Goal: Task Accomplishment & Management: Manage account settings

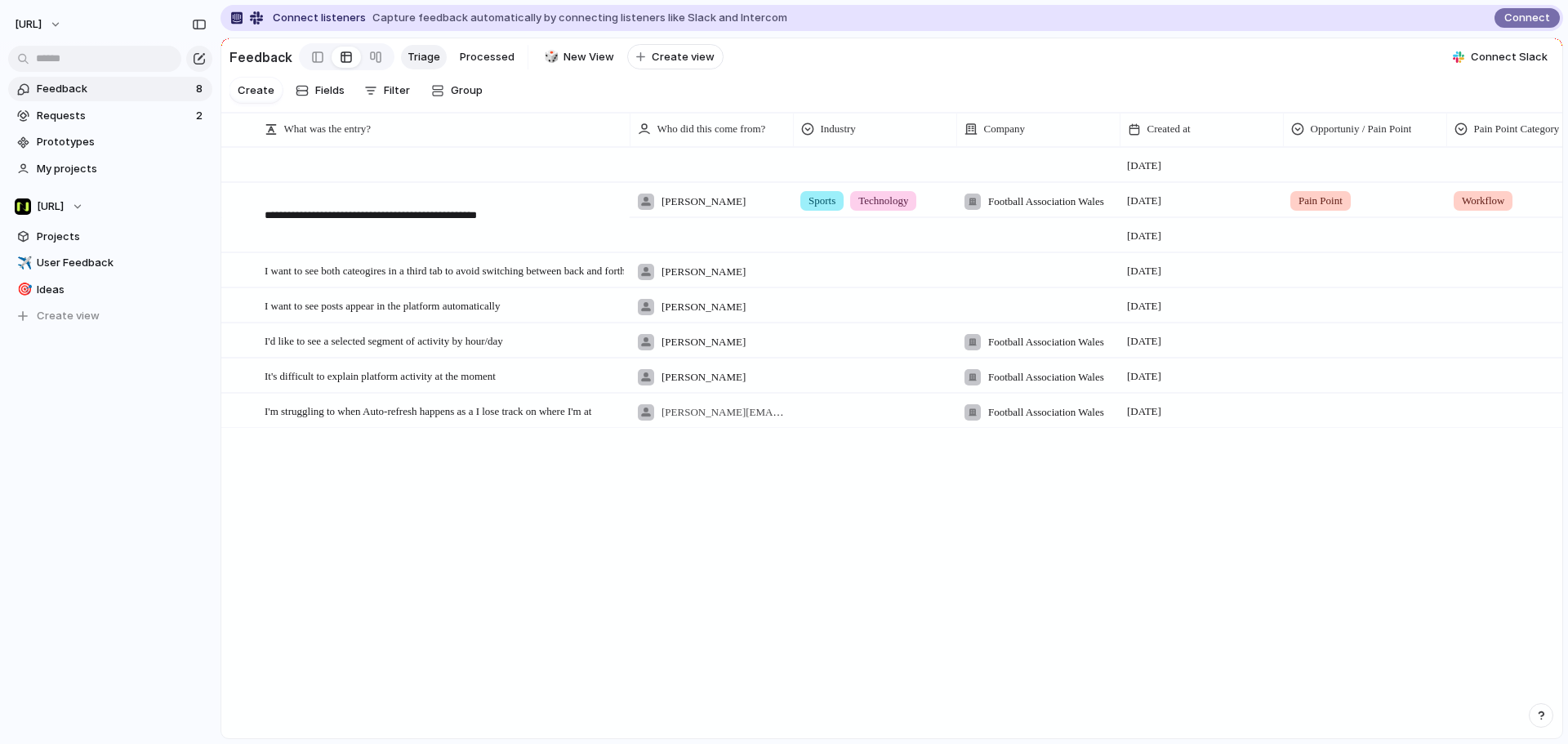
drag, startPoint x: 561, startPoint y: 213, endPoint x: 267, endPoint y: 219, distance: 294.1
click at [267, 219] on textarea "**********" at bounding box center [441, 217] width 352 height 13
click at [261, 216] on div "**********" at bounding box center [433, 213] width 381 height 29
drag, startPoint x: 261, startPoint y: 216, endPoint x: 501, endPoint y: 204, distance: 240.3
click at [497, 204] on div "**********" at bounding box center [433, 213] width 381 height 29
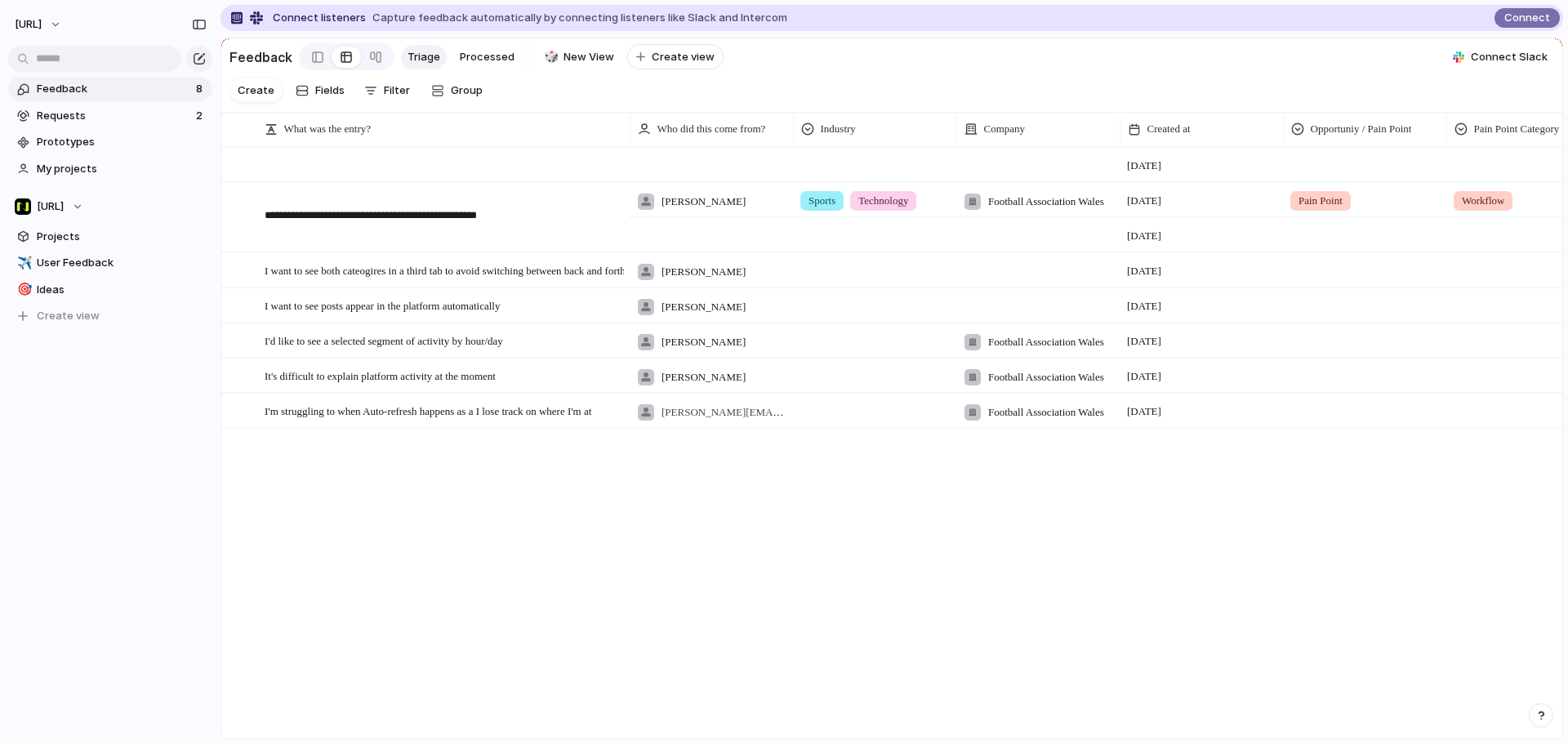
click at [516, 206] on div "**********" at bounding box center [433, 213] width 381 height 29
click at [426, 220] on textarea "**********" at bounding box center [441, 217] width 352 height 13
click at [428, 220] on textarea "**********" at bounding box center [441, 217] width 352 height 13
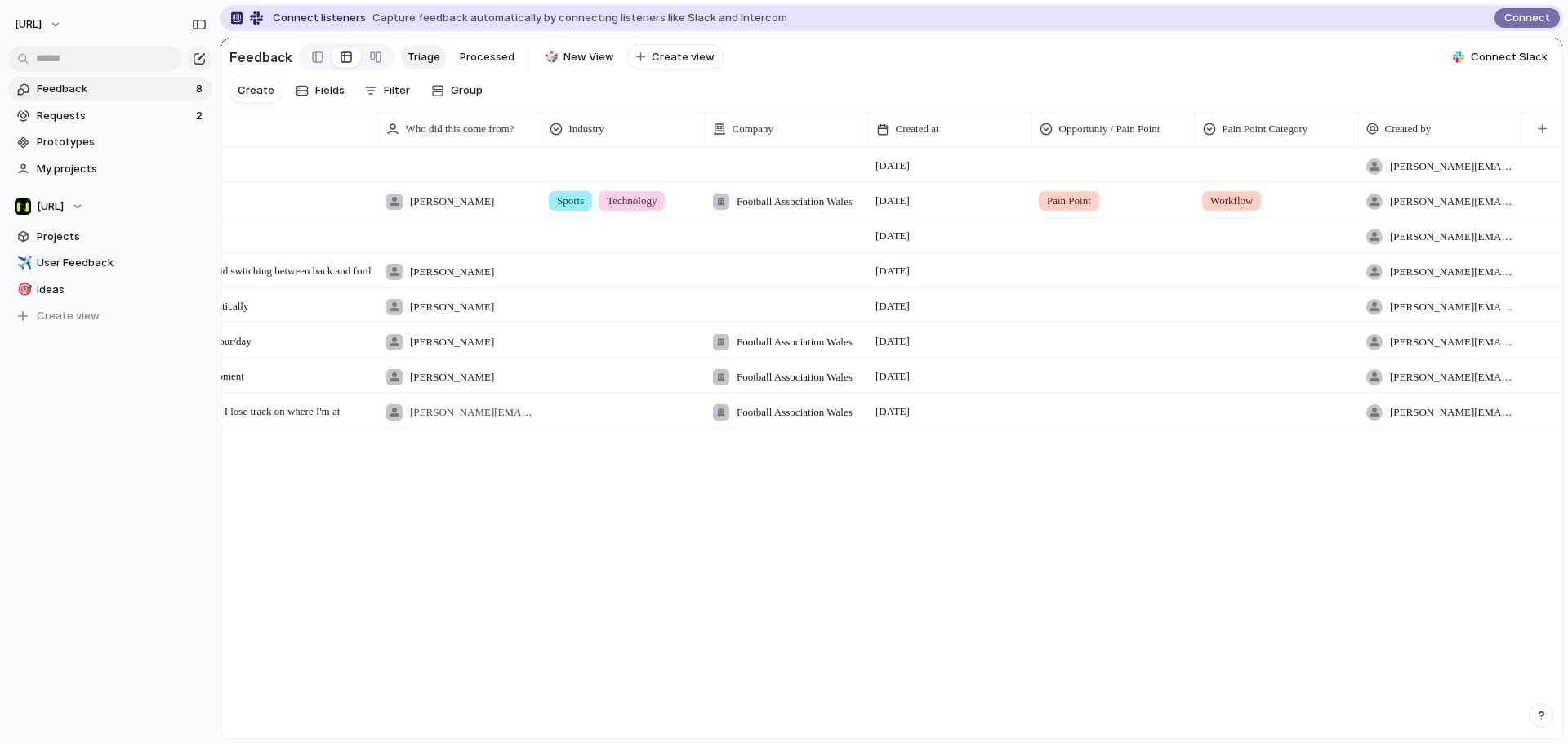
click at [968, 75] on section "Feedback Triage Processed 🎲 New View To pick up a draggable item, press the spa…" at bounding box center [891, 57] width 1341 height 37
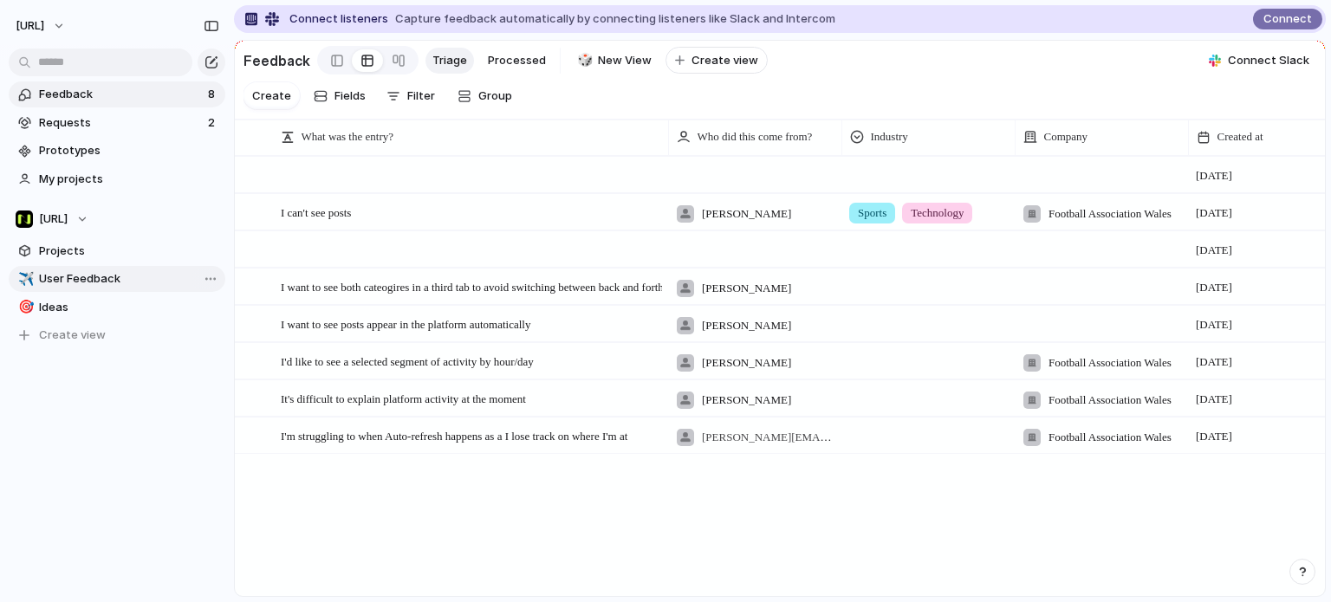
click at [97, 273] on span "User Feedback" at bounding box center [129, 278] width 180 height 17
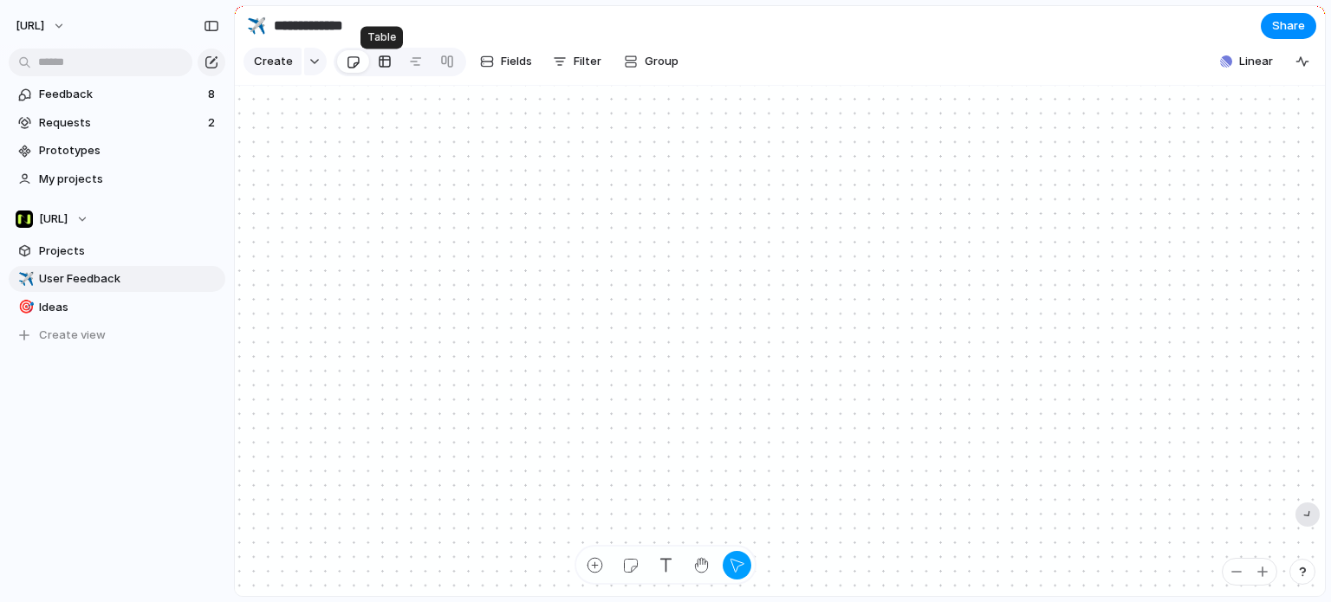
click at [382, 75] on div at bounding box center [385, 62] width 14 height 28
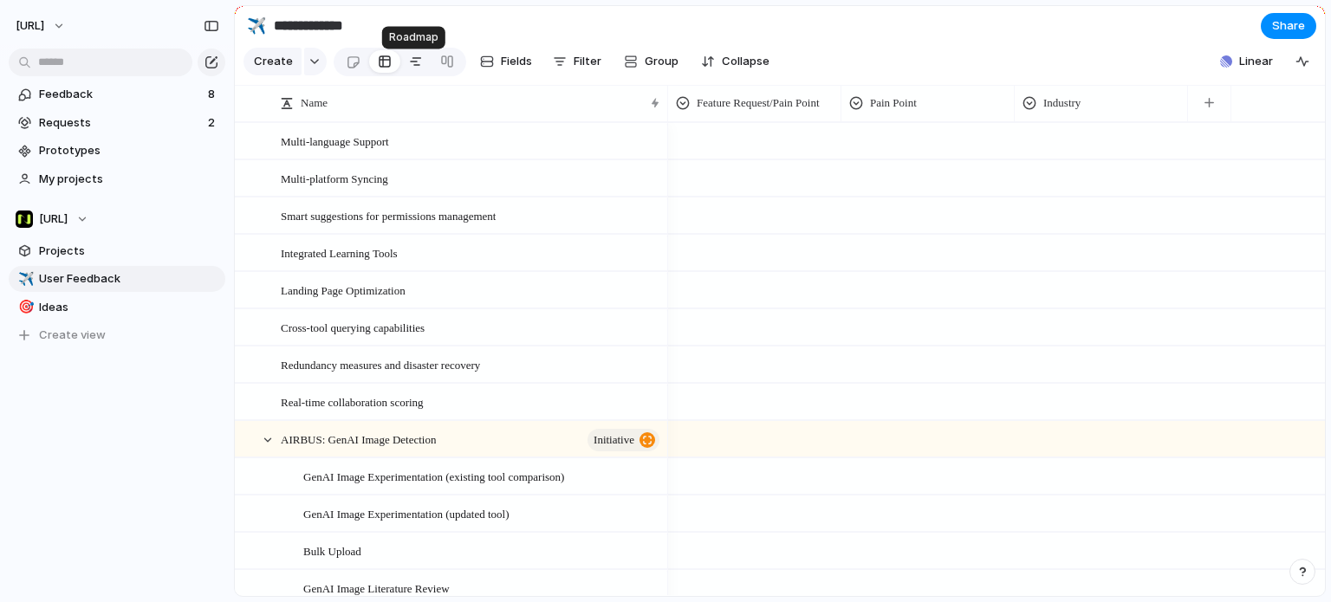
click at [409, 69] on div at bounding box center [416, 62] width 14 height 28
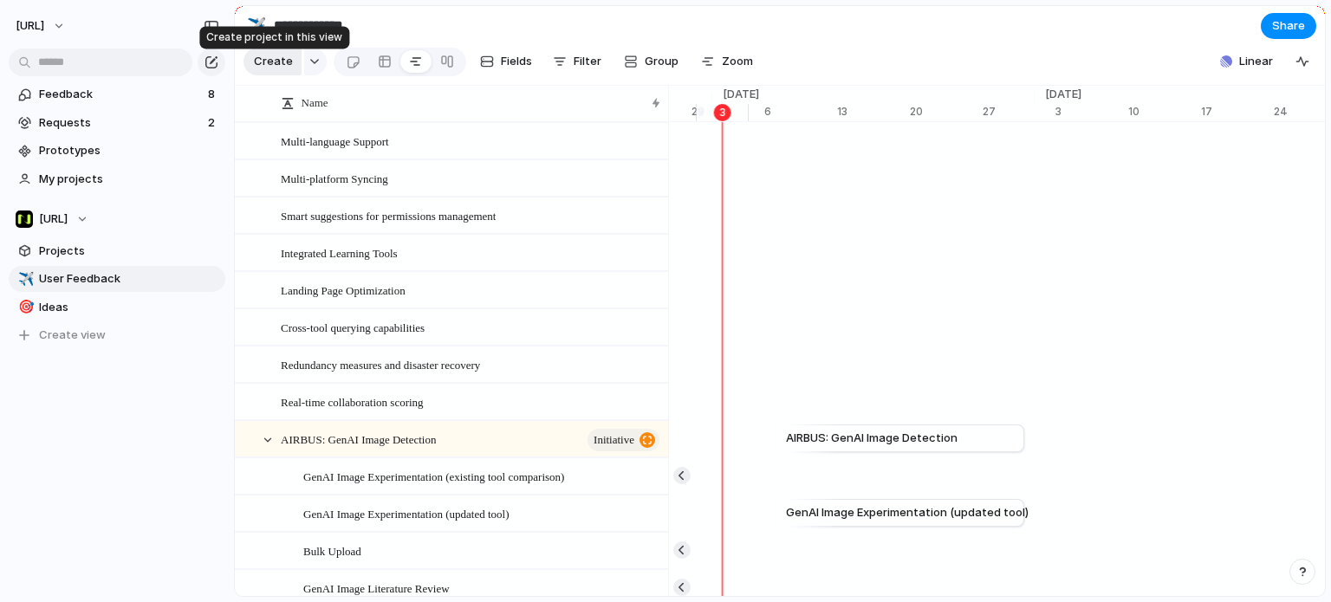
click at [286, 70] on span "Create" at bounding box center [273, 61] width 39 height 17
click at [265, 70] on span "Create" at bounding box center [273, 61] width 39 height 17
click at [378, 65] on div at bounding box center [385, 62] width 14 height 28
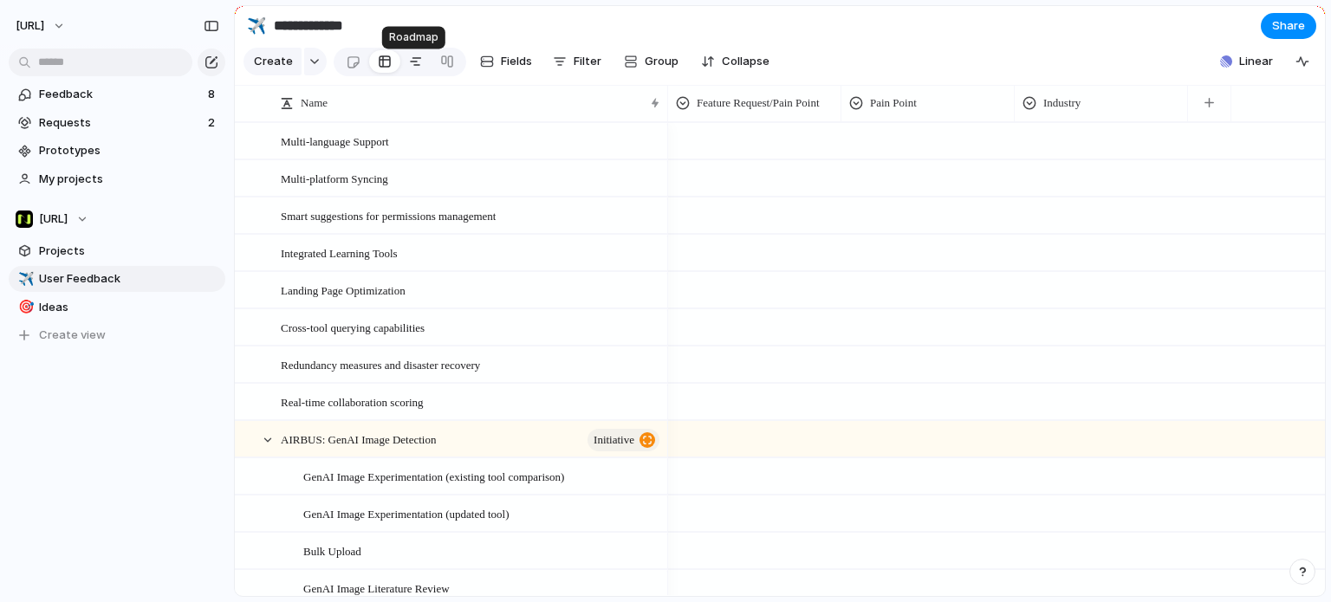
click at [412, 70] on div at bounding box center [416, 62] width 14 height 28
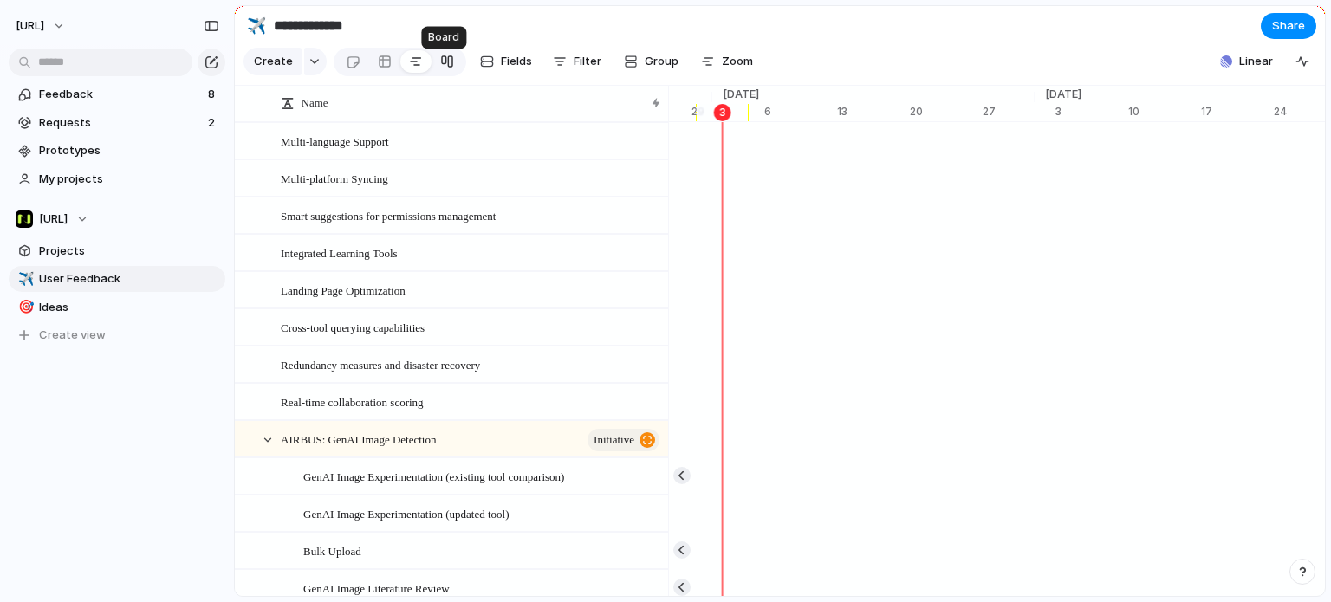
scroll to position [0, 11357]
click at [444, 72] on div at bounding box center [447, 62] width 14 height 28
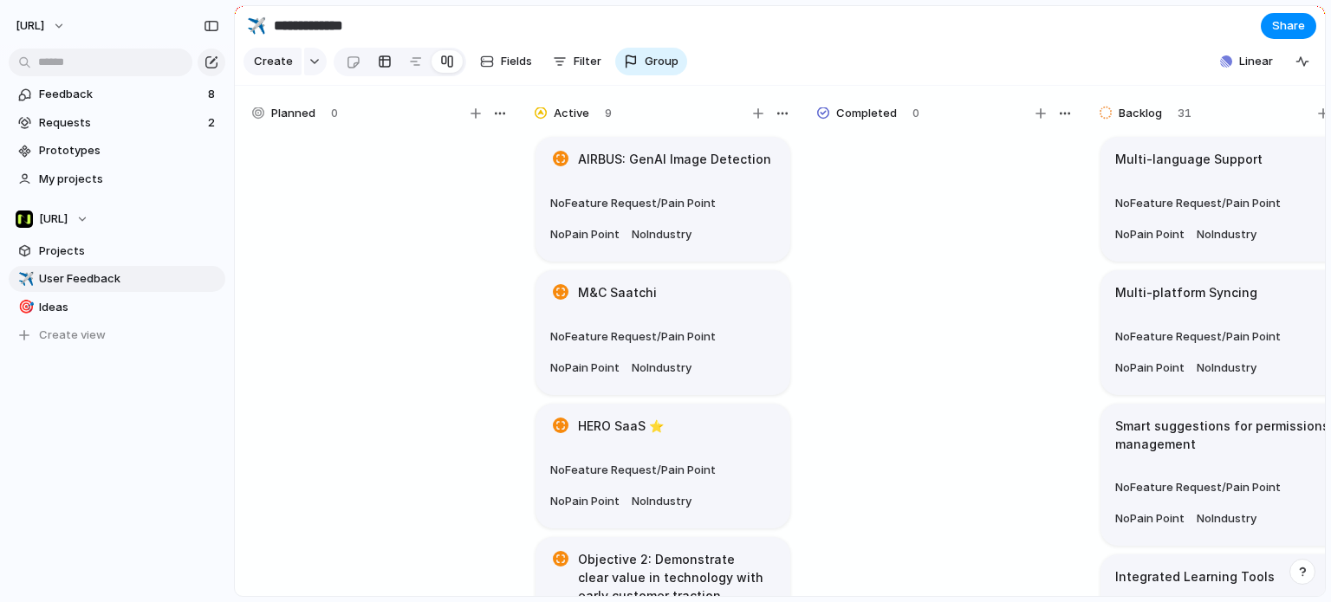
click at [371, 68] on link at bounding box center [384, 62] width 31 height 28
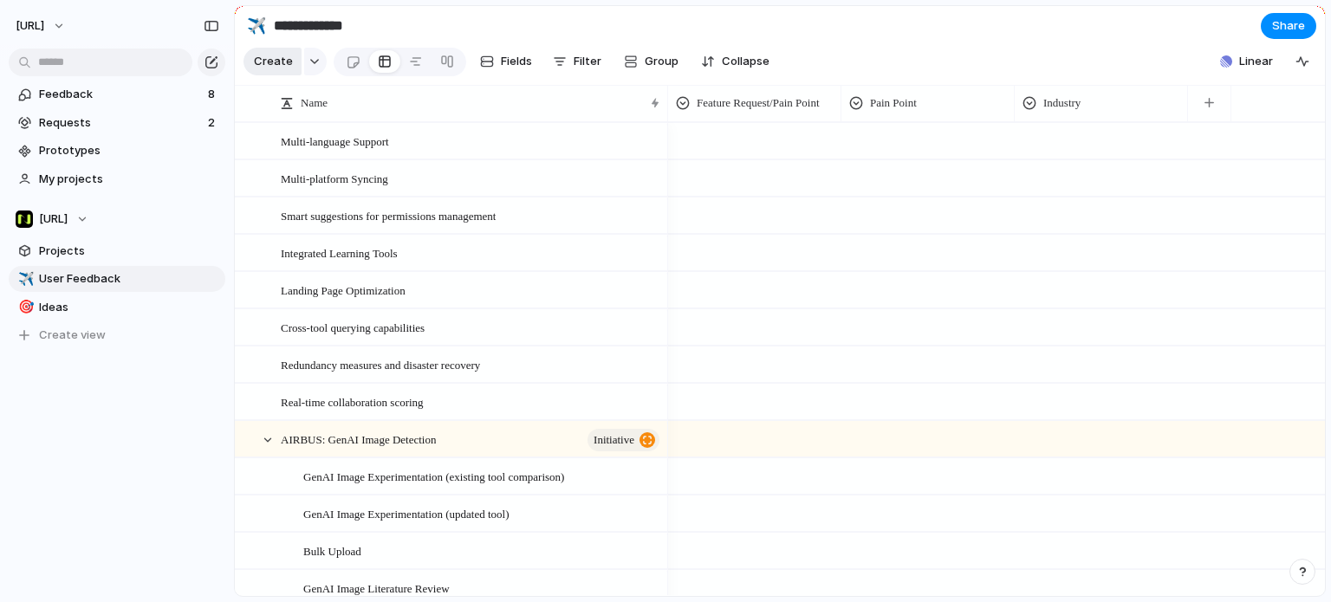
click at [293, 75] on button "Create" at bounding box center [273, 62] width 58 height 28
click at [316, 75] on button "button" at bounding box center [315, 62] width 23 height 28
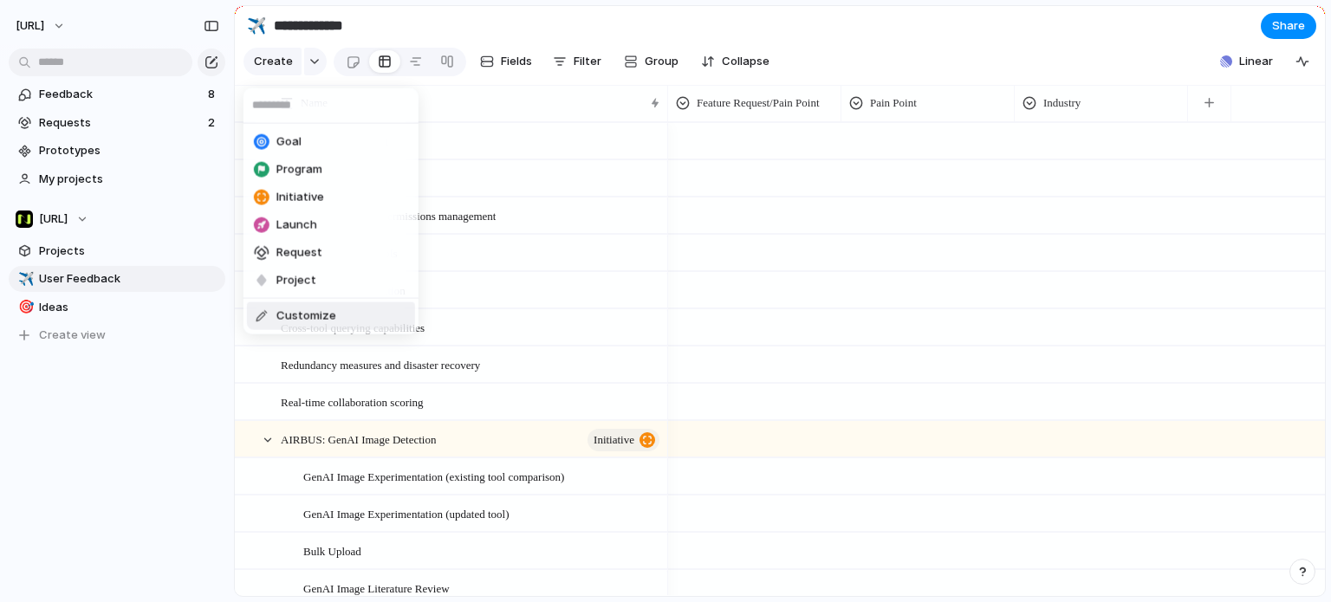
click at [333, 322] on span "Customize" at bounding box center [307, 316] width 60 height 17
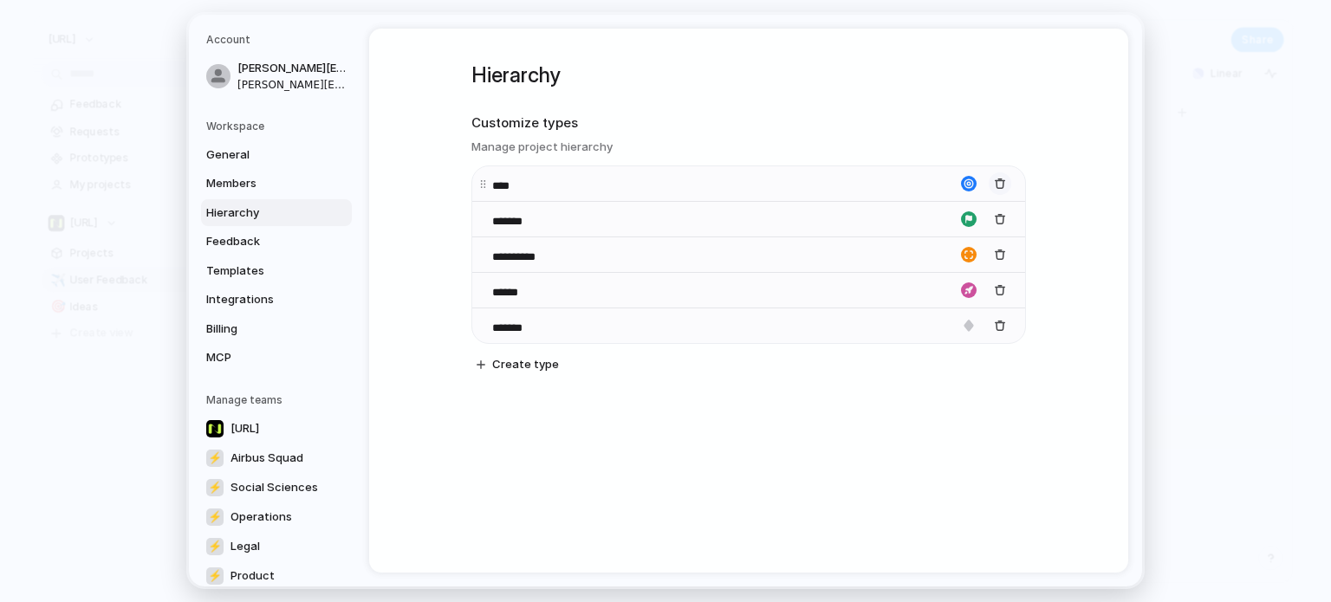
click at [998, 183] on div "button" at bounding box center [1000, 184] width 12 height 12
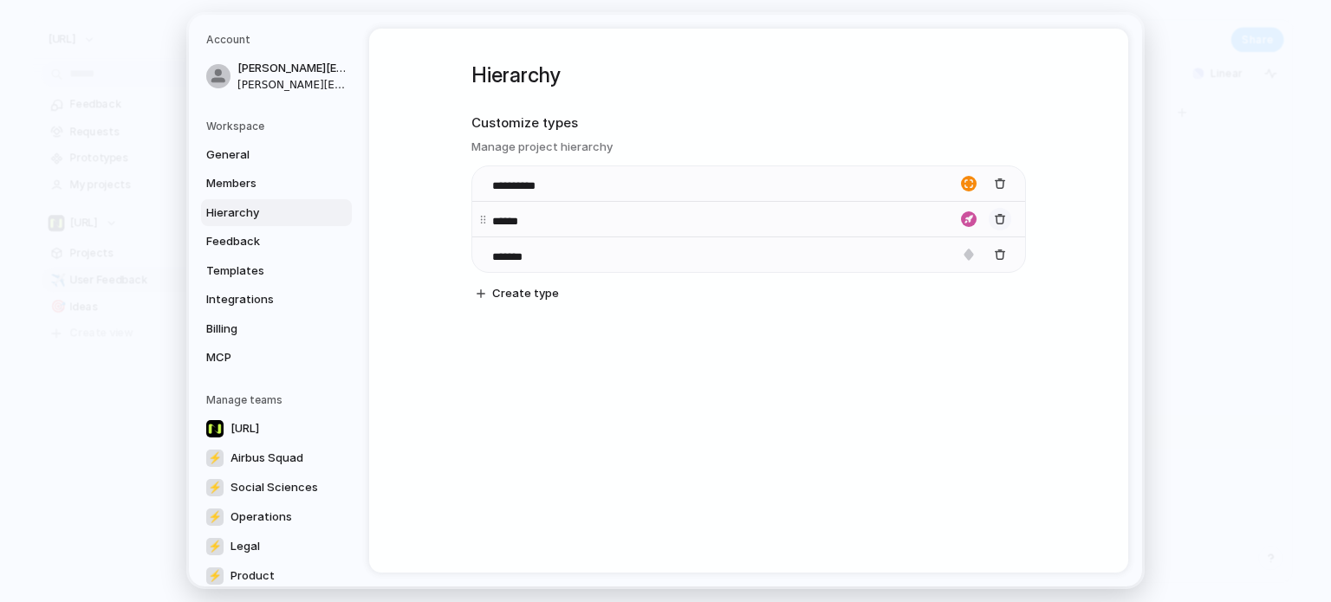
click at [999, 218] on div "button" at bounding box center [1000, 219] width 12 height 12
click at [514, 256] on span "Create type" at bounding box center [525, 258] width 67 height 17
type input "*"
type input "*******"
click at [760, 356] on div "**********" at bounding box center [749, 199] width 555 height 340
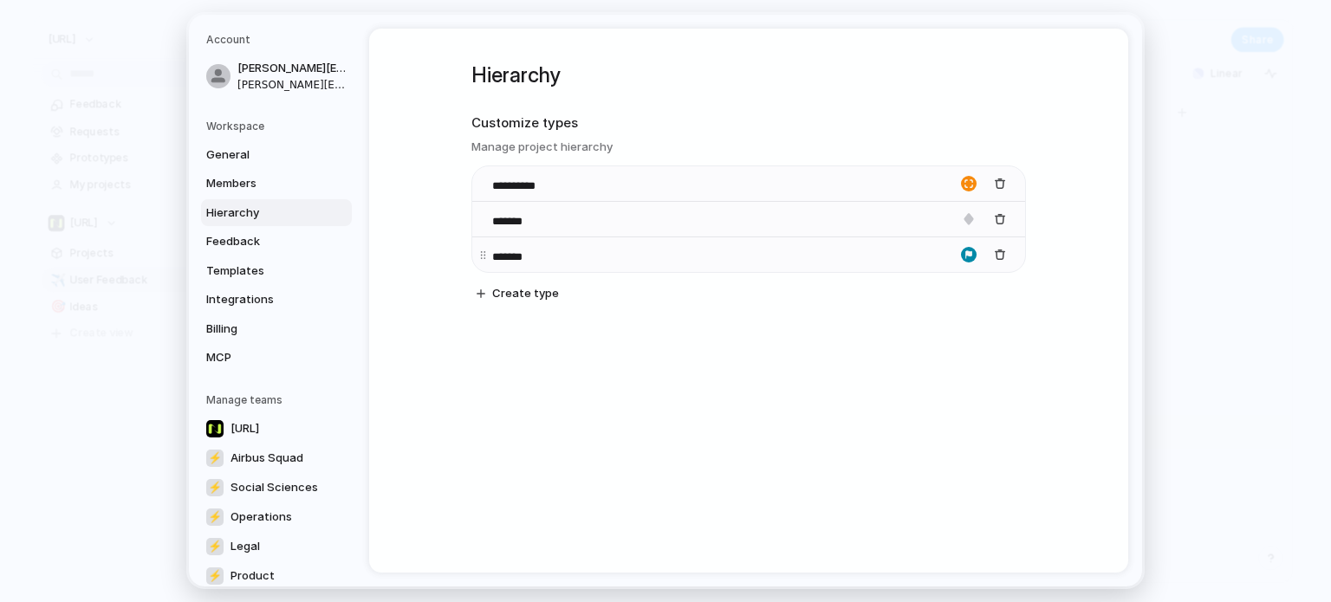
click at [967, 261] on div "button" at bounding box center [969, 255] width 16 height 16
click at [908, 356] on button "button" at bounding box center [903, 359] width 16 height 16
drag, startPoint x: 480, startPoint y: 257, endPoint x: 524, endPoint y: 191, distance: 79.3
click at [499, 186] on body "**********" at bounding box center [665, 301] width 1331 height 602
click at [973, 91] on h1 "Hierarchy" at bounding box center [749, 75] width 555 height 31
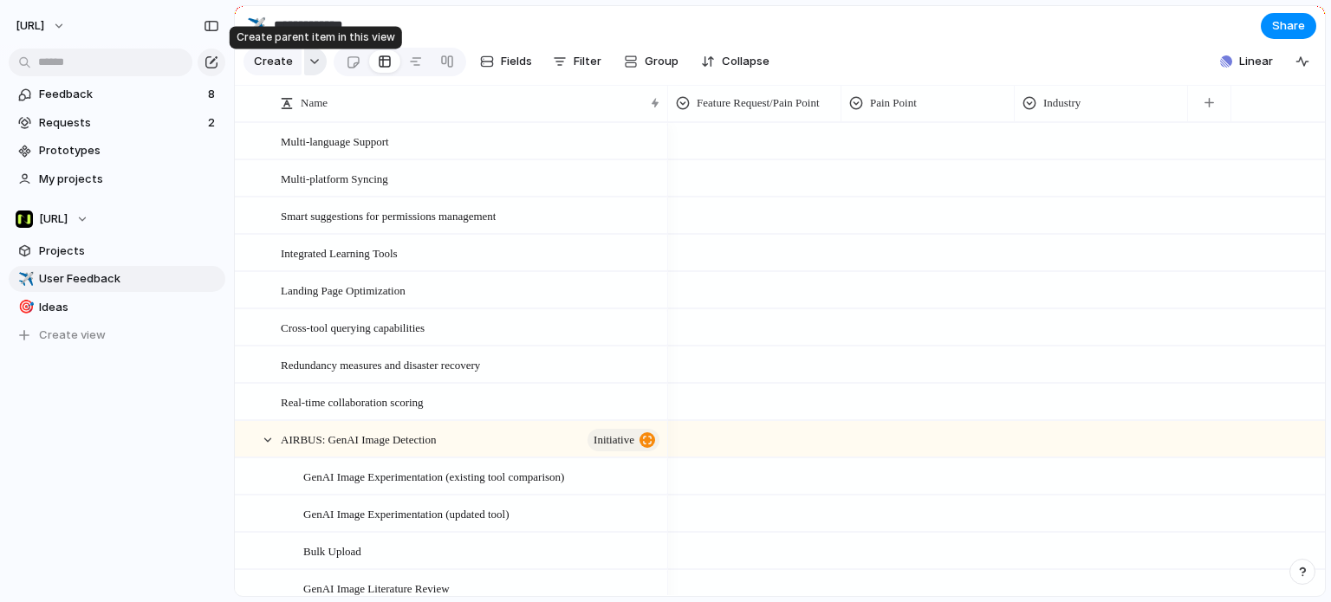
click at [309, 65] on div "button" at bounding box center [315, 61] width 12 height 7
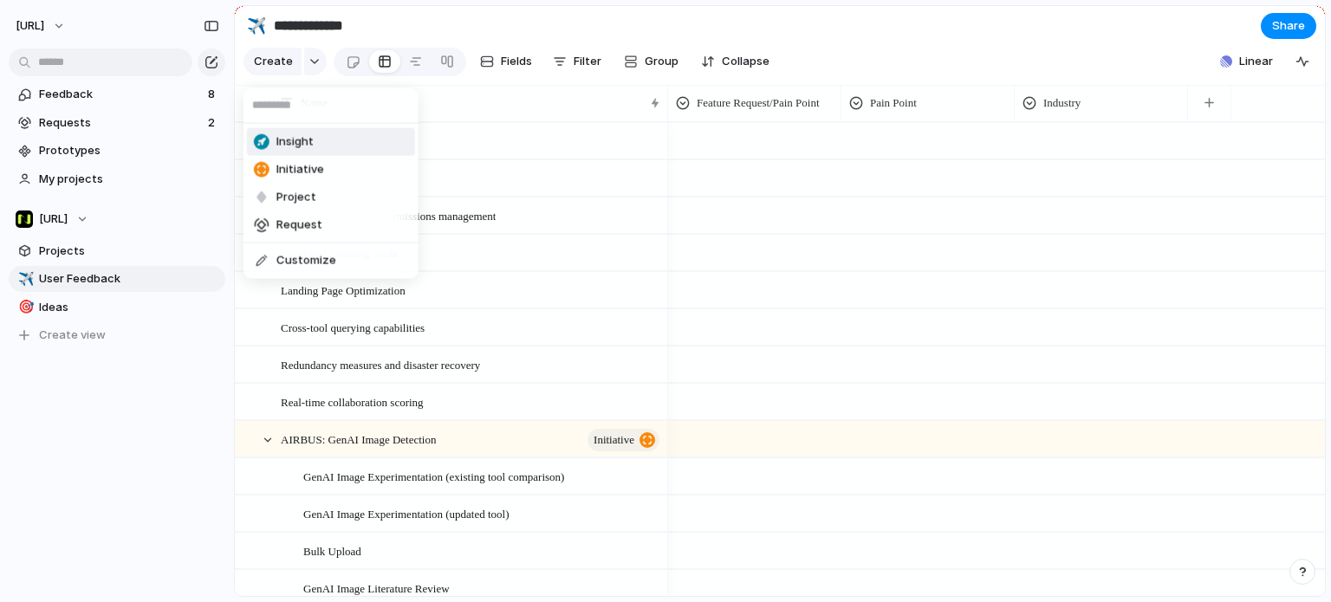
click at [306, 145] on span "Insight" at bounding box center [295, 141] width 37 height 17
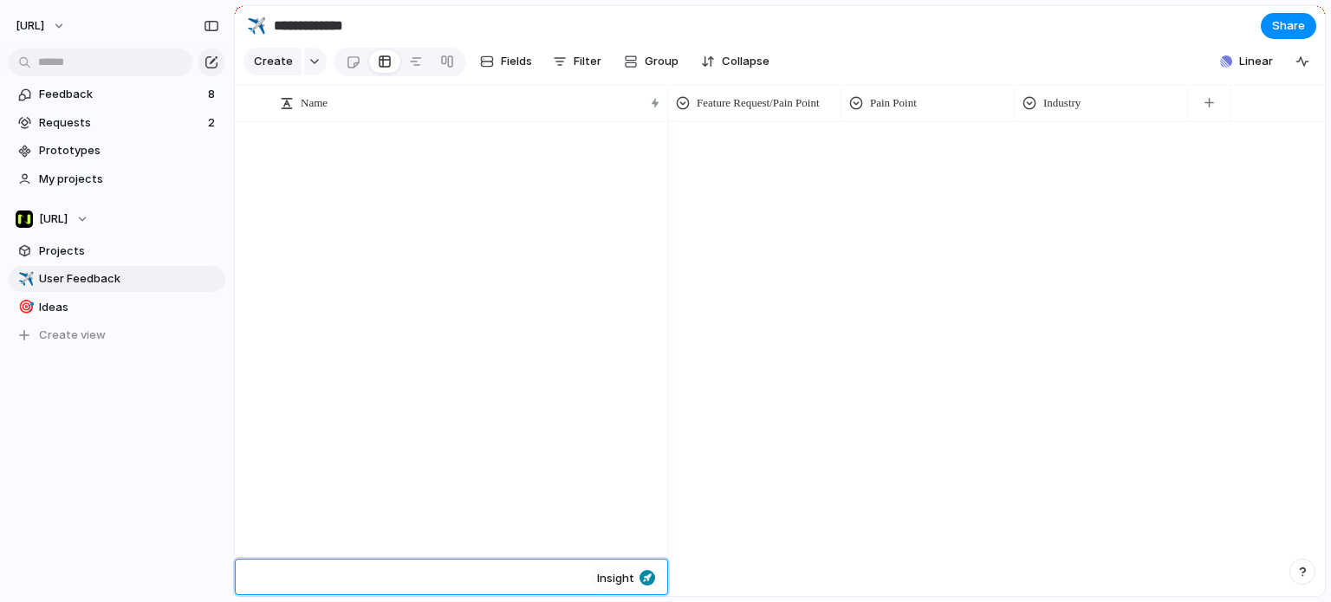
scroll to position [2372, 0]
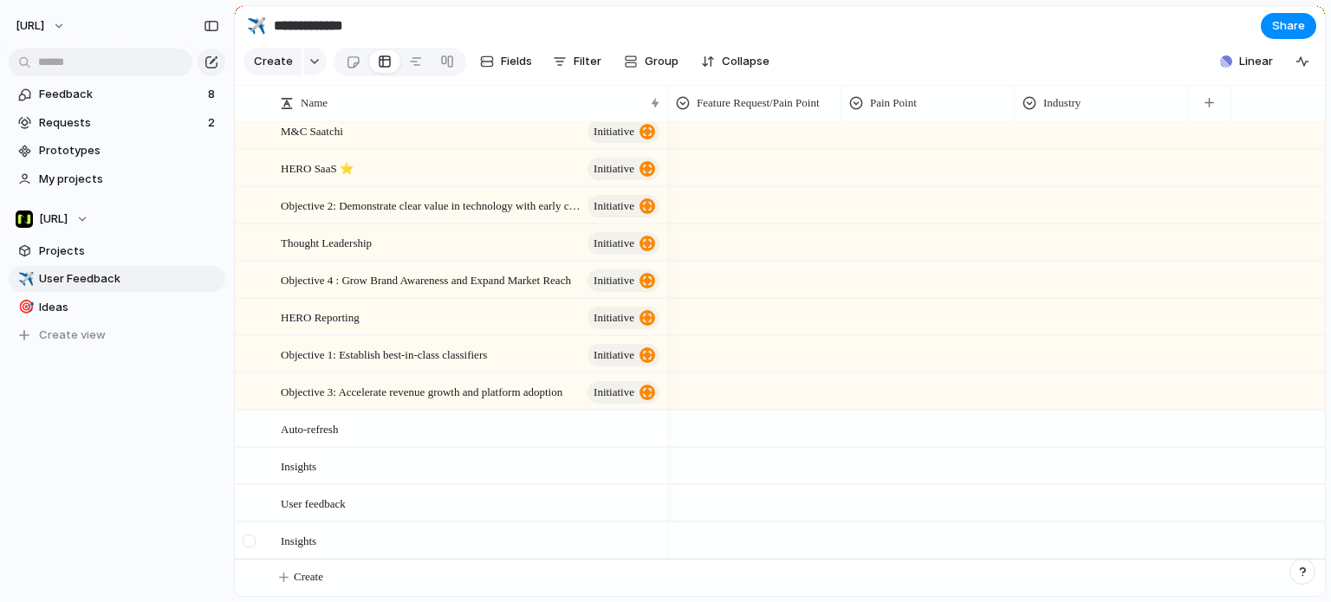
click at [253, 542] on div at bounding box center [249, 541] width 13 height 13
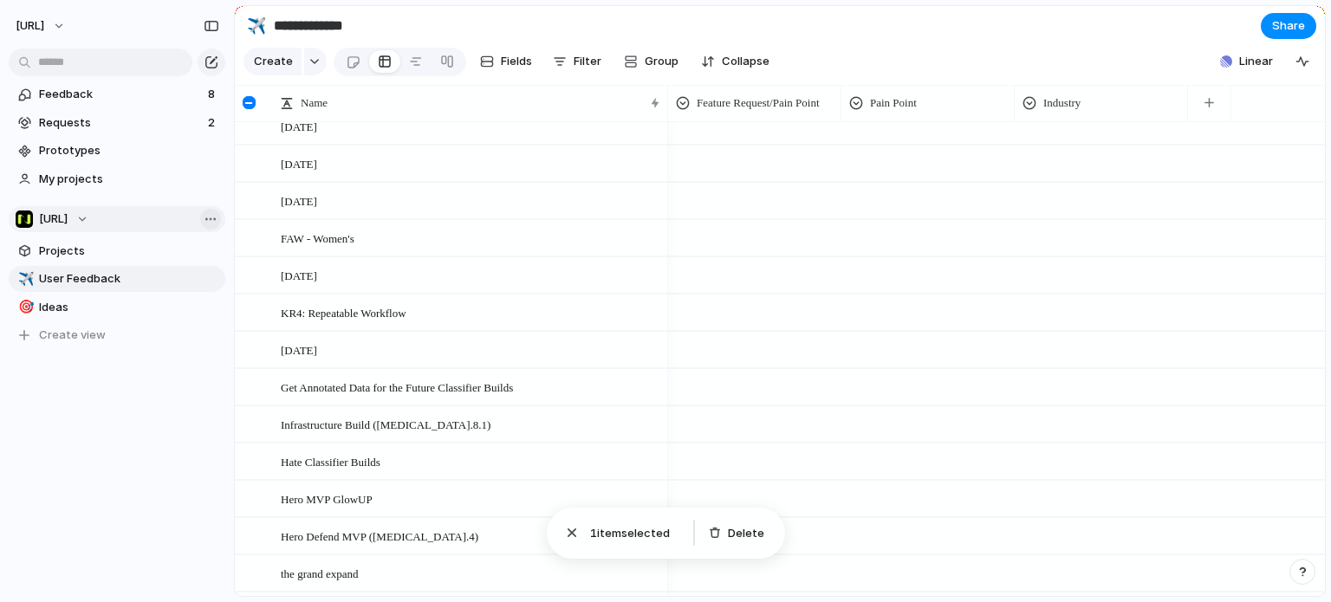
scroll to position [725, 0]
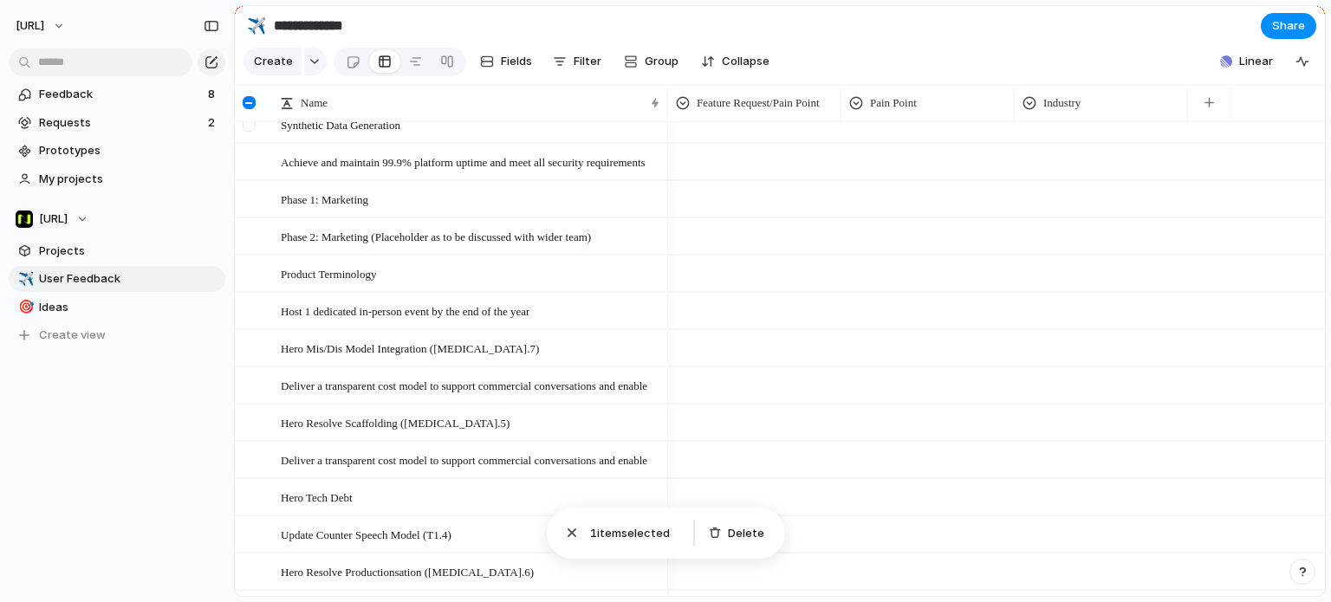
click at [253, 132] on div at bounding box center [249, 125] width 13 height 13
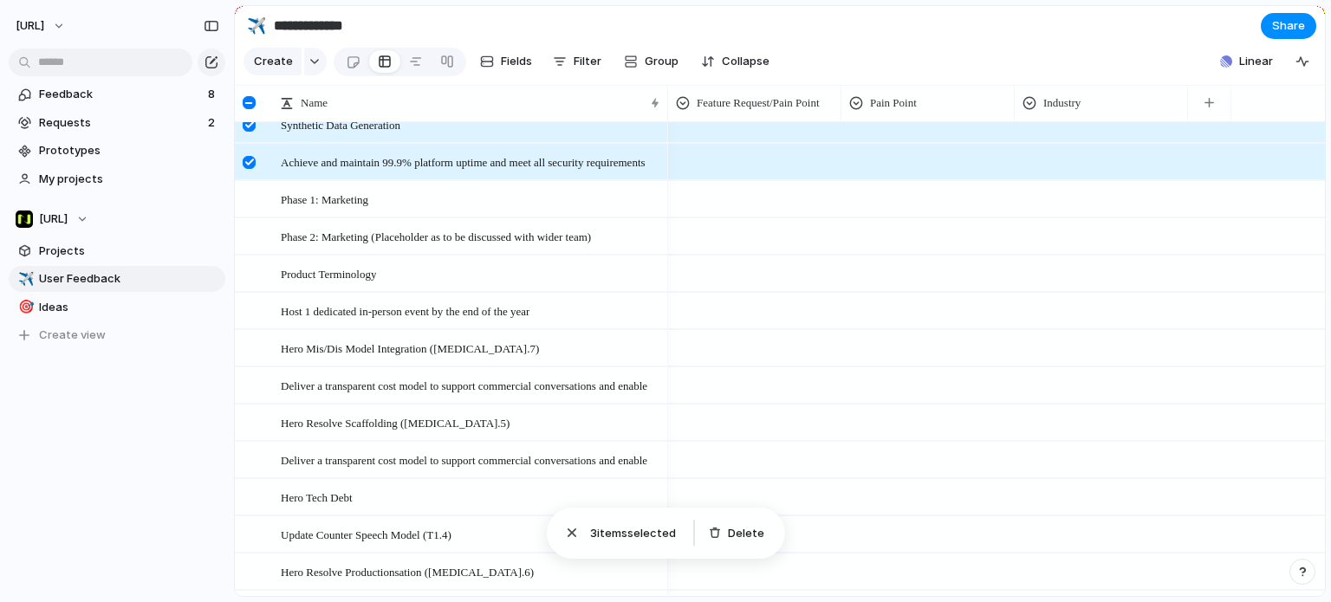
click at [780, 313] on div at bounding box center [755, 308] width 172 height 29
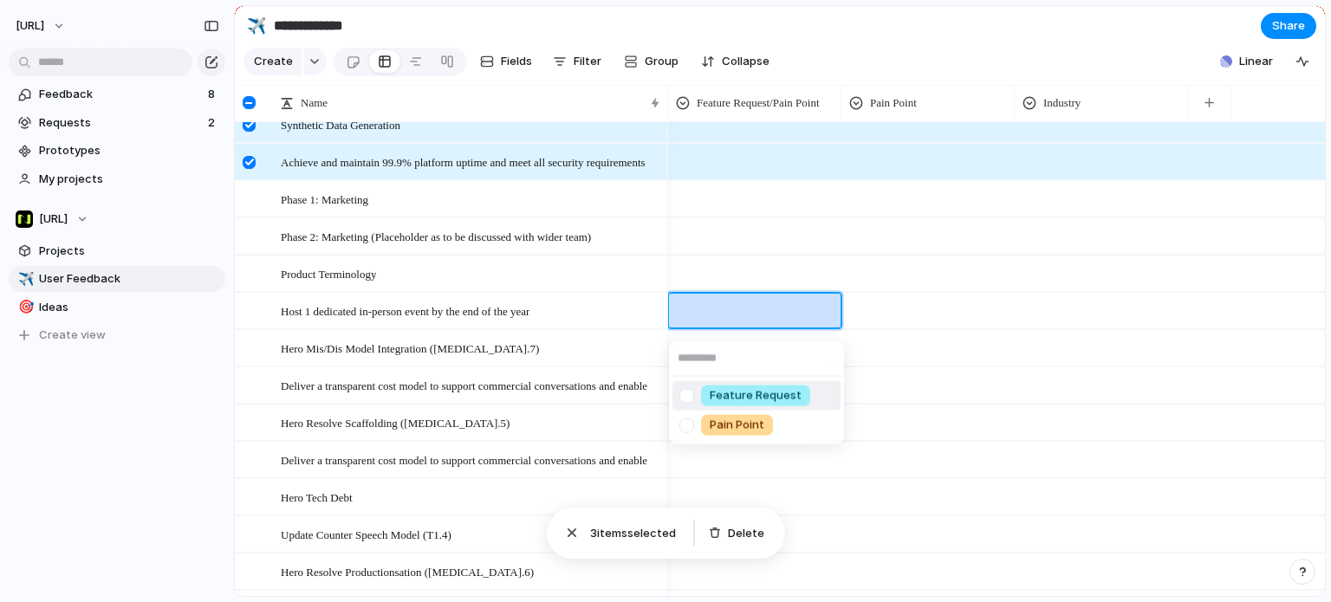
click at [726, 225] on div "Feature Request Pain Point" at bounding box center [665, 301] width 1331 height 602
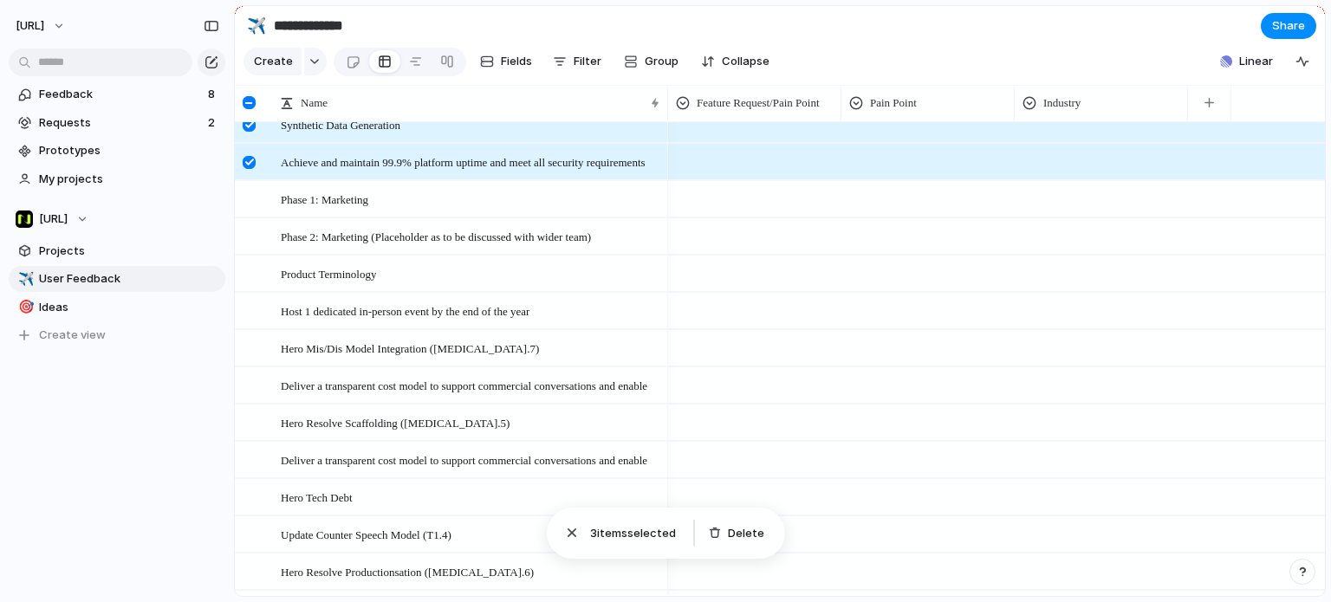
click at [728, 205] on div at bounding box center [755, 196] width 172 height 29
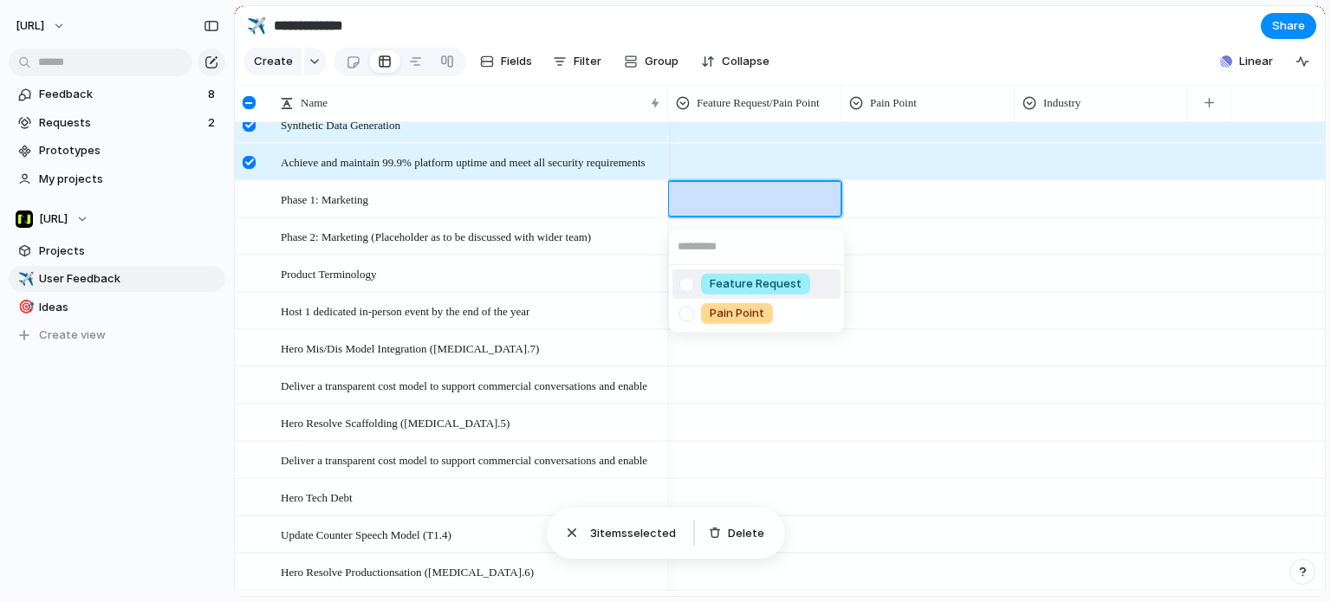
click at [956, 62] on div "Feature Request Pain Point" at bounding box center [665, 301] width 1331 height 602
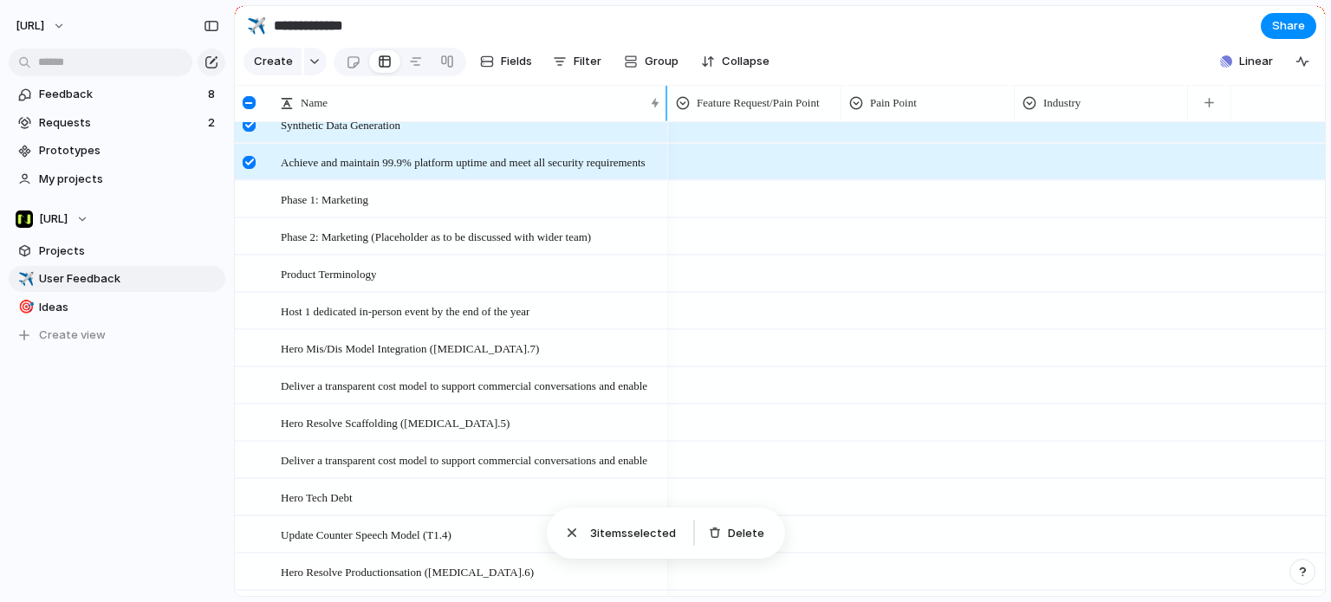
click at [254, 109] on div at bounding box center [249, 102] width 13 height 13
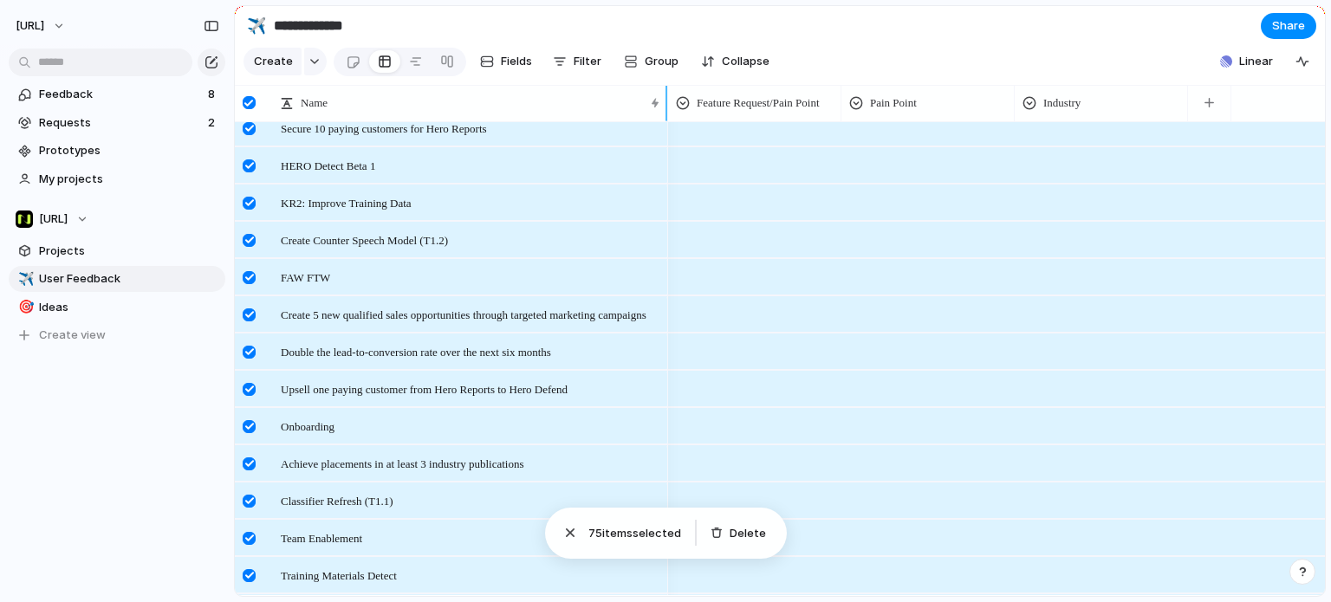
scroll to position [2372, 0]
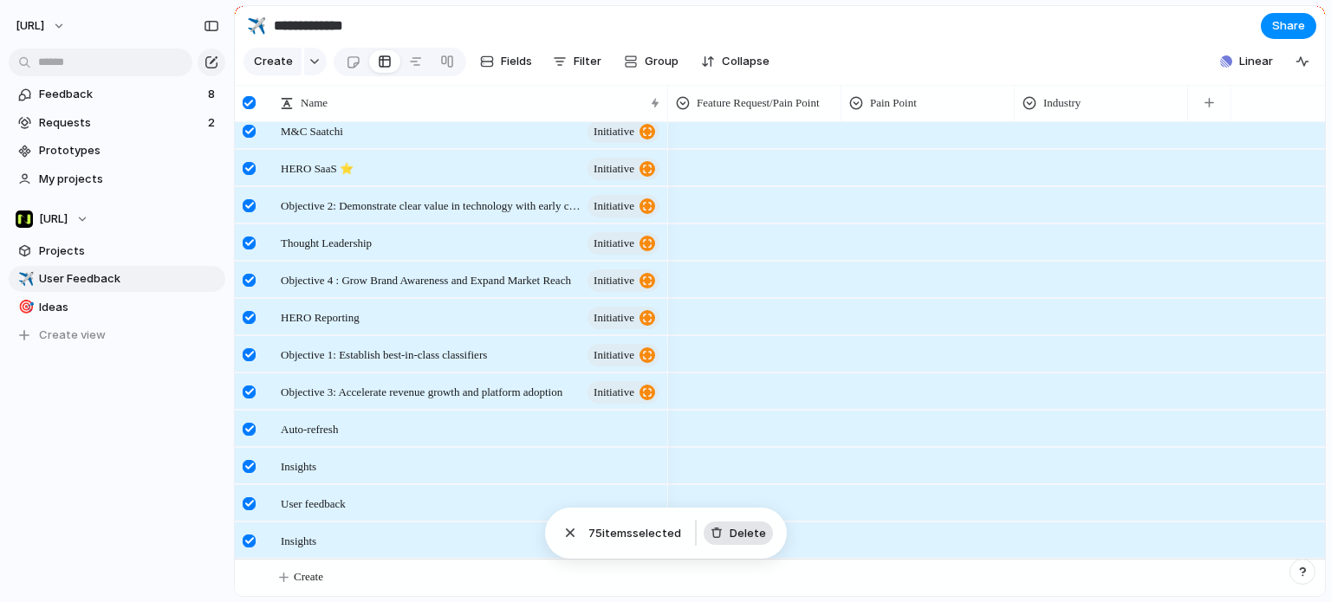
click at [726, 530] on button "Delete" at bounding box center [738, 534] width 69 height 24
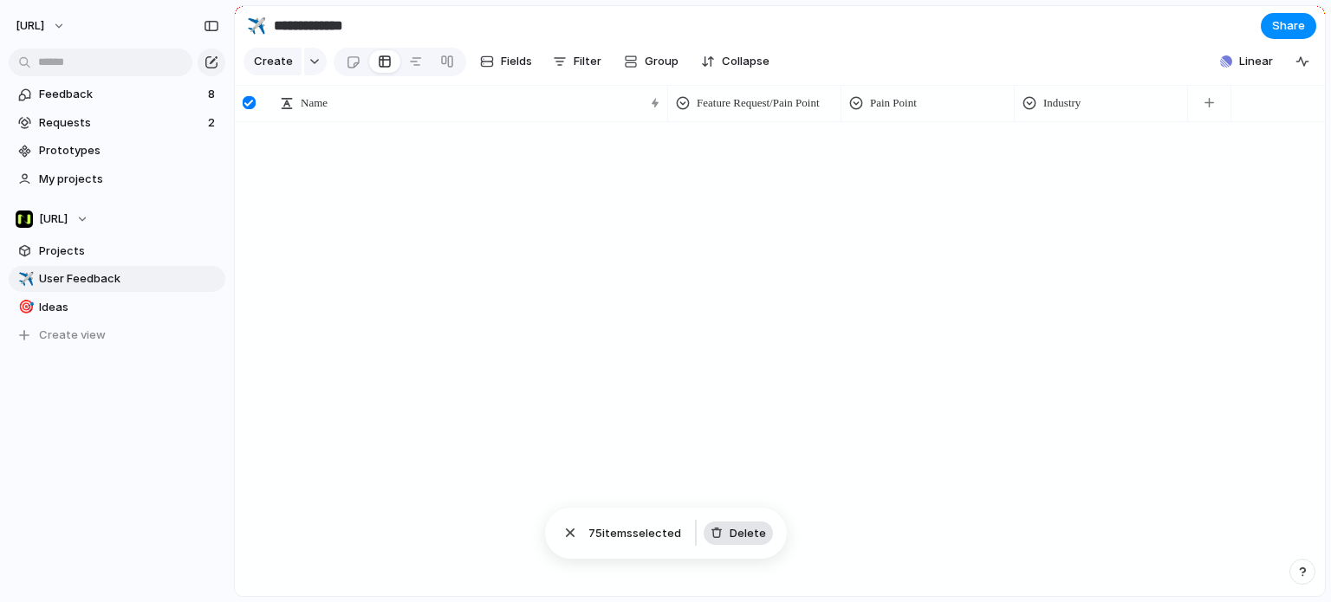
scroll to position [0, 0]
drag, startPoint x: 350, startPoint y: 217, endPoint x: 337, endPoint y: 199, distance: 21.7
click at [351, 218] on div "Create" at bounding box center [780, 359] width 1090 height 474
click at [250, 109] on div at bounding box center [249, 102] width 13 height 13
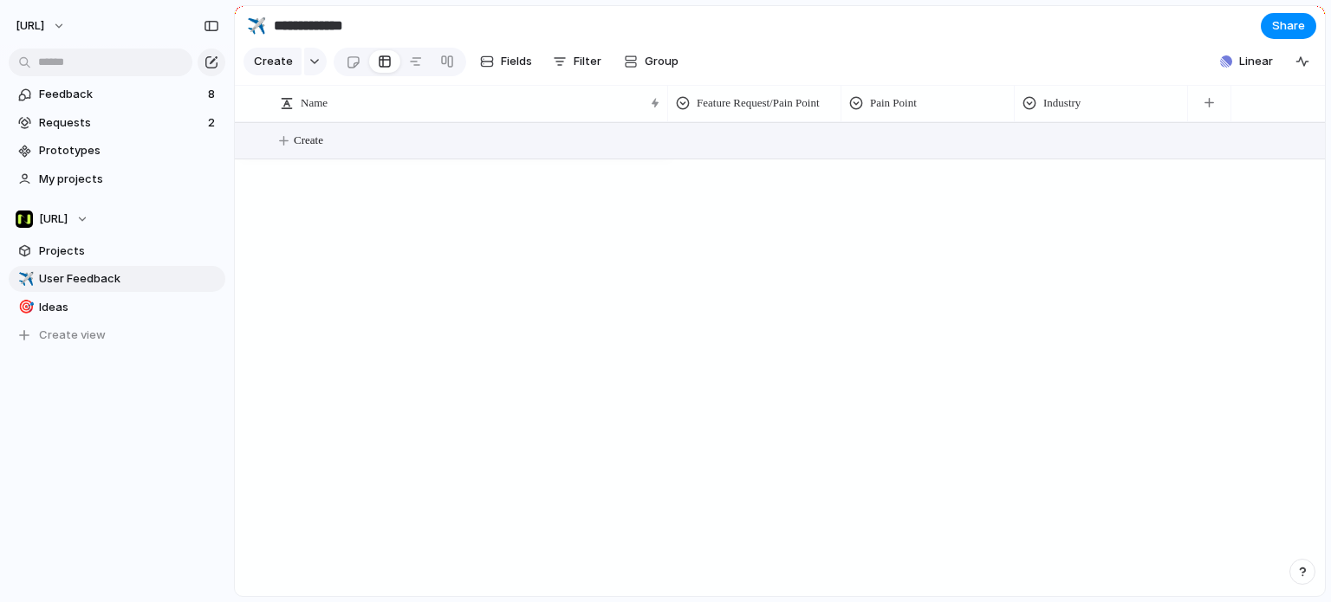
click at [315, 149] on span "Create" at bounding box center [308, 140] width 29 height 17
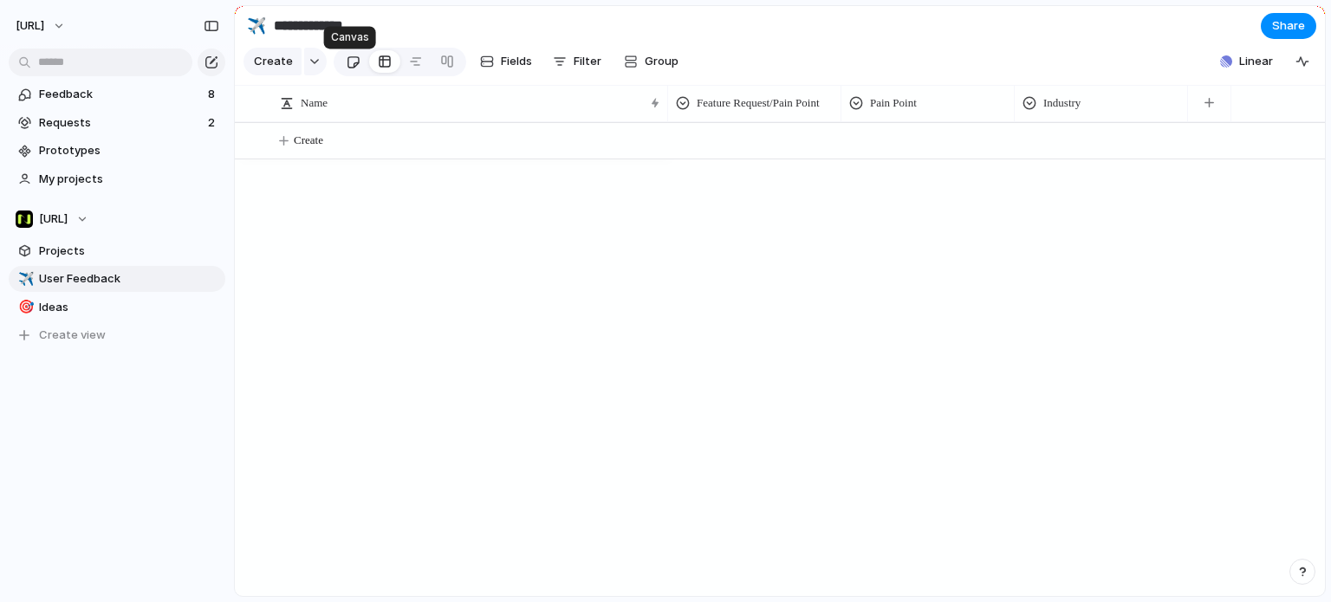
click at [350, 63] on div at bounding box center [353, 62] width 15 height 29
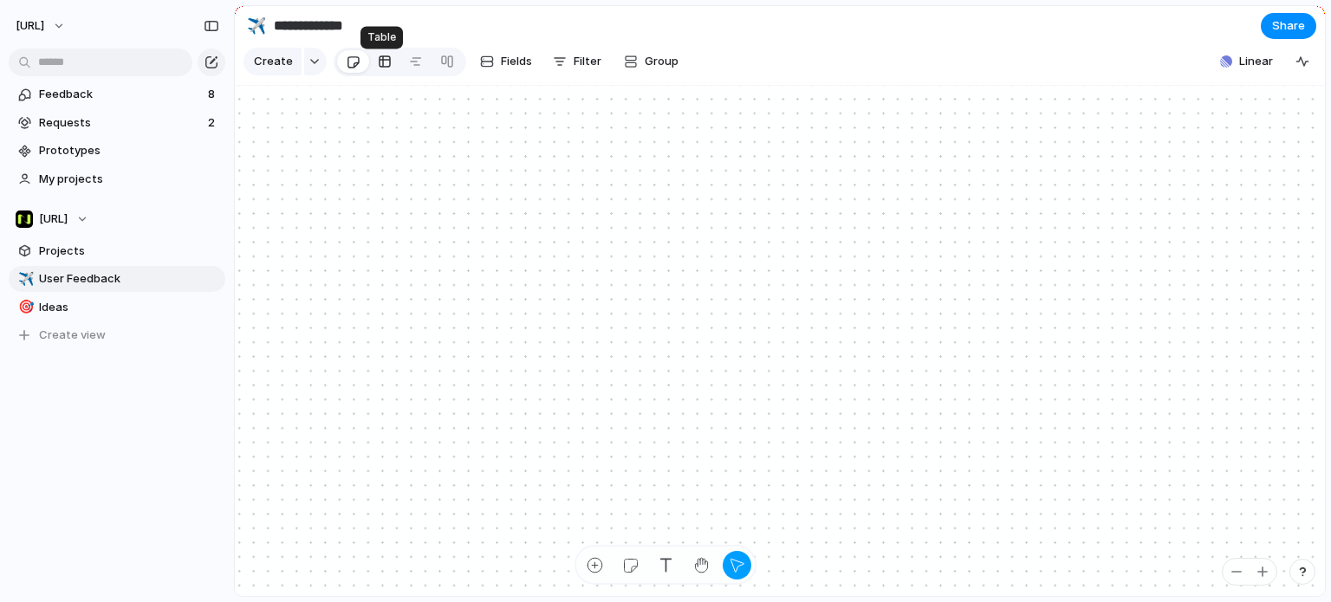
click at [373, 70] on link at bounding box center [384, 62] width 31 height 28
click at [340, 29] on input "**********" at bounding box center [372, 25] width 204 height 31
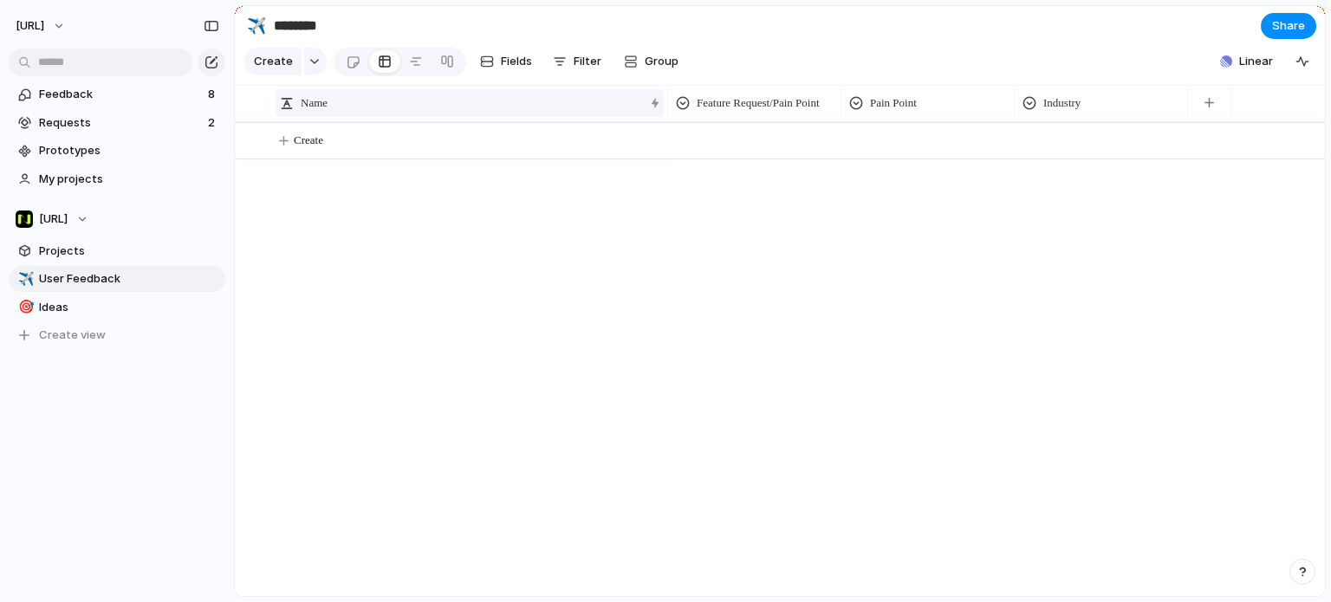
type input "********"
click at [304, 75] on button "button" at bounding box center [315, 62] width 23 height 28
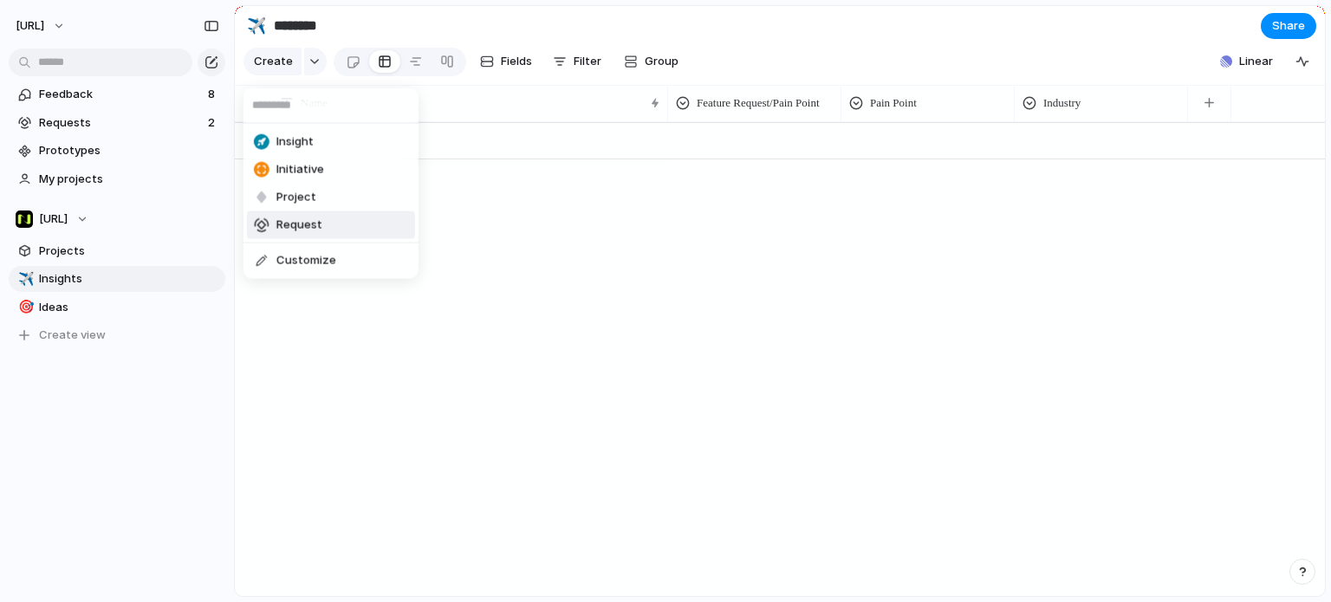
click at [444, 263] on div "Insight Initiative Project Request Customize" at bounding box center [665, 301] width 1331 height 602
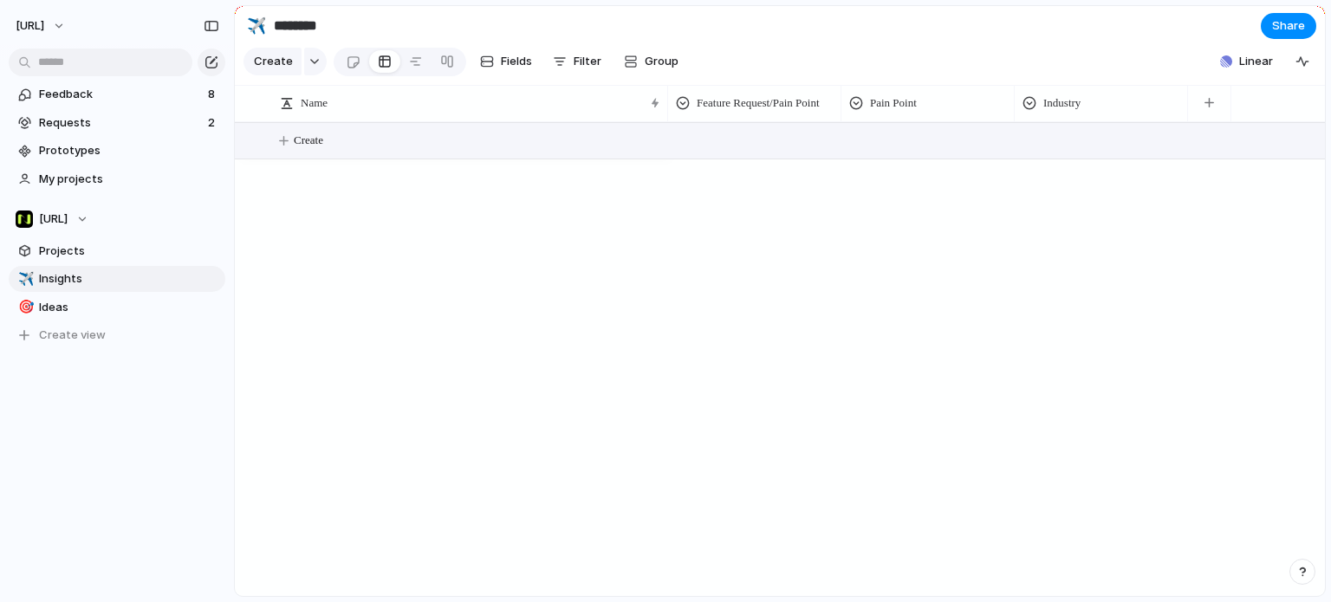
click at [335, 159] on button "Create" at bounding box center [802, 141] width 1100 height 36
click at [661, 114] on div "Name" at bounding box center [470, 103] width 388 height 36
click at [643, 114] on div "Name" at bounding box center [470, 103] width 388 height 28
click at [593, 120] on div "Sort ascending Sort descending" at bounding box center [665, 301] width 1331 height 602
click at [571, 112] on div "Name" at bounding box center [462, 102] width 364 height 17
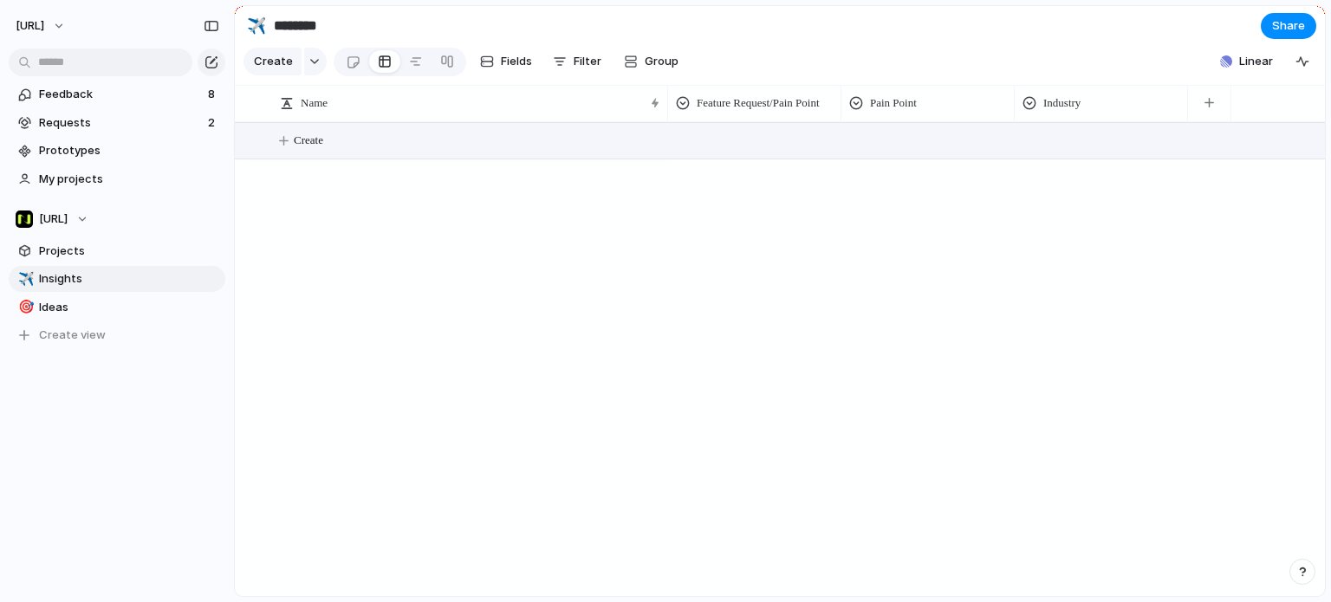
drag, startPoint x: 291, startPoint y: 120, endPoint x: 299, endPoint y: 114, distance: 9.4
click at [299, 114] on div "Sort ascending Sort descending" at bounding box center [665, 301] width 1331 height 602
click at [303, 111] on div "Sort ascending Sort descending" at bounding box center [665, 301] width 1331 height 602
click at [290, 110] on div at bounding box center [287, 103] width 14 height 14
drag, startPoint x: 290, startPoint y: 114, endPoint x: 353, endPoint y: 118, distance: 63.4
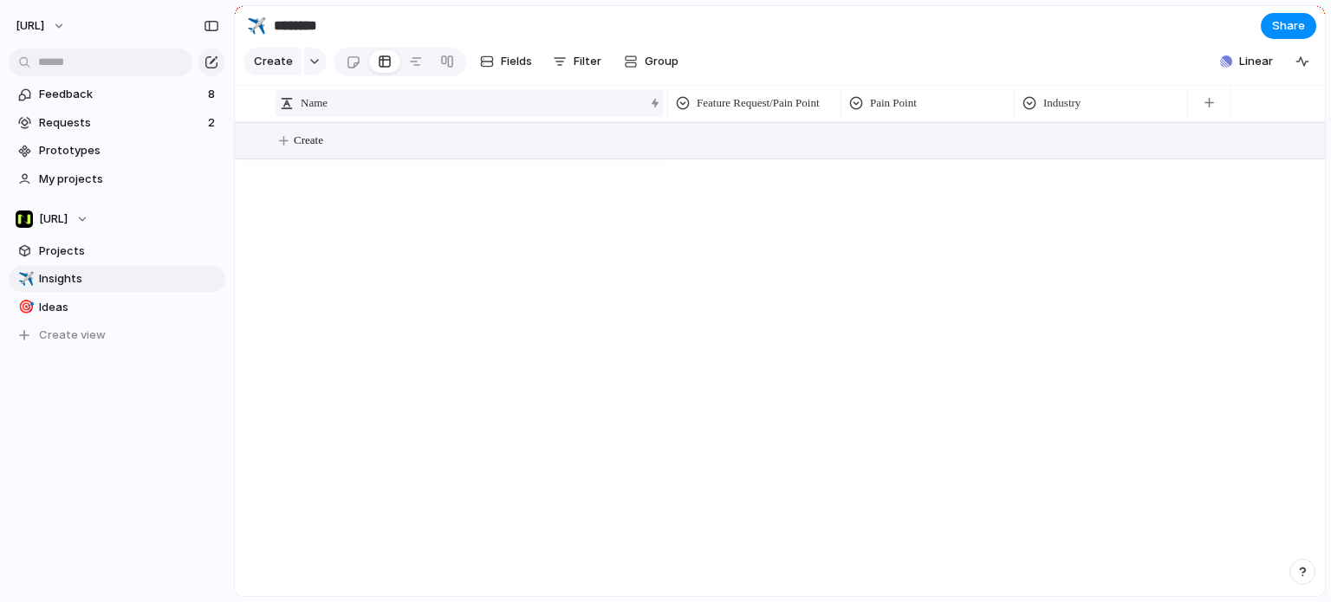
click at [371, 112] on div "Name" at bounding box center [462, 102] width 364 height 17
click at [472, 189] on div "Sort ascending Sort descending" at bounding box center [665, 301] width 1331 height 602
drag, startPoint x: 664, startPoint y: 115, endPoint x: 454, endPoint y: 121, distance: 209.9
click at [481, 121] on div at bounding box center [485, 103] width 9 height 36
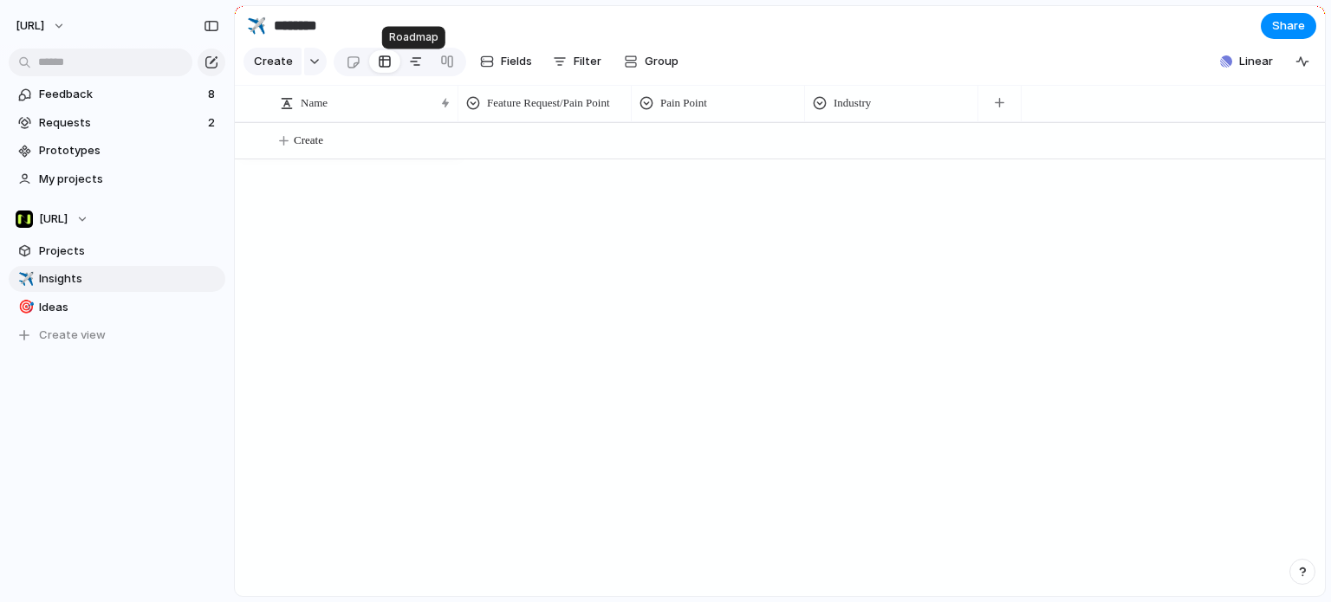
click at [411, 61] on div at bounding box center [416, 62] width 14 height 28
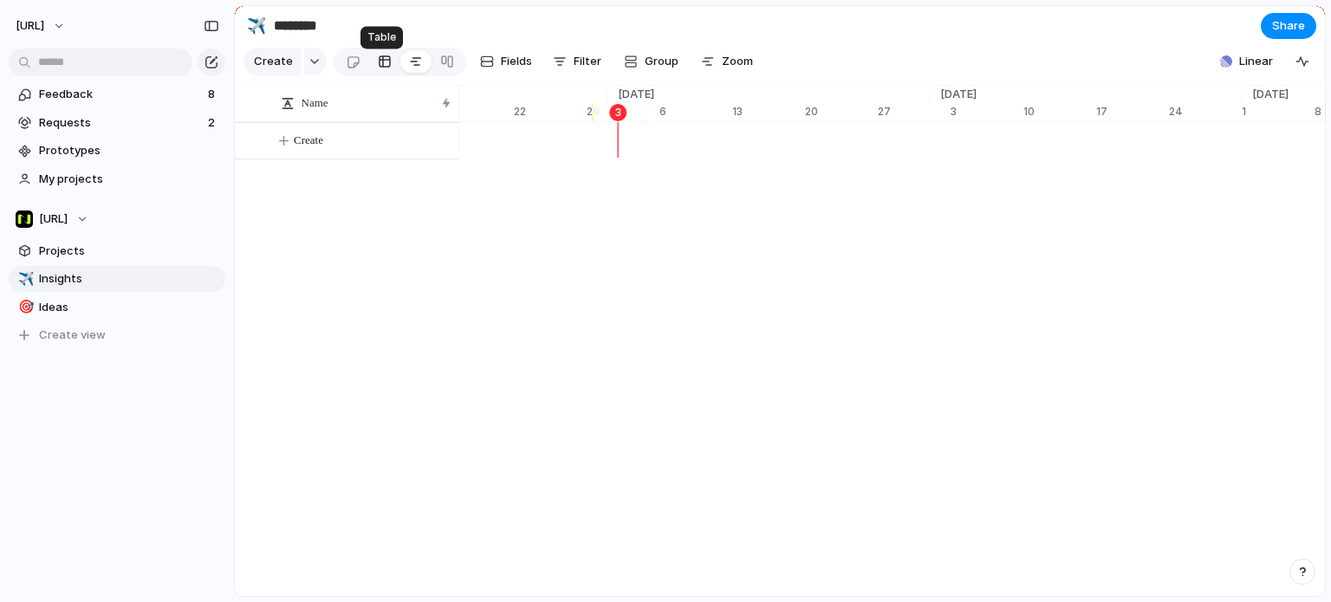
scroll to position [0, 11251]
click at [379, 75] on div at bounding box center [385, 62] width 14 height 28
click at [355, 72] on link at bounding box center [353, 62] width 32 height 28
click at [383, 69] on div at bounding box center [385, 62] width 14 height 28
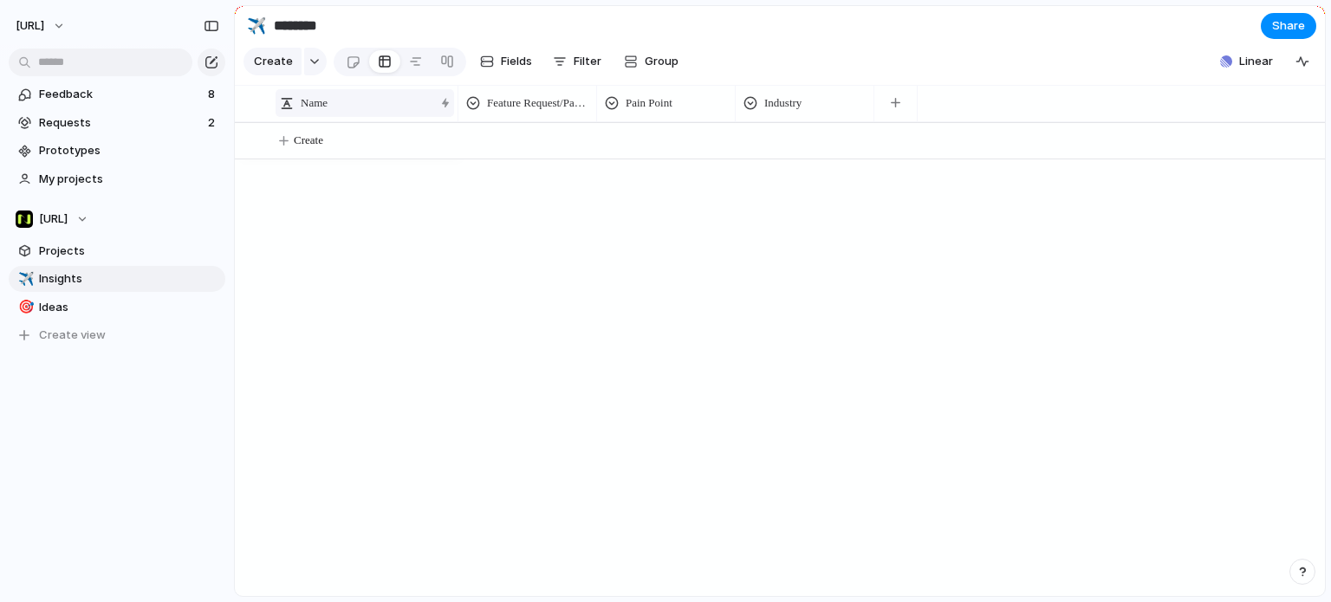
click at [300, 112] on div "Name" at bounding box center [357, 102] width 154 height 17
click at [452, 316] on div "Sort ascending Sort descending" at bounding box center [665, 301] width 1331 height 602
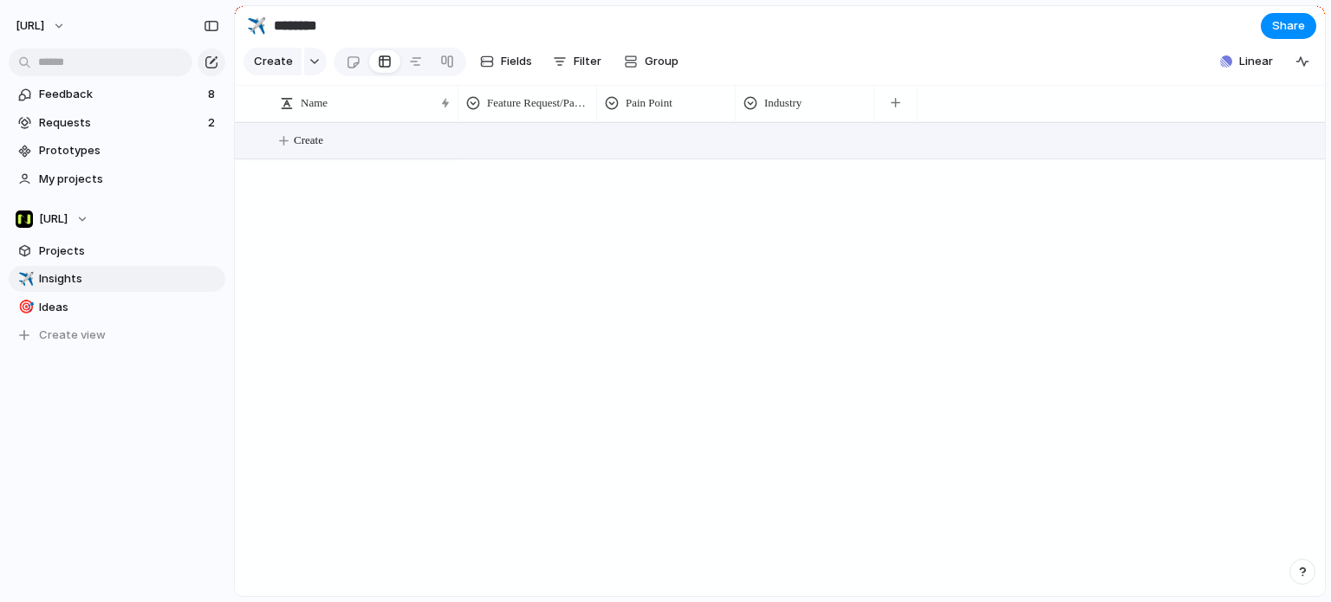
click at [309, 149] on span "Create" at bounding box center [308, 140] width 29 height 17
click at [297, 149] on span "Create" at bounding box center [308, 140] width 29 height 17
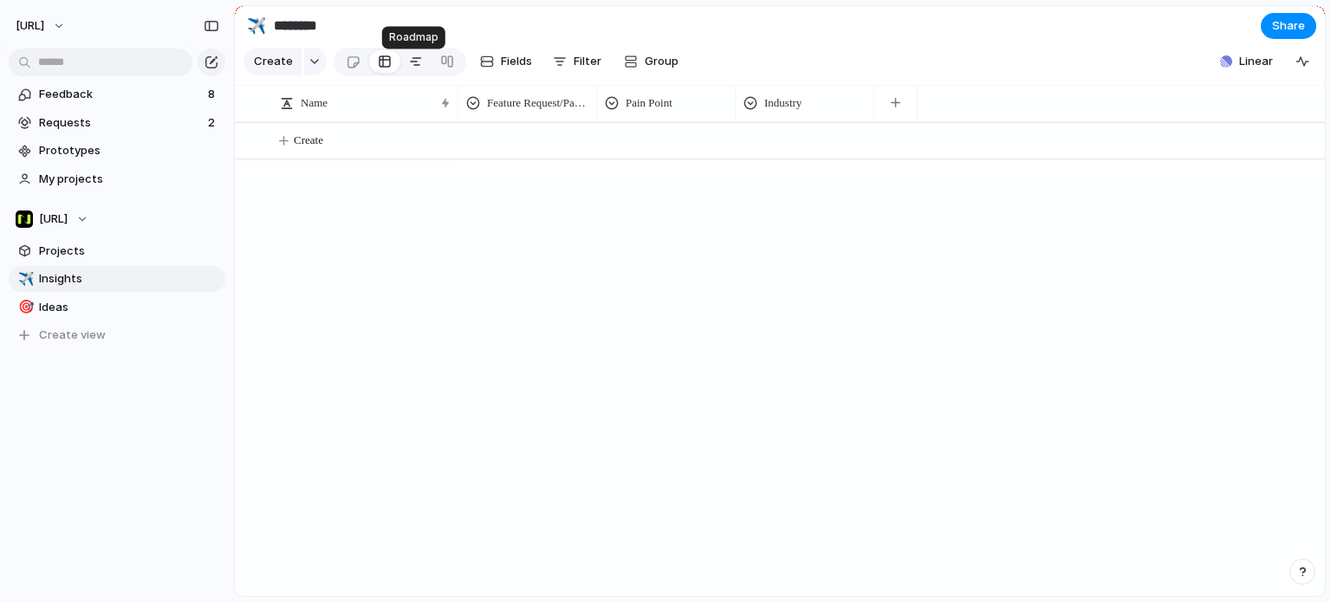
click at [417, 61] on div at bounding box center [416, 62] width 14 height 28
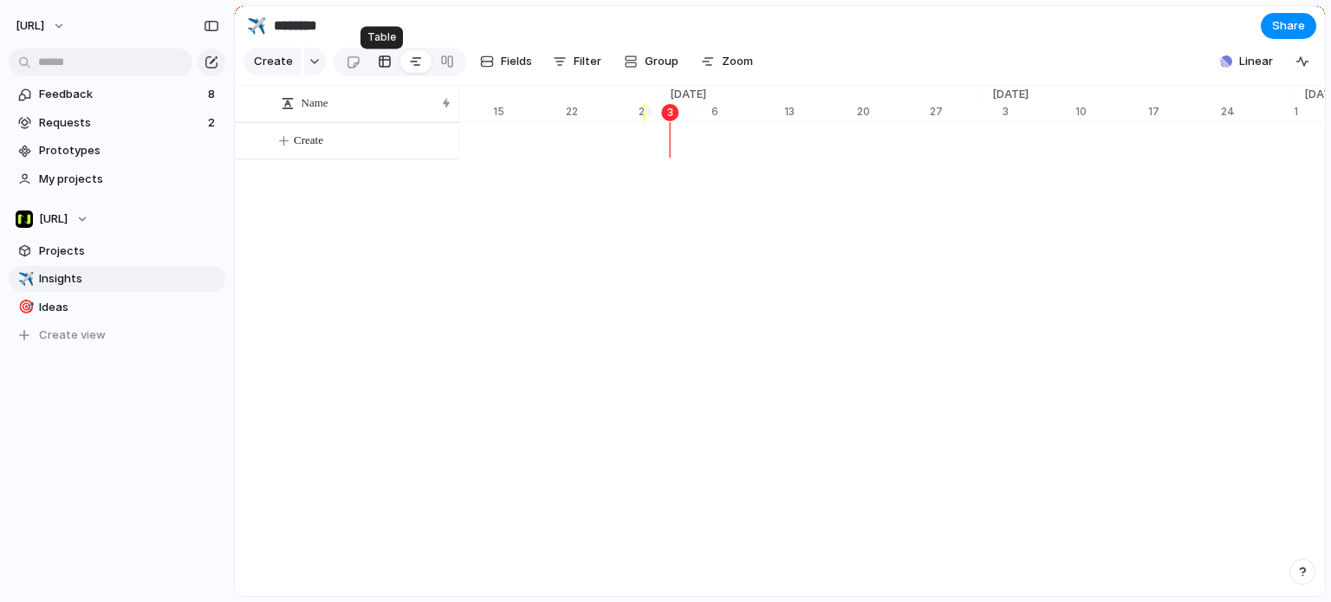
click at [373, 61] on link at bounding box center [384, 62] width 31 height 28
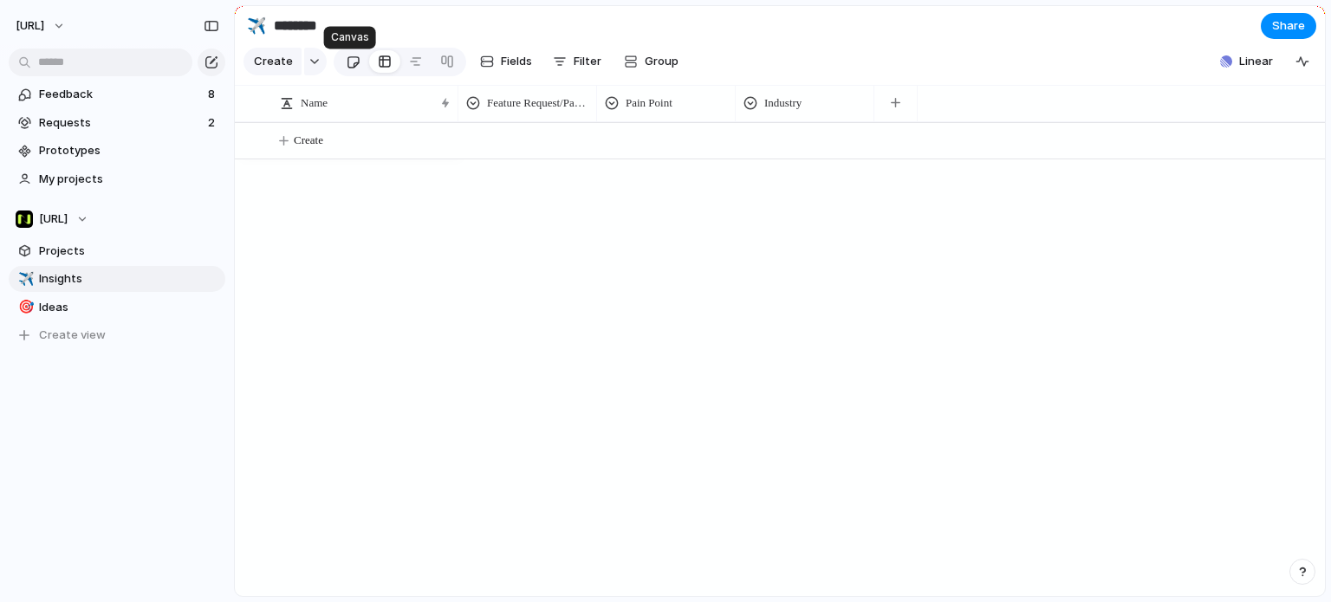
click at [348, 62] on div at bounding box center [353, 62] width 15 height 29
click at [369, 68] on link at bounding box center [384, 62] width 31 height 28
click at [309, 71] on button "button" at bounding box center [315, 62] width 23 height 28
click at [493, 258] on div "Insight Initiative Project Request Customize" at bounding box center [665, 301] width 1331 height 602
click at [75, 16] on div "[URL]" at bounding box center [45, 26] width 59 height 28
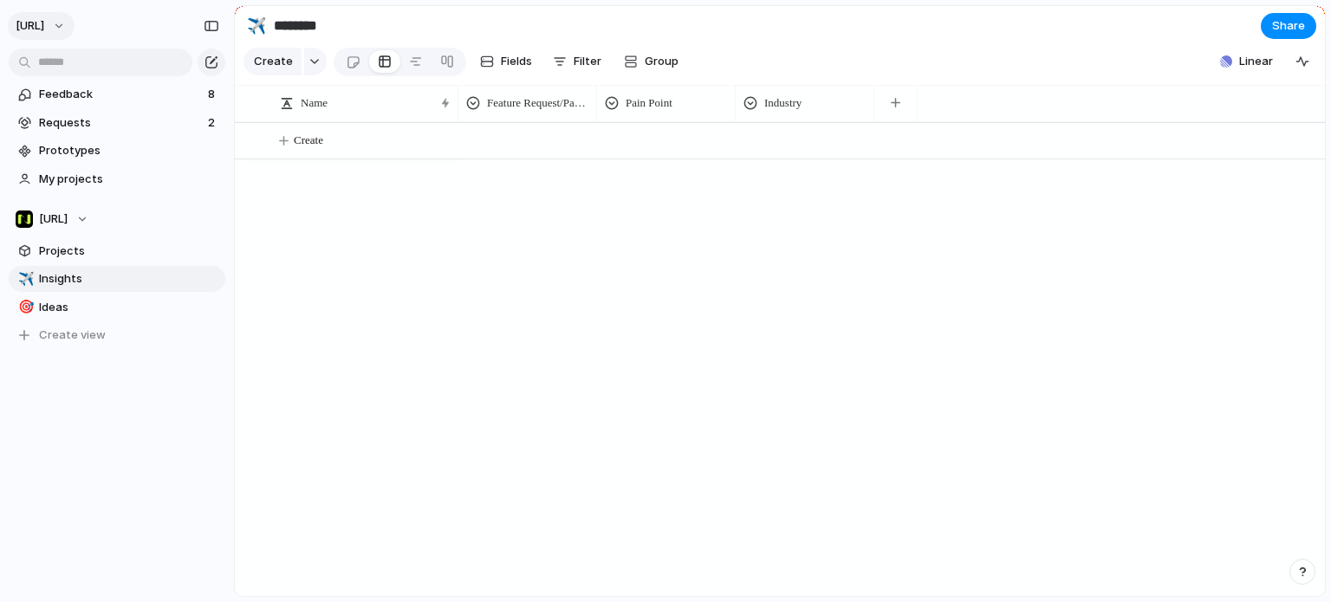
click at [75, 19] on button "[URL]" at bounding box center [41, 26] width 67 height 28
click at [1181, 49] on div "Settings Invite members Change theme Sign out" at bounding box center [665, 301] width 1331 height 602
click at [44, 29] on span "[URL]" at bounding box center [30, 25] width 29 height 17
click at [83, 67] on span "Settings" at bounding box center [64, 64] width 48 height 17
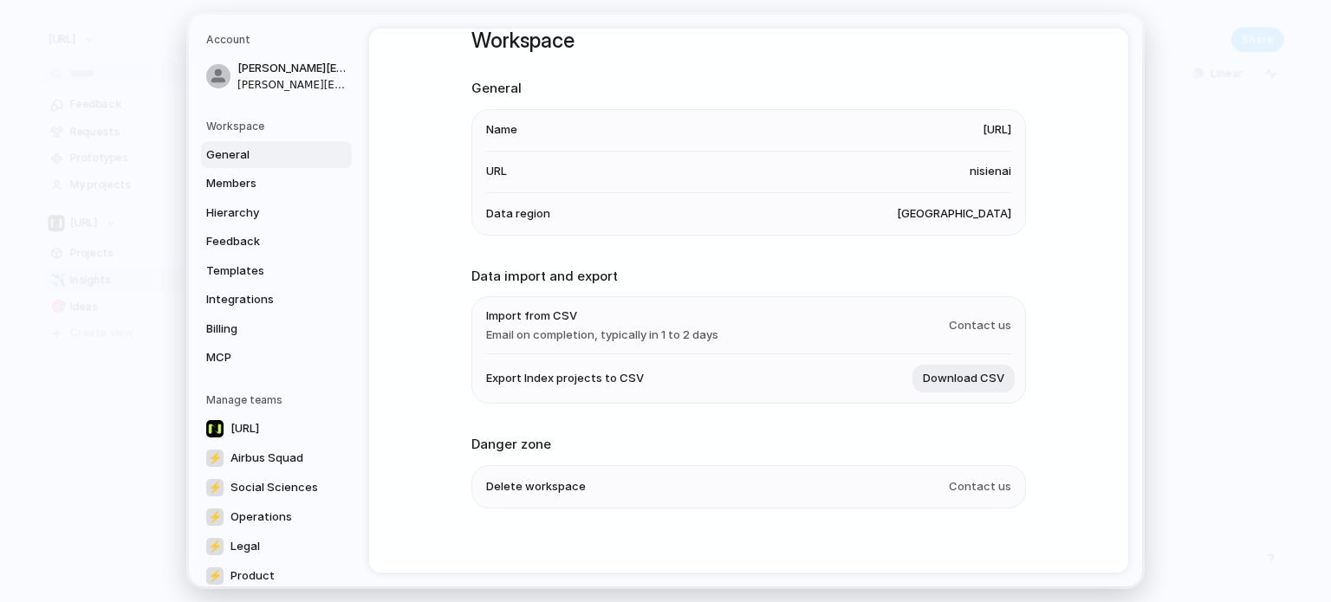
scroll to position [46, 0]
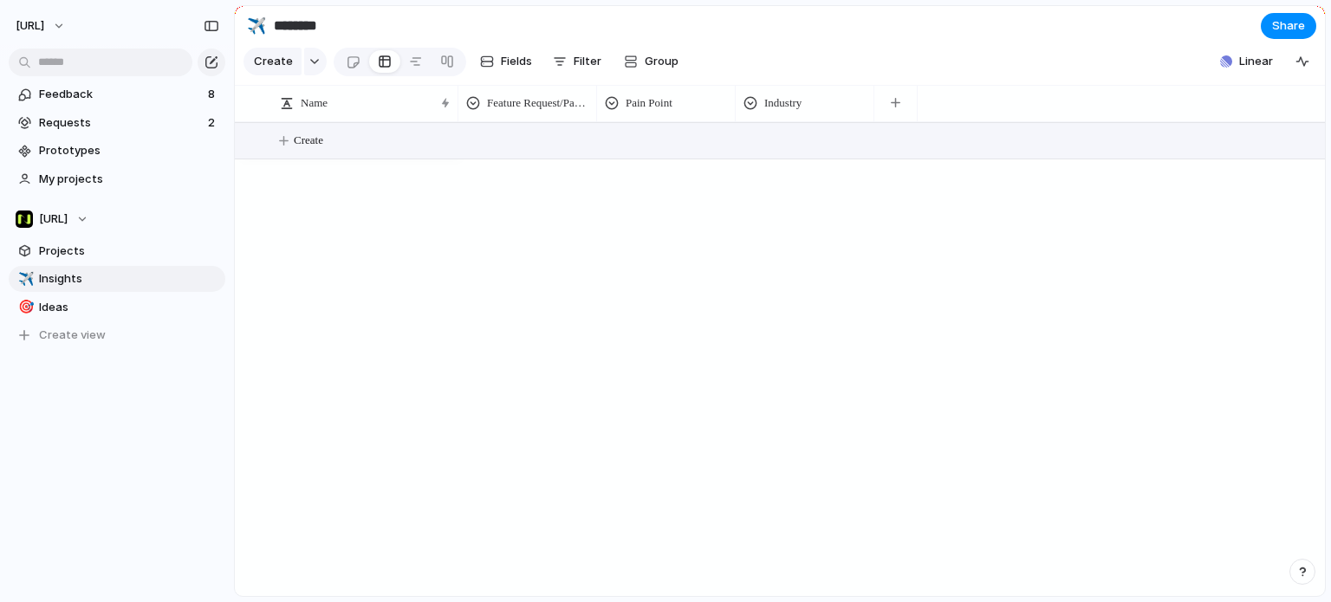
click at [364, 159] on button "Create" at bounding box center [802, 141] width 1100 height 36
click at [372, 155] on button "Create" at bounding box center [802, 141] width 1100 height 36
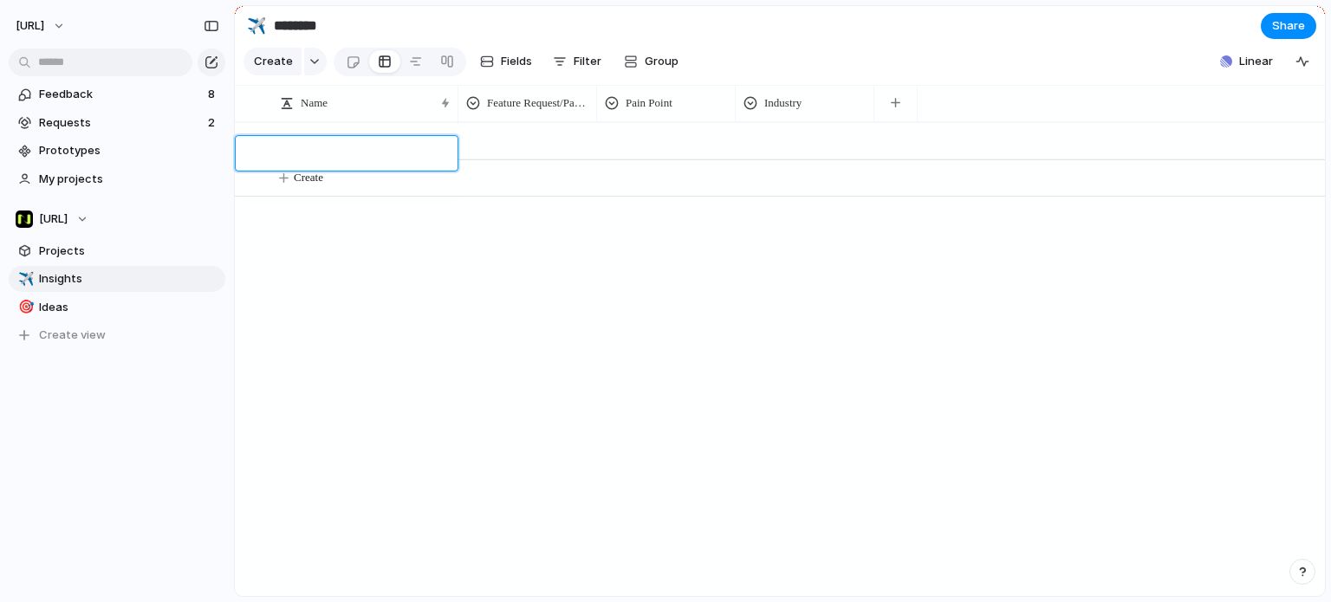
click at [395, 155] on textarea at bounding box center [363, 156] width 165 height 21
paste textarea "**********"
type textarea "**********"
click at [518, 153] on div at bounding box center [527, 138] width 137 height 29
click at [534, 116] on div "Feature Request Pain Point" at bounding box center [665, 301] width 1331 height 602
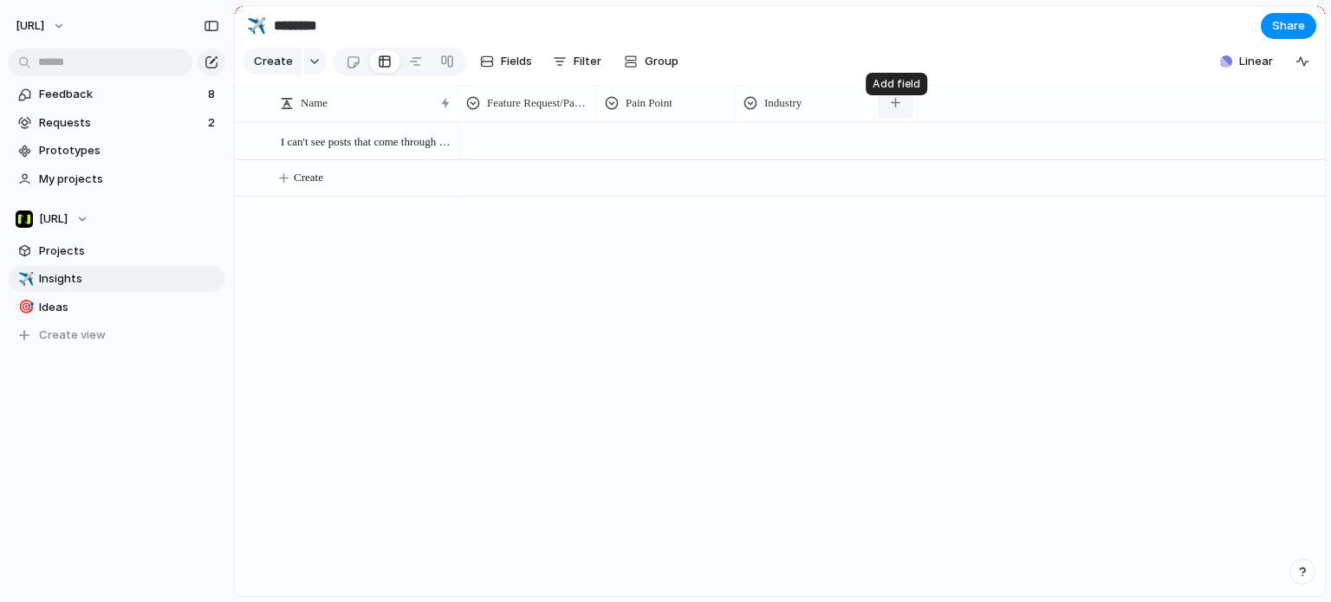
click at [897, 107] on div "button" at bounding box center [896, 103] width 10 height 10
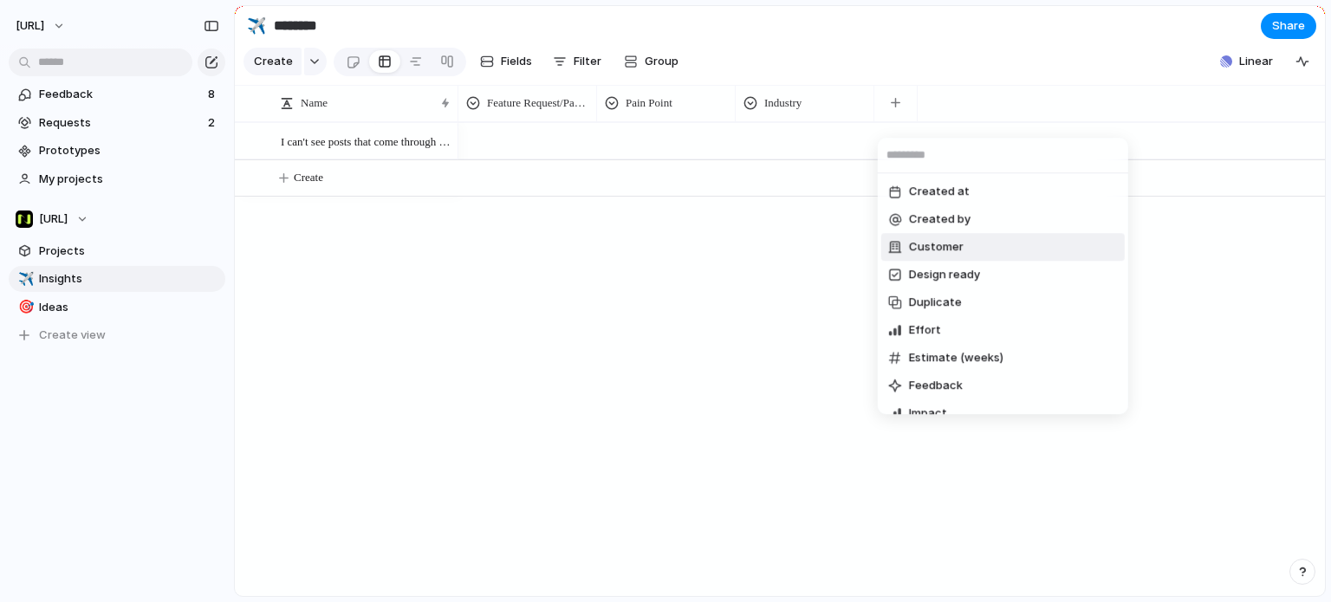
scroll to position [433, 0]
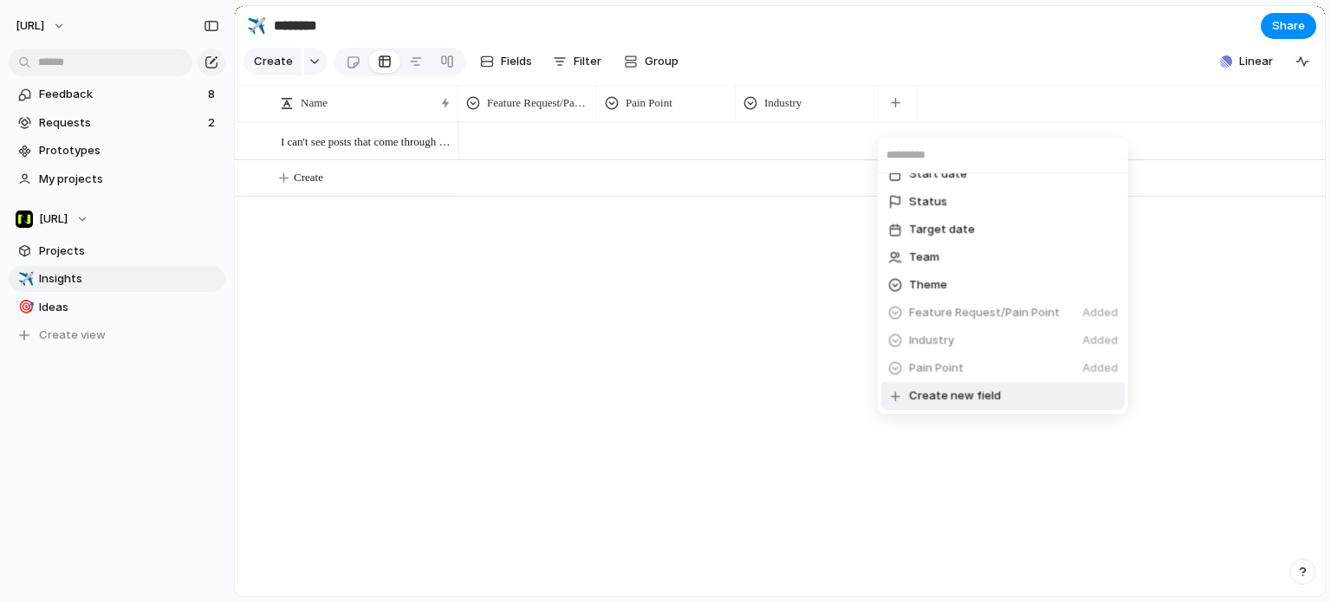
click at [983, 394] on span "Create new field" at bounding box center [955, 395] width 92 height 17
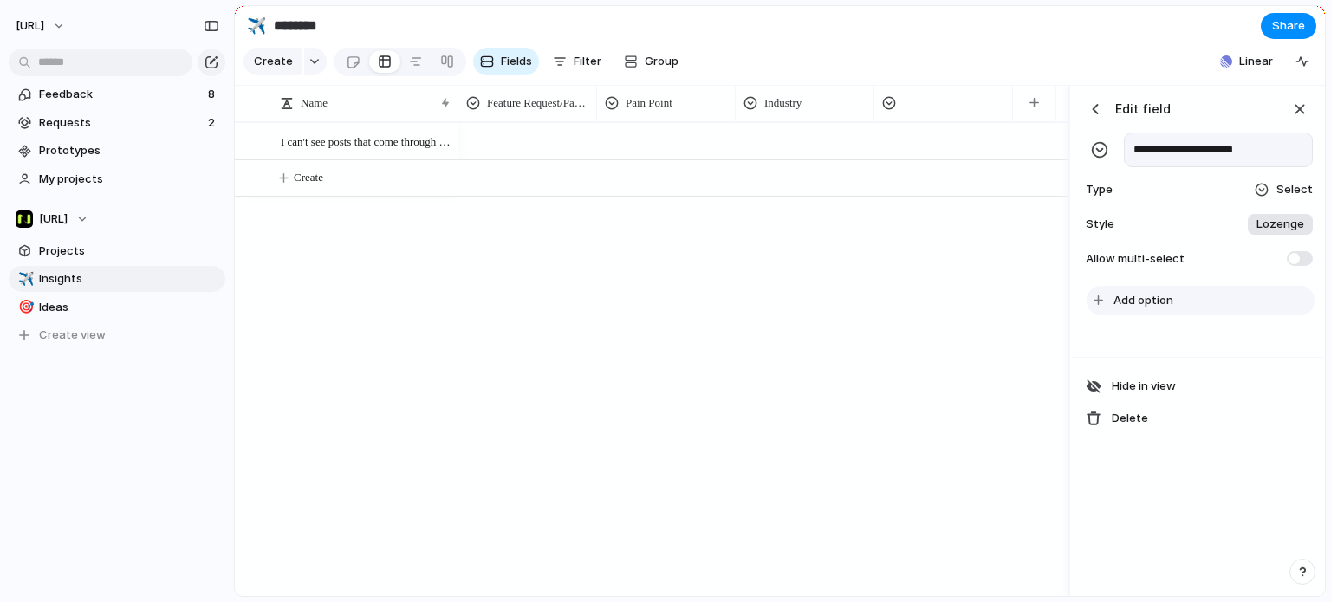
type input "**********"
click at [1154, 305] on span "Add option" at bounding box center [1144, 300] width 60 height 17
type input "*****"
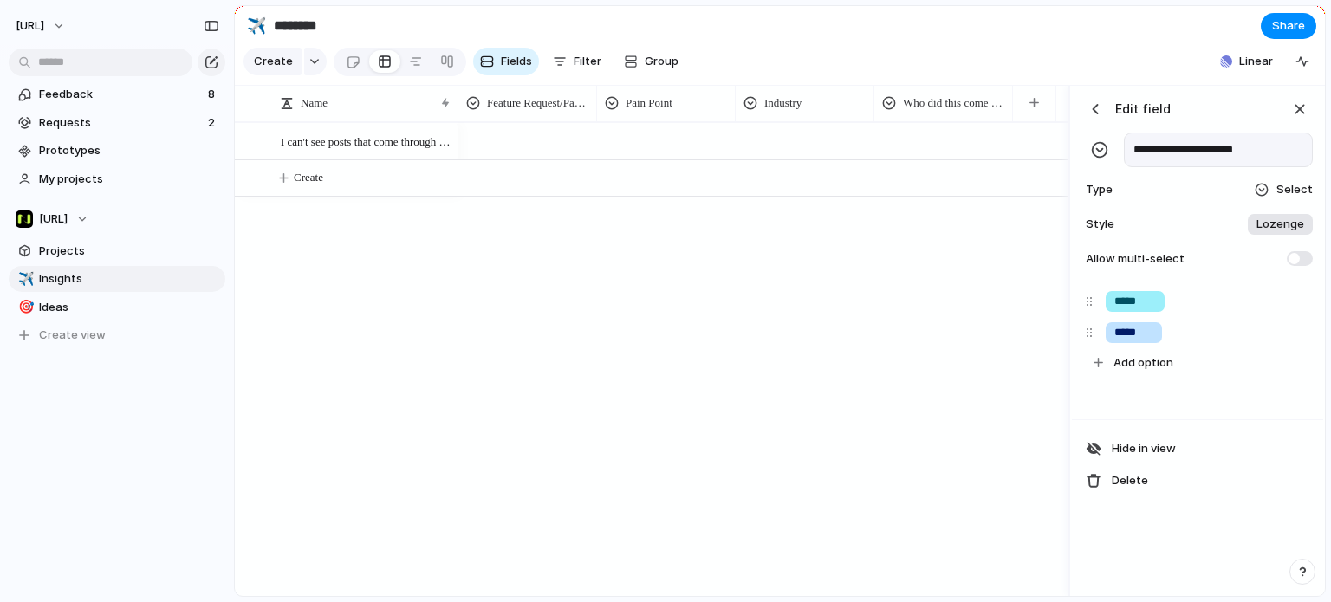
type input "*****"
type input "*"
type input "*****"
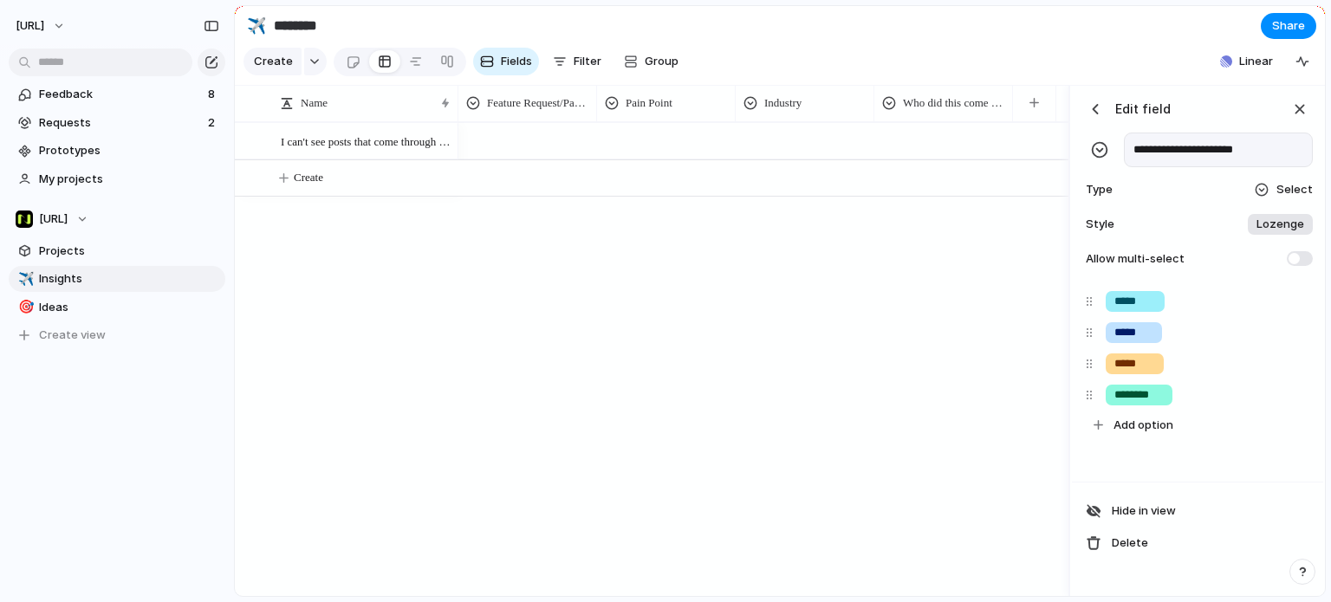
type input "********"
click at [1213, 101] on div "**********" at bounding box center [1197, 184] width 251 height 196
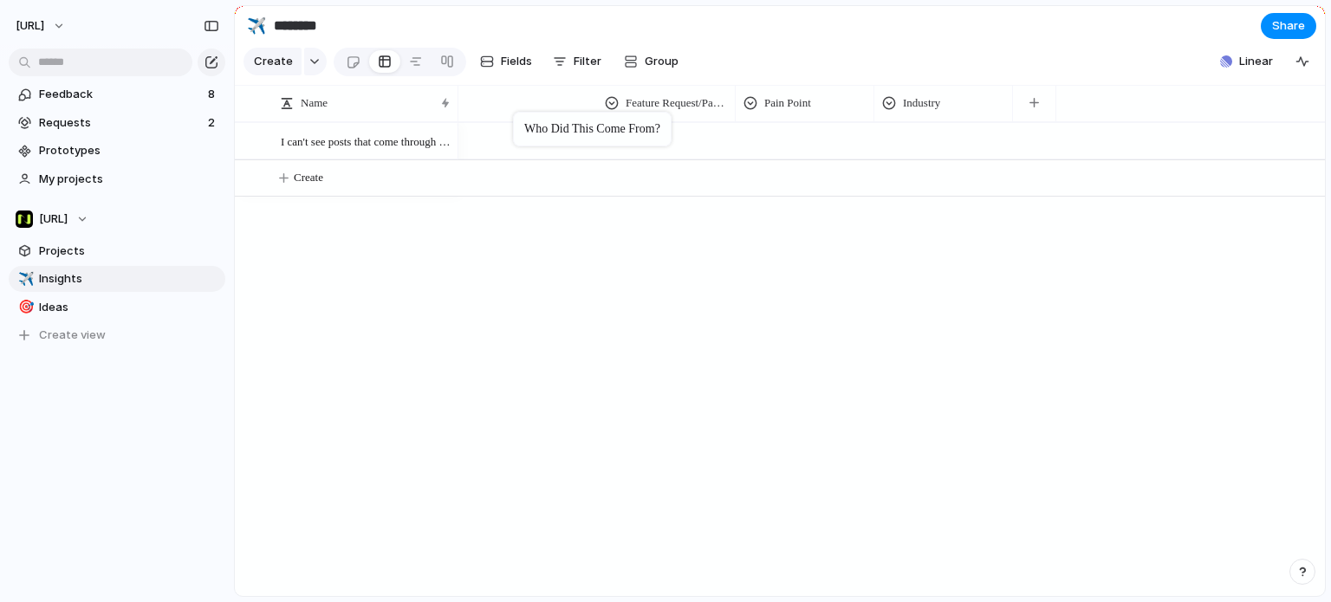
drag, startPoint x: 974, startPoint y: 117, endPoint x: 520, endPoint y: 114, distance: 454.2
click at [355, 112] on div "Name" at bounding box center [357, 102] width 154 height 17
drag, startPoint x: 391, startPoint y: 117, endPoint x: 589, endPoint y: 62, distance: 205.9
click at [613, 55] on div "Sort ascending Sort descending" at bounding box center [665, 301] width 1331 height 602
click at [586, 62] on span "Filter" at bounding box center [588, 61] width 28 height 17
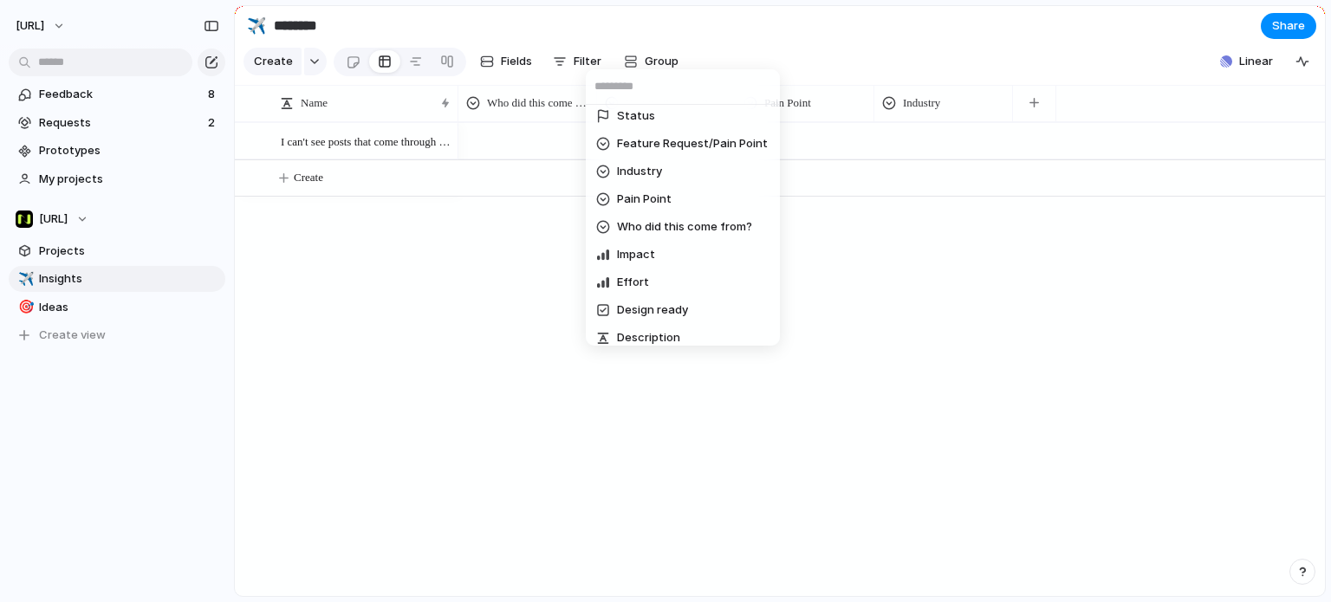
scroll to position [0, 0]
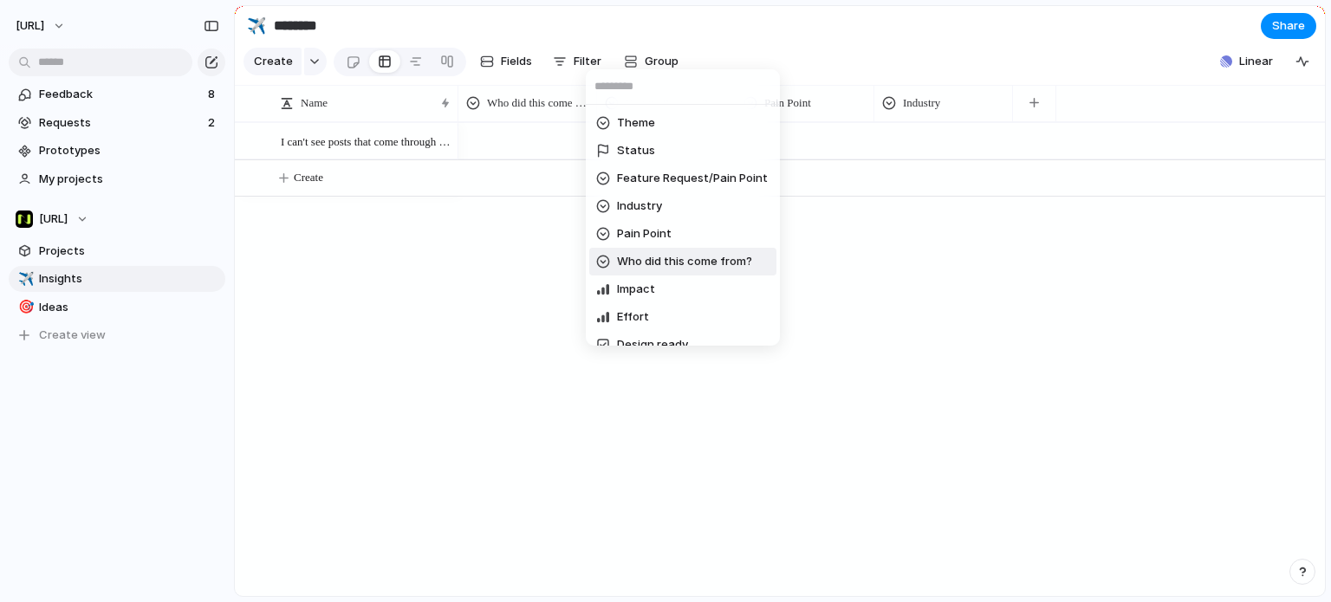
drag, startPoint x: 949, startPoint y: 466, endPoint x: 940, endPoint y: 453, distance: 16.1
click at [945, 462] on div "Theme Status Feature Request/Pain Point Industry Pain Point Who did this come f…" at bounding box center [665, 301] width 1331 height 602
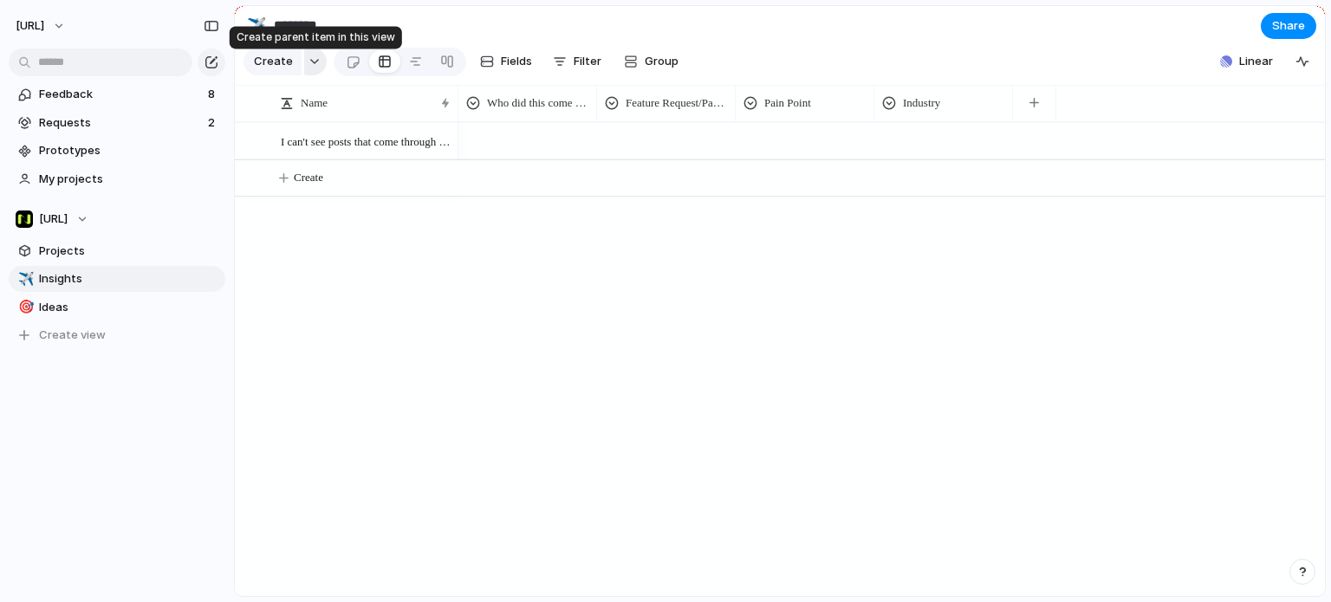
click at [316, 65] on div "button" at bounding box center [315, 61] width 12 height 7
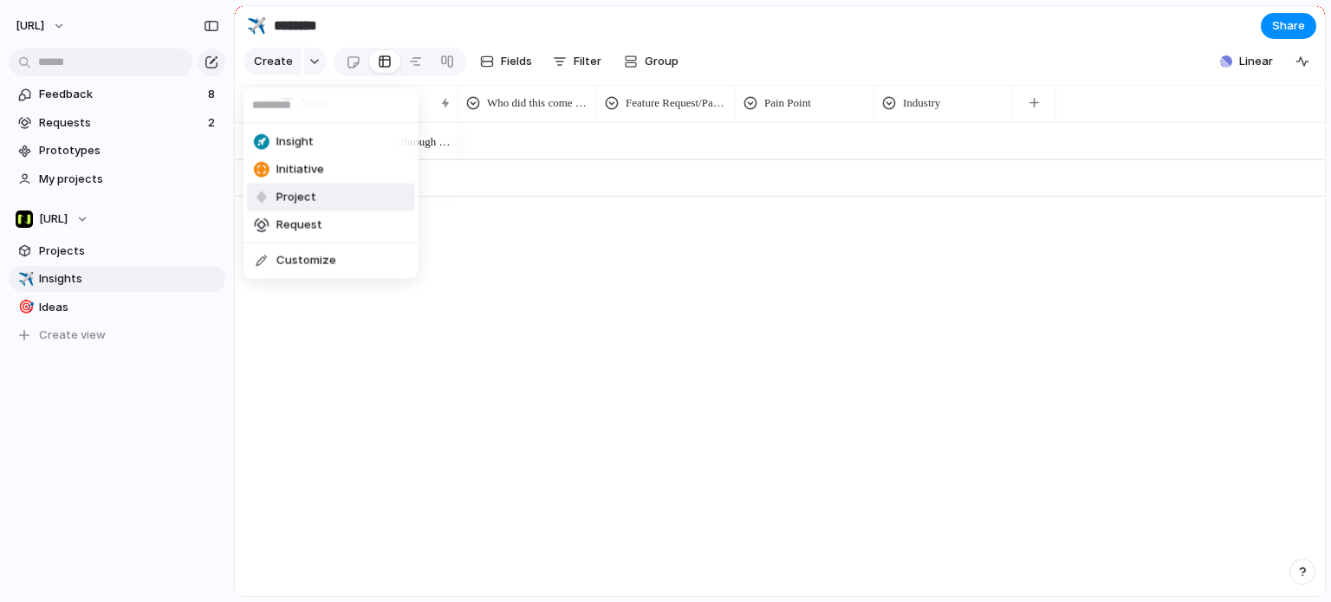
click at [538, 325] on div "Insight Initiative Project Request Customize" at bounding box center [665, 301] width 1331 height 602
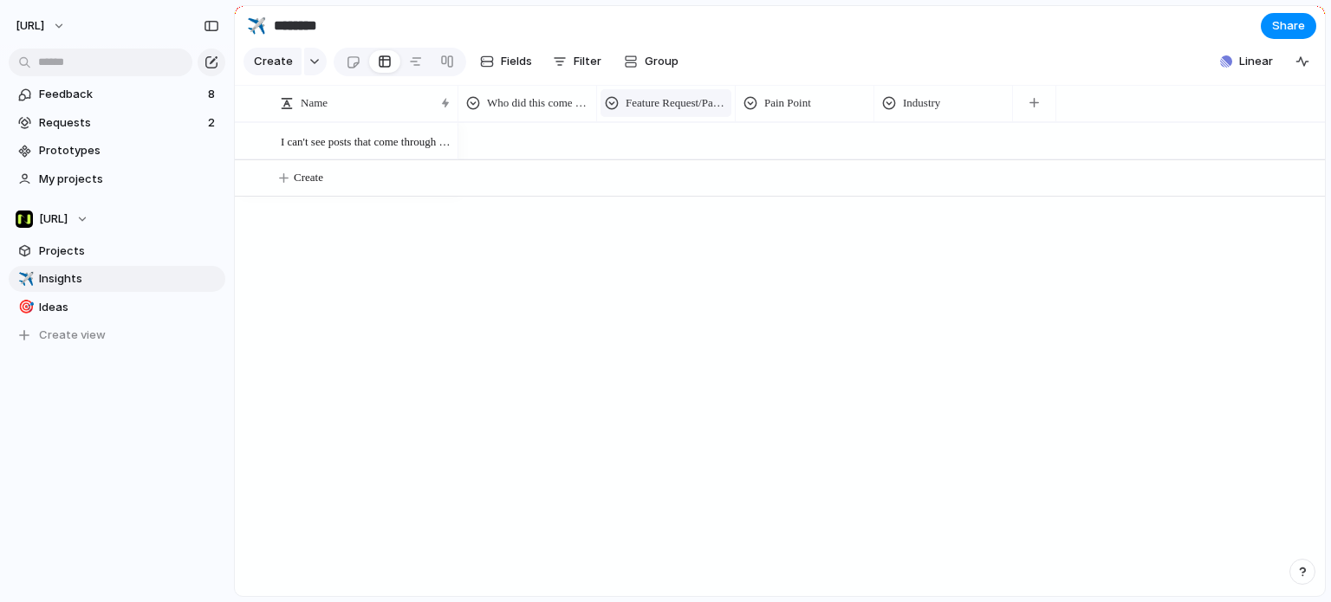
click at [648, 117] on div "Feature Request/Pain Point" at bounding box center [666, 103] width 131 height 28
click at [896, 268] on div "Modify Hide Sort ascending Sort descending" at bounding box center [665, 301] width 1331 height 602
click at [570, 117] on div "Who did this come from?" at bounding box center [527, 103] width 131 height 28
click at [794, 324] on div "Modify Hide Sort ascending Sort descending" at bounding box center [665, 301] width 1331 height 602
click at [562, 153] on div at bounding box center [527, 138] width 137 height 29
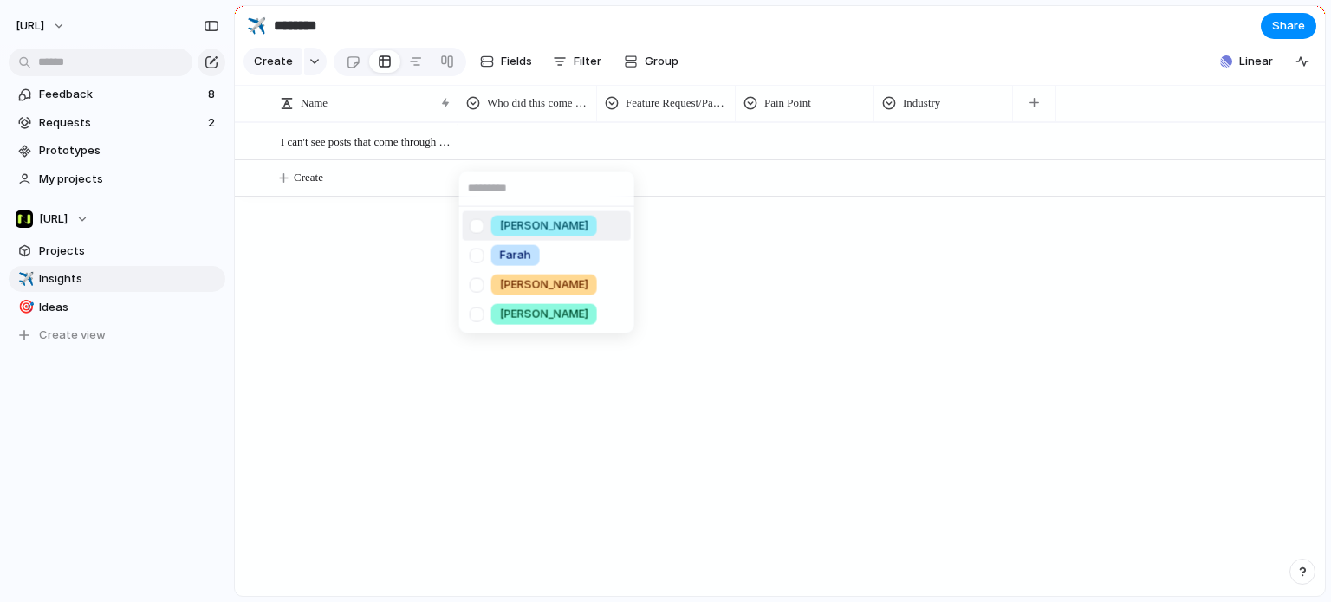
click at [784, 346] on div "Jason Farah Ben H Alastair" at bounding box center [665, 301] width 1331 height 602
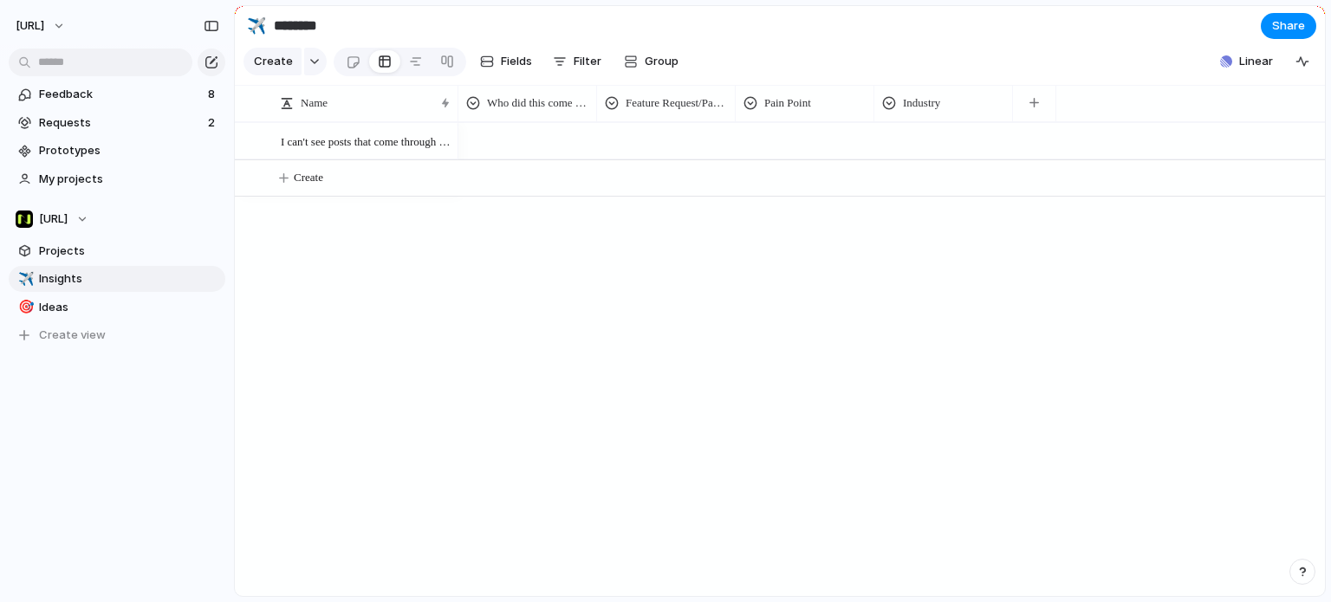
click at [576, 153] on div at bounding box center [527, 138] width 137 height 29
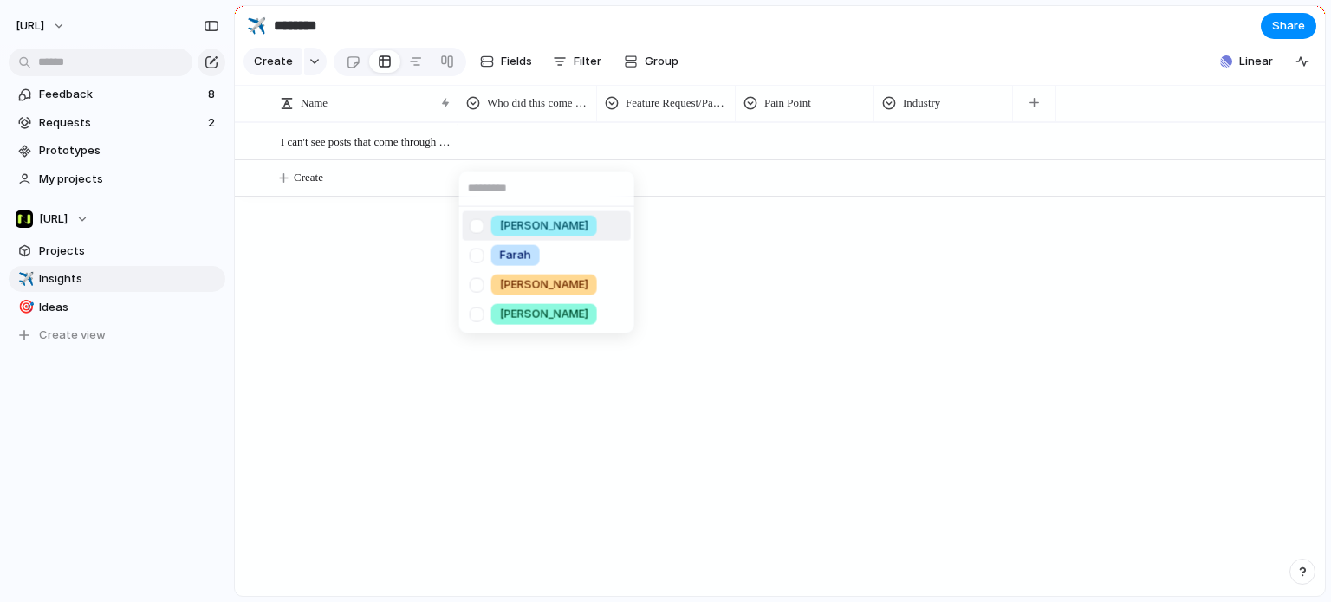
drag, startPoint x: 817, startPoint y: 315, endPoint x: 711, endPoint y: 231, distance: 135.2
click at [818, 315] on div "Jason Farah Ben H Alastair" at bounding box center [665, 301] width 1331 height 602
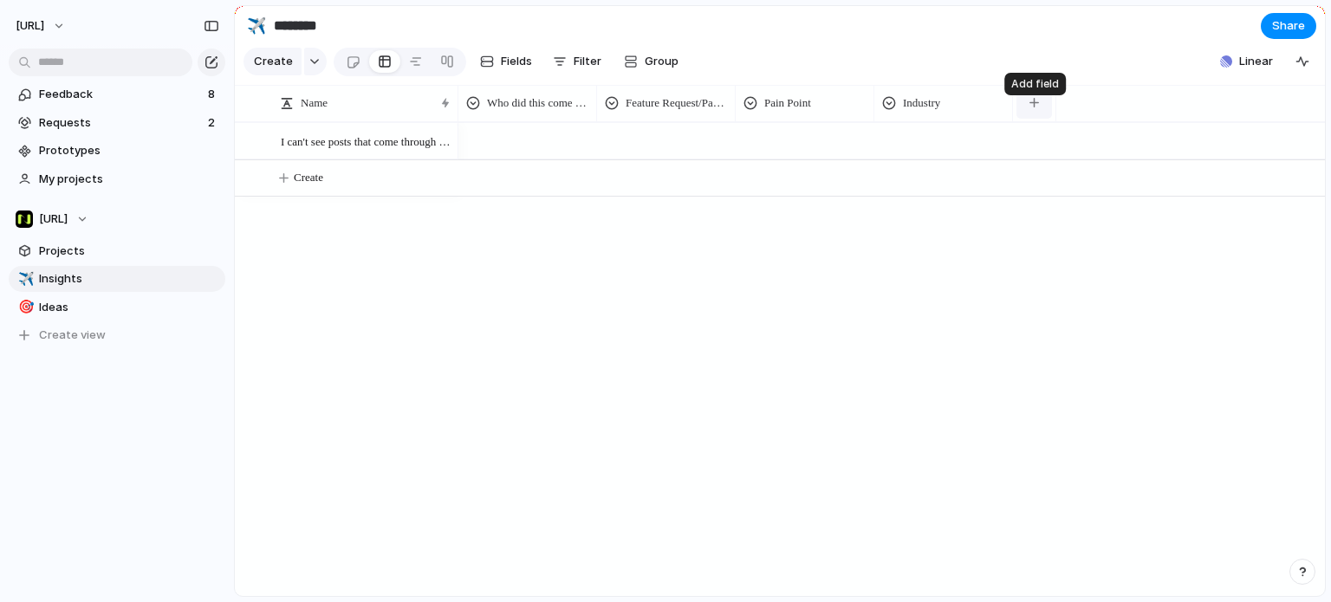
click at [1031, 107] on div "button" at bounding box center [1035, 103] width 10 height 10
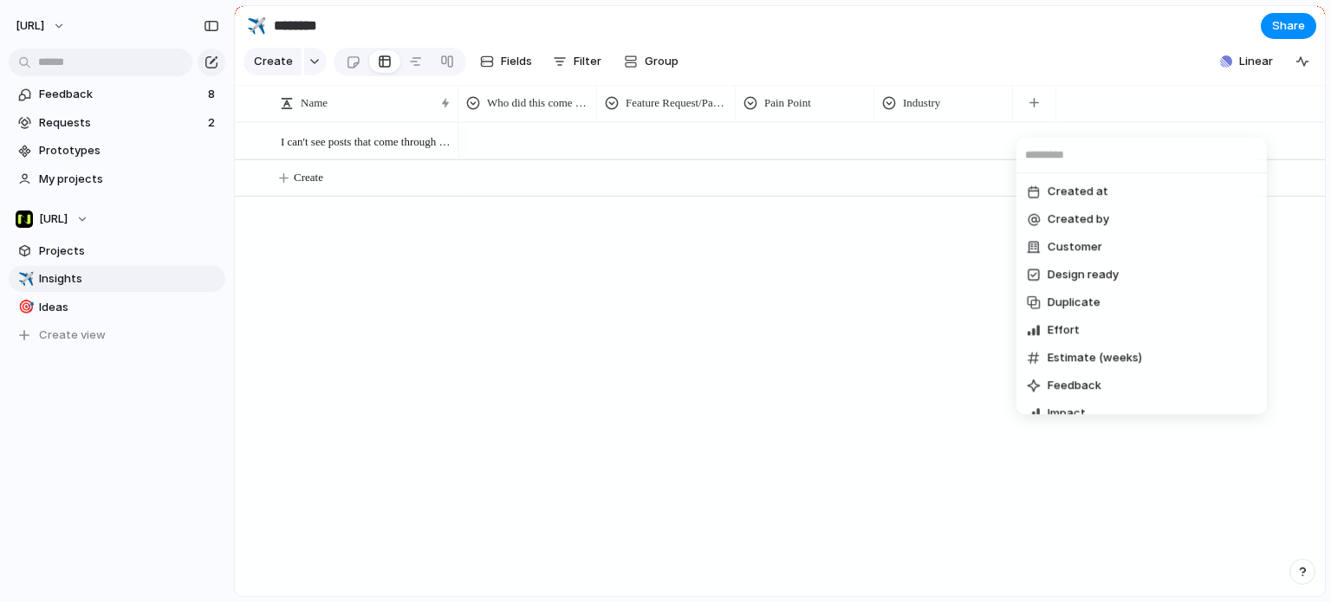
scroll to position [461, 0]
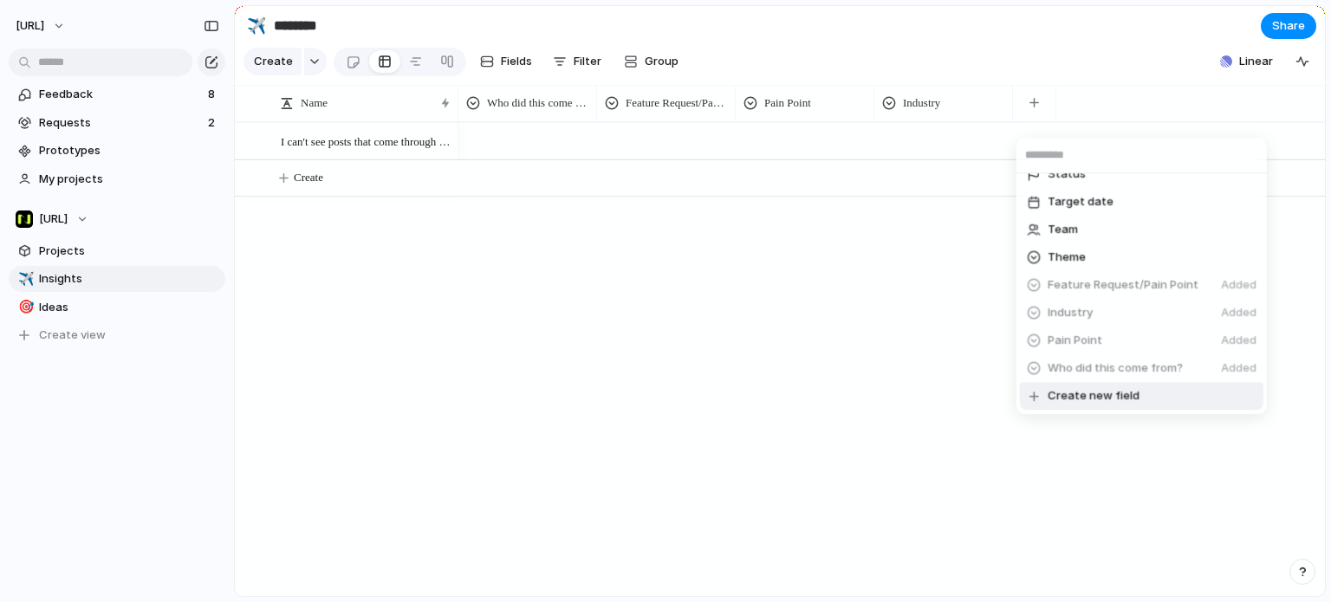
click at [1103, 394] on span "Create new field" at bounding box center [1094, 395] width 92 height 17
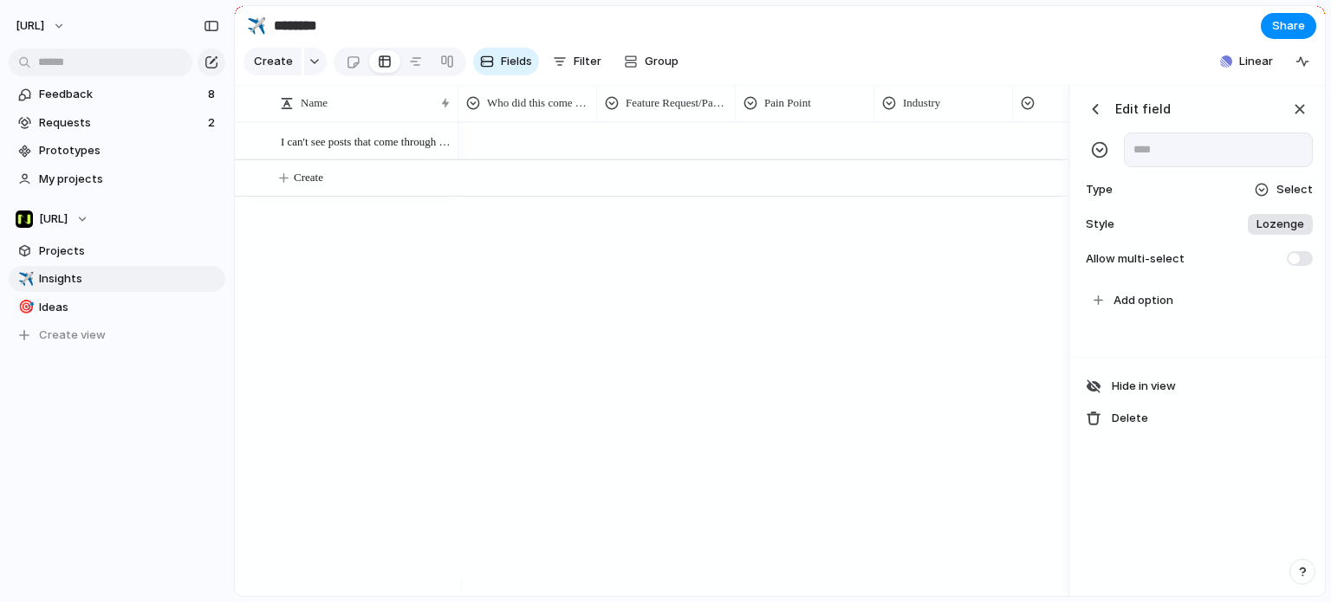
scroll to position [0, 126]
type input "**********"
click at [1168, 309] on span "Add option" at bounding box center [1144, 300] width 60 height 17
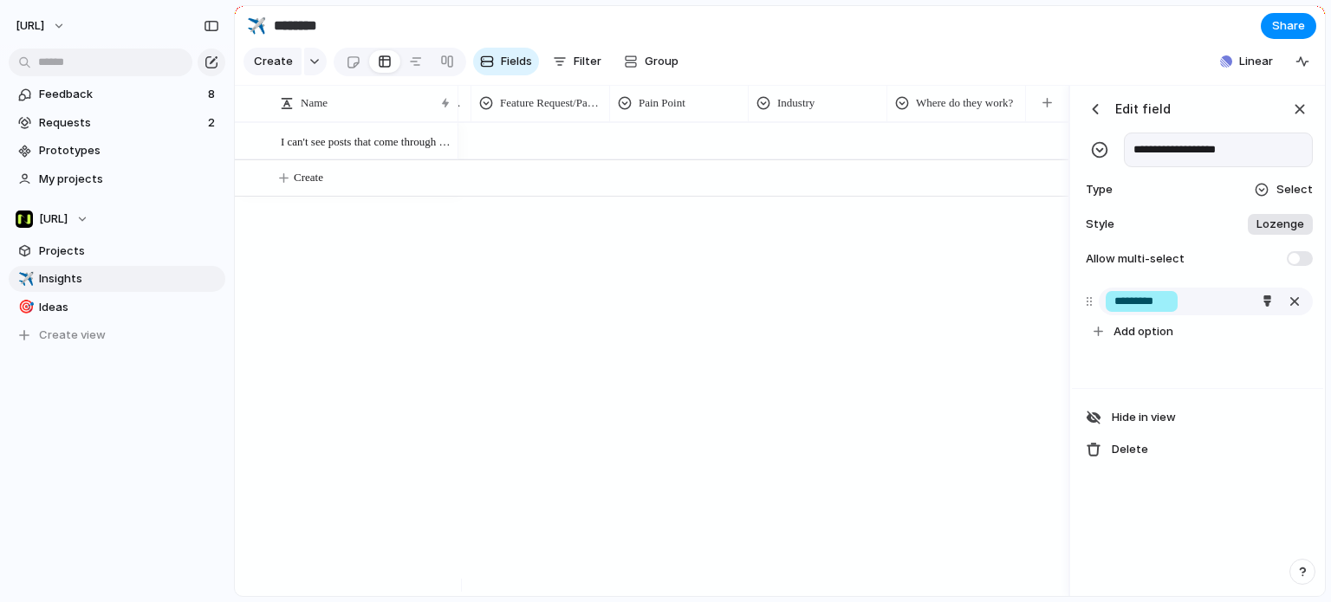
type input "*********"
type input "***"
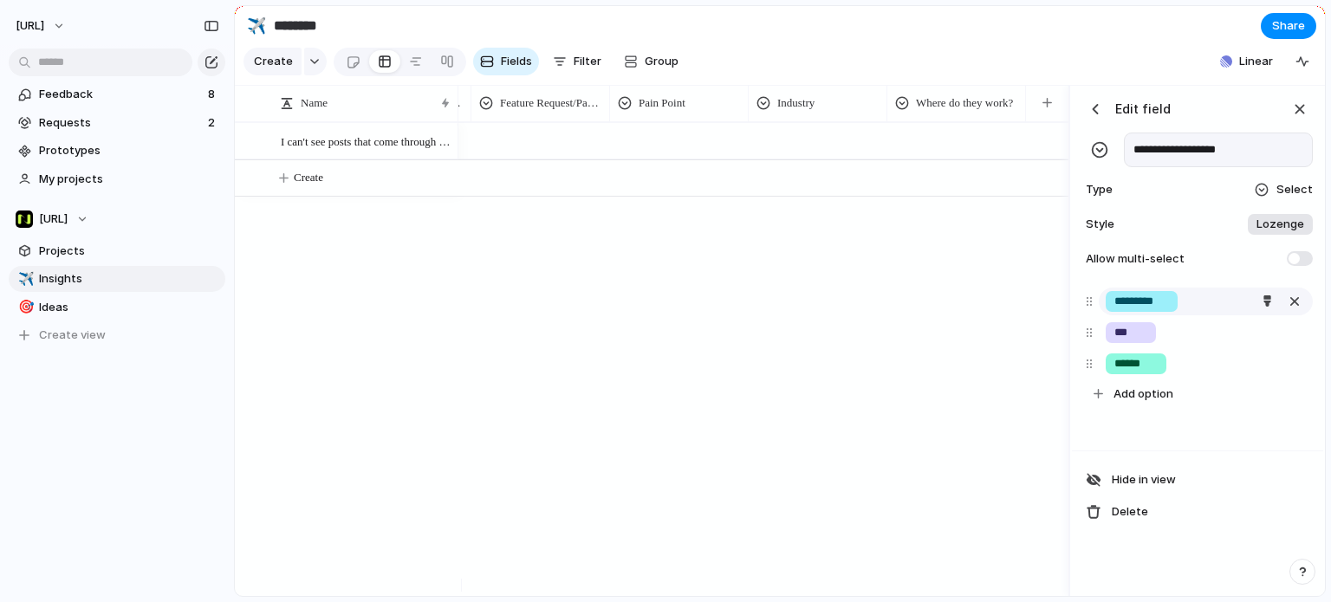
type input "******"
type input "*****"
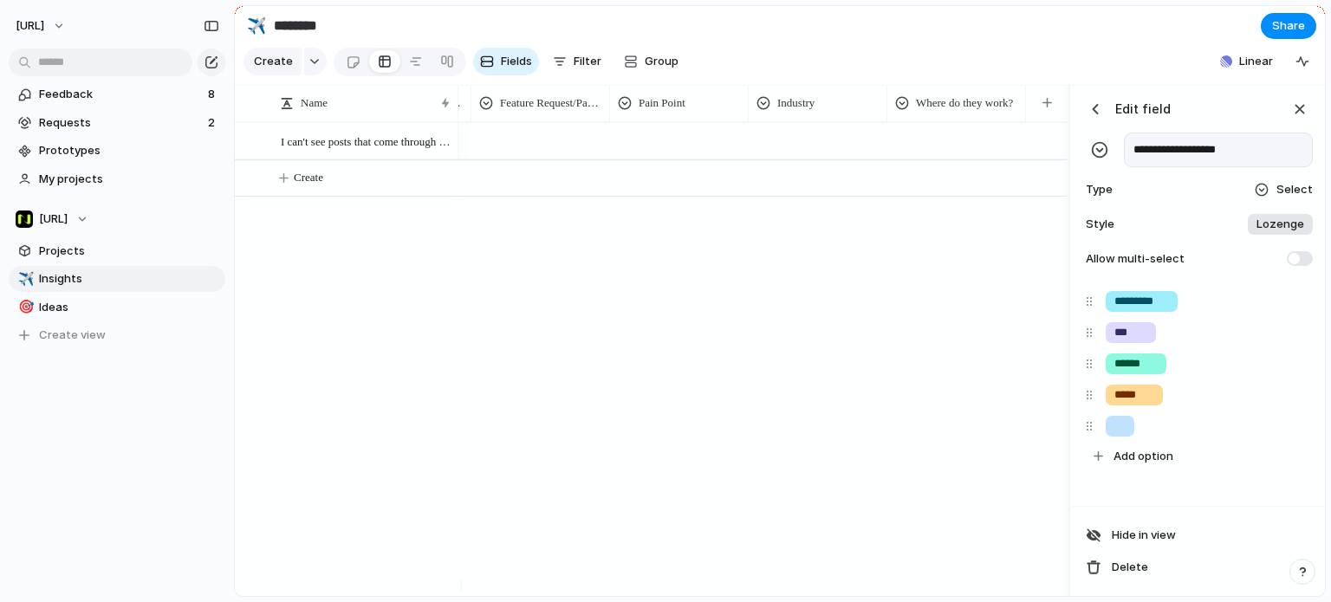
click at [907, 281] on div at bounding box center [764, 359] width 610 height 474
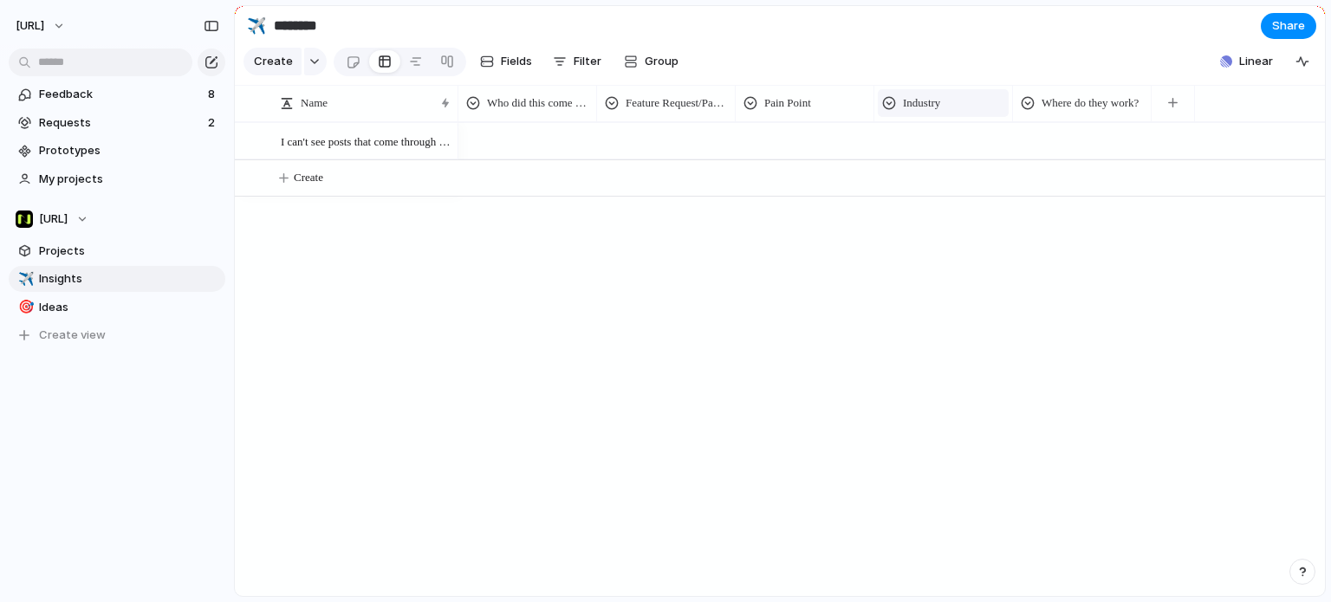
click at [912, 112] on span "Industry" at bounding box center [921, 102] width 37 height 17
click at [1056, 120] on div "Modify Hide Sort ascending Sort descending" at bounding box center [665, 301] width 1331 height 602
drag, startPoint x: 1080, startPoint y: 116, endPoint x: 623, endPoint y: 114, distance: 456.8
click at [693, 112] on span "Where do they work?" at bounding box center [674, 102] width 97 height 17
click at [739, 98] on div "Modify Hide Sort ascending Sort descending" at bounding box center [665, 301] width 1331 height 602
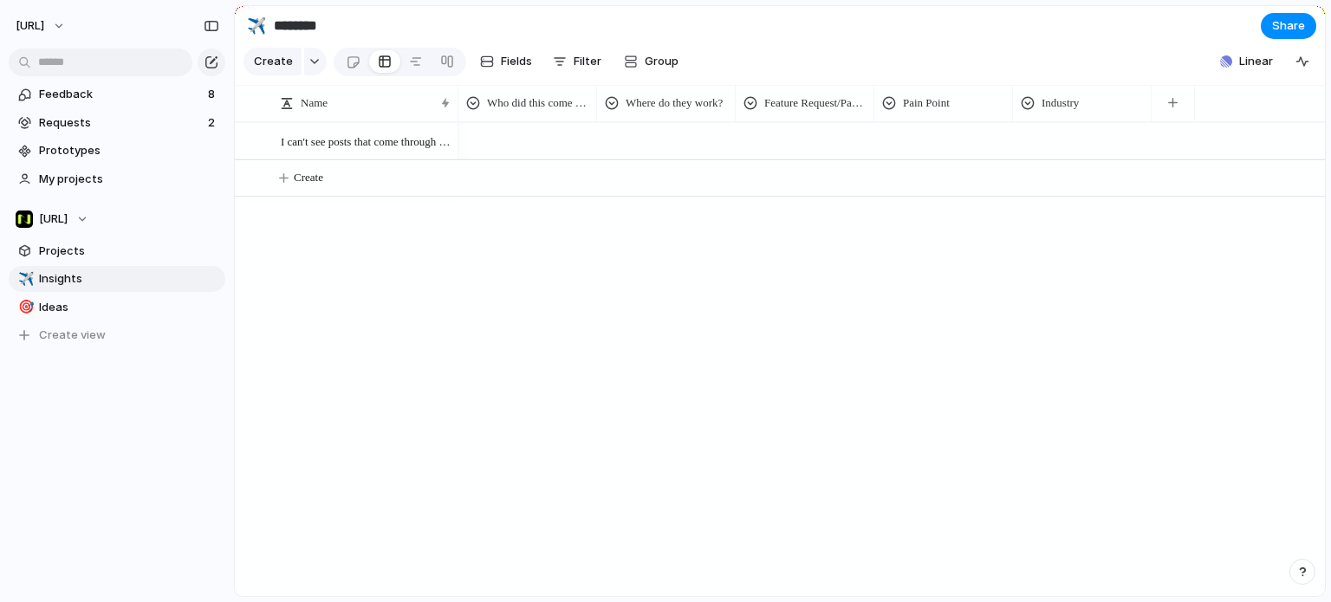
click at [663, 146] on div at bounding box center [666, 138] width 137 height 29
click at [785, 57] on div "Nisien.ai FAW Acuity Spurs" at bounding box center [665, 301] width 1331 height 602
drag, startPoint x: 595, startPoint y: 117, endPoint x: 576, endPoint y: 129, distance: 22.6
click at [576, 121] on div at bounding box center [577, 103] width 9 height 36
click at [593, 110] on div at bounding box center [593, 103] width 14 height 14
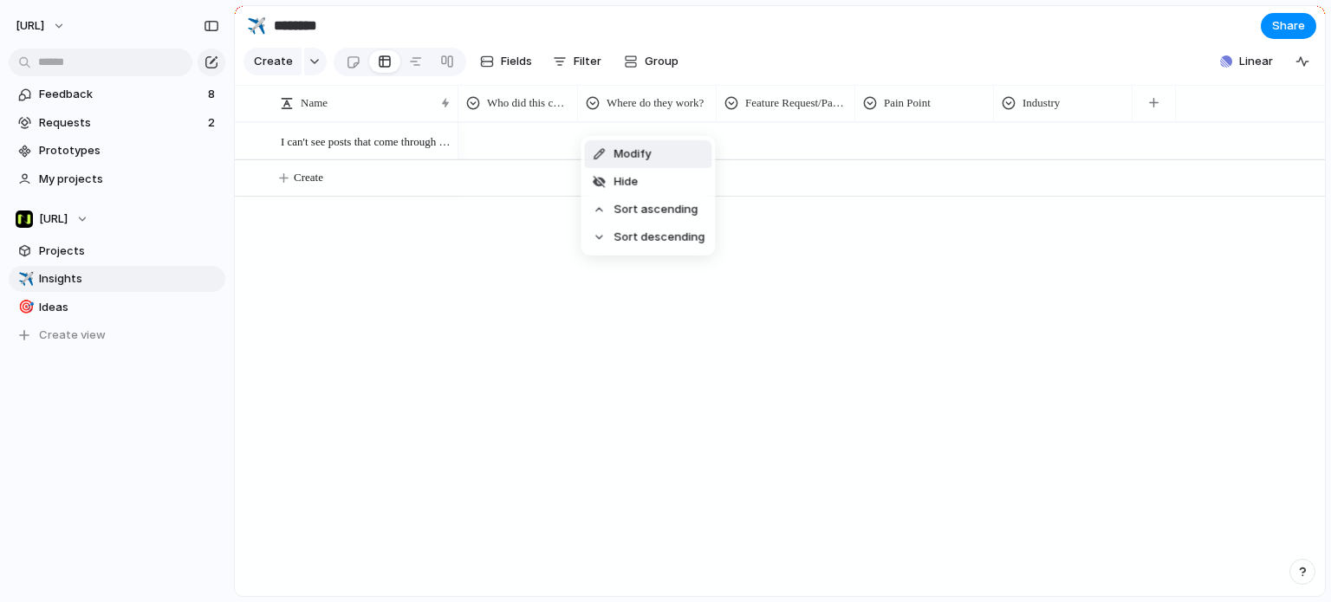
click at [624, 146] on span "Modify" at bounding box center [632, 154] width 37 height 17
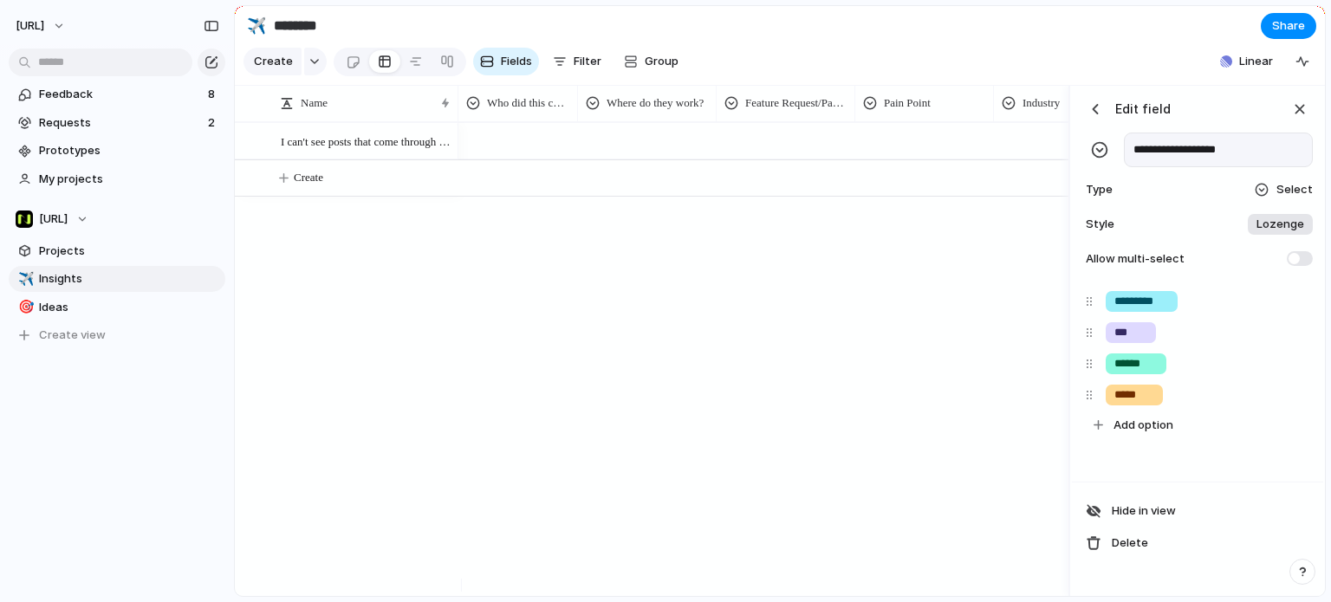
click at [1254, 193] on div "Type Select" at bounding box center [1198, 190] width 231 height 24
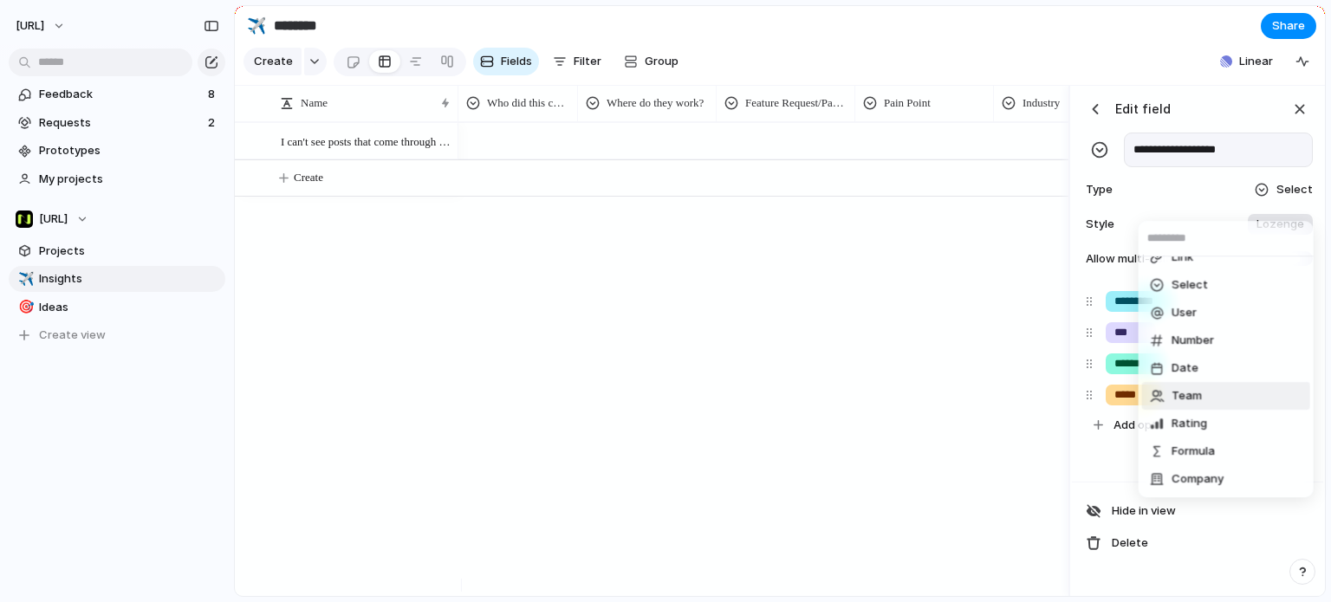
scroll to position [14, 0]
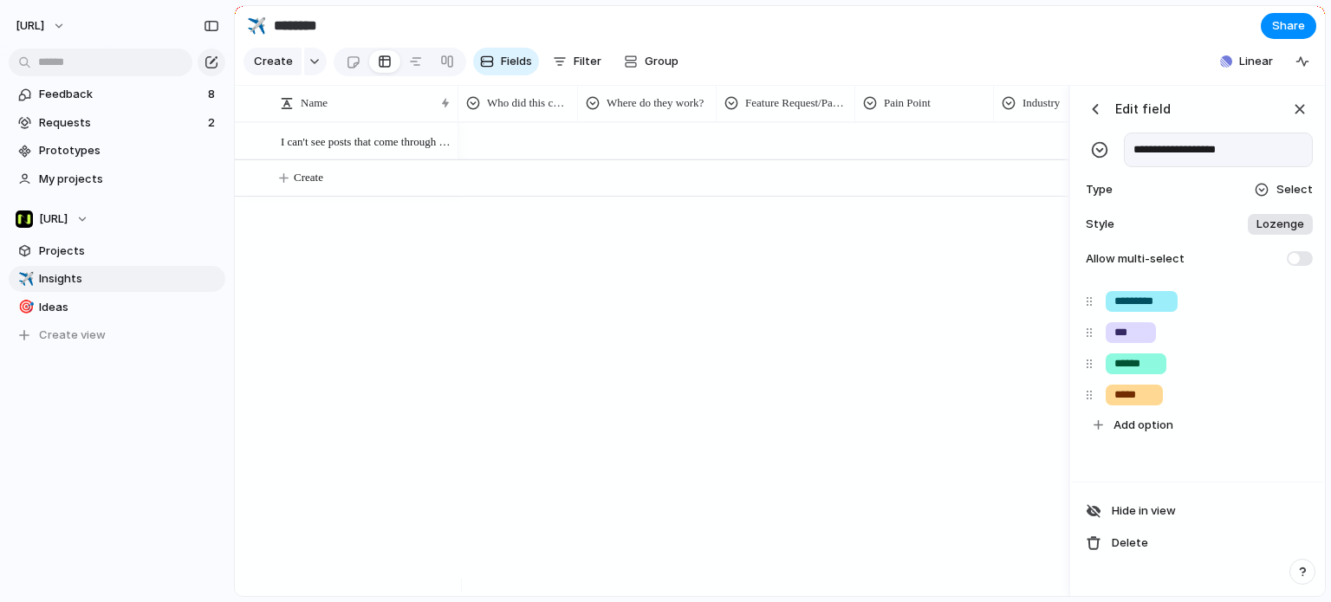
click at [1009, 439] on div "Checkbox Text Figma Link Select User Number Date Team Rating Formula Company" at bounding box center [665, 301] width 1331 height 602
click at [1290, 233] on span "Lozenge" at bounding box center [1281, 224] width 48 height 17
click at [1164, 335] on div "***" at bounding box center [1174, 340] width 42 height 18
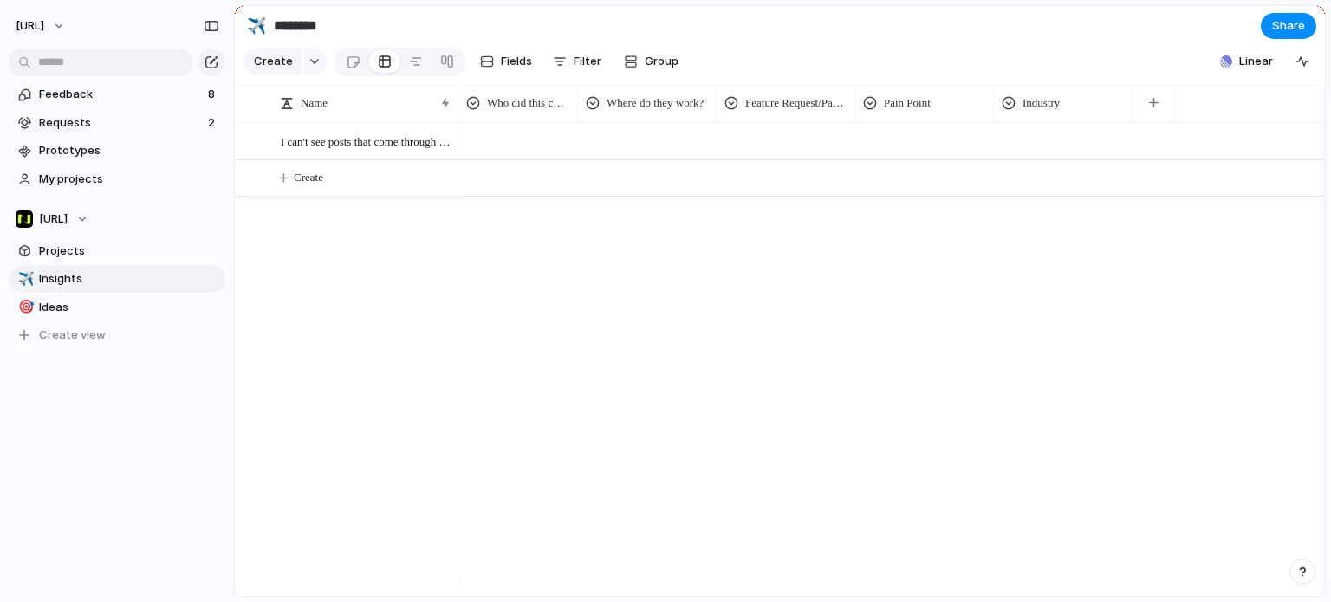
click at [636, 138] on div at bounding box center [647, 138] width 137 height 29
click at [637, 152] on div "Nisien.ai FAW Acuity Spurs" at bounding box center [665, 301] width 1331 height 602
click at [637, 152] on div at bounding box center [647, 138] width 137 height 29
click at [661, 236] on li "Nisien.ai" at bounding box center [667, 226] width 168 height 29
click at [604, 151] on span "Nisien.ai" at bounding box center [618, 141] width 30 height 17
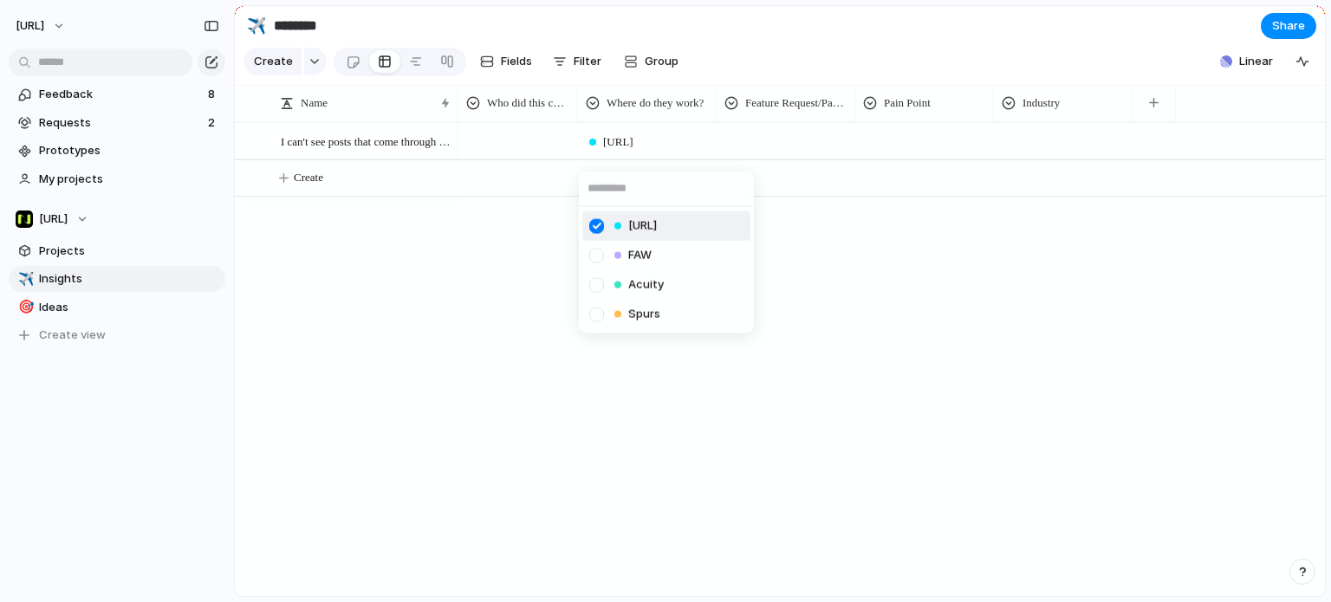
click at [600, 221] on div at bounding box center [597, 226] width 30 height 30
click at [891, 273] on div "Nisien.ai FAW Acuity Spurs" at bounding box center [665, 301] width 1331 height 602
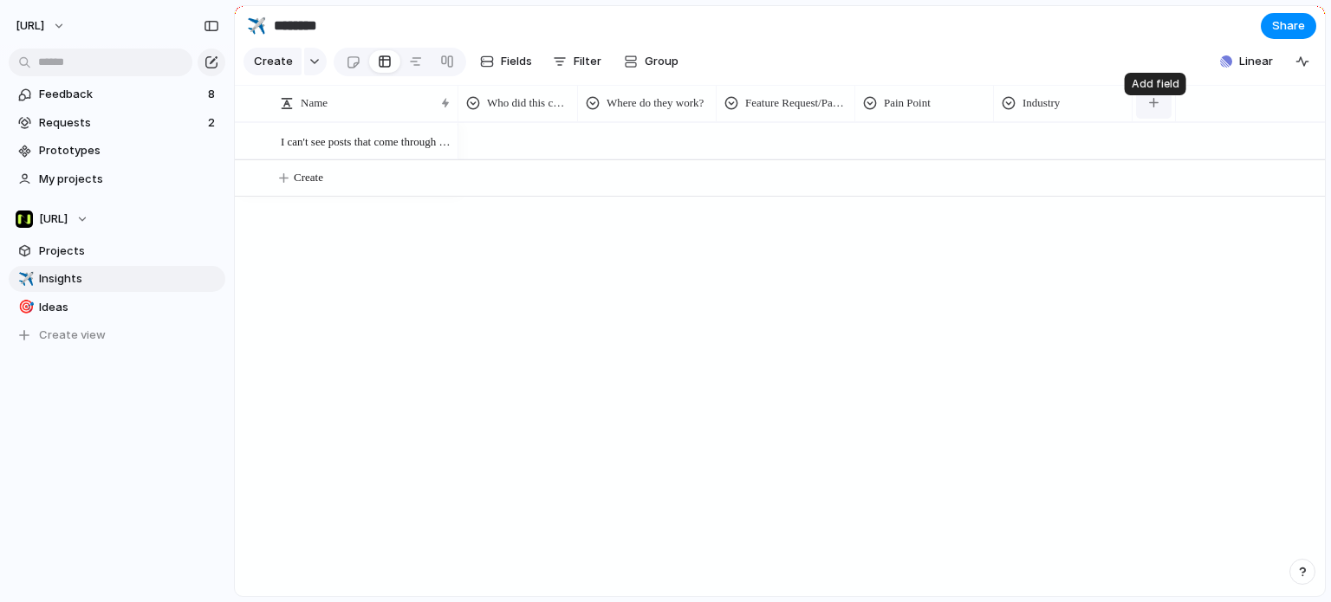
click at [1158, 107] on div "button" at bounding box center [1154, 103] width 10 height 10
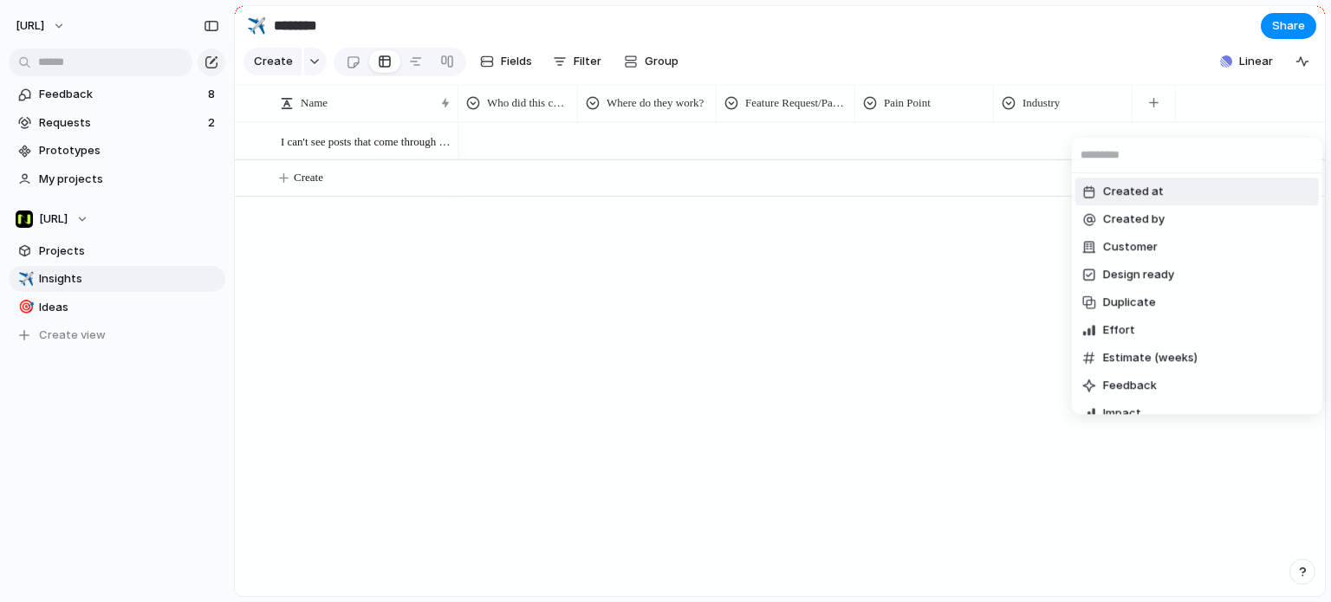
click at [1123, 103] on div "Created at Created by Customer Design ready Duplicate Effort Estimate (weeks) F…" at bounding box center [665, 301] width 1331 height 602
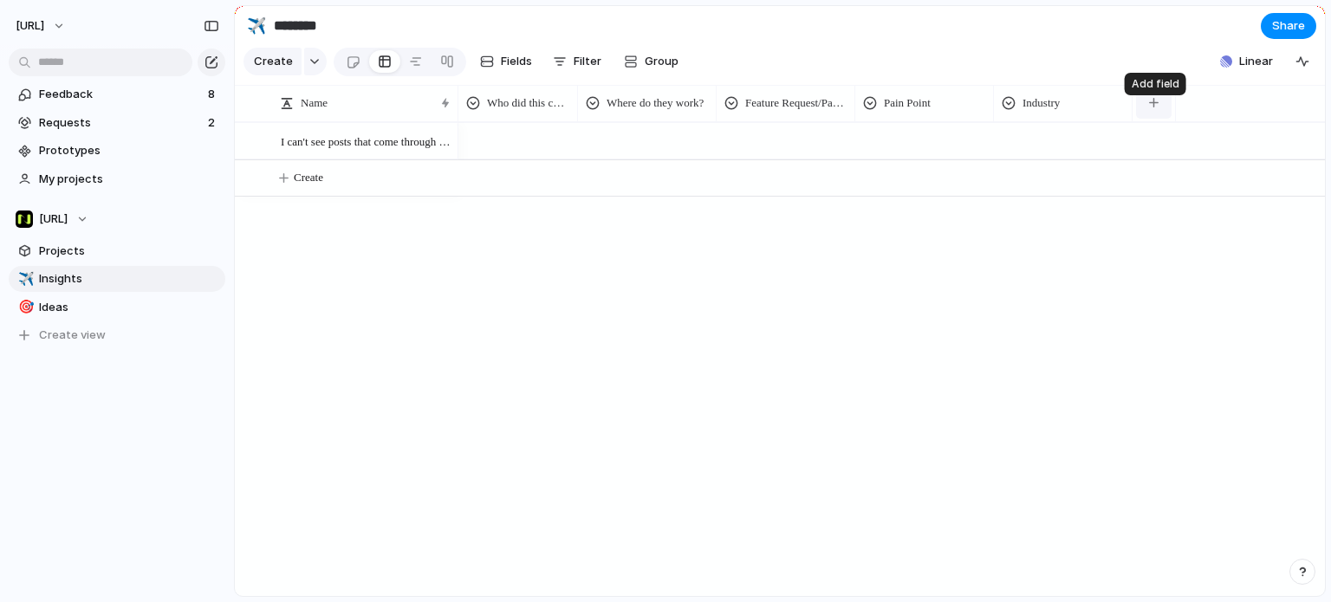
click at [1151, 119] on button "button" at bounding box center [1154, 103] width 36 height 31
drag, startPoint x: 781, startPoint y: 337, endPoint x: 779, endPoint y: 329, distance: 8.8
click at [781, 335] on div "Created at Created by Customer Design ready Duplicate Effort Estimate (weeks) F…" at bounding box center [665, 301] width 1331 height 602
click at [648, 117] on div "Where do they work?" at bounding box center [647, 103] width 131 height 28
click at [714, 131] on div "Modify Hide Sort ascending Sort descending" at bounding box center [665, 301] width 1331 height 602
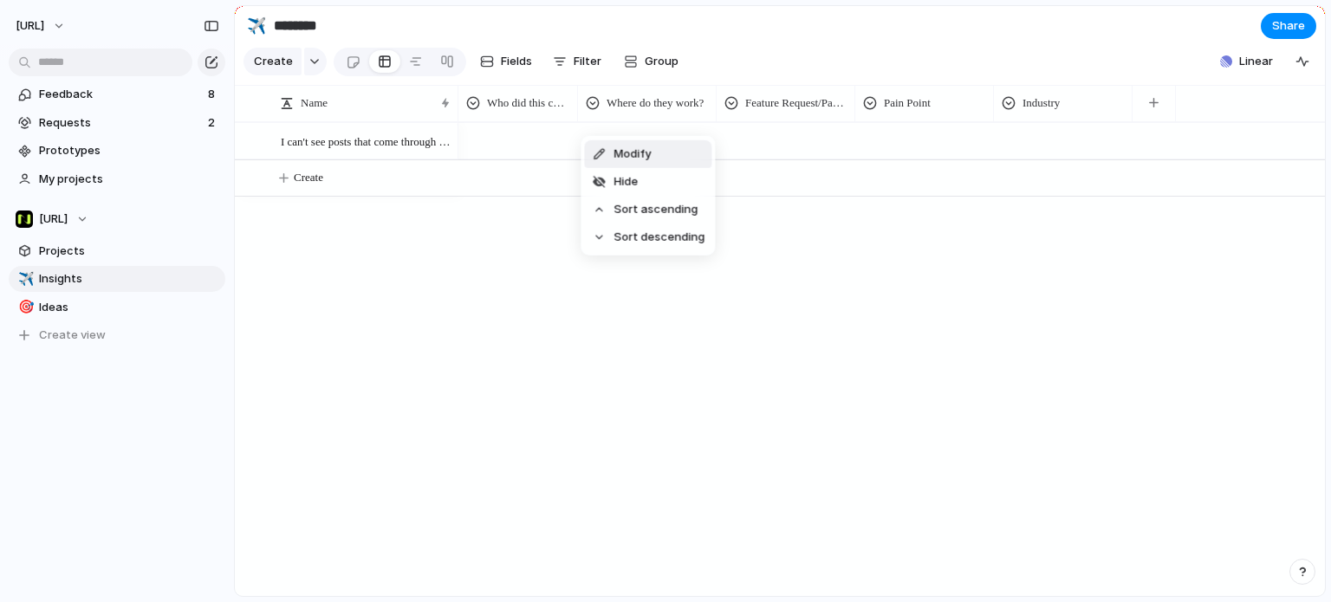
click at [651, 159] on span "Modify" at bounding box center [632, 154] width 37 height 17
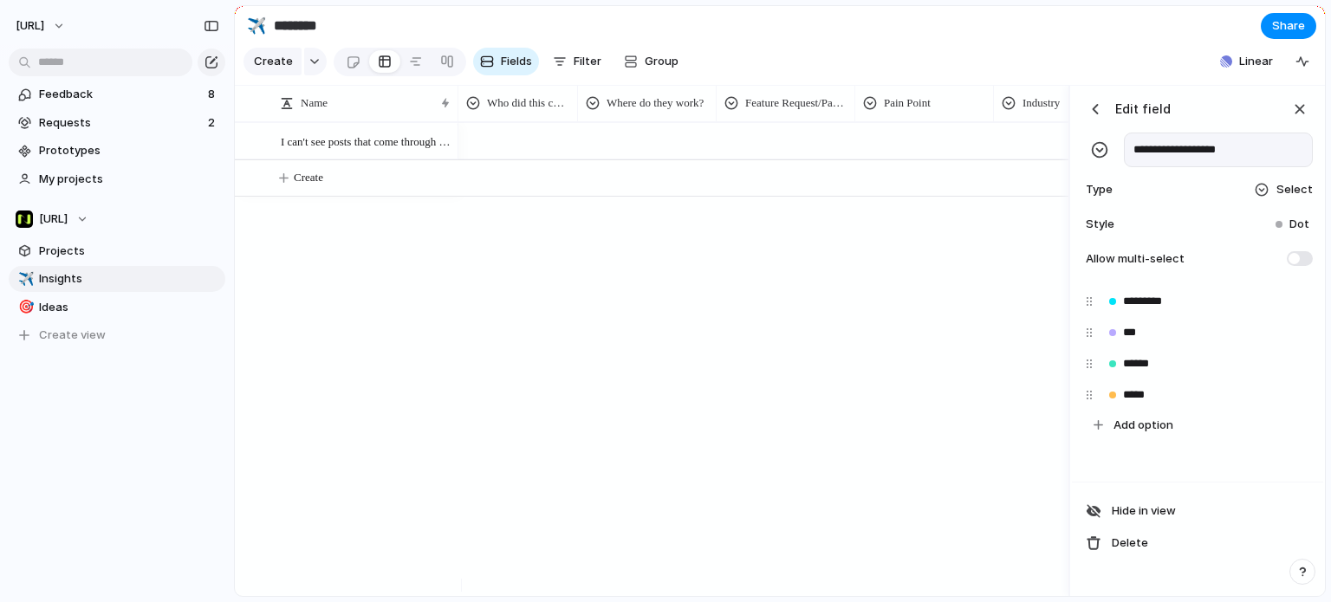
click at [1270, 198] on div at bounding box center [1262, 190] width 16 height 16
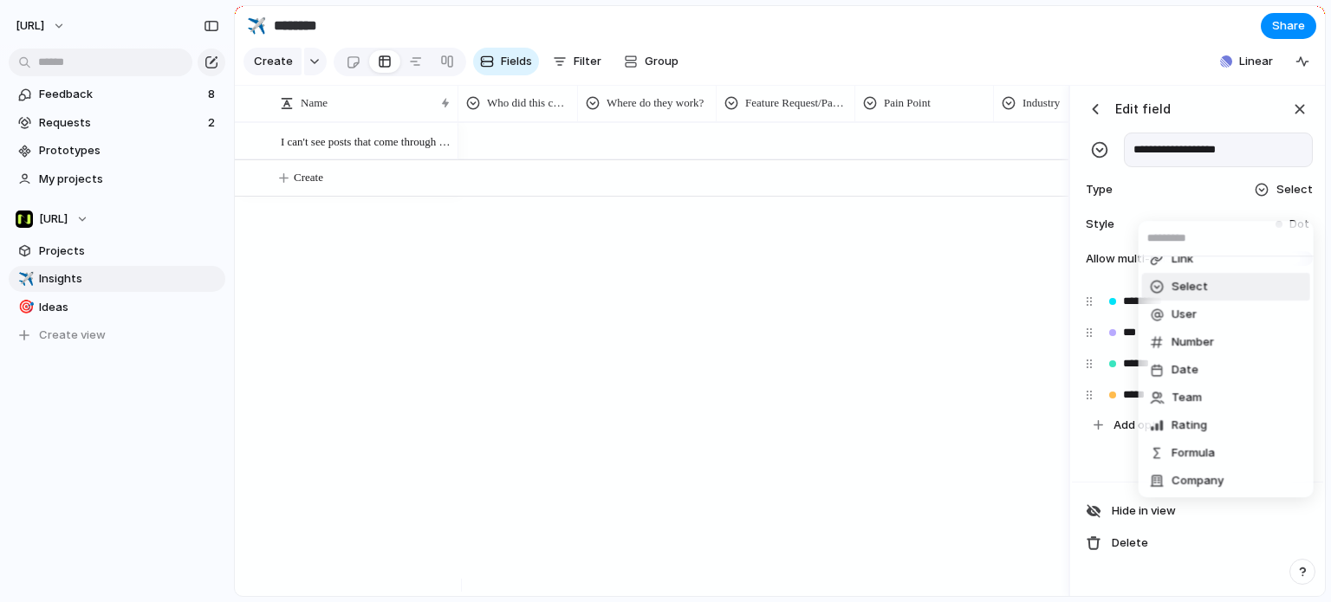
scroll to position [101, 0]
click at [1207, 473] on span "Company" at bounding box center [1198, 479] width 52 height 17
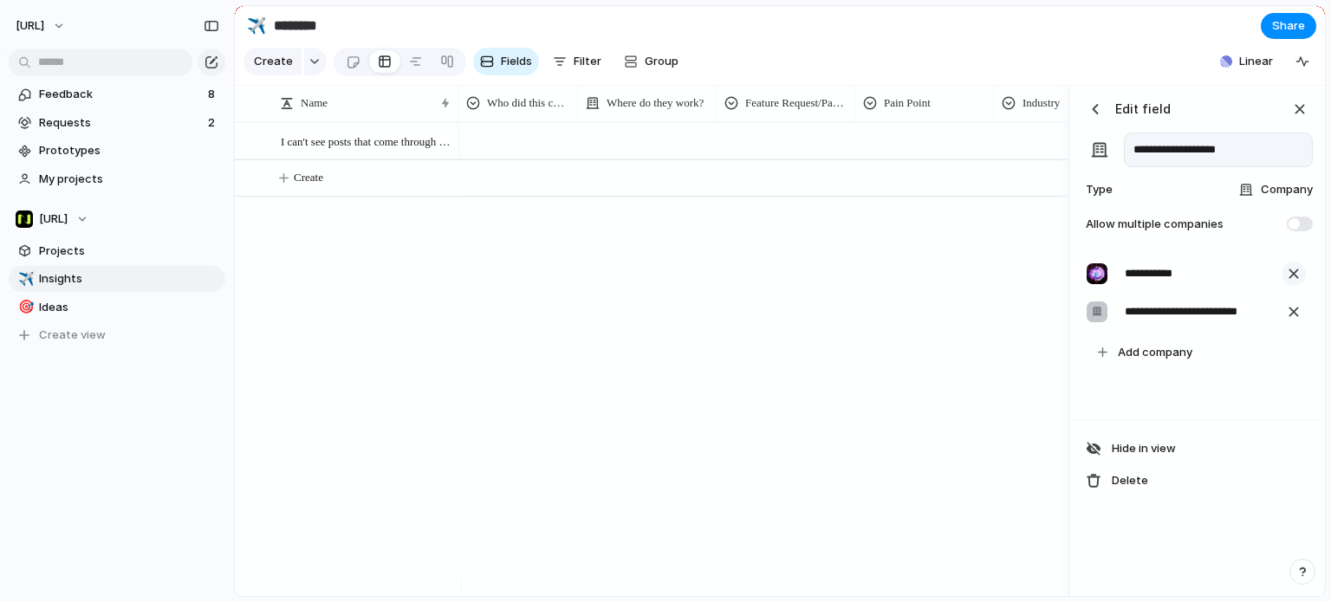
click at [1291, 283] on div "button" at bounding box center [1294, 273] width 19 height 19
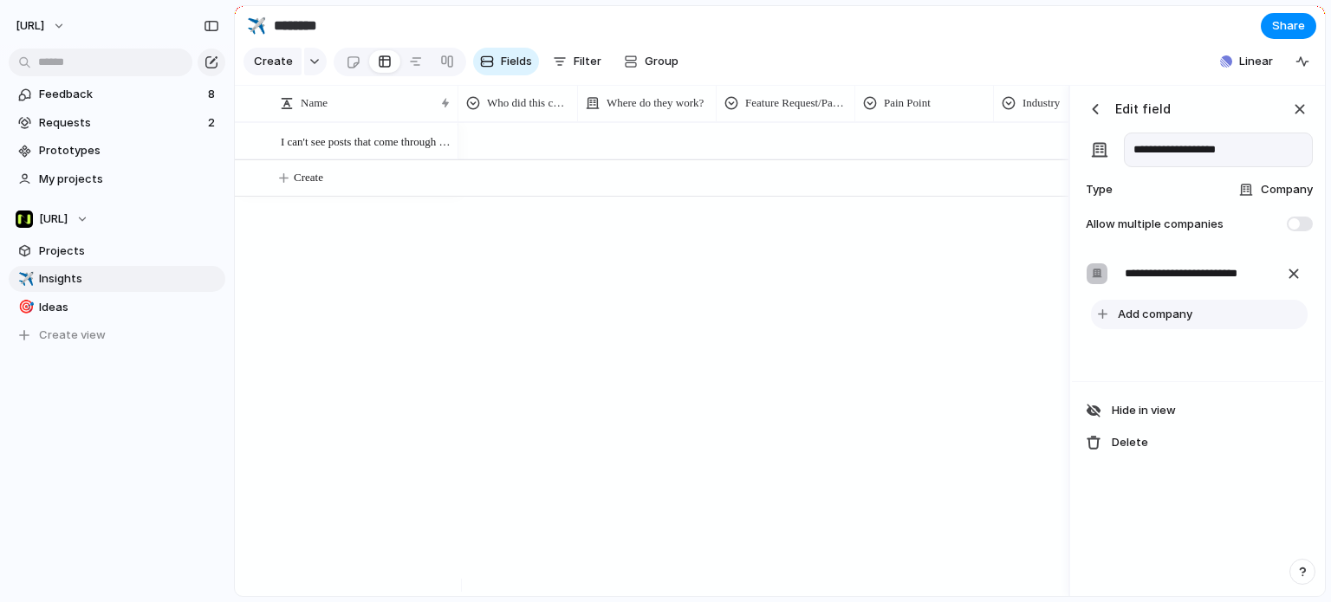
click at [1181, 323] on span "Add company" at bounding box center [1155, 314] width 75 height 17
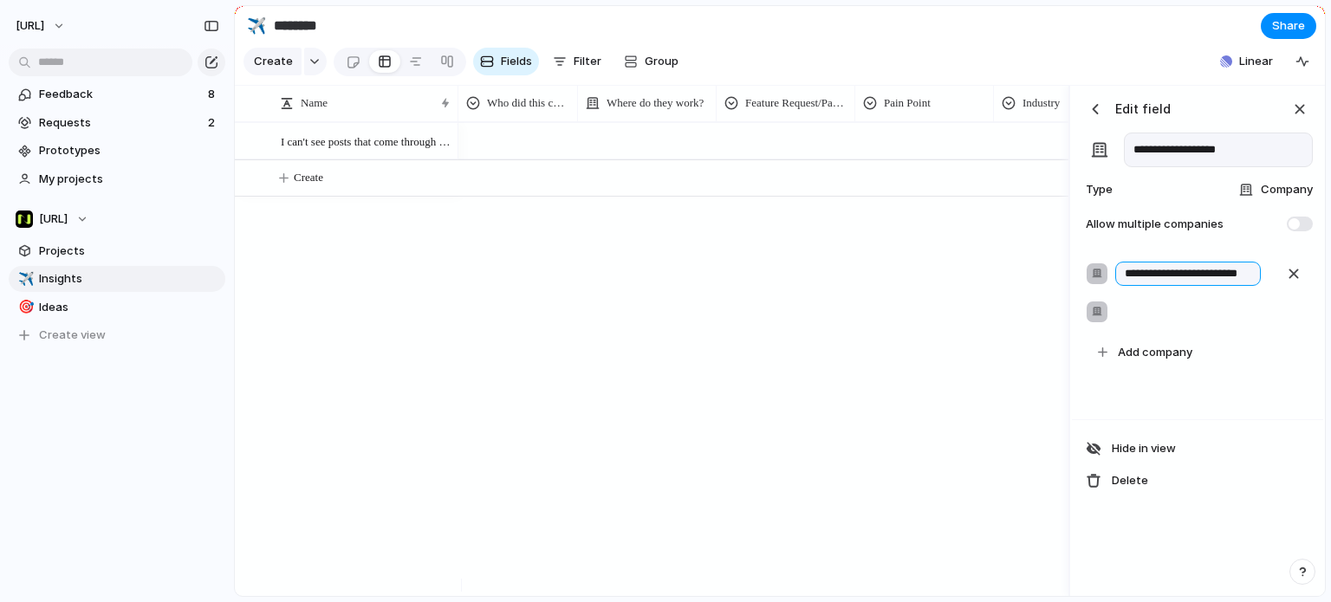
click at [1207, 286] on input "**********" at bounding box center [1189, 274] width 146 height 24
click at [1208, 281] on input "**********" at bounding box center [1189, 274] width 146 height 24
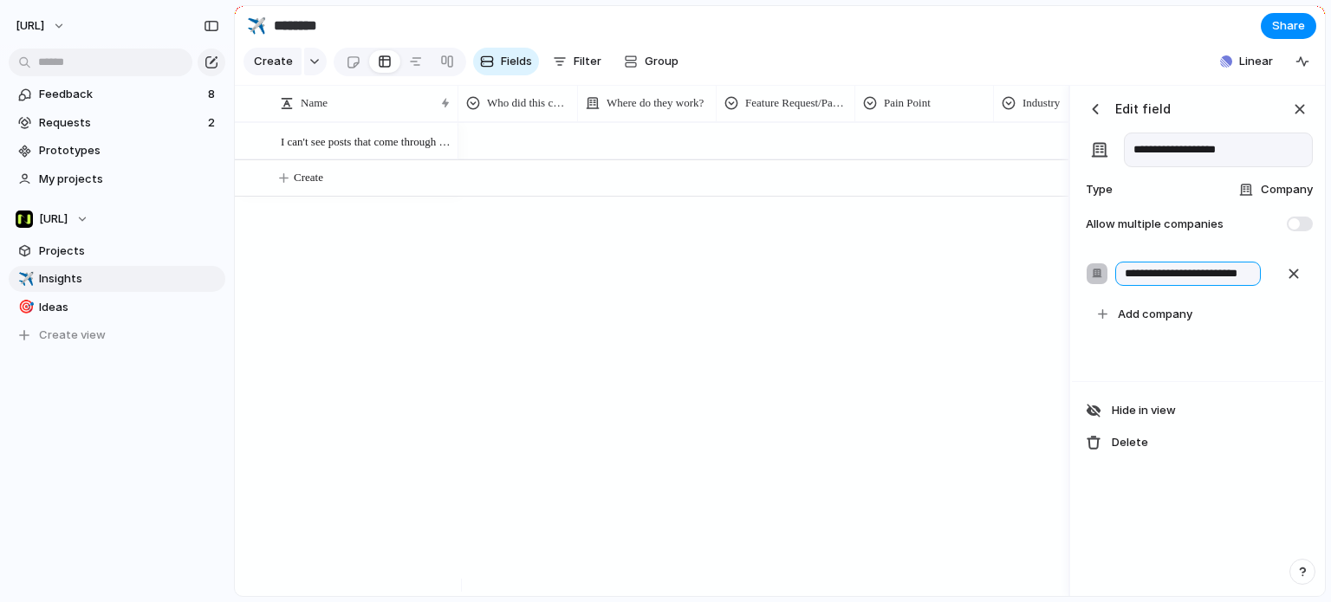
click at [1209, 280] on input "**********" at bounding box center [1189, 274] width 146 height 24
click at [1165, 323] on span "Add company" at bounding box center [1155, 314] width 75 height 17
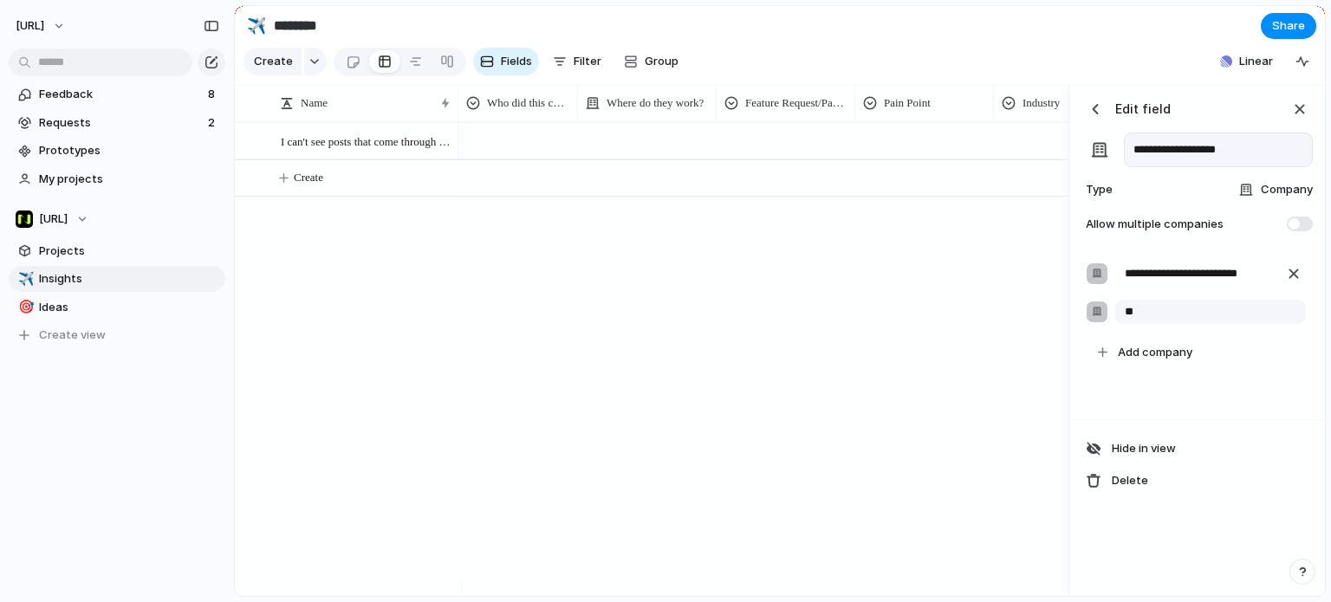
type input "*"
type input "*****"
click at [1144, 324] on input "*****" at bounding box center [1189, 312] width 146 height 24
click at [1154, 322] on input "*****" at bounding box center [1189, 312] width 146 height 24
click at [1151, 324] on input "*****" at bounding box center [1189, 312] width 146 height 24
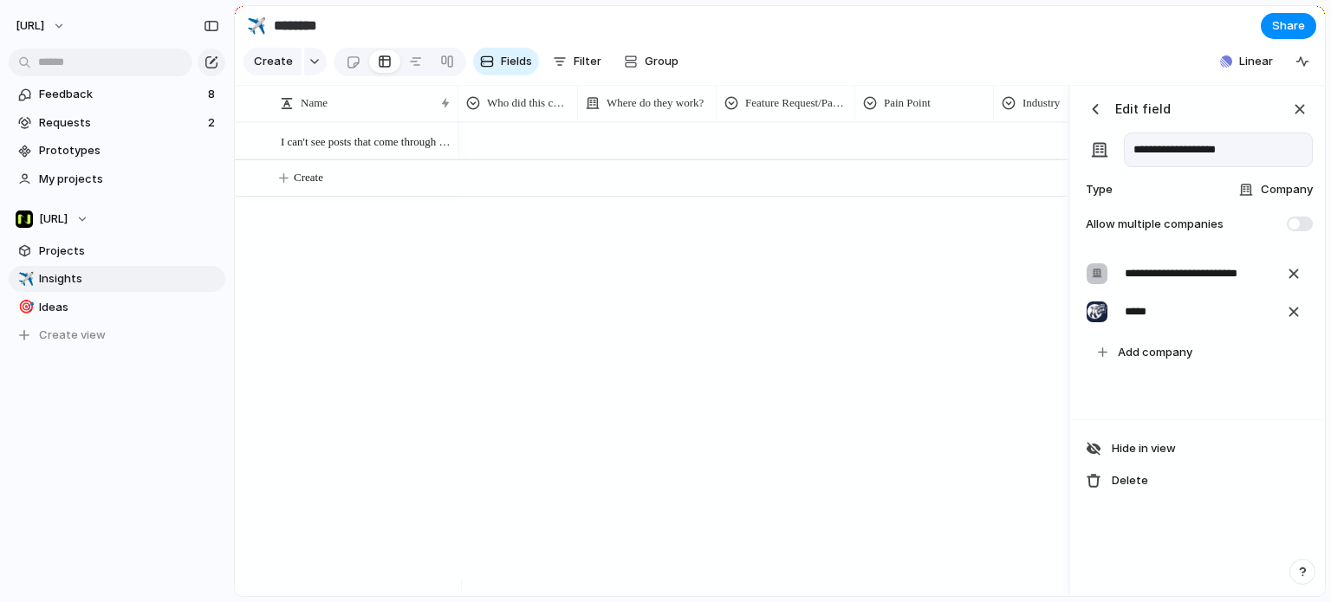
click at [1103, 301] on div "**********" at bounding box center [1198, 315] width 217 height 106
click at [1103, 284] on div at bounding box center [1097, 274] width 21 height 21
drag, startPoint x: 1092, startPoint y: 290, endPoint x: 1107, endPoint y: 323, distance: 36.1
click at [1106, 319] on div "**********" at bounding box center [1198, 315] width 217 height 106
click at [1107, 322] on div at bounding box center [1097, 312] width 21 height 21
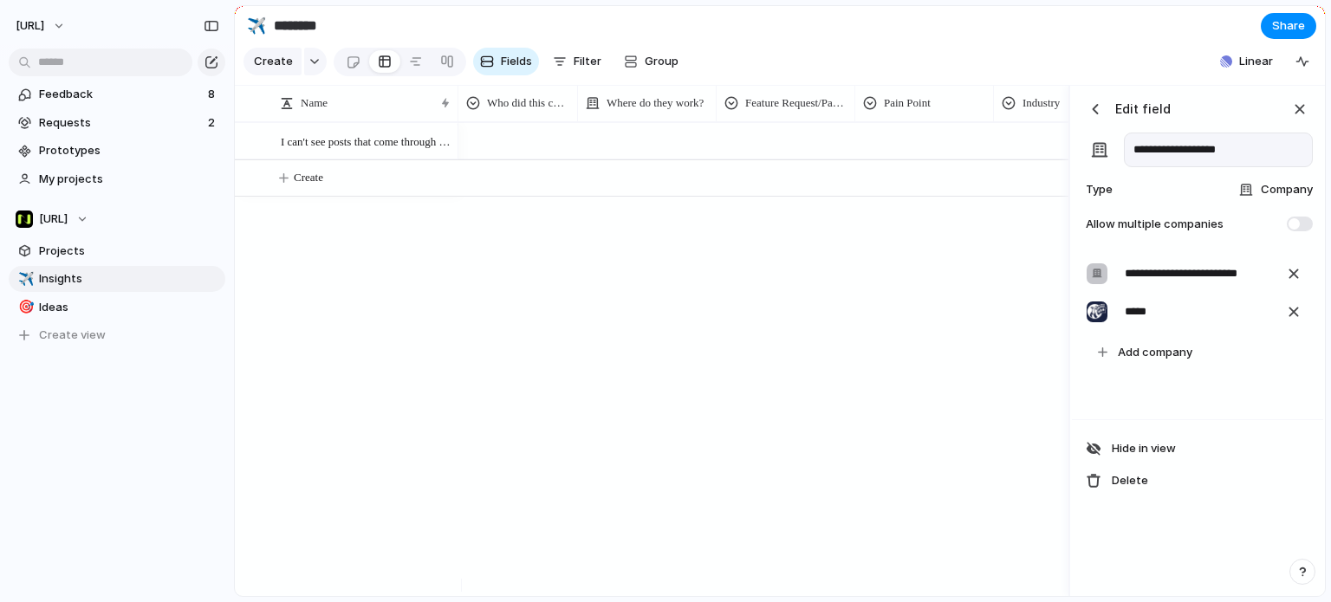
drag, startPoint x: 1099, startPoint y: 327, endPoint x: 1178, endPoint y: 336, distance: 79.5
click at [1102, 322] on div at bounding box center [1097, 312] width 21 height 21
click at [1179, 335] on div "**********" at bounding box center [1198, 315] width 217 height 106
click at [1176, 324] on input "*****" at bounding box center [1189, 312] width 146 height 24
click at [1175, 324] on input "*****" at bounding box center [1189, 312] width 146 height 24
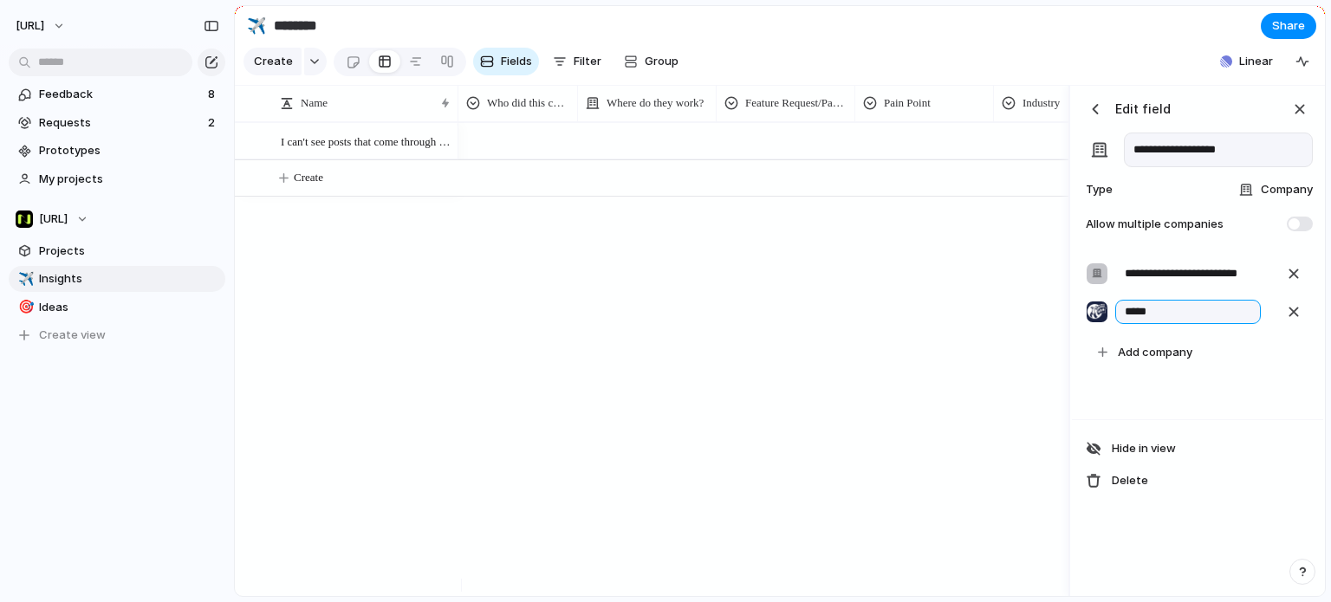
click at [1175, 324] on input "*****" at bounding box center [1189, 312] width 146 height 24
type input "*"
type input "*****"
click at [1288, 322] on div "button" at bounding box center [1294, 312] width 19 height 19
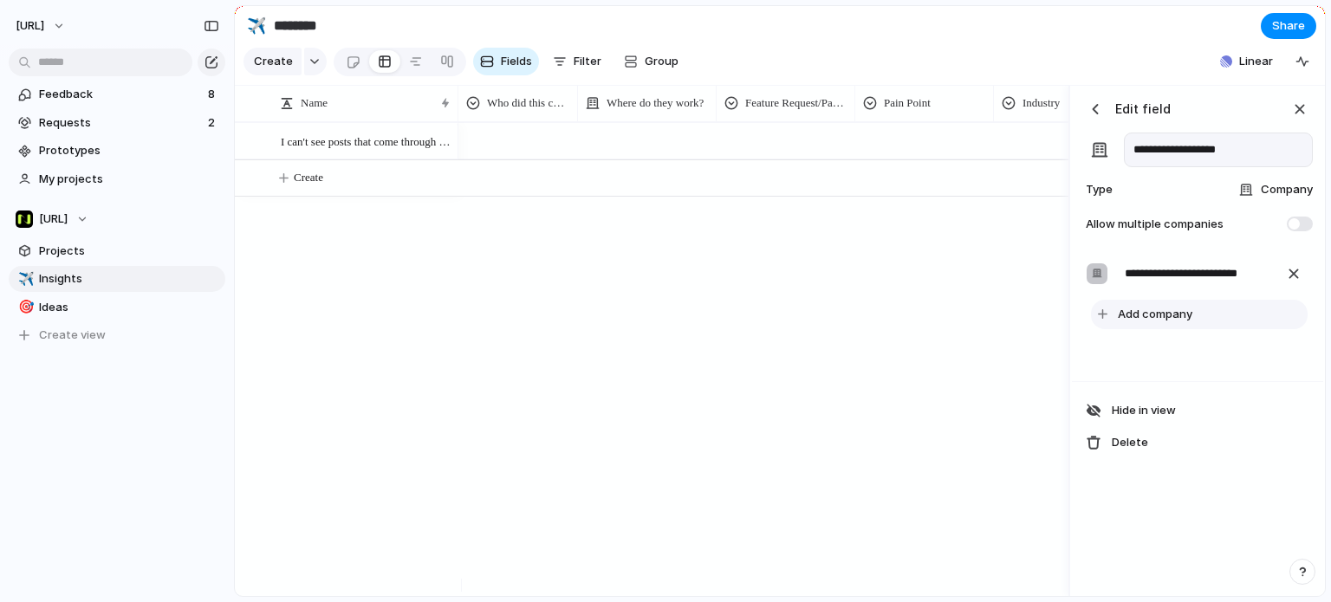
click at [1181, 322] on span "Add company" at bounding box center [1155, 314] width 75 height 17
click at [1202, 324] on input "*********" at bounding box center [1211, 312] width 191 height 24
drag, startPoint x: 1126, startPoint y: 303, endPoint x: 1082, endPoint y: 299, distance: 44.3
click at [1082, 299] on div "**********" at bounding box center [1197, 333] width 251 height 172
type input "*****"
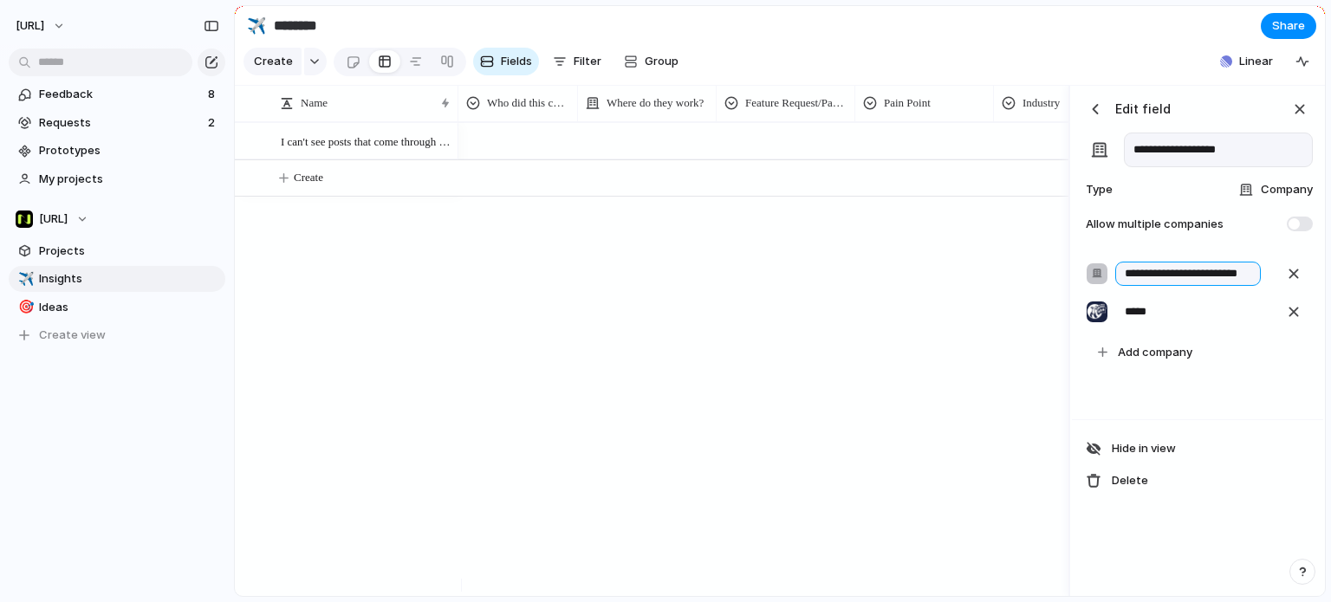
click at [1220, 286] on input "**********" at bounding box center [1189, 274] width 146 height 24
click at [1214, 286] on input "**********" at bounding box center [1189, 274] width 146 height 24
click at [1217, 286] on input "**********" at bounding box center [1189, 274] width 146 height 24
click at [1286, 283] on div "button" at bounding box center [1294, 273] width 19 height 19
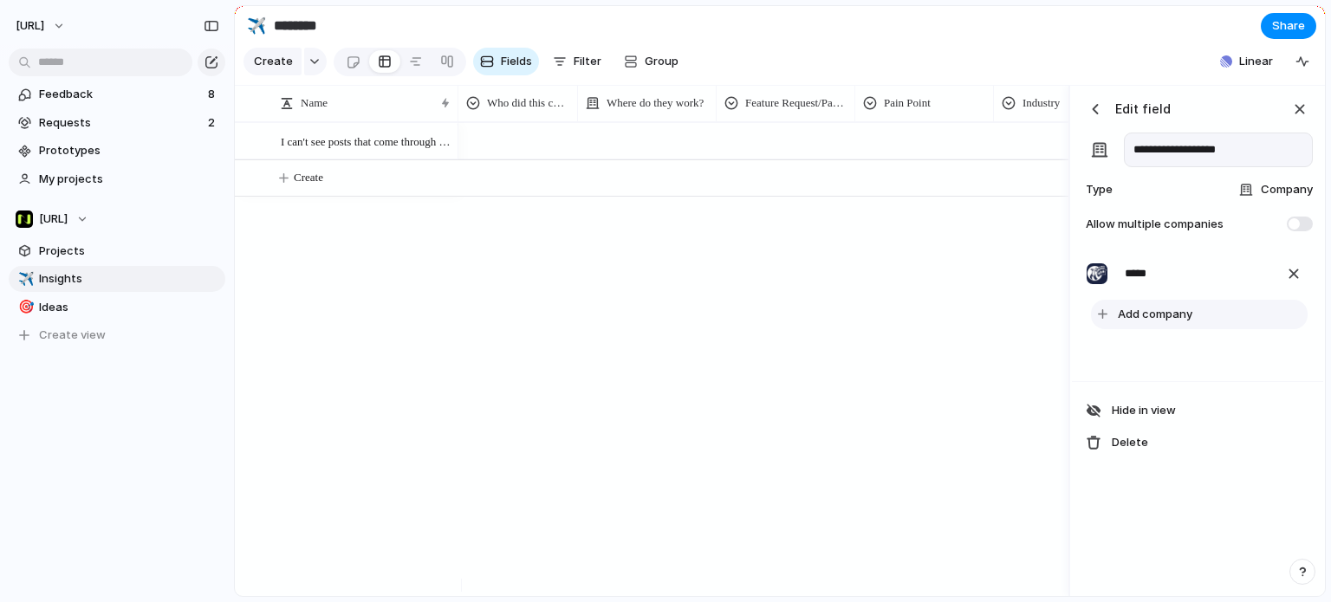
click at [1193, 327] on button "Add company" at bounding box center [1199, 314] width 217 height 29
type input "*"
type input "***"
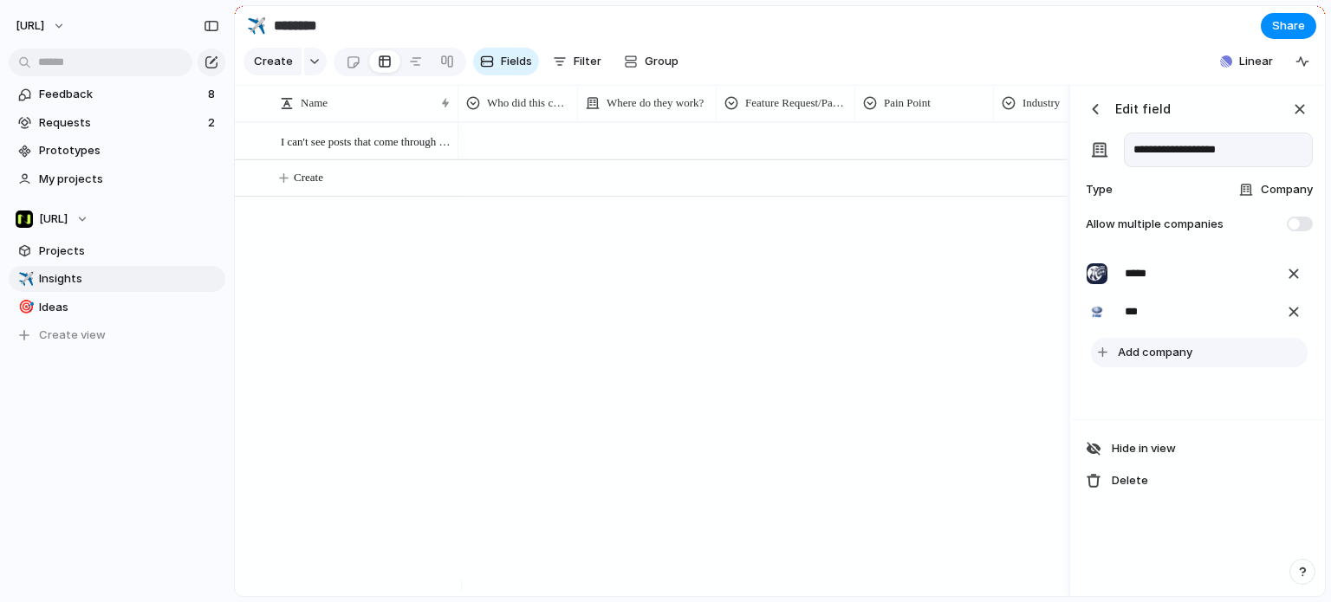
click at [1155, 361] on span "Add company" at bounding box center [1155, 352] width 75 height 17
type input "*********"
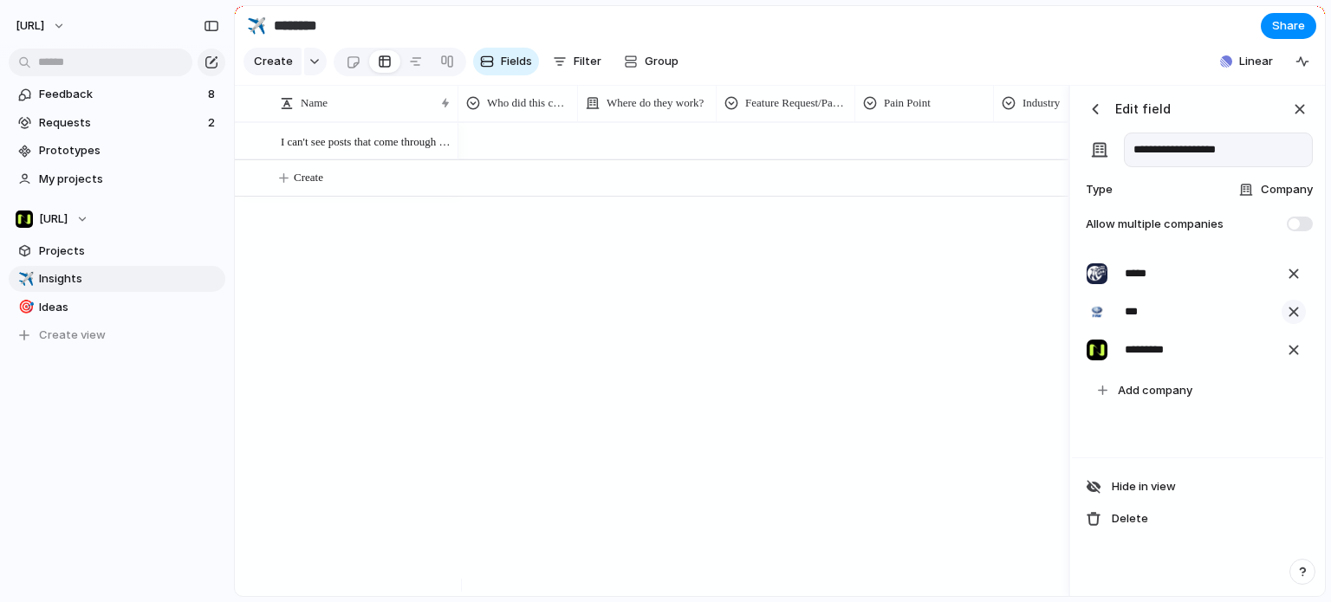
click at [1294, 322] on div "button" at bounding box center [1294, 312] width 19 height 19
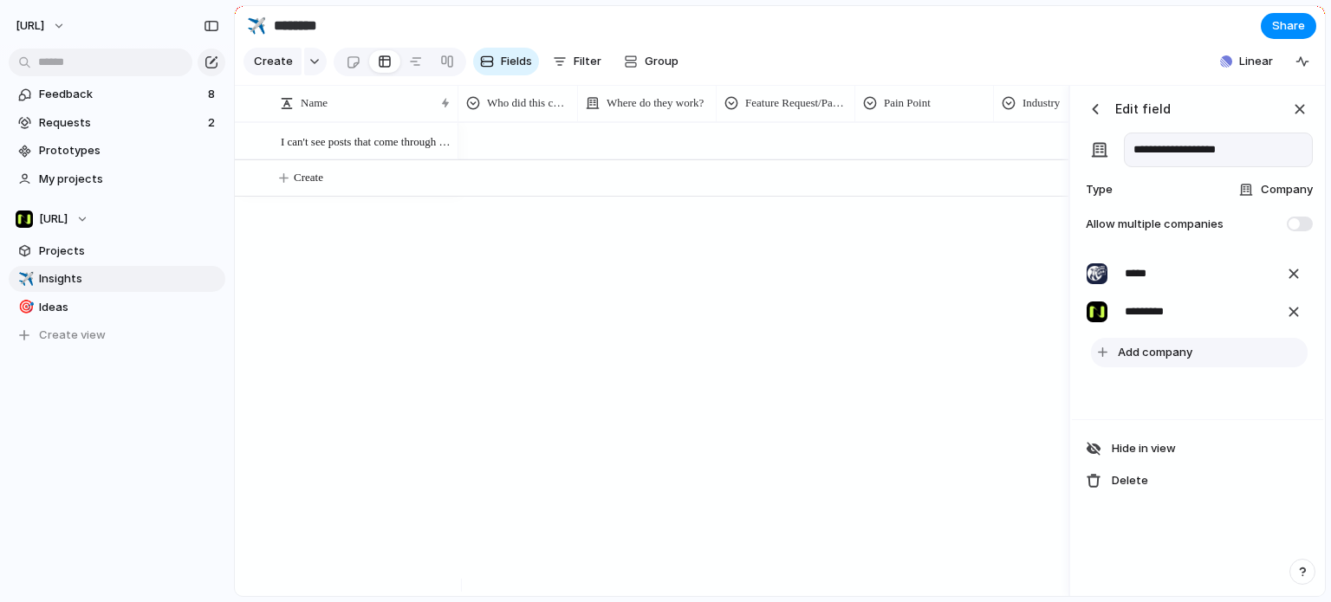
click at [1183, 357] on span "Add company" at bounding box center [1155, 352] width 75 height 17
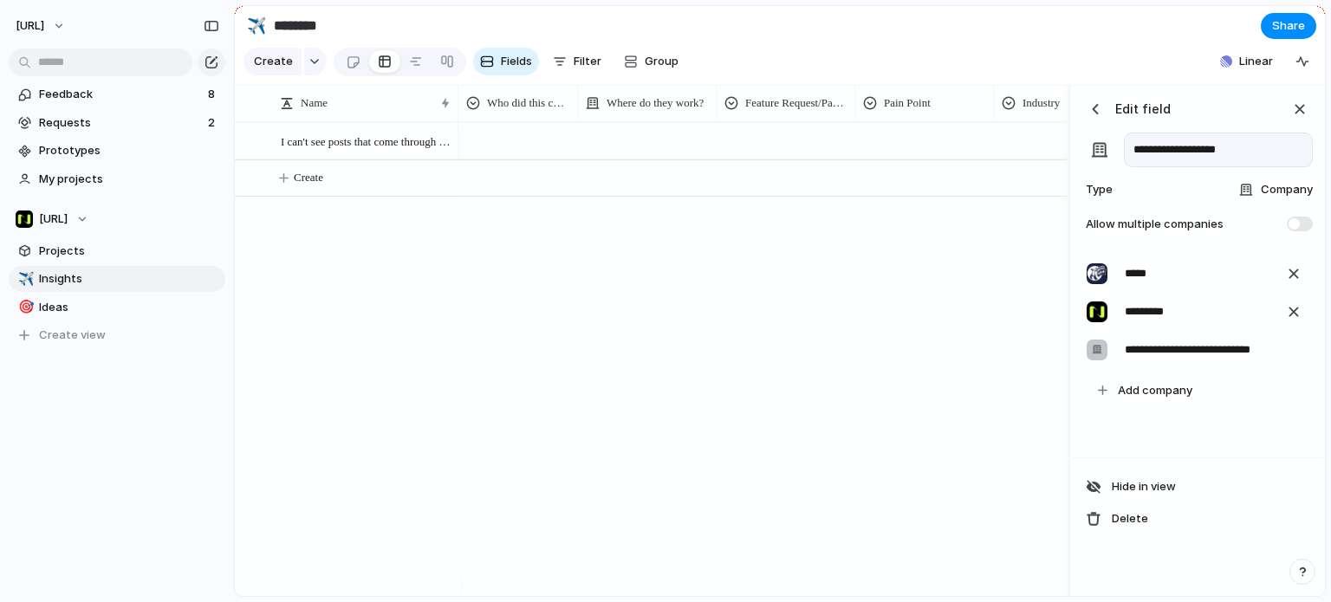
type input "**********"
click at [1248, 360] on input "**********" at bounding box center [1189, 350] width 146 height 24
click at [1220, 360] on input "**********" at bounding box center [1189, 350] width 146 height 24
click at [1219, 360] on input "**********" at bounding box center [1189, 350] width 146 height 24
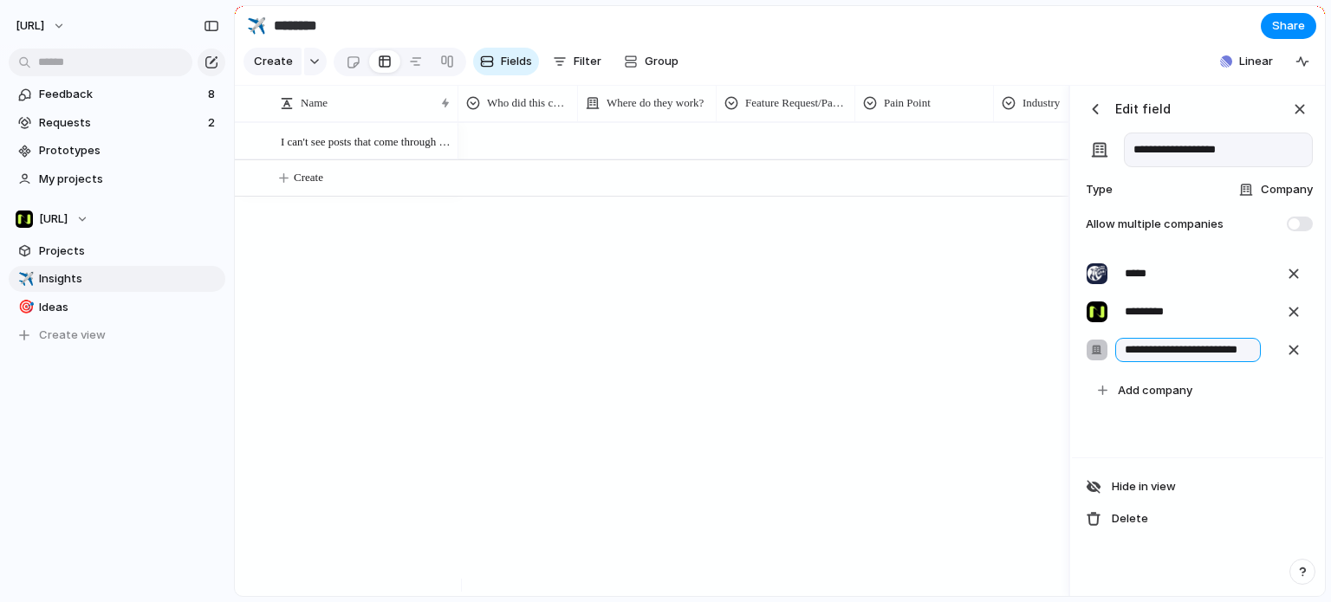
scroll to position [0, 16]
type input "**********"
click at [1295, 360] on div "button" at bounding box center [1294, 350] width 19 height 19
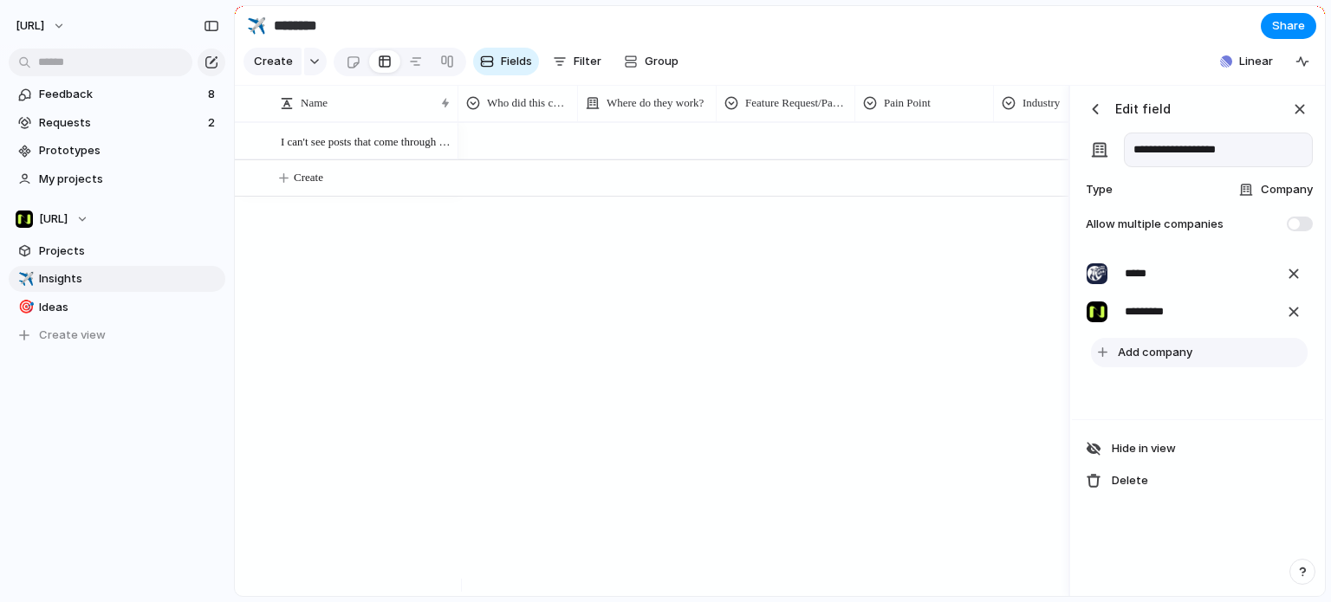
click at [1141, 361] on span "Add company" at bounding box center [1155, 352] width 75 height 17
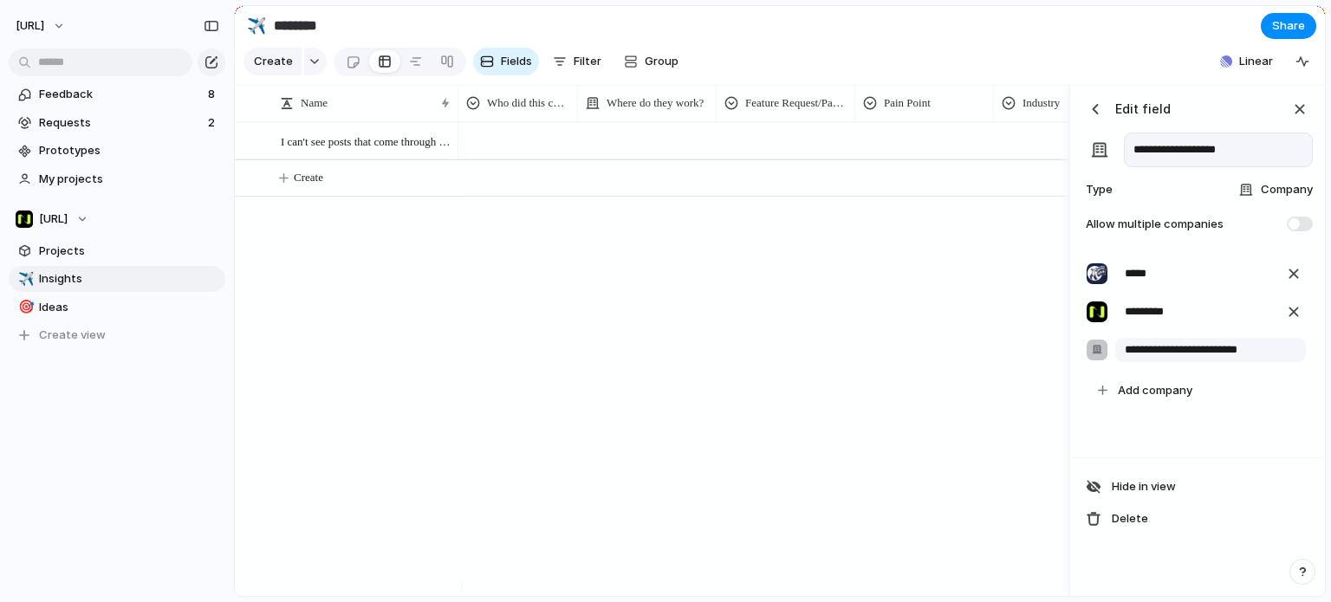
type input "**********"
click at [853, 300] on div at bounding box center [764, 359] width 610 height 474
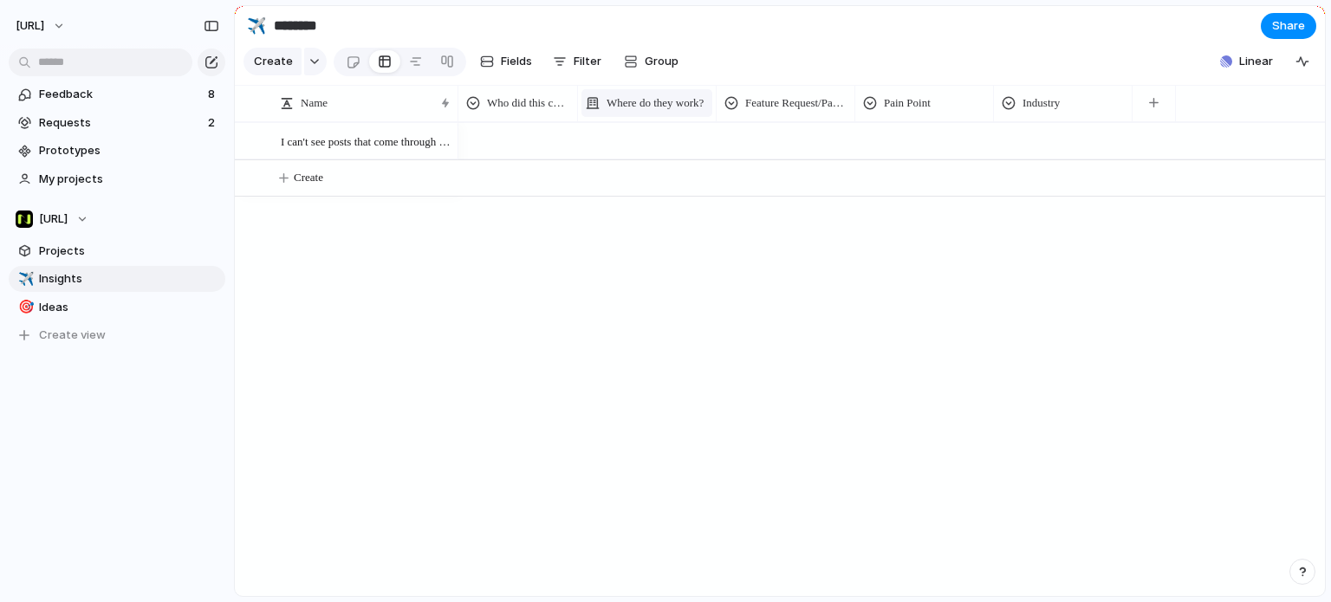
click at [633, 111] on span "Where do they work?" at bounding box center [655, 102] width 97 height 17
click at [624, 152] on span "Modify" at bounding box center [632, 154] width 37 height 17
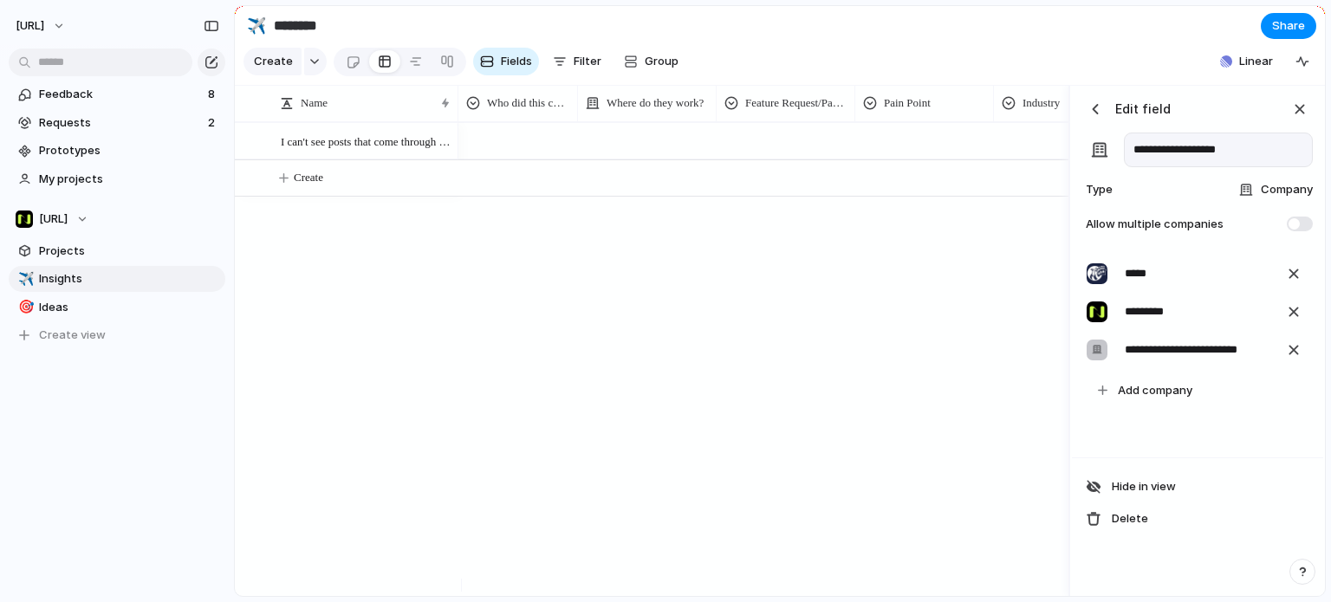
click at [1185, 164] on input "**********" at bounding box center [1218, 150] width 189 height 35
type input "*"
type input "**********"
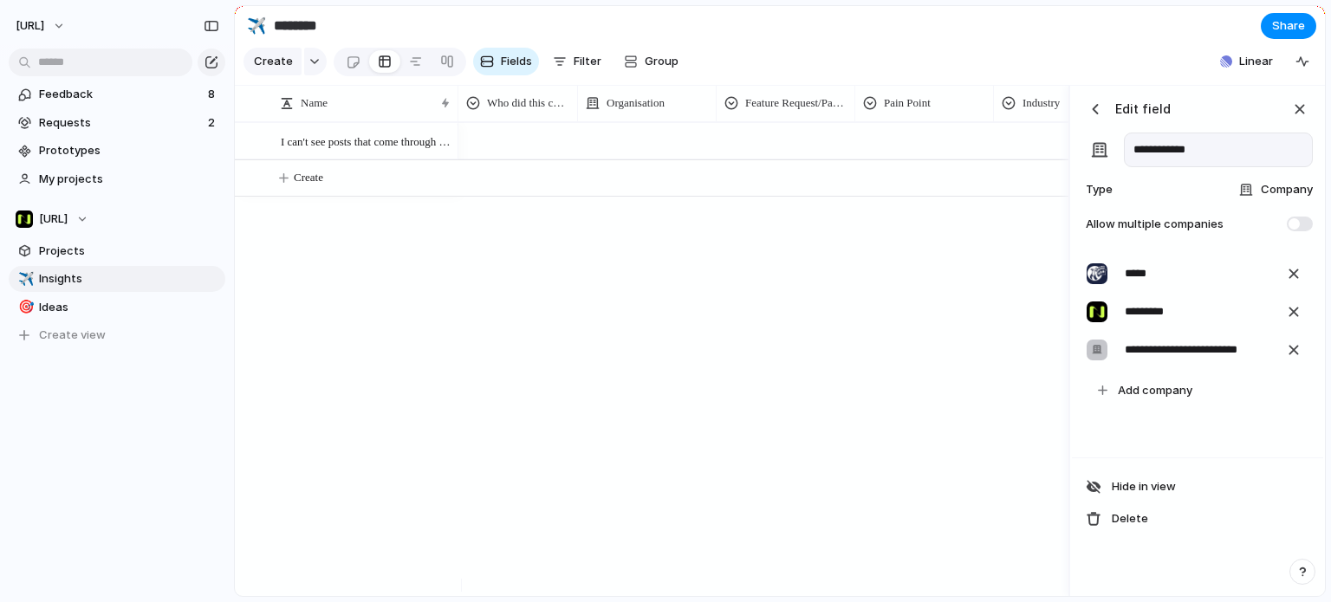
click at [1089, 110] on button "button" at bounding box center [1096, 109] width 26 height 26
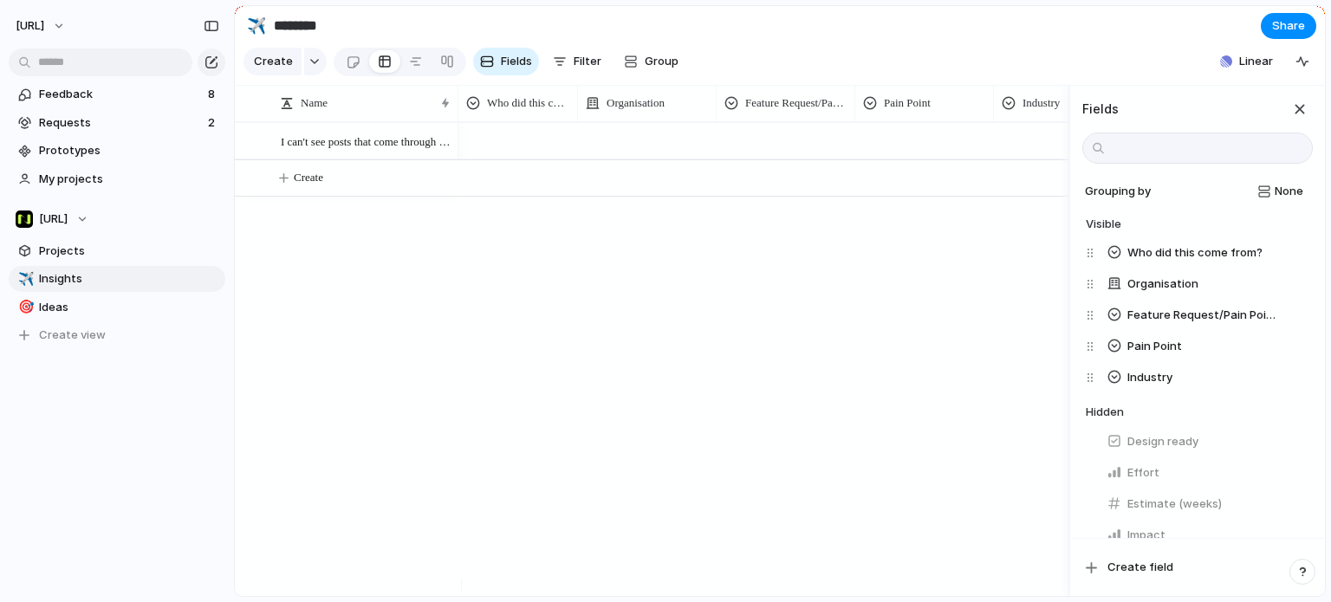
click at [1001, 242] on div at bounding box center [764, 359] width 610 height 474
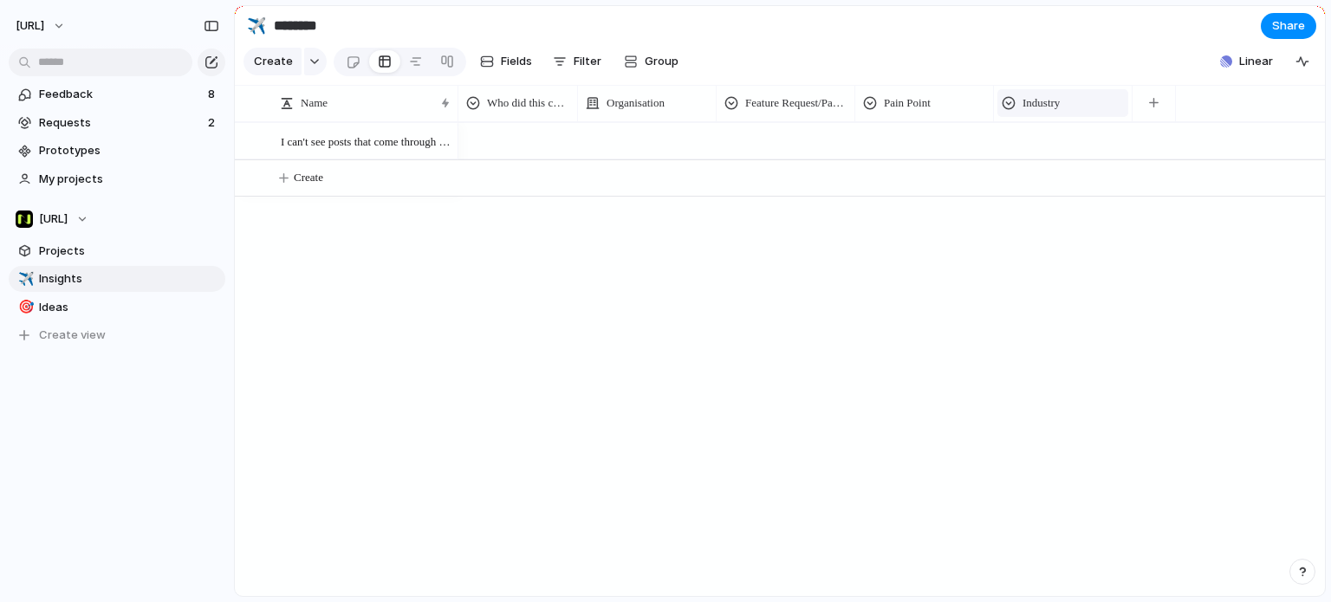
click at [1044, 112] on span "Industry" at bounding box center [1041, 102] width 37 height 17
click at [1058, 155] on span "Modify" at bounding box center [1049, 154] width 37 height 17
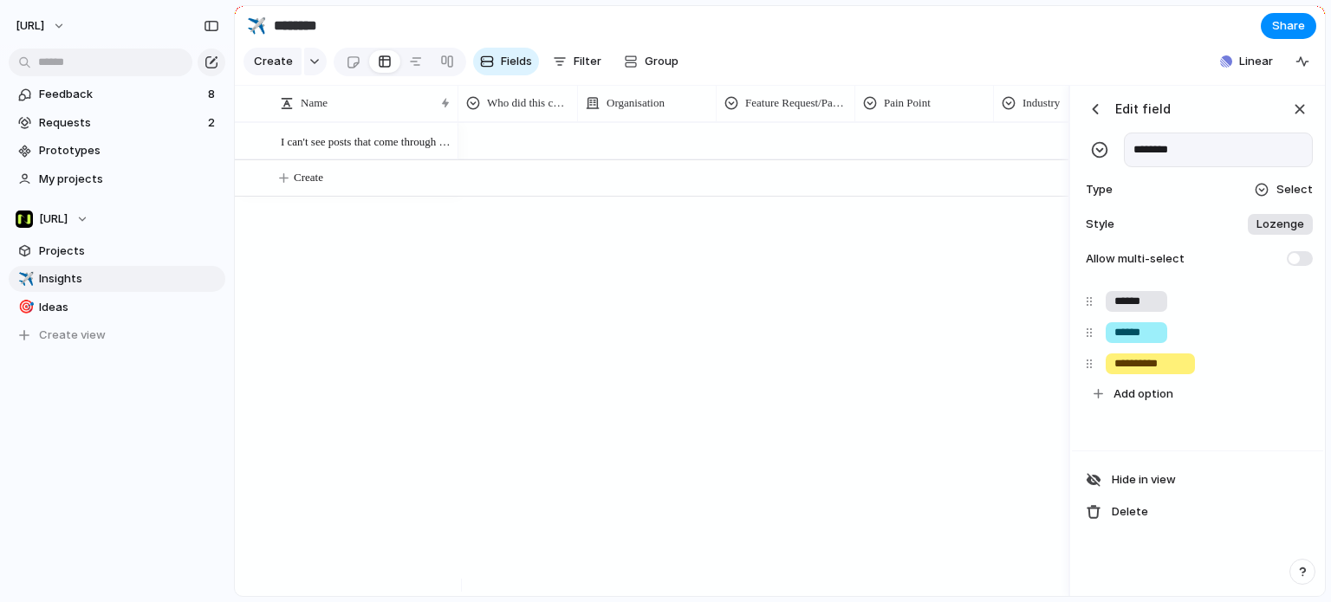
click at [1165, 61] on section "Create Fields Filter Group Zoom Collapse Linear" at bounding box center [780, 65] width 1090 height 42
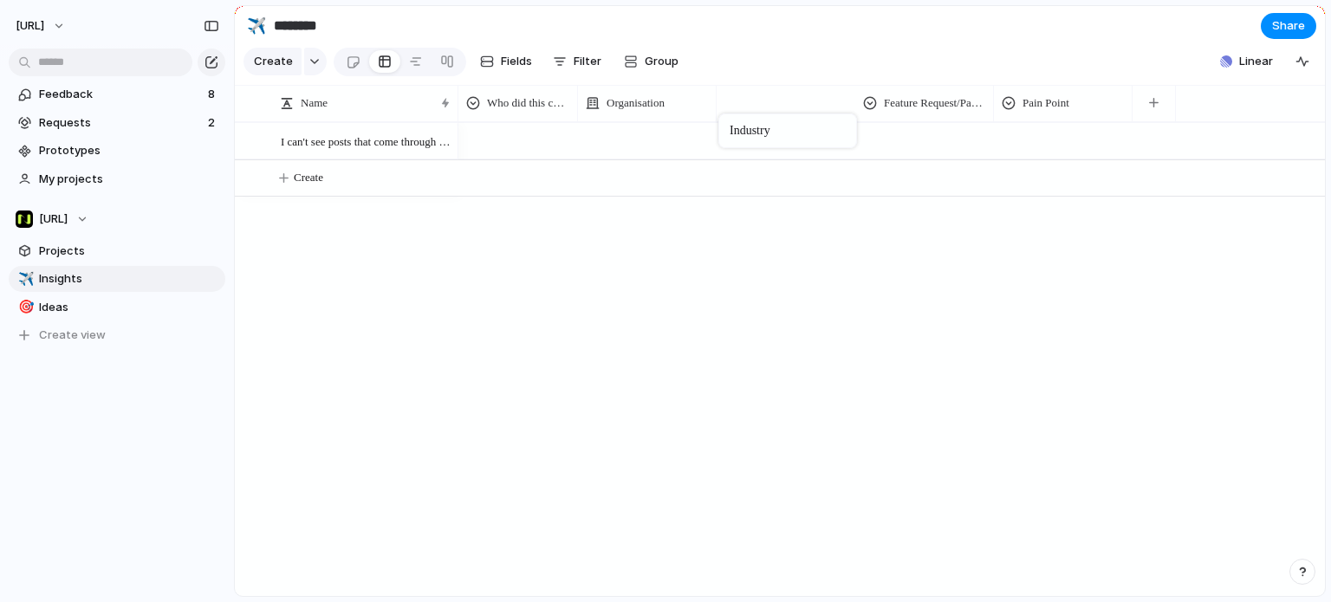
drag, startPoint x: 1120, startPoint y: 110, endPoint x: 727, endPoint y: 117, distance: 392.7
click at [1002, 63] on section "Create Fields Filter Group Zoom Collapse Linear" at bounding box center [780, 65] width 1090 height 42
click at [923, 112] on span "Feature Request/Pain Point" at bounding box center [934, 102] width 101 height 17
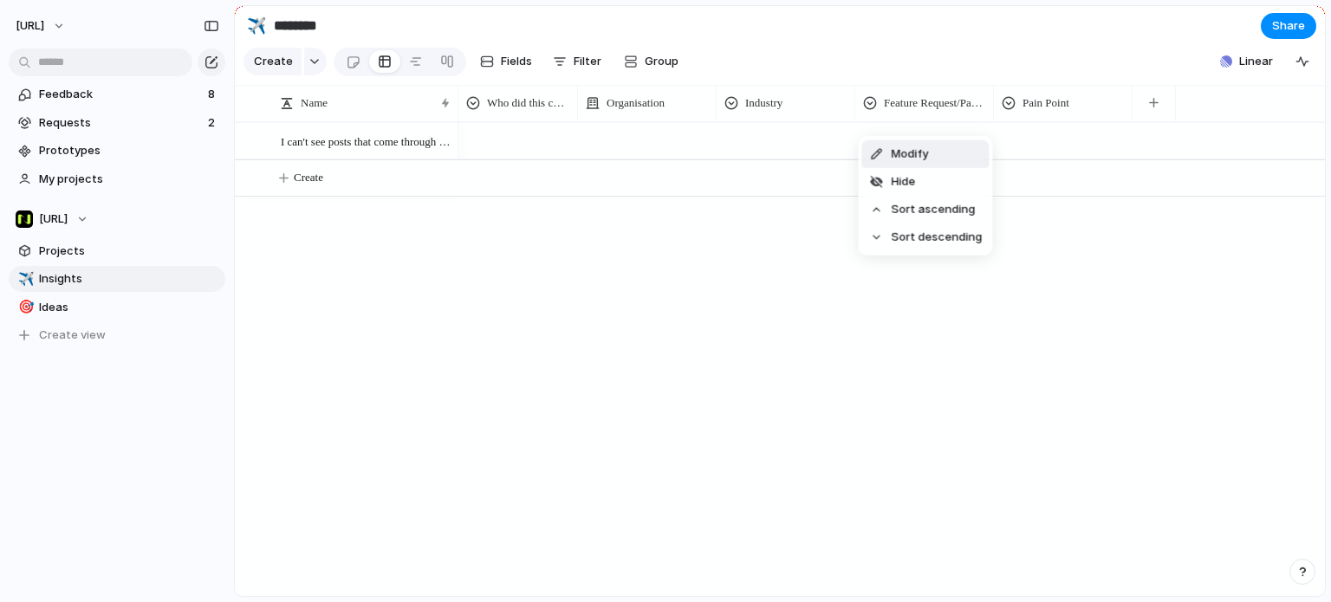
click at [918, 152] on span "Modify" at bounding box center [909, 154] width 37 height 17
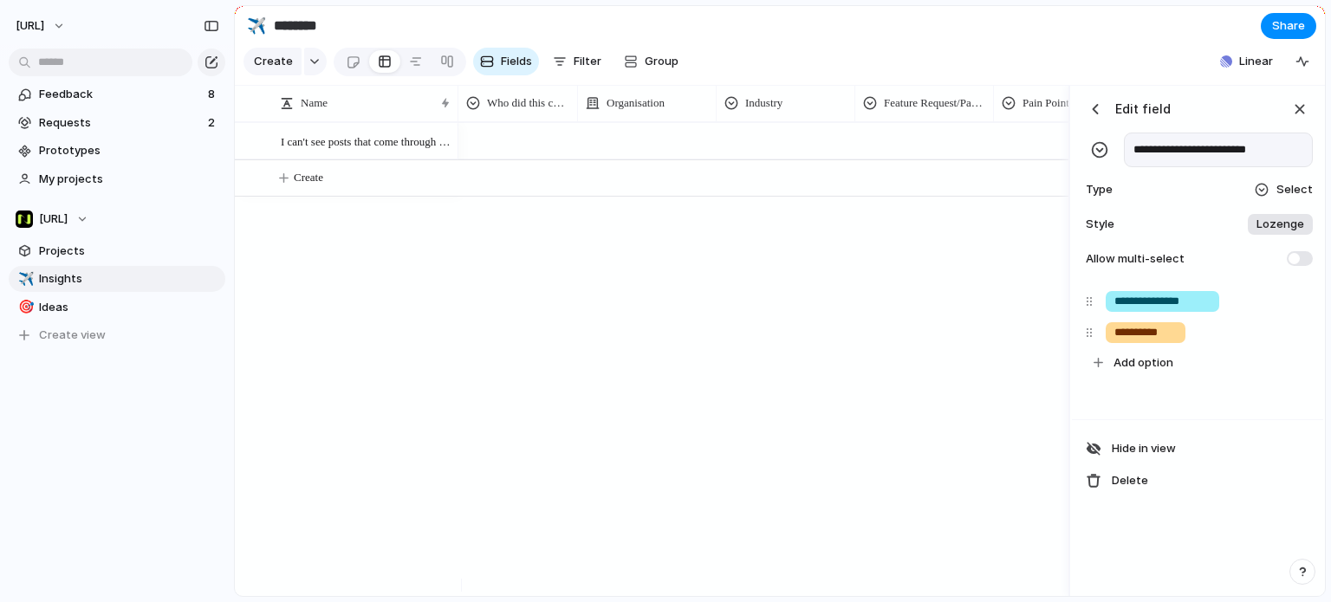
drag, startPoint x: 1288, startPoint y: 162, endPoint x: 1108, endPoint y: 159, distance: 180.3
click at [1108, 159] on div "**********" at bounding box center [1198, 150] width 231 height 35
type input "*"
type input "**********"
click at [1207, 303] on div "**********" at bounding box center [1163, 301] width 114 height 21
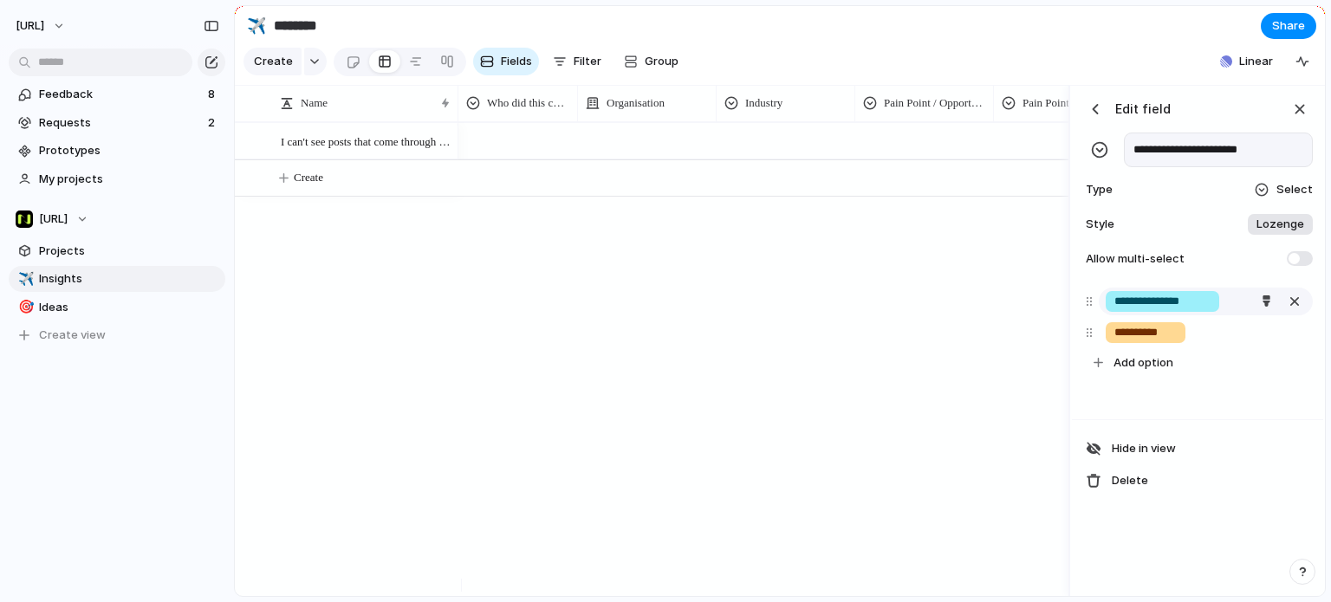
click at [1203, 310] on input "**********" at bounding box center [1163, 301] width 96 height 17
click at [1207, 310] on input "**********" at bounding box center [1163, 301] width 96 height 17
click at [1188, 310] on input "**********" at bounding box center [1163, 301] width 96 height 17
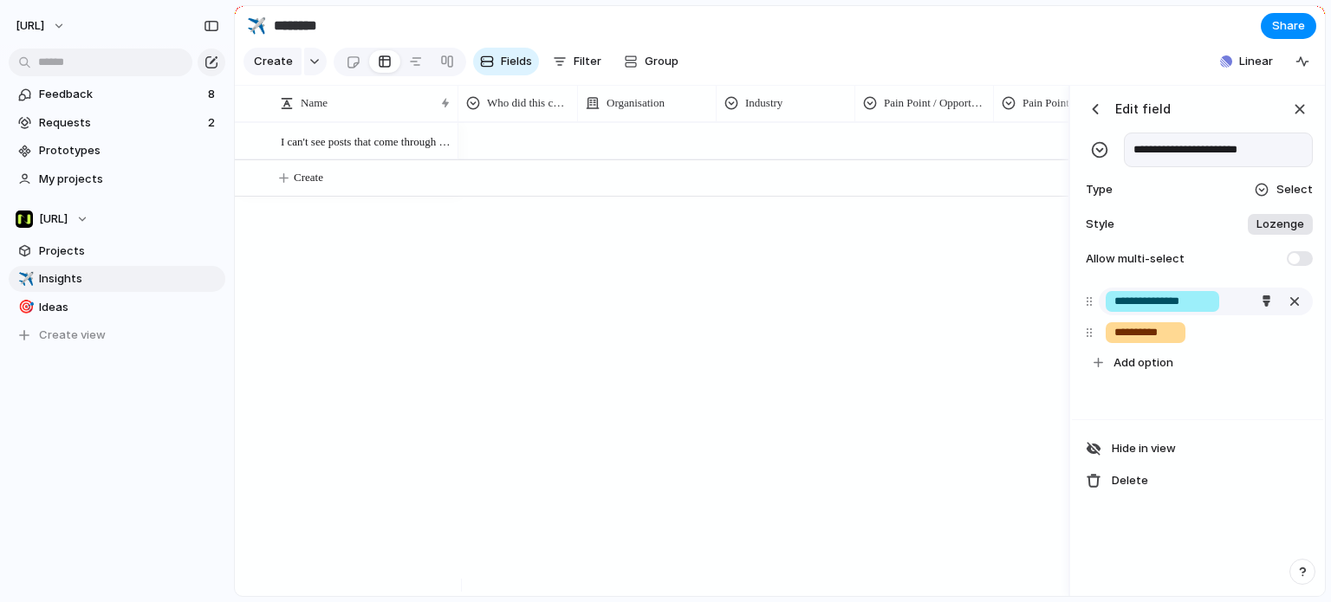
click at [1188, 310] on input "**********" at bounding box center [1163, 301] width 96 height 17
type input "**********"
click at [856, 277] on div at bounding box center [764, 359] width 610 height 474
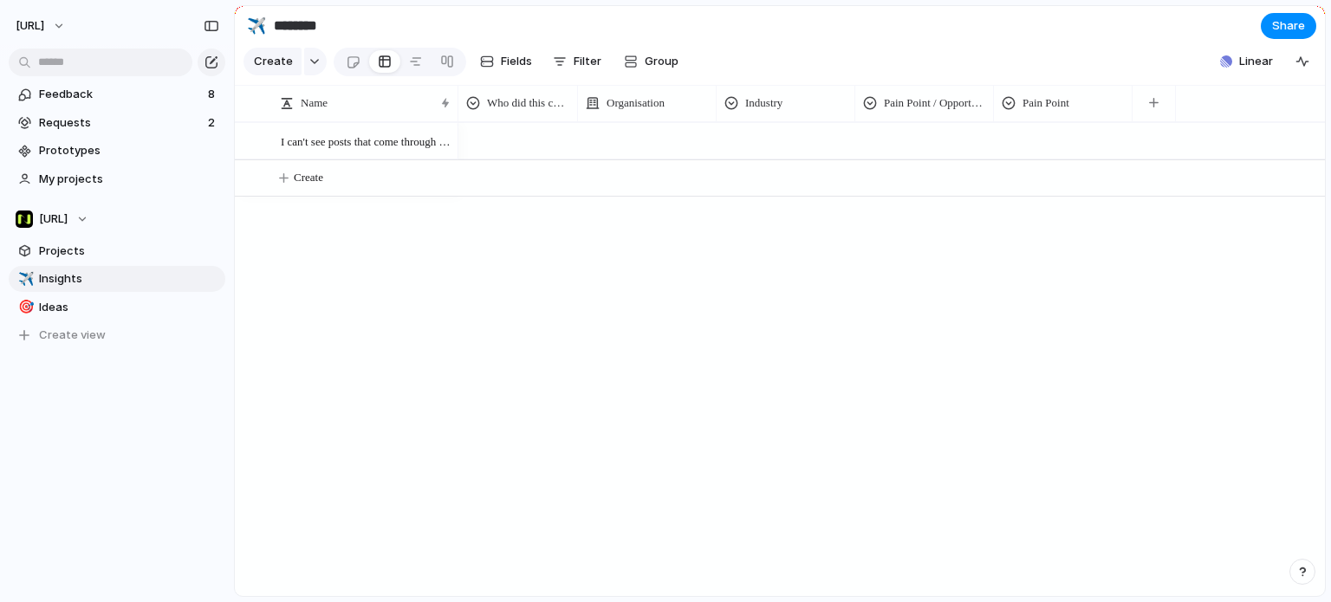
click at [951, 153] on div at bounding box center [924, 138] width 137 height 29
click at [1035, 152] on div "Opportunity Pain Point" at bounding box center [665, 301] width 1331 height 602
click at [1029, 153] on div at bounding box center [1063, 138] width 137 height 29
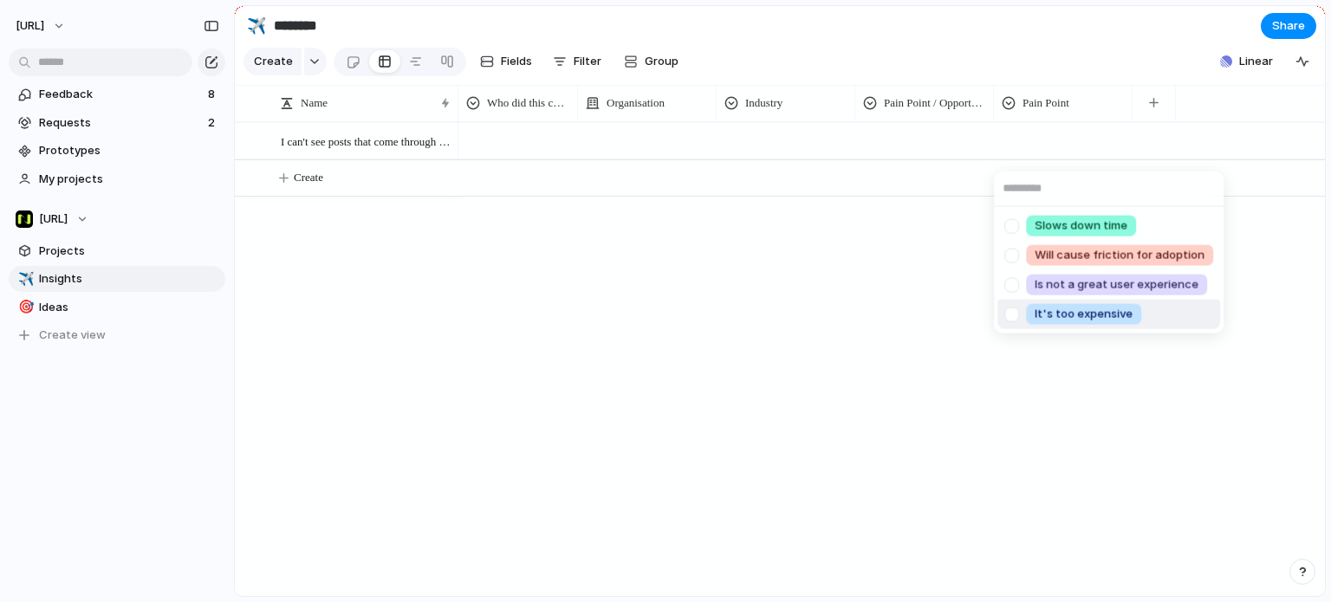
click at [1116, 413] on div "Slows down time Will cause friction for adoption Is not a great user experience…" at bounding box center [665, 301] width 1331 height 602
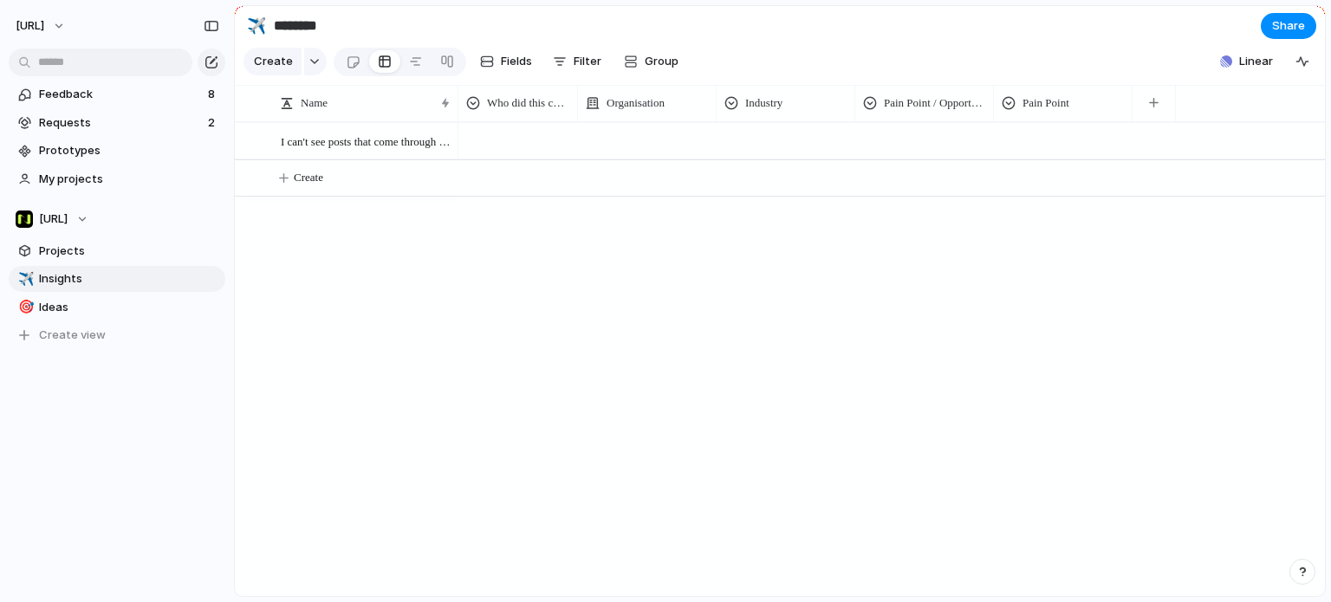
click at [1049, 148] on div at bounding box center [1063, 138] width 137 height 29
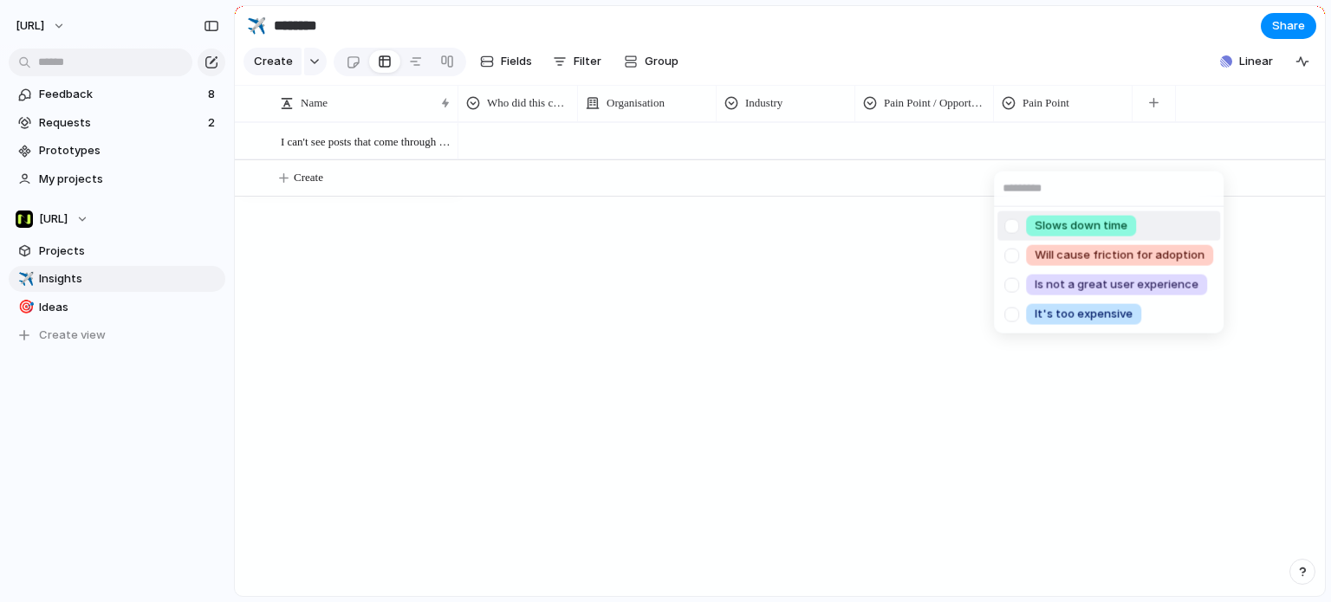
click at [618, 328] on div "Slows down time Will cause friction for adoption Is not a great user experience…" at bounding box center [665, 301] width 1331 height 602
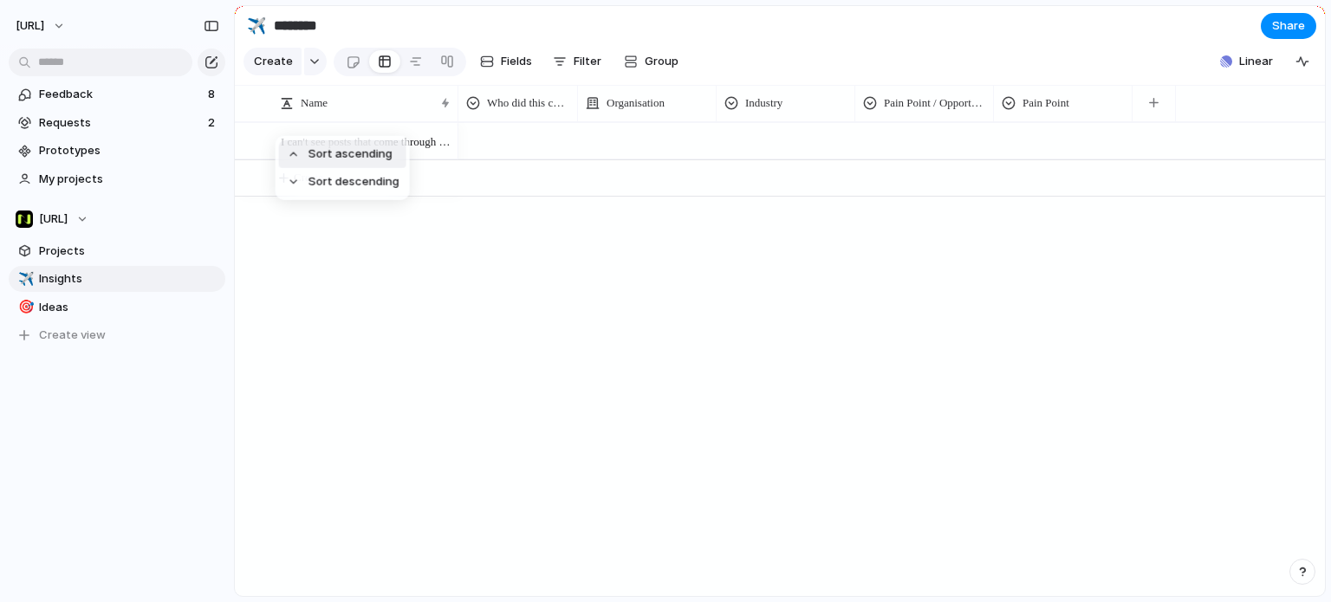
click at [343, 118] on div "Sort ascending Sort descending" at bounding box center [665, 301] width 1331 height 602
click at [320, 112] on span "Name" at bounding box center [314, 102] width 27 height 17
click at [296, 117] on div "Sort ascending Sort descending" at bounding box center [665, 301] width 1331 height 602
click at [276, 108] on div "Name" at bounding box center [365, 103] width 179 height 36
click at [260, 114] on div at bounding box center [251, 103] width 32 height 36
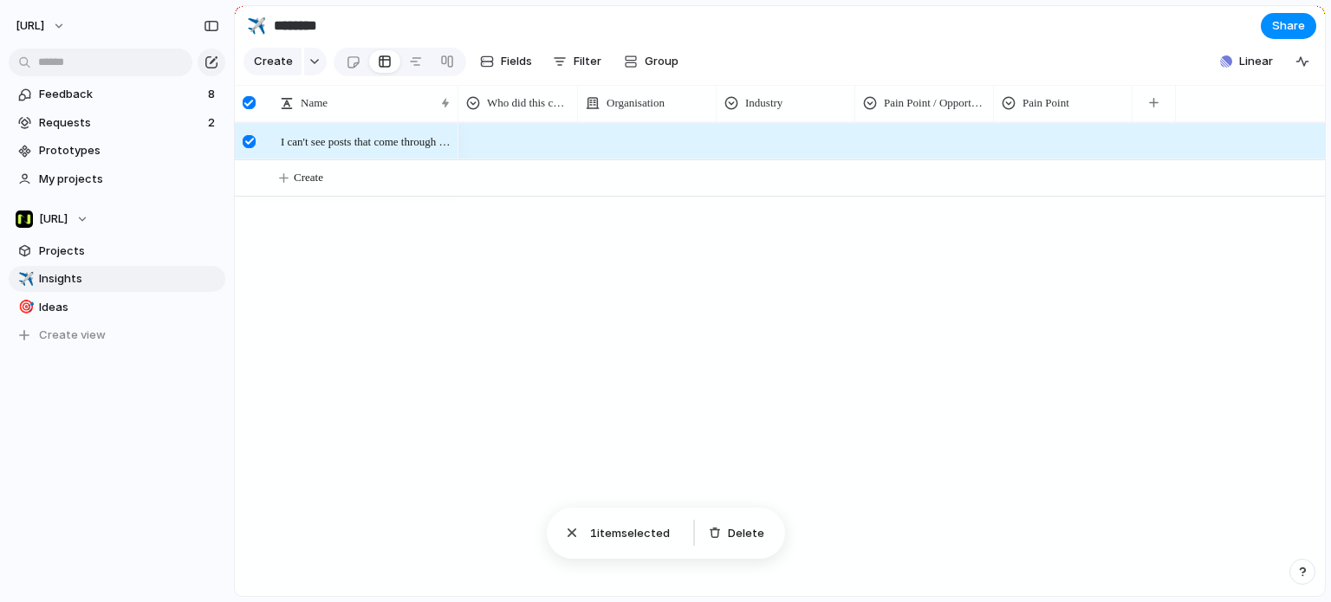
click at [250, 109] on div at bounding box center [249, 102] width 13 height 13
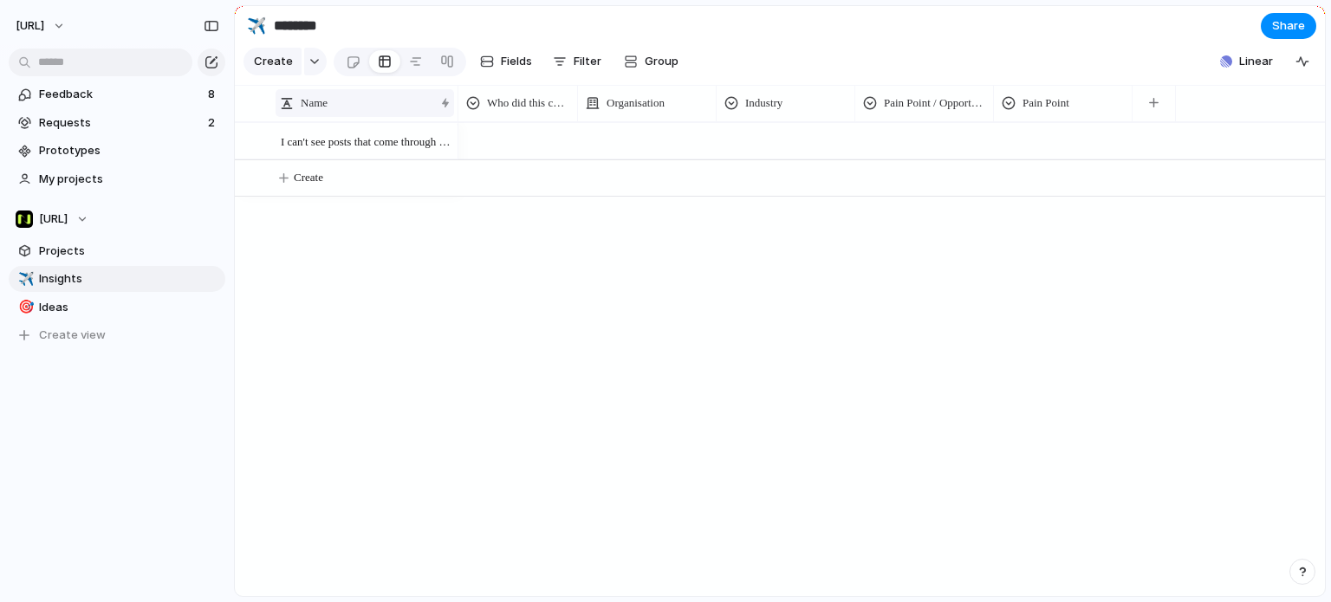
click at [282, 110] on div at bounding box center [287, 103] width 14 height 14
click at [282, 117] on div "Sort ascending Sort descending" at bounding box center [665, 301] width 1331 height 602
click at [313, 62] on button "button" at bounding box center [315, 62] width 23 height 28
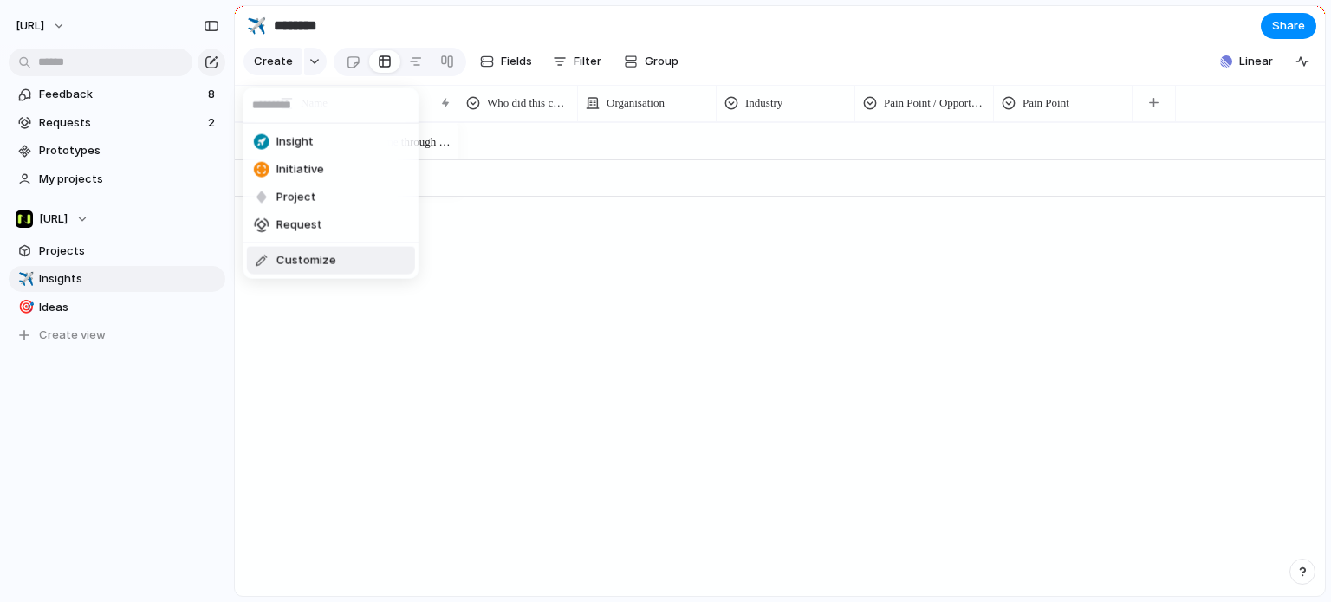
click at [296, 266] on span "Customize" at bounding box center [307, 260] width 60 height 17
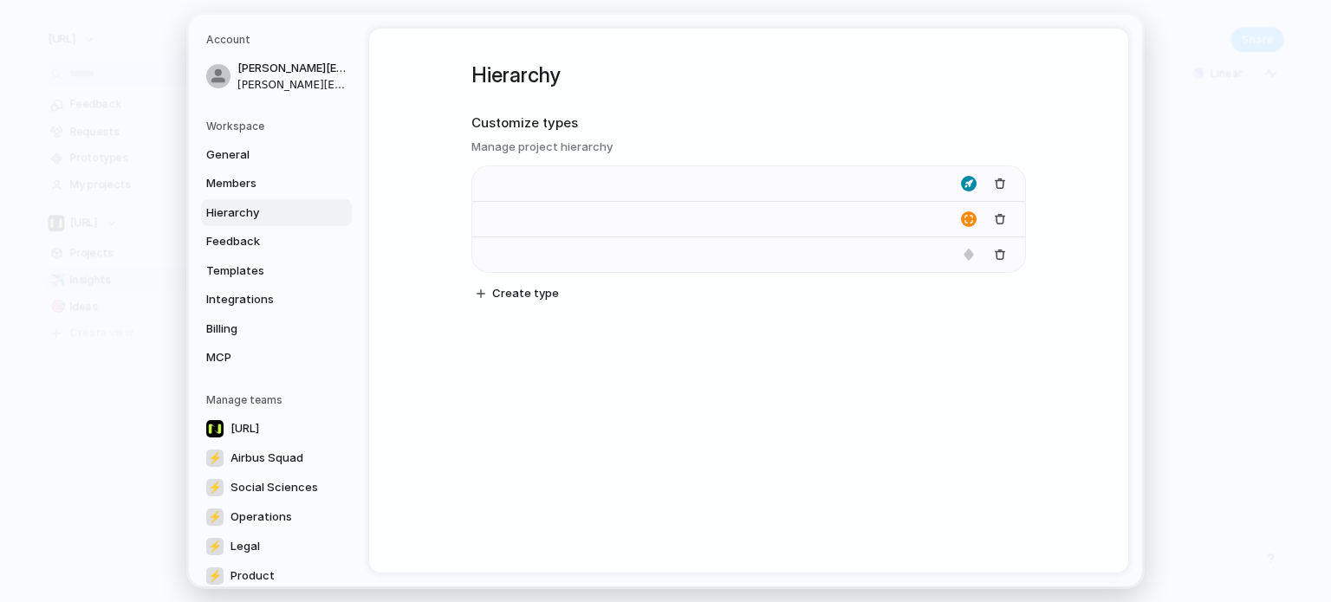
type input "**********"
type input "*******"
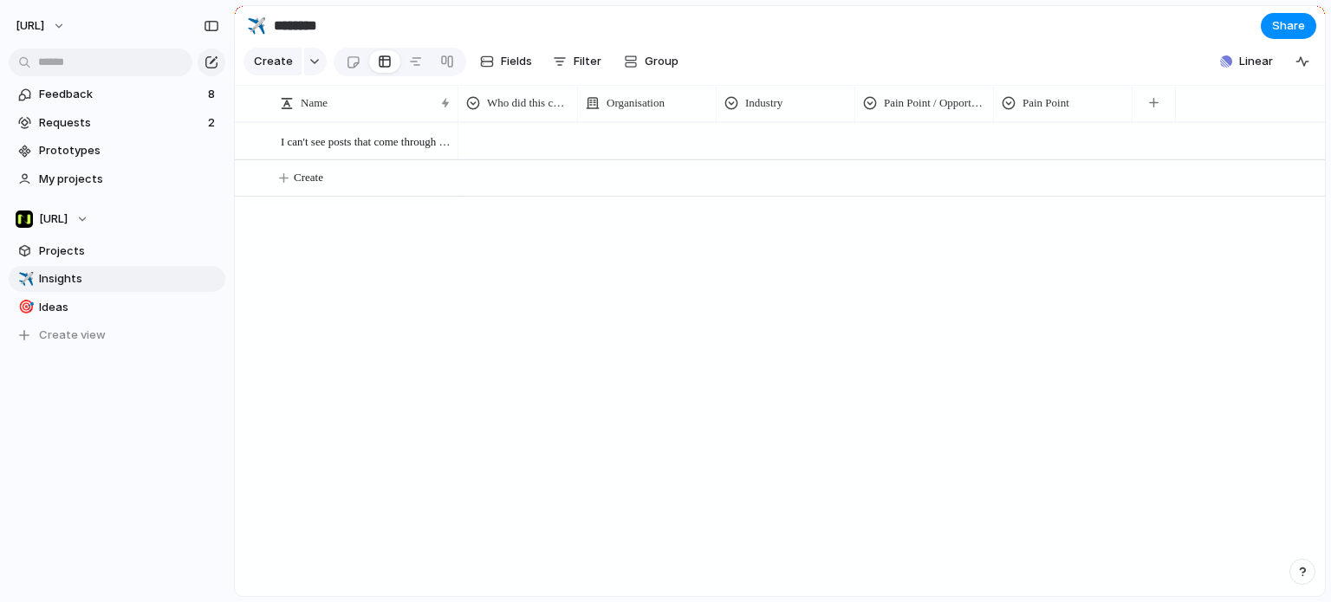
click at [547, 152] on div at bounding box center [518, 138] width 118 height 29
click at [532, 127] on div "Jason Farah Ben H Alastair" at bounding box center [665, 301] width 1331 height 602
click at [529, 112] on span "Who did this come from?" at bounding box center [528, 102] width 82 height 17
click at [721, 410] on div "Modify Hide Sort ascending Sort descending" at bounding box center [665, 301] width 1331 height 602
click at [1162, 106] on button "button" at bounding box center [1154, 103] width 36 height 31
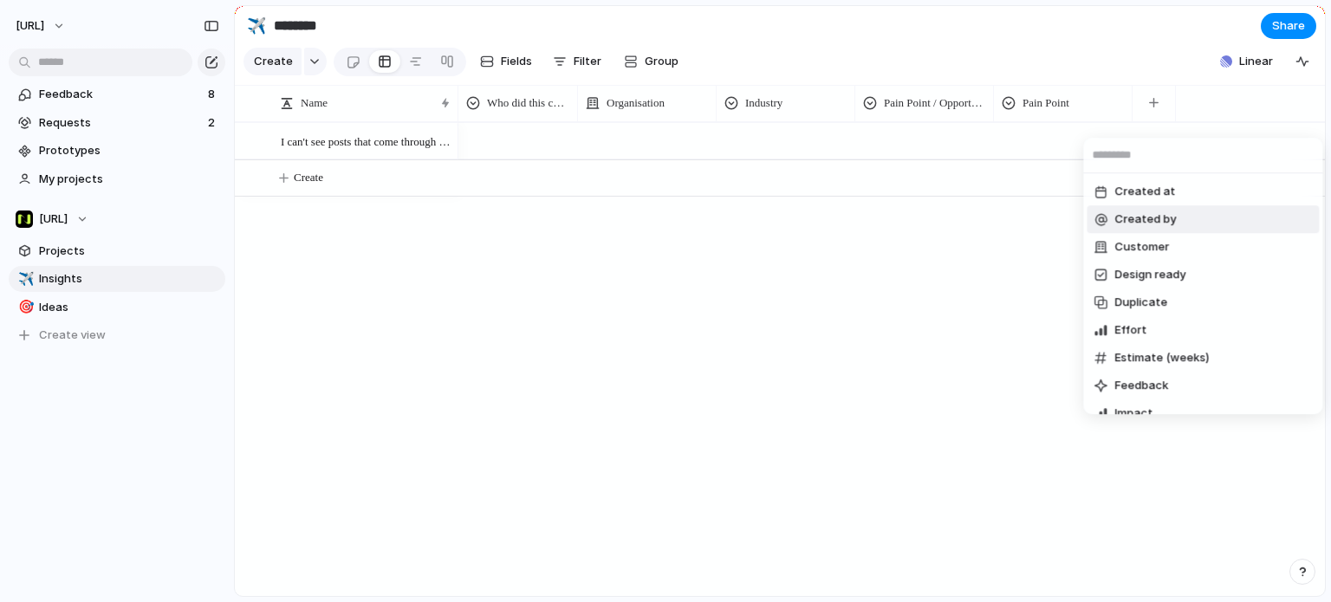
click at [1169, 218] on span "Created by" at bounding box center [1146, 219] width 62 height 17
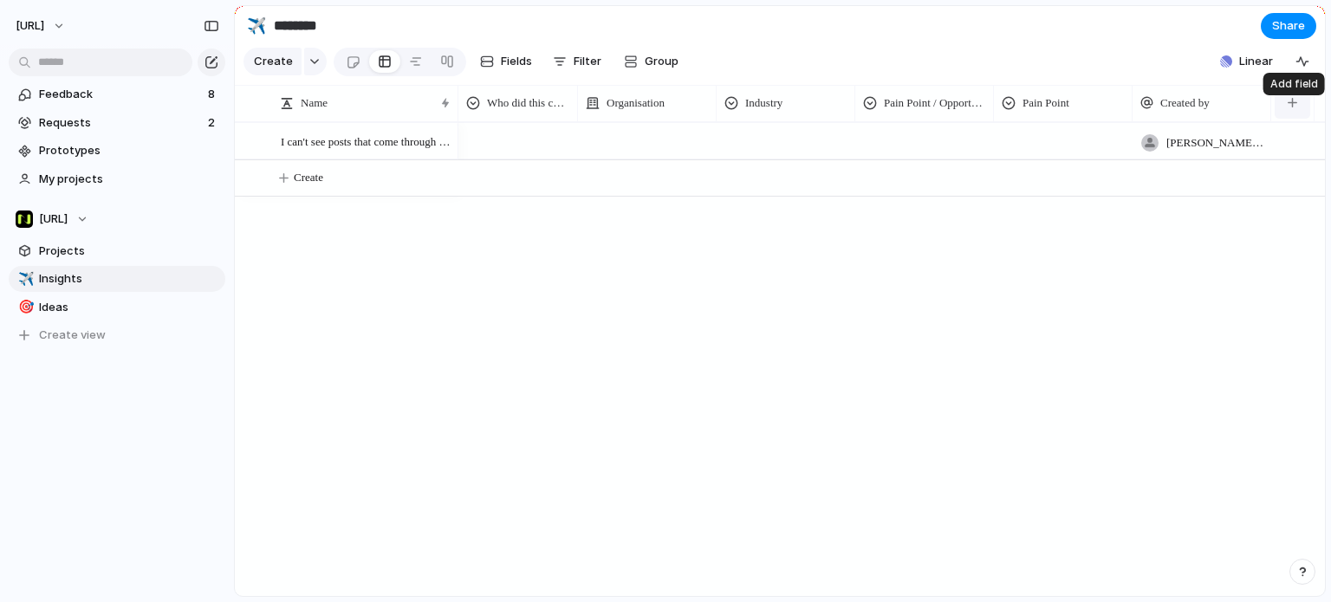
click at [1296, 107] on div "button" at bounding box center [1293, 103] width 10 height 10
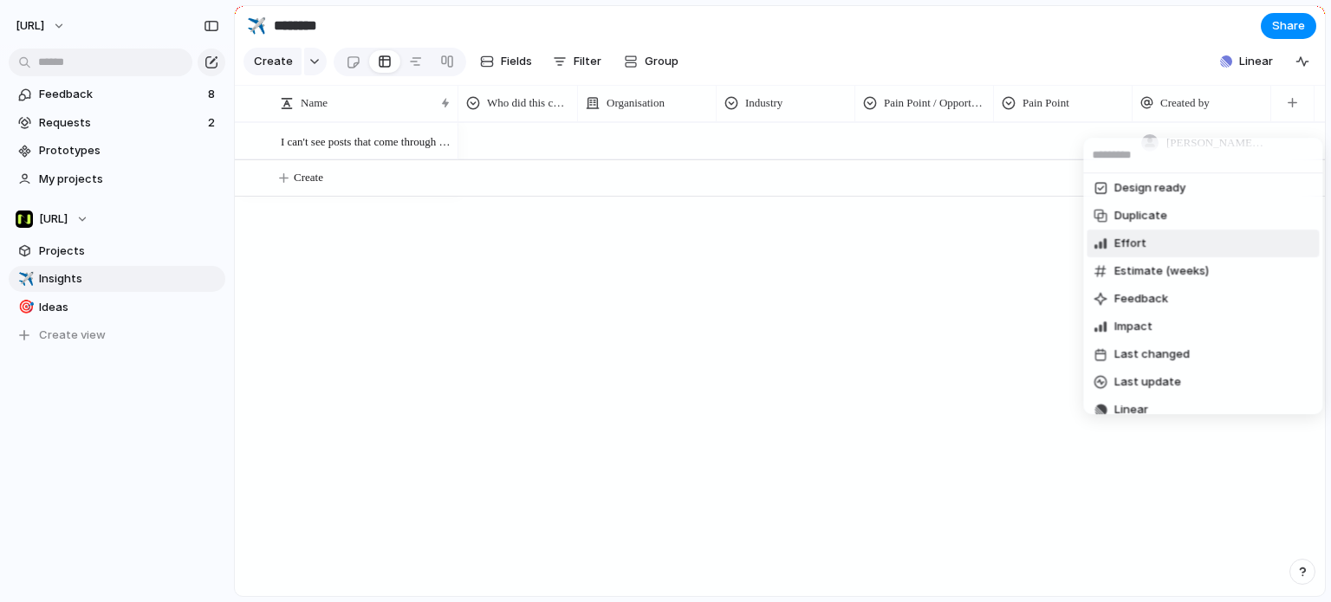
scroll to position [87, 0]
click at [1179, 269] on li "Feedback" at bounding box center [1203, 271] width 232 height 28
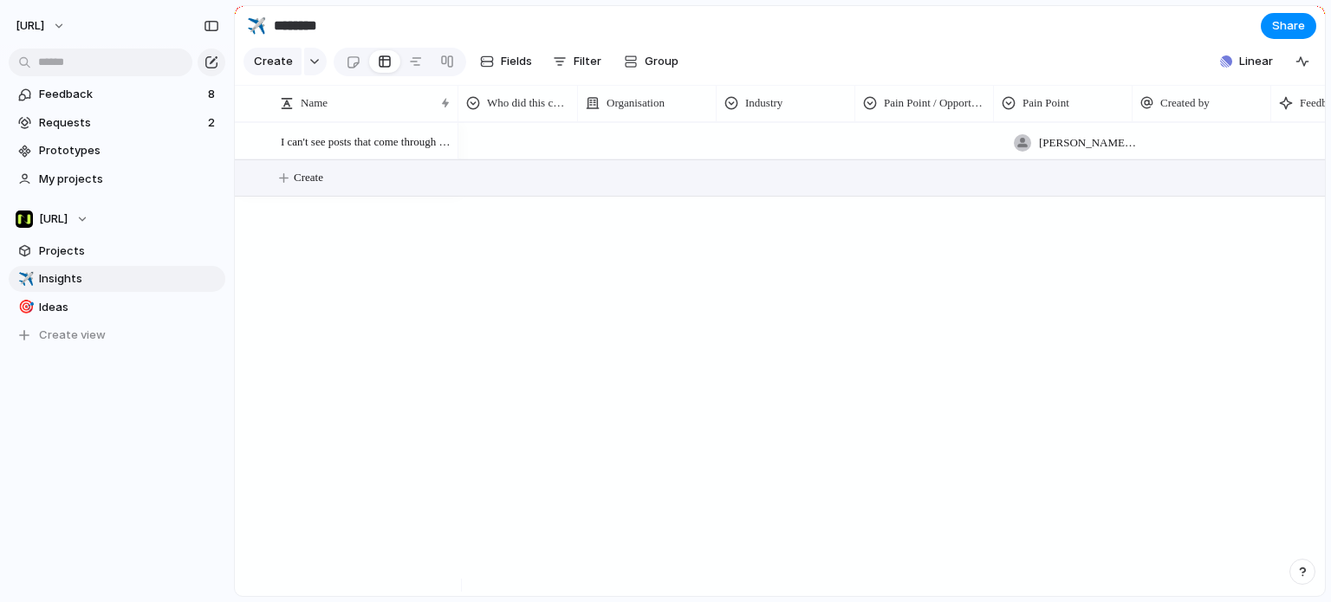
scroll to position [0, 127]
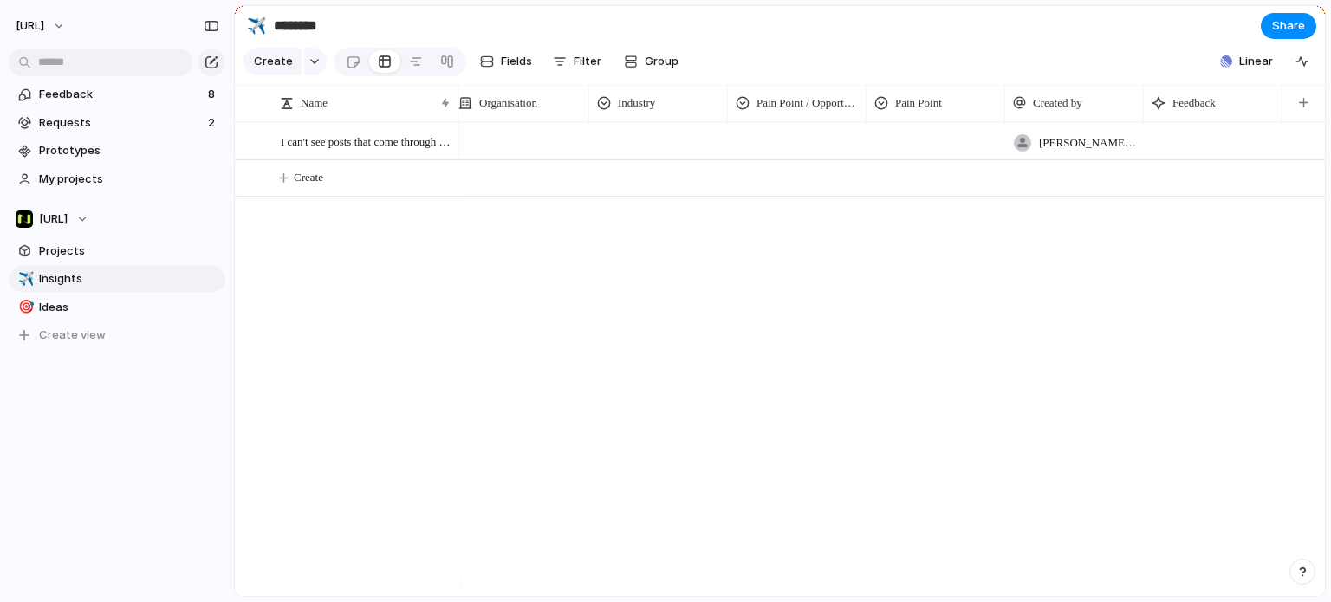
click at [1210, 146] on div at bounding box center [1213, 141] width 139 height 36
click at [1204, 158] on div at bounding box center [1213, 141] width 139 height 36
click at [1182, 147] on div at bounding box center [1213, 141] width 139 height 36
click at [1177, 157] on div at bounding box center [1213, 141] width 139 height 36
click at [1176, 159] on div at bounding box center [1213, 141] width 139 height 36
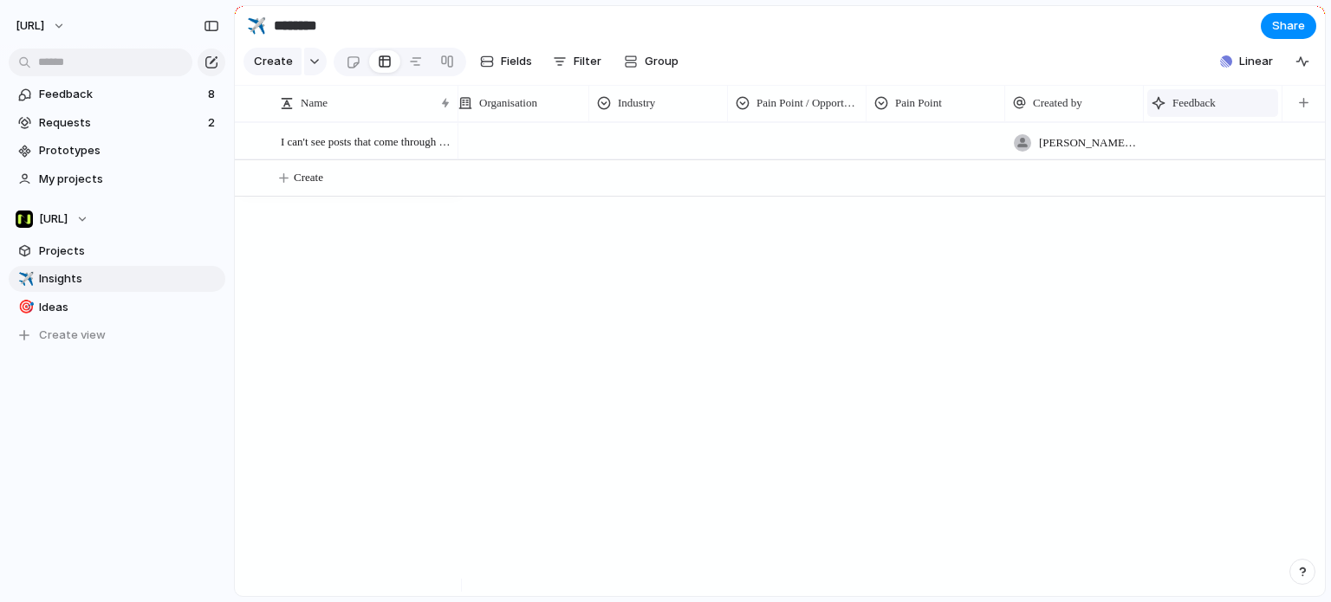
click at [1172, 112] on div "Feedback" at bounding box center [1213, 102] width 122 height 17
drag, startPoint x: 1103, startPoint y: 281, endPoint x: 1108, endPoint y: 267, distance: 14.5
click at [1105, 282] on div "Modify Hide Sort ascending Sort descending" at bounding box center [665, 301] width 1331 height 602
click at [1187, 155] on div at bounding box center [1213, 141] width 139 height 36
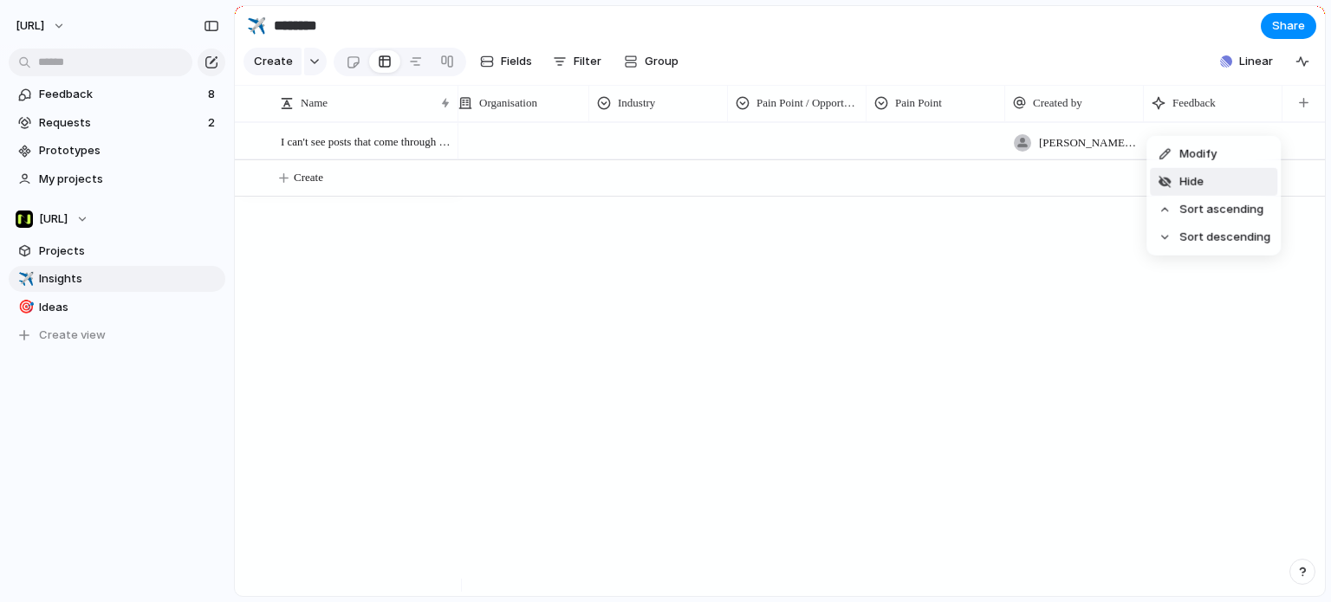
drag, startPoint x: 1223, startPoint y: 162, endPoint x: 1217, endPoint y: 182, distance: 20.8
click at [1217, 182] on ul "Modify Hide Sort ascending Sort descending" at bounding box center [1214, 196] width 134 height 120
click at [1217, 182] on li "Hide" at bounding box center [1213, 182] width 127 height 28
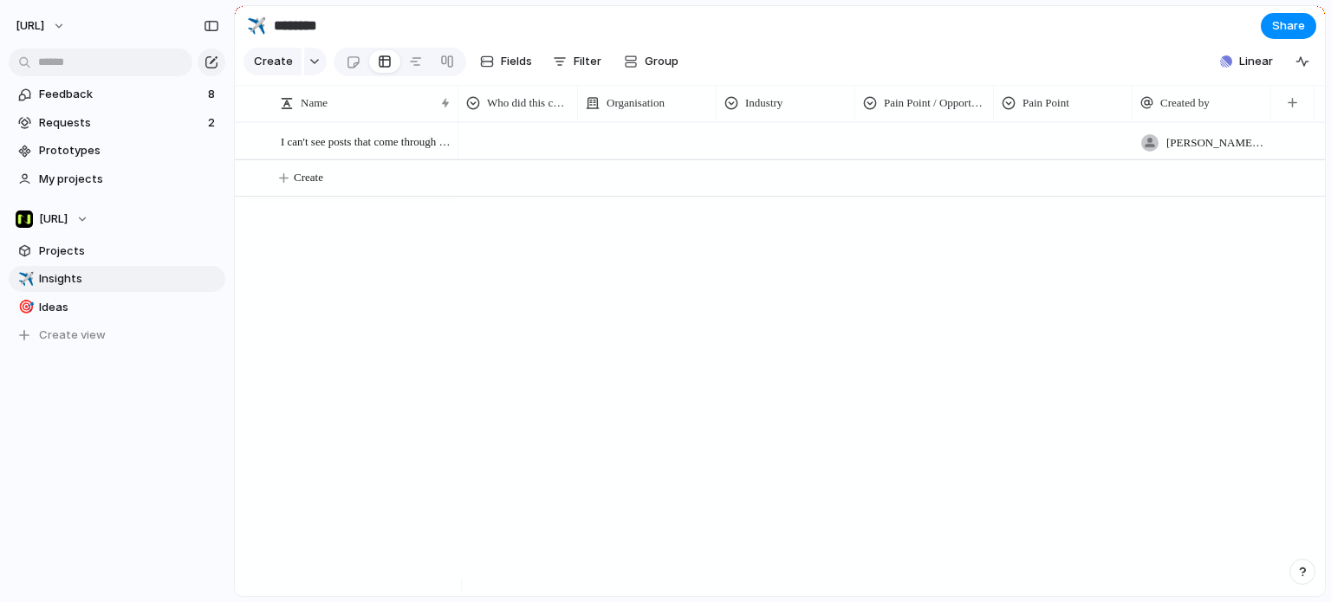
drag, startPoint x: 902, startPoint y: 408, endPoint x: 888, endPoint y: 405, distance: 15.1
click at [901, 408] on div "[PERSON_NAME][EMAIL_ADDRESS][PERSON_NAME]" at bounding box center [892, 359] width 867 height 474
click at [391, 151] on span "I can't see posts that come through on the platform" at bounding box center [367, 141] width 172 height 20
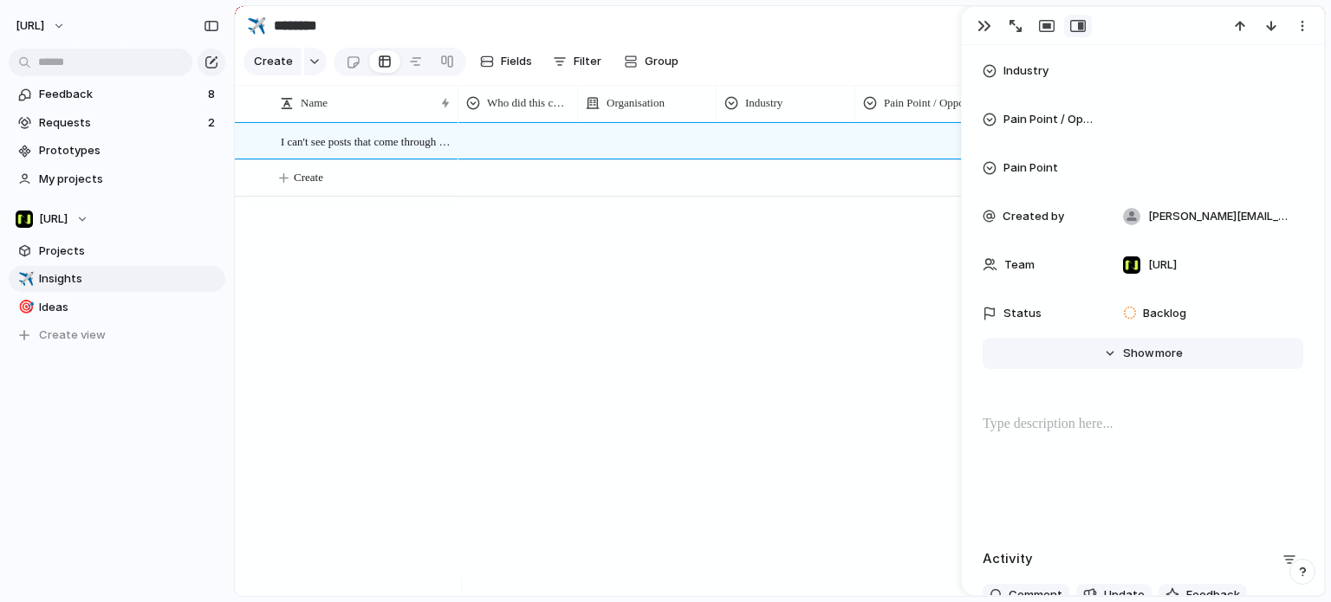
scroll to position [511, 0]
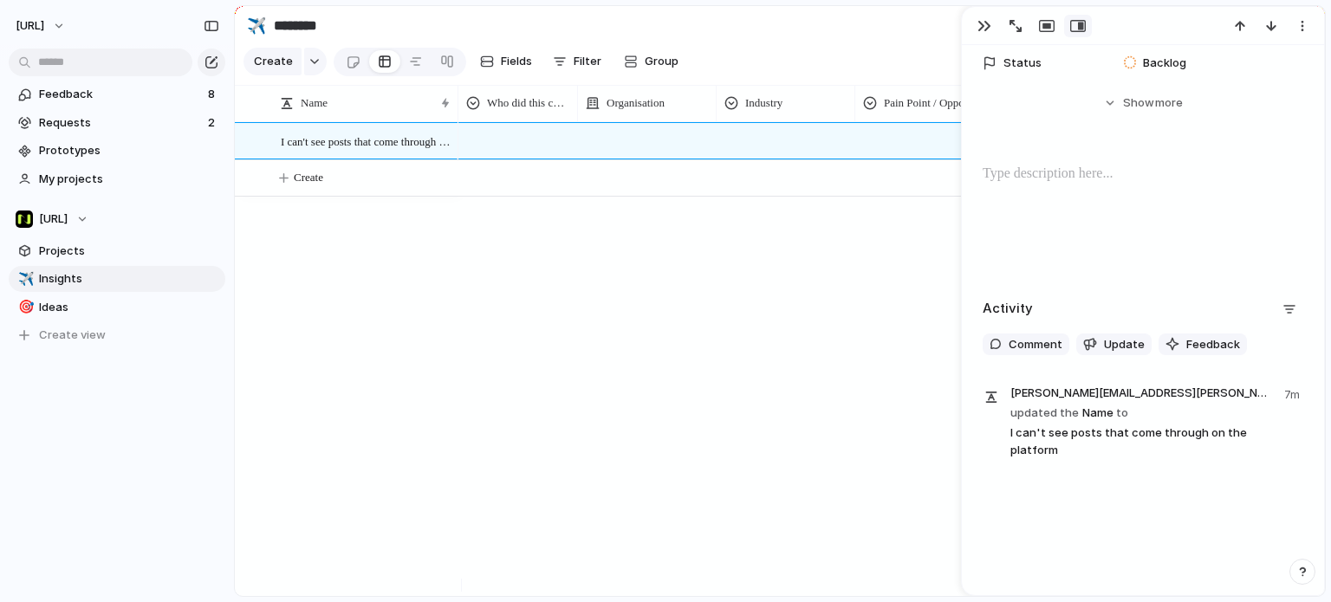
click at [737, 322] on div "[PERSON_NAME][EMAIL_ADDRESS][PERSON_NAME]" at bounding box center [892, 359] width 867 height 474
click at [992, 34] on button "button" at bounding box center [985, 26] width 28 height 23
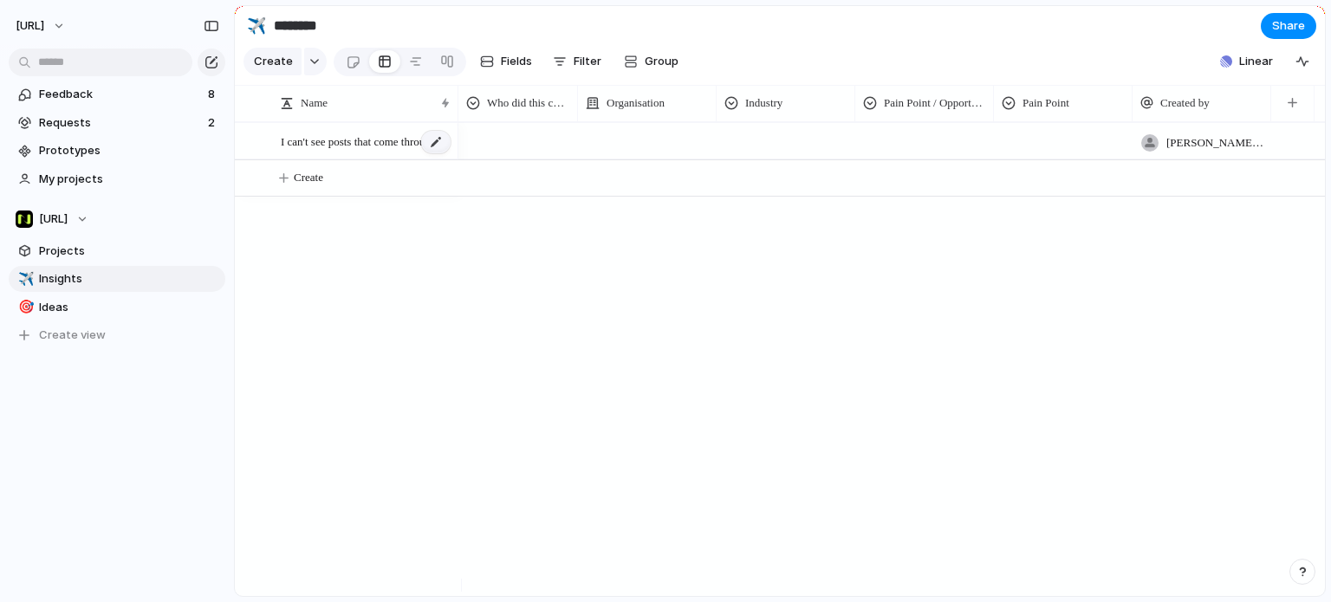
click at [435, 153] on div at bounding box center [435, 142] width 29 height 23
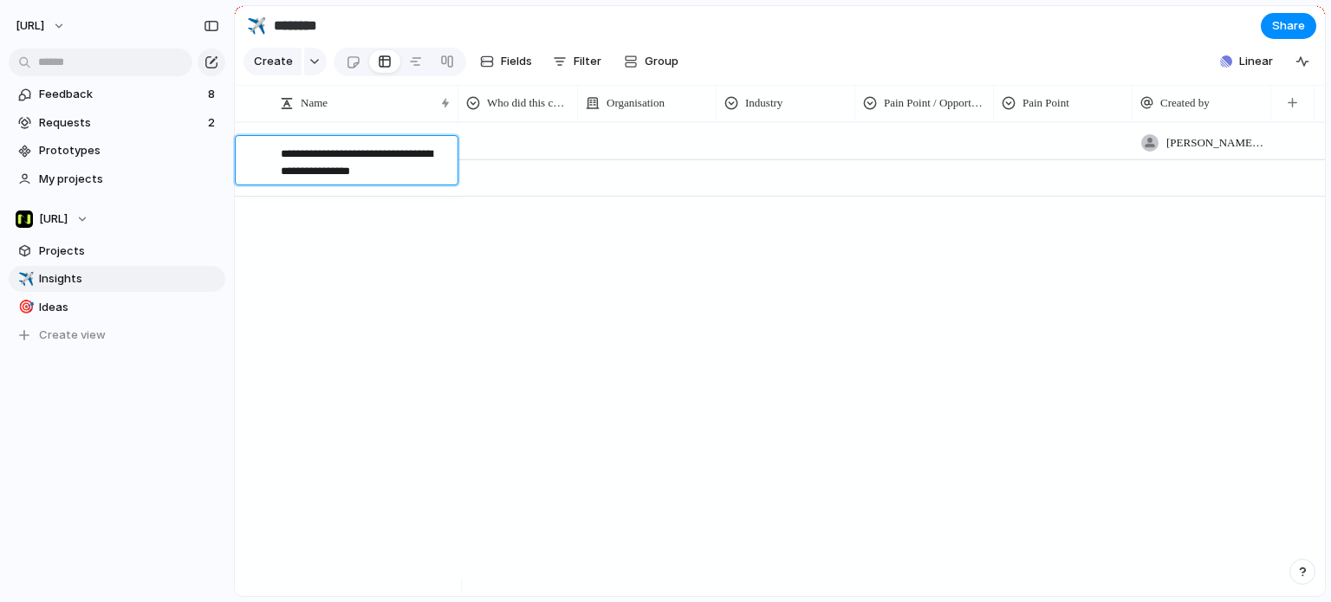
drag, startPoint x: 421, startPoint y: 167, endPoint x: 253, endPoint y: 147, distance: 169.3
click at [253, 147] on div "**********" at bounding box center [347, 160] width 222 height 49
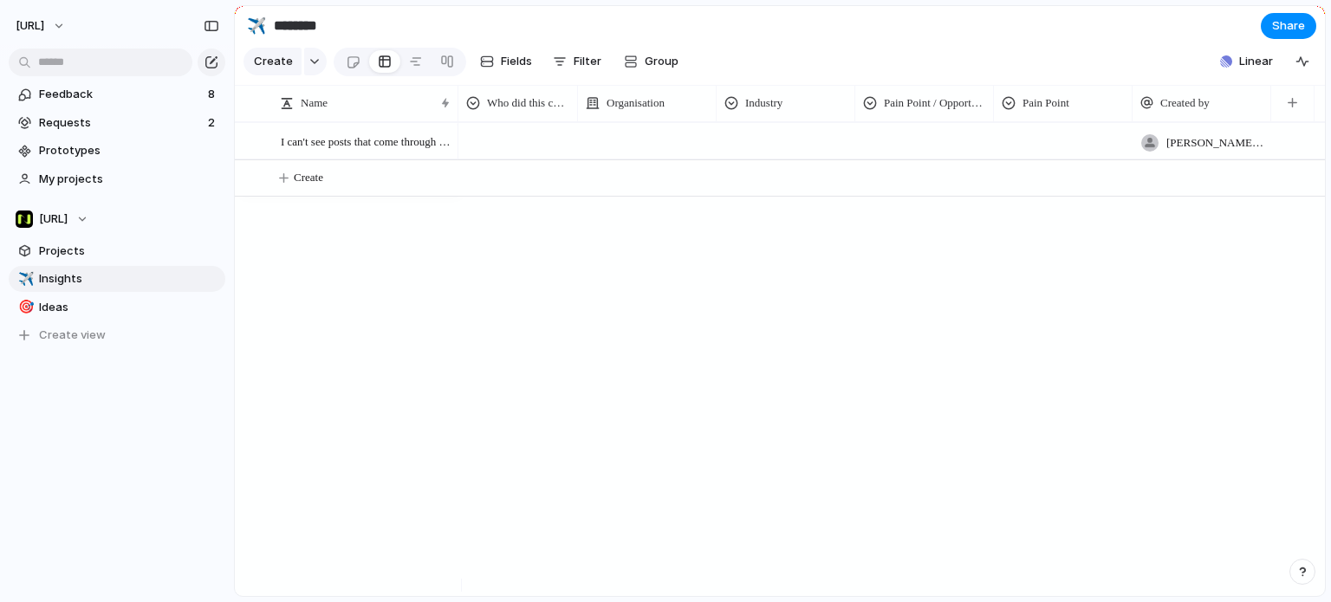
click at [532, 122] on div "Name Who did this come from? Organisation Industry Pain Point / Opportunity Pai…" at bounding box center [780, 103] width 1090 height 37
click at [524, 145] on div at bounding box center [518, 138] width 118 height 29
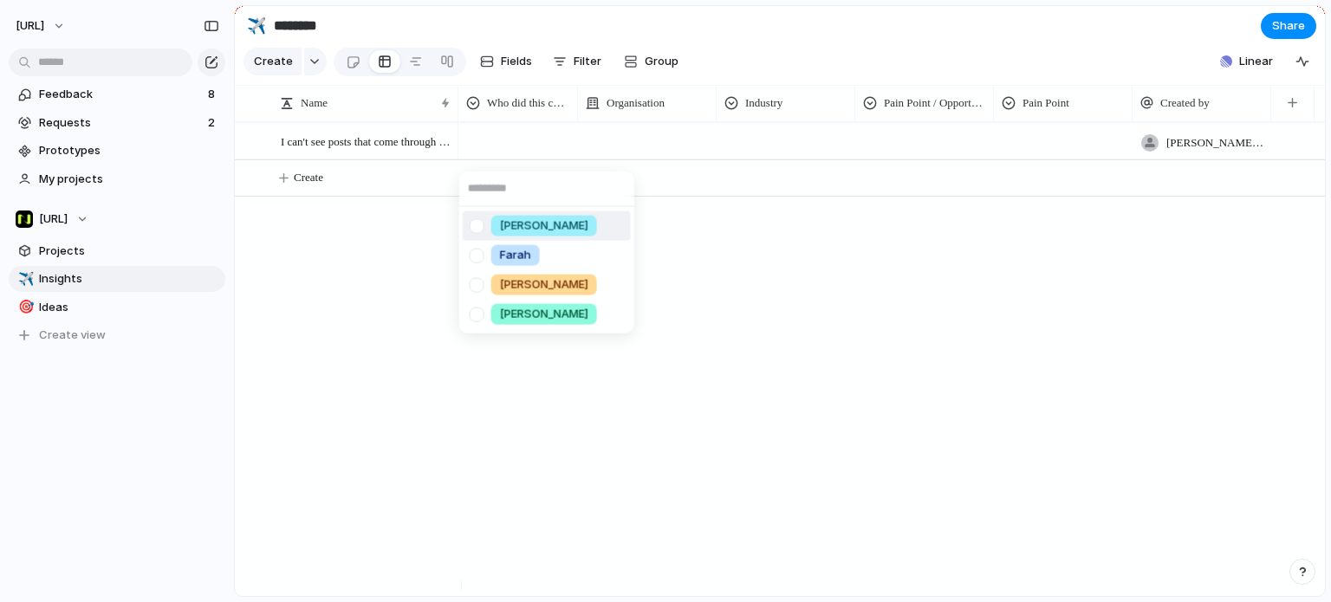
click at [543, 230] on li "[PERSON_NAME]" at bounding box center [547, 226] width 168 height 29
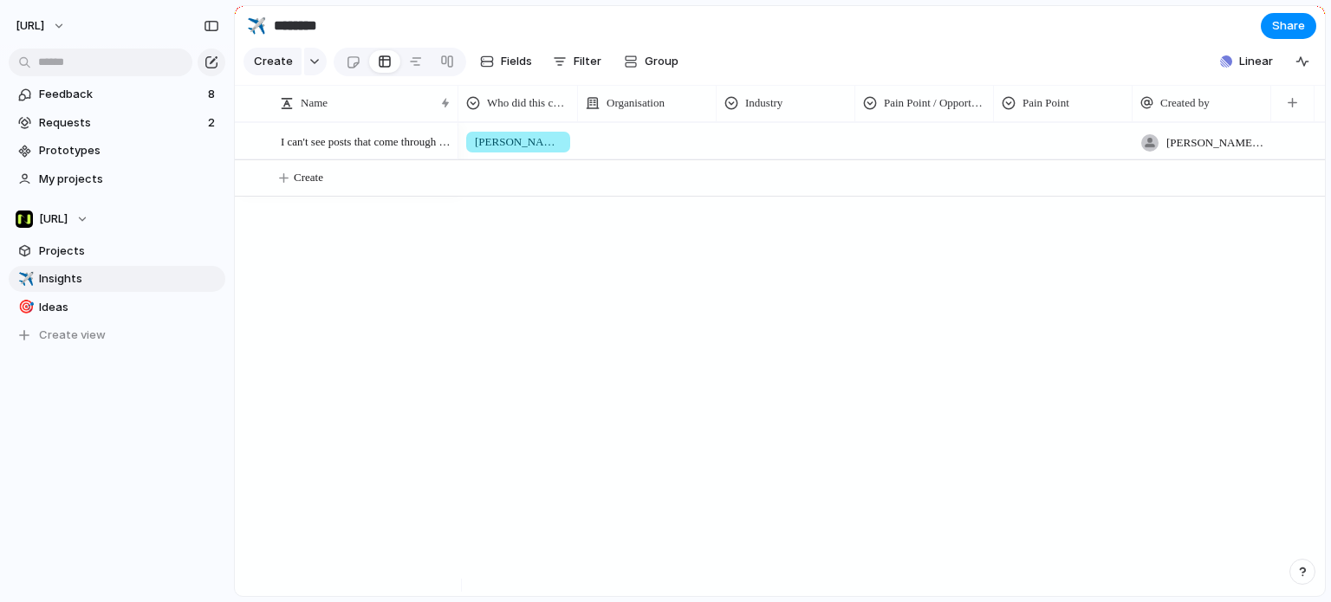
click at [663, 154] on div at bounding box center [647, 141] width 139 height 36
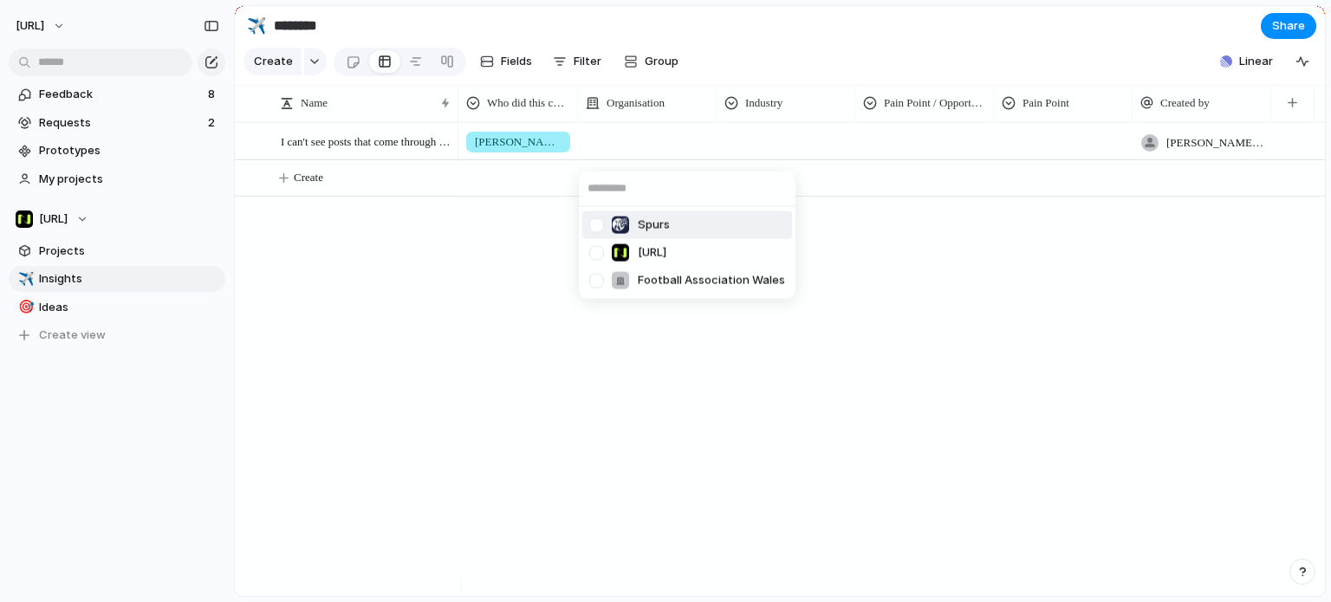
click at [667, 228] on span "Spurs" at bounding box center [654, 225] width 32 height 17
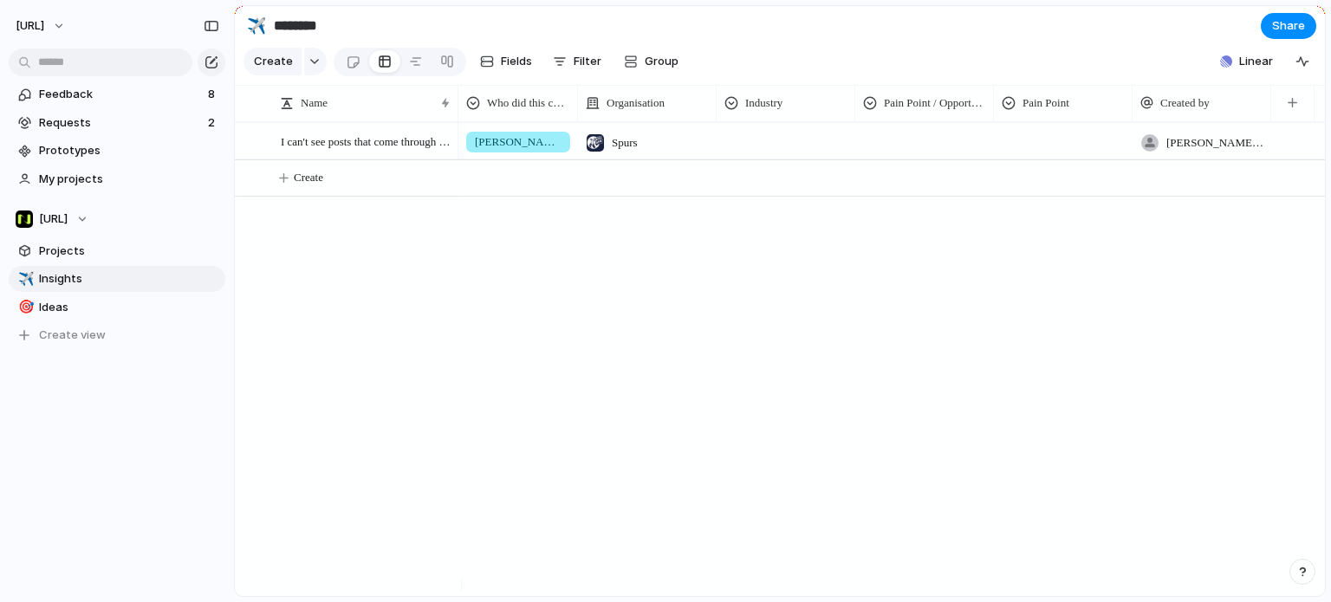
click at [784, 141] on div at bounding box center [786, 138] width 137 height 29
click at [635, 159] on div "Sports Legals Technology" at bounding box center [665, 301] width 1331 height 602
click at [635, 152] on span "Spurs" at bounding box center [625, 142] width 26 height 17
click at [669, 277] on span "Football Association Wales" at bounding box center [711, 280] width 147 height 17
click at [609, 151] on div at bounding box center [610, 141] width 17 height 17
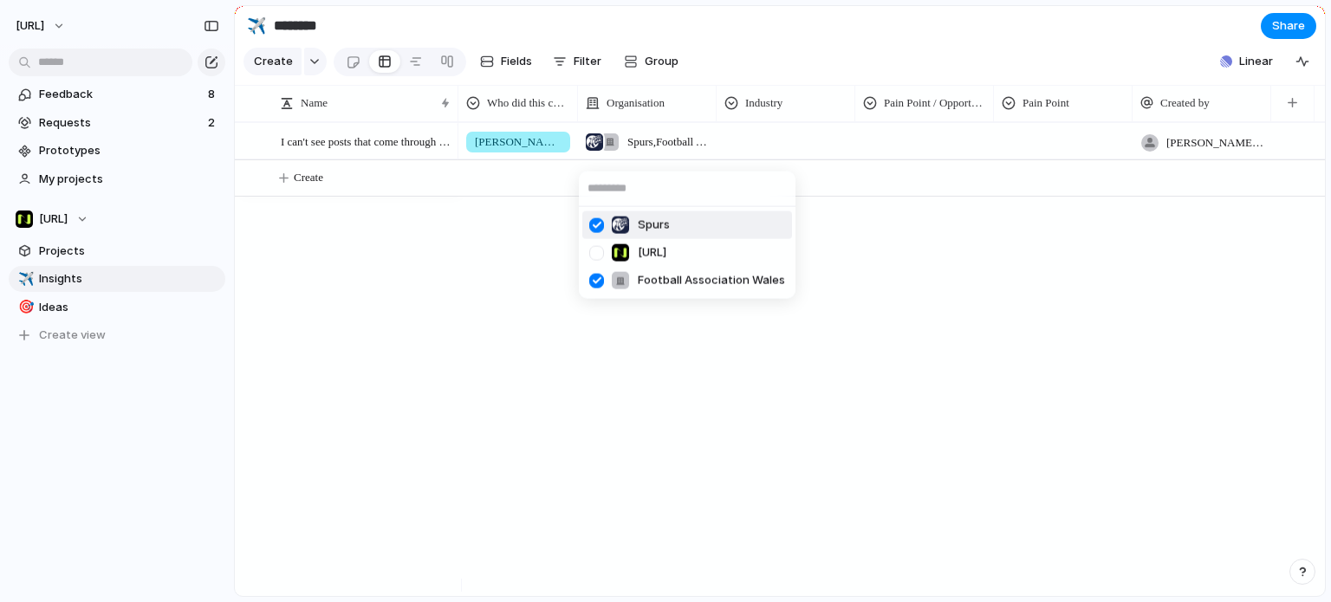
click at [598, 227] on div at bounding box center [597, 225] width 30 height 30
click at [757, 145] on div "Spurs Nisien.Ai Football Association Wales" at bounding box center [665, 301] width 1331 height 602
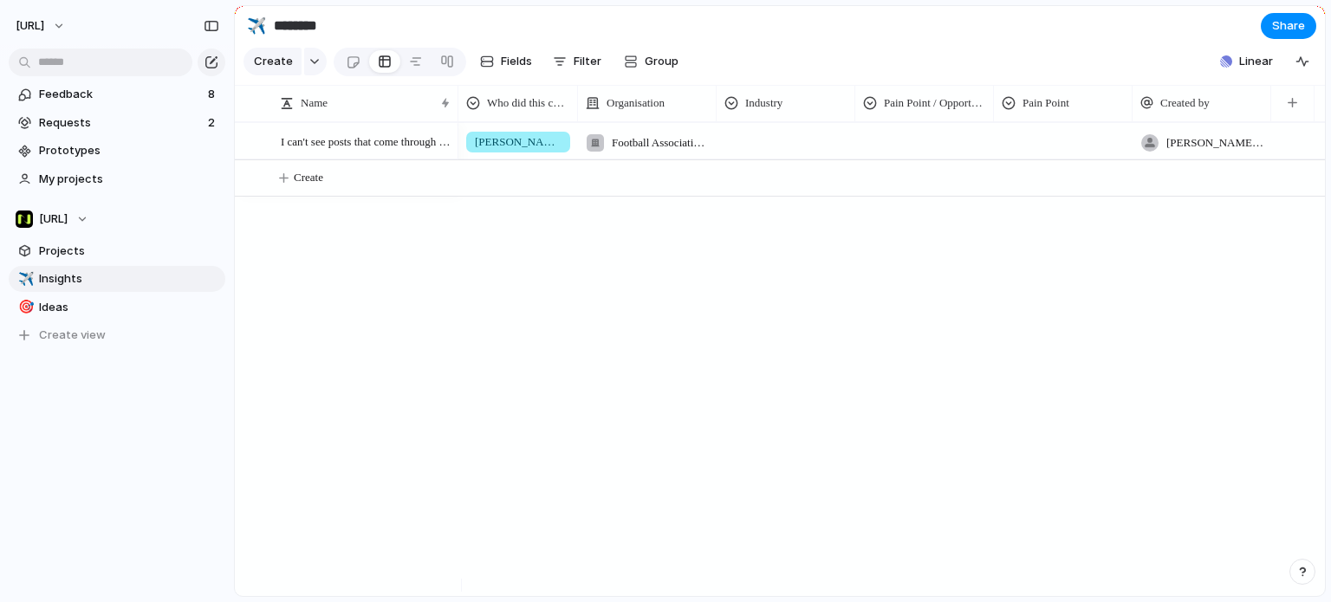
click at [758, 148] on div at bounding box center [786, 138] width 137 height 29
click at [778, 224] on span "Sports" at bounding box center [776, 226] width 37 height 17
click at [897, 153] on div at bounding box center [924, 138] width 137 height 29
click at [923, 249] on span "Pain Point" at bounding box center [924, 255] width 55 height 17
click at [1037, 145] on div at bounding box center [1063, 138] width 137 height 29
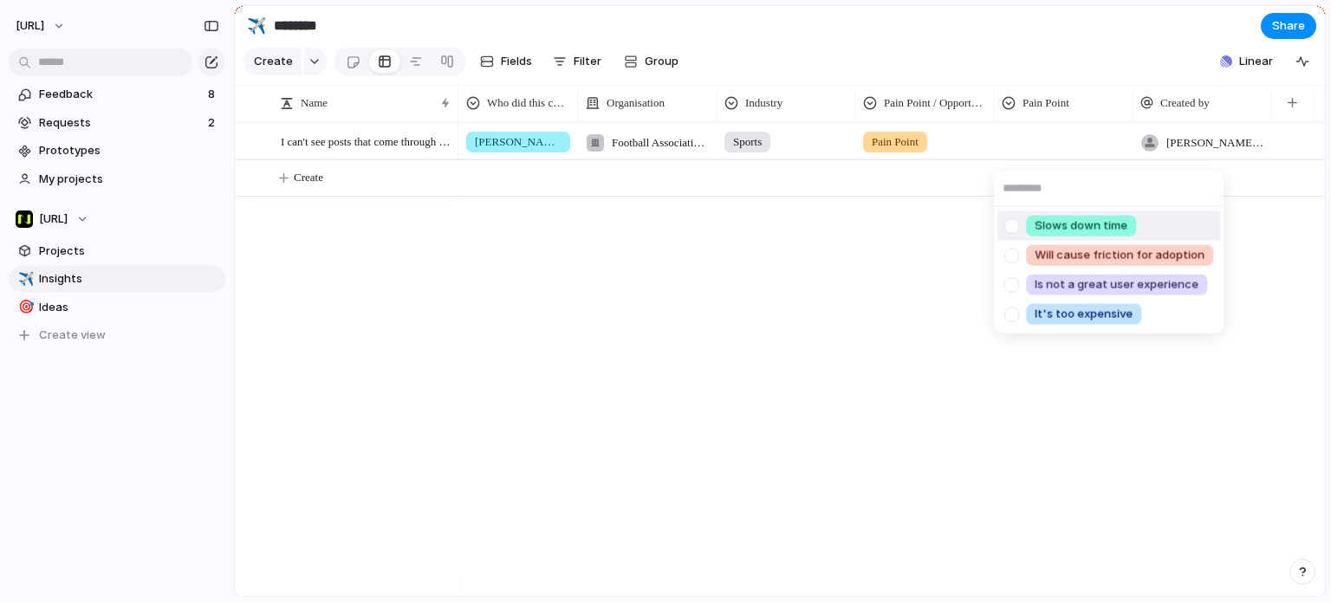
click at [1058, 227] on span "Slows down time" at bounding box center [1081, 226] width 93 height 17
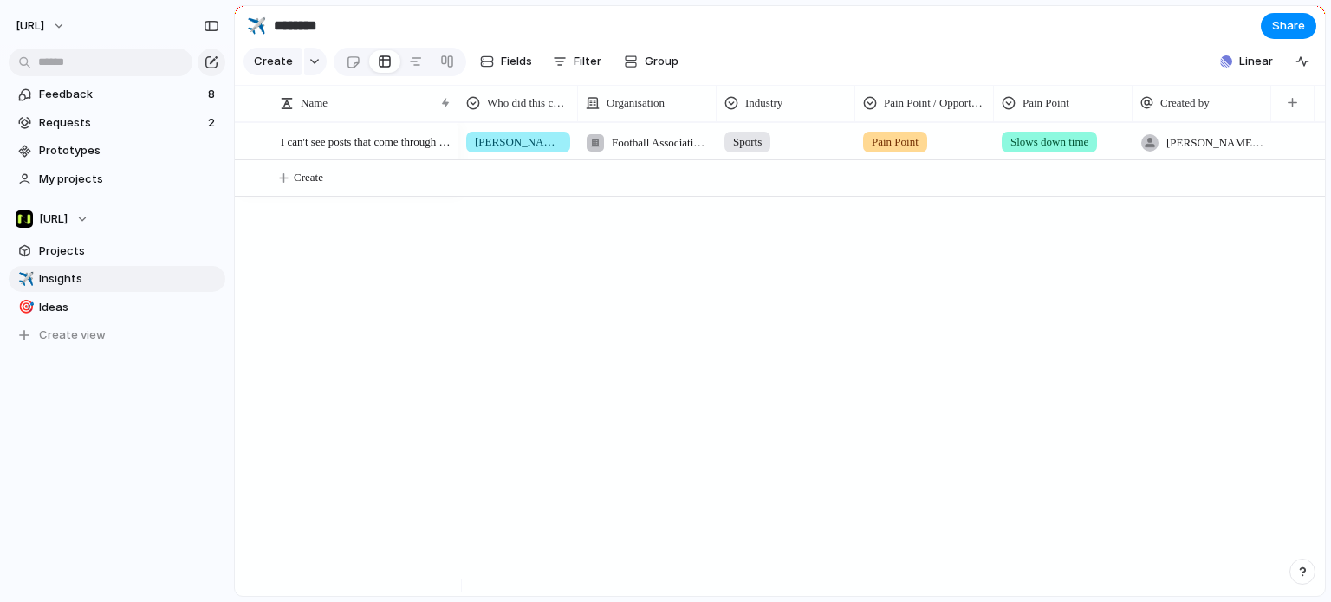
click at [909, 275] on div "Jason Football Association Wales Sports Pain Point Slows down time tyrone.stewa…" at bounding box center [892, 359] width 867 height 474
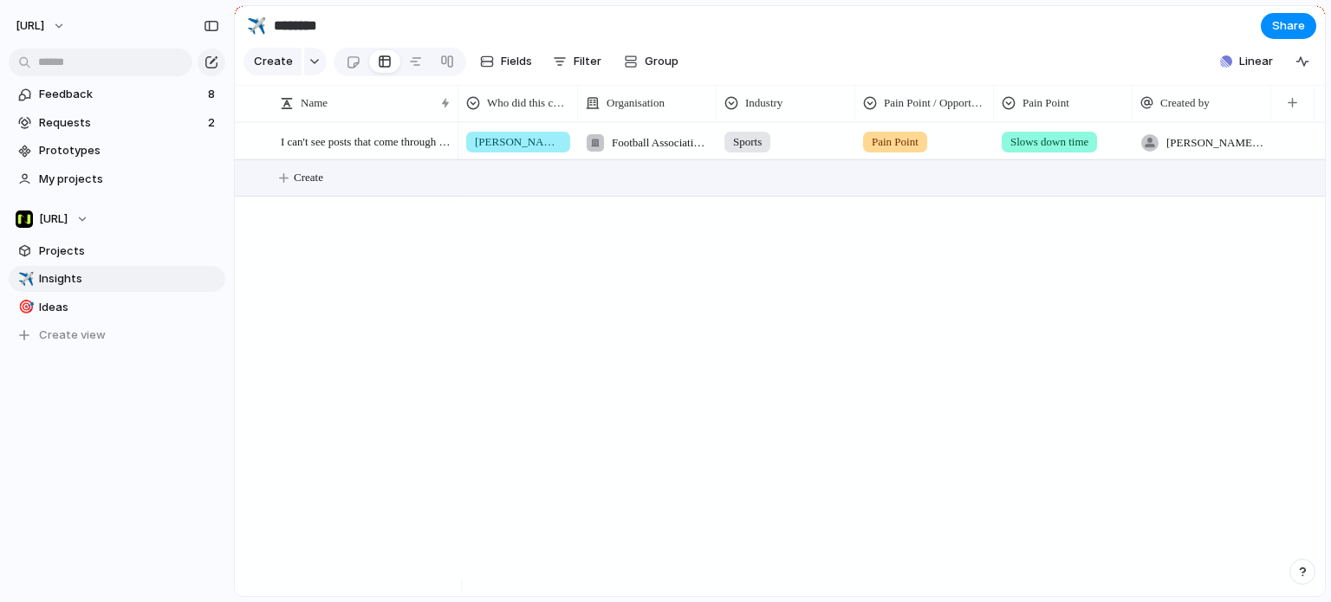
click at [319, 186] on span "Create" at bounding box center [308, 177] width 29 height 17
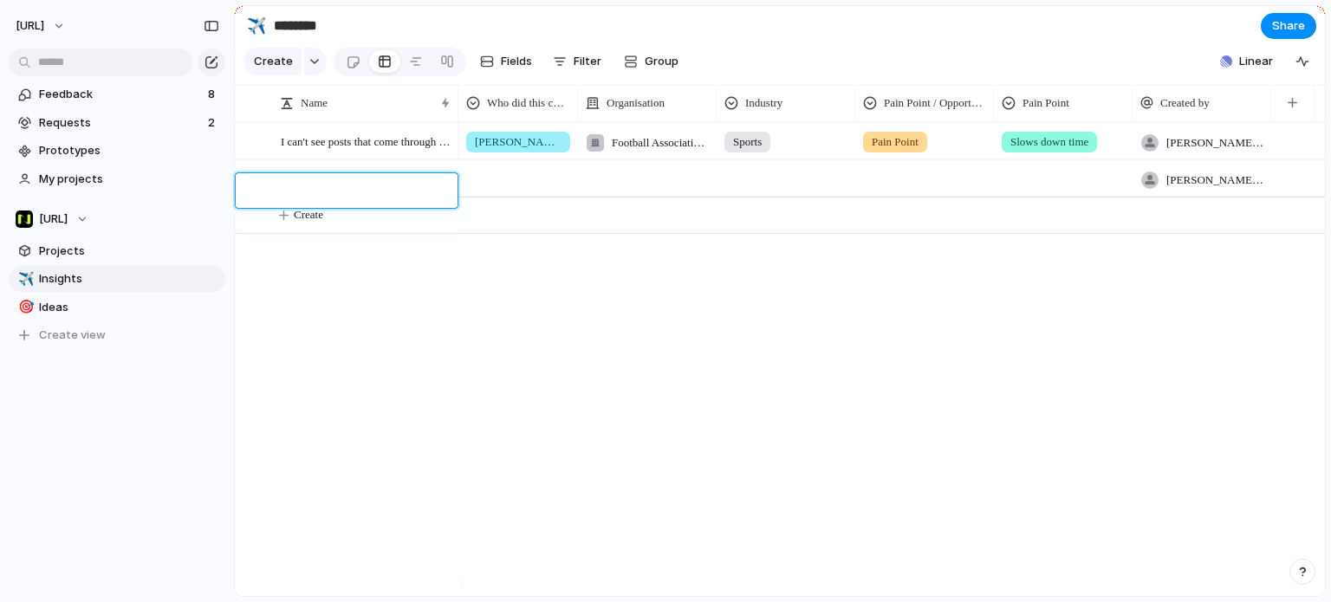
click at [372, 186] on textarea at bounding box center [363, 193] width 165 height 21
type textarea "*"
type textarea "**********"
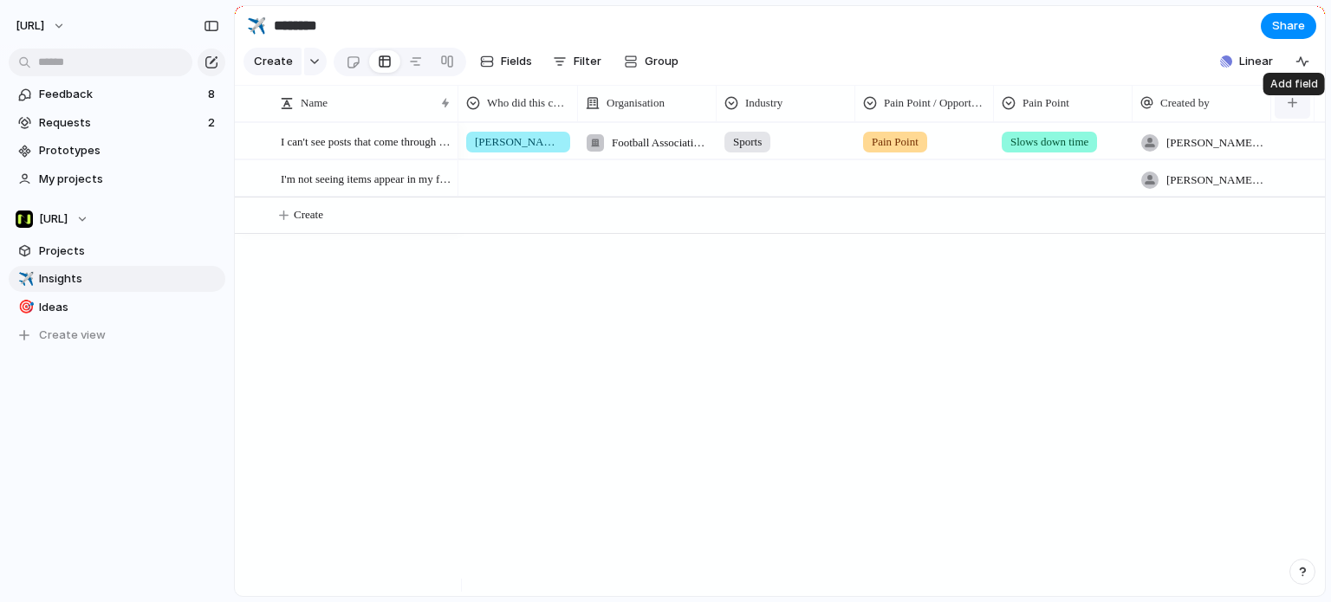
click at [1289, 107] on div "button" at bounding box center [1293, 103] width 10 height 10
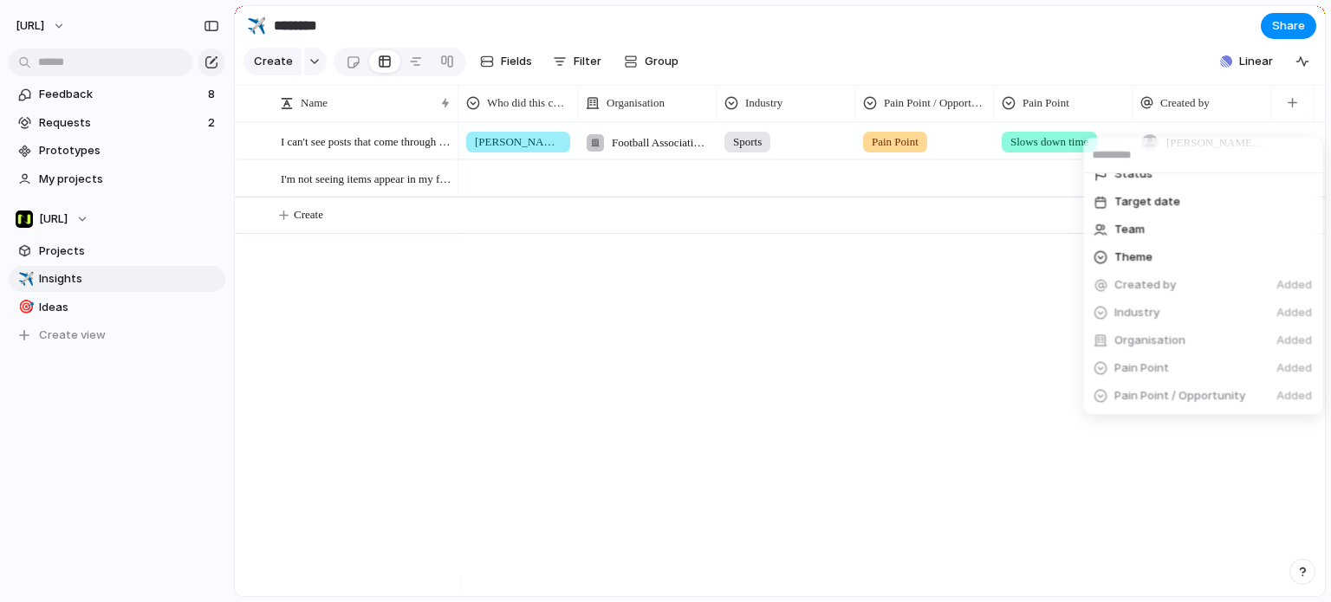
scroll to position [489, 0]
click at [1162, 399] on span "Create new field" at bounding box center [1161, 395] width 92 height 17
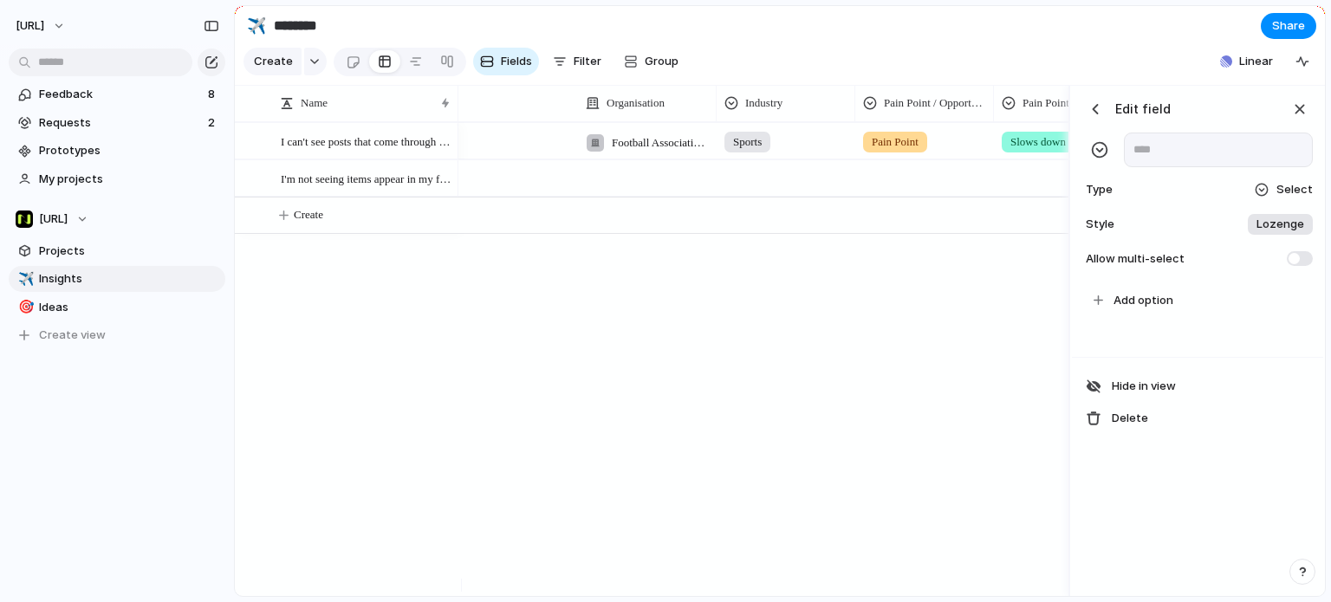
scroll to position [0, 384]
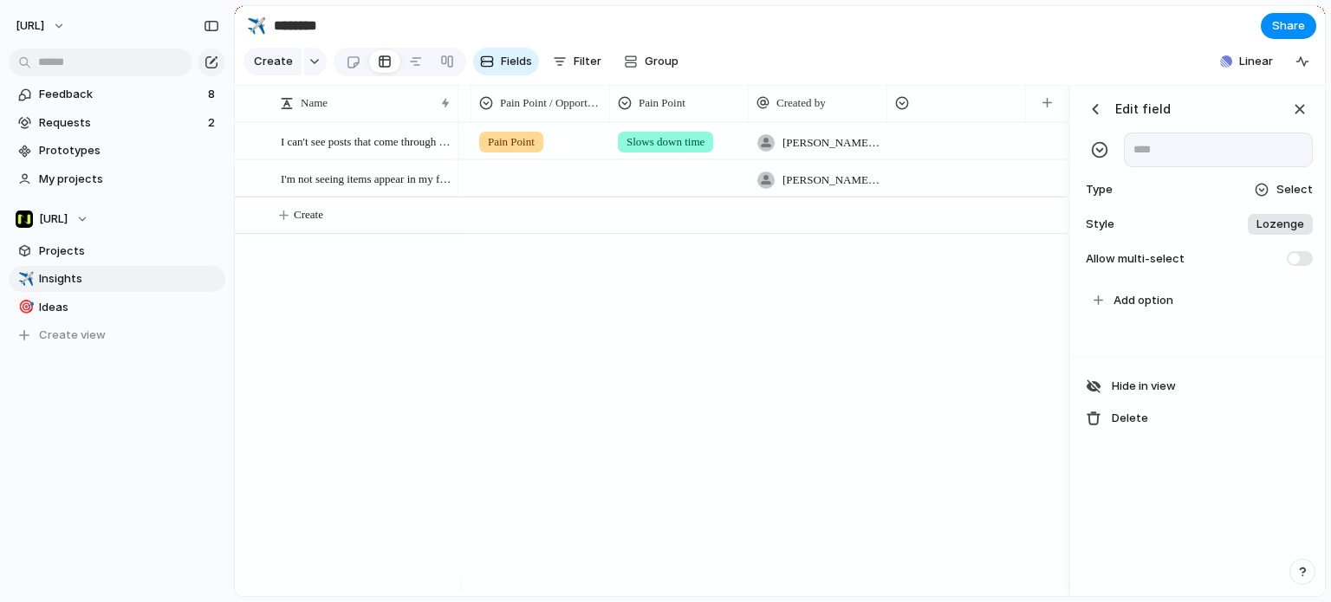
click at [1099, 159] on div "button" at bounding box center [1099, 149] width 17 height 17
click at [1102, 159] on div "button" at bounding box center [1099, 149] width 17 height 17
click at [1269, 197] on div at bounding box center [1262, 190] width 14 height 14
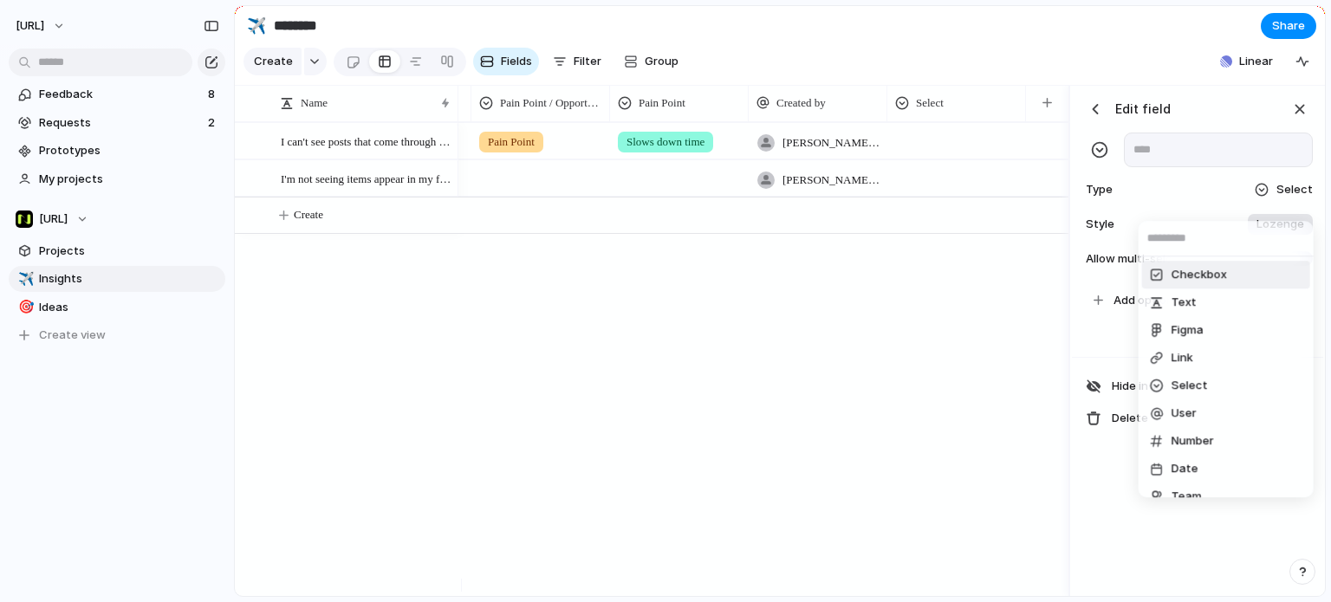
click at [1172, 160] on div "Checkbox Text Figma Link Select User Number Date Team Rating Formula Company" at bounding box center [665, 301] width 1331 height 602
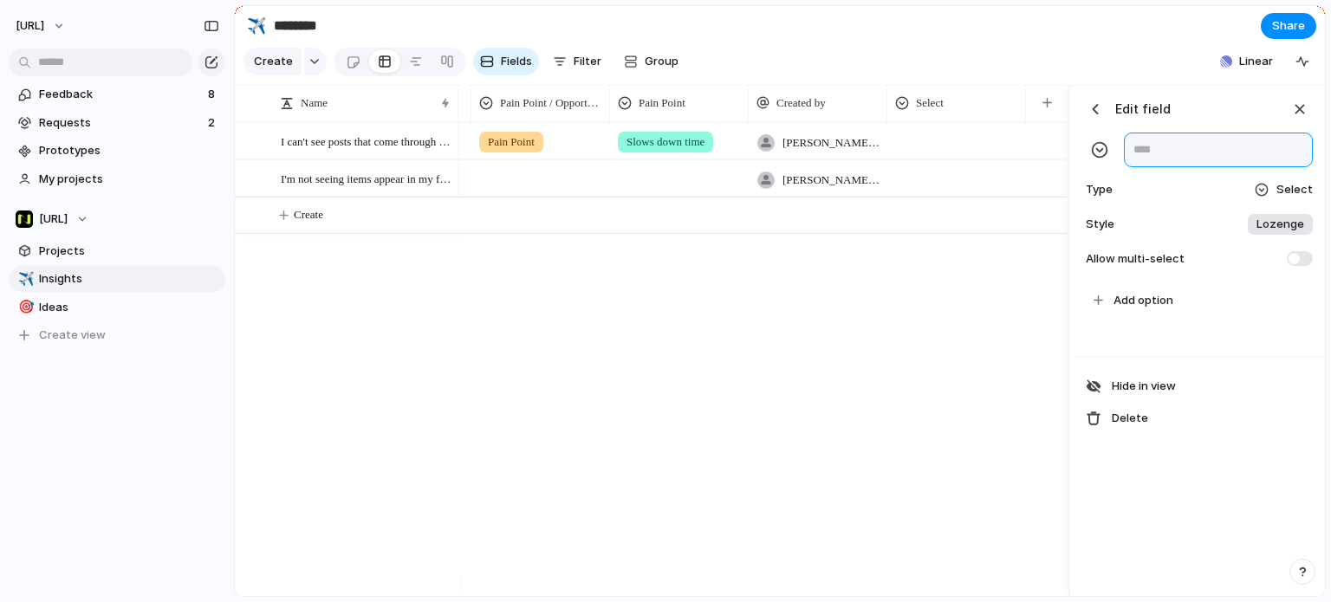
click at [1171, 162] on input "text" at bounding box center [1218, 150] width 189 height 35
type input "*"
click at [1229, 161] on input "**********" at bounding box center [1218, 150] width 189 height 35
drag, startPoint x: 1229, startPoint y: 161, endPoint x: 1130, endPoint y: 163, distance: 98.8
click at [1130, 163] on input "**********" at bounding box center [1218, 150] width 189 height 35
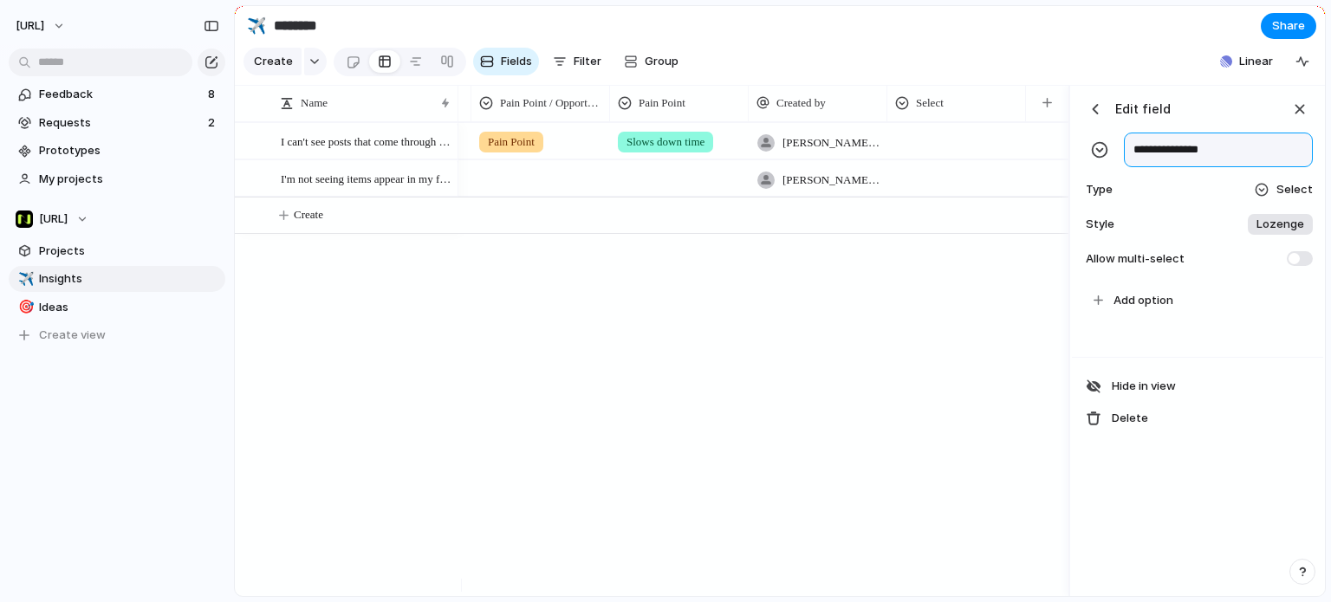
type input "**********"
click at [1291, 199] on span "Select" at bounding box center [1295, 189] width 36 height 17
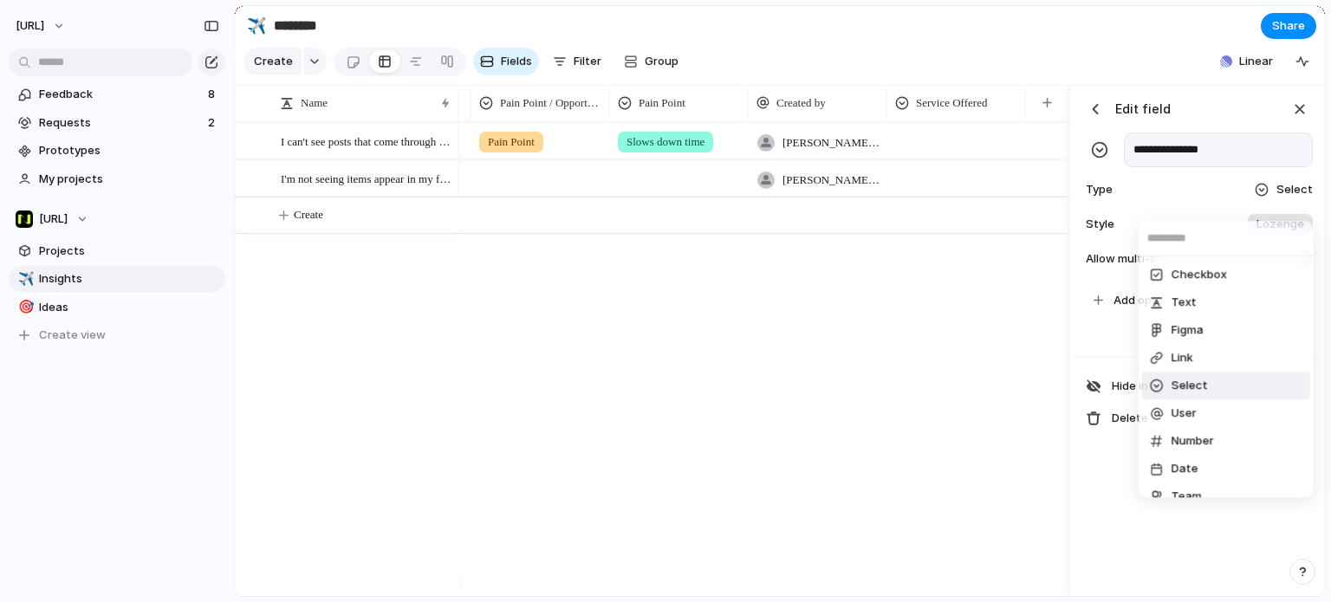
click at [1290, 204] on div "Checkbox Text Figma Link Select User Number Date Team Rating Formula Company" at bounding box center [665, 301] width 1331 height 602
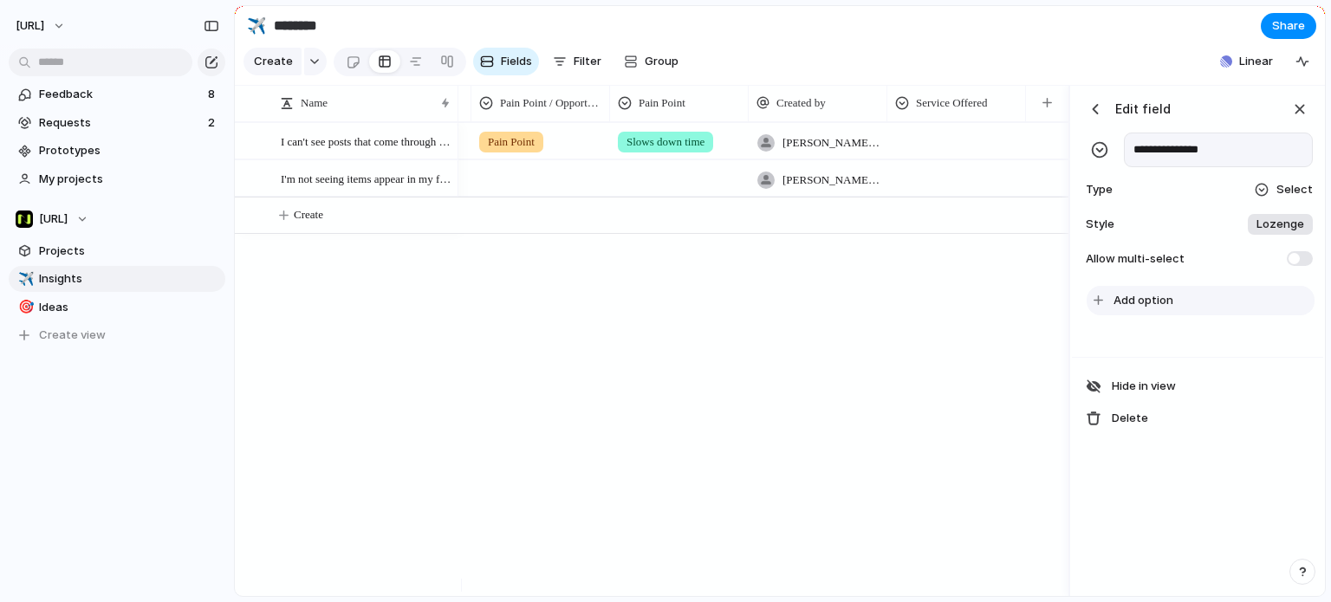
click at [1164, 307] on span "Add option" at bounding box center [1144, 300] width 60 height 17
type input "**********"
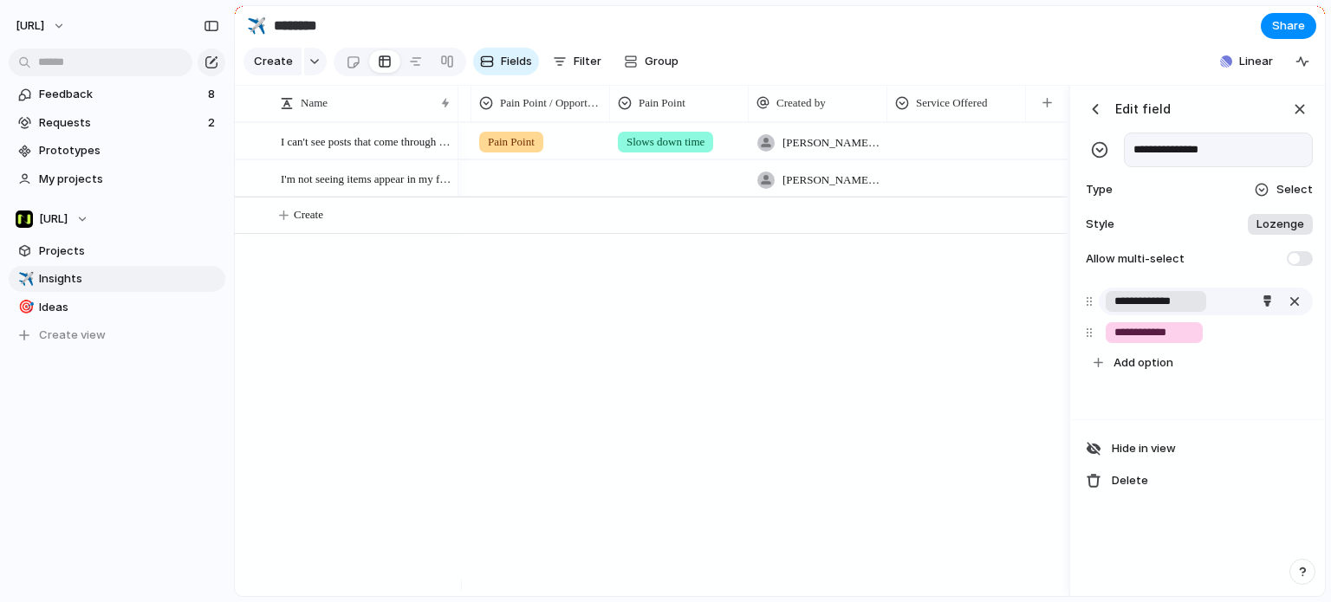
type input "**********"
type input "*********"
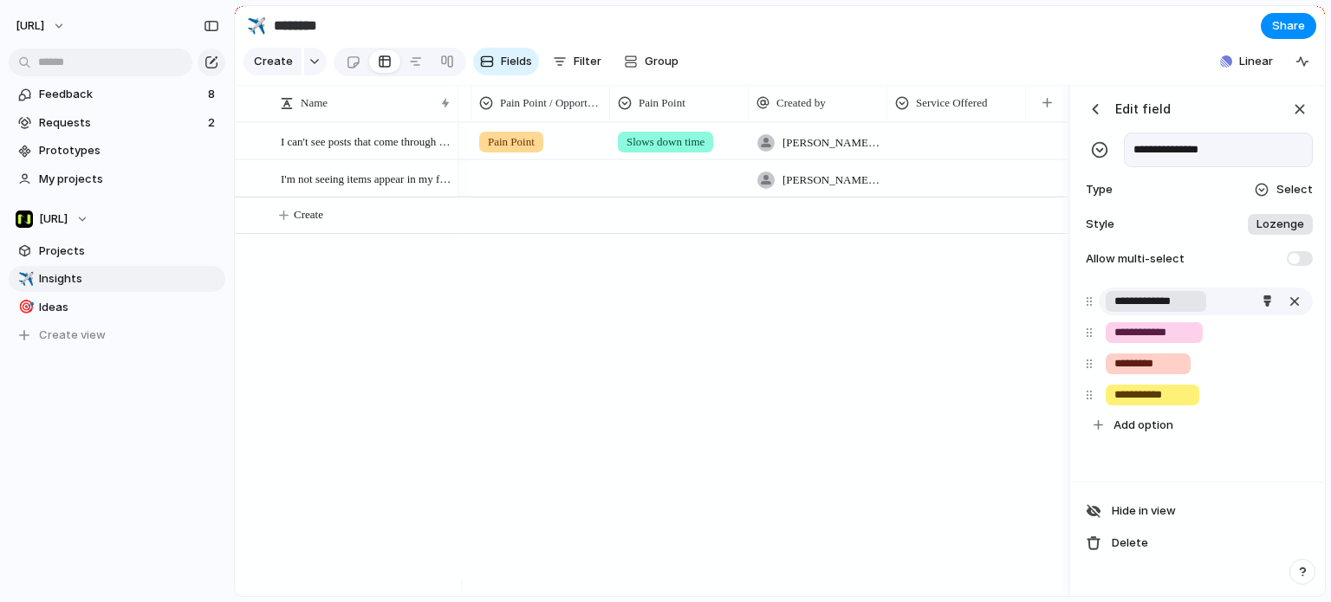
type input "**********"
click at [802, 359] on div "Football Association Wales Sports Pain Point Slows down time tyrone.stewart@nis…" at bounding box center [764, 359] width 610 height 474
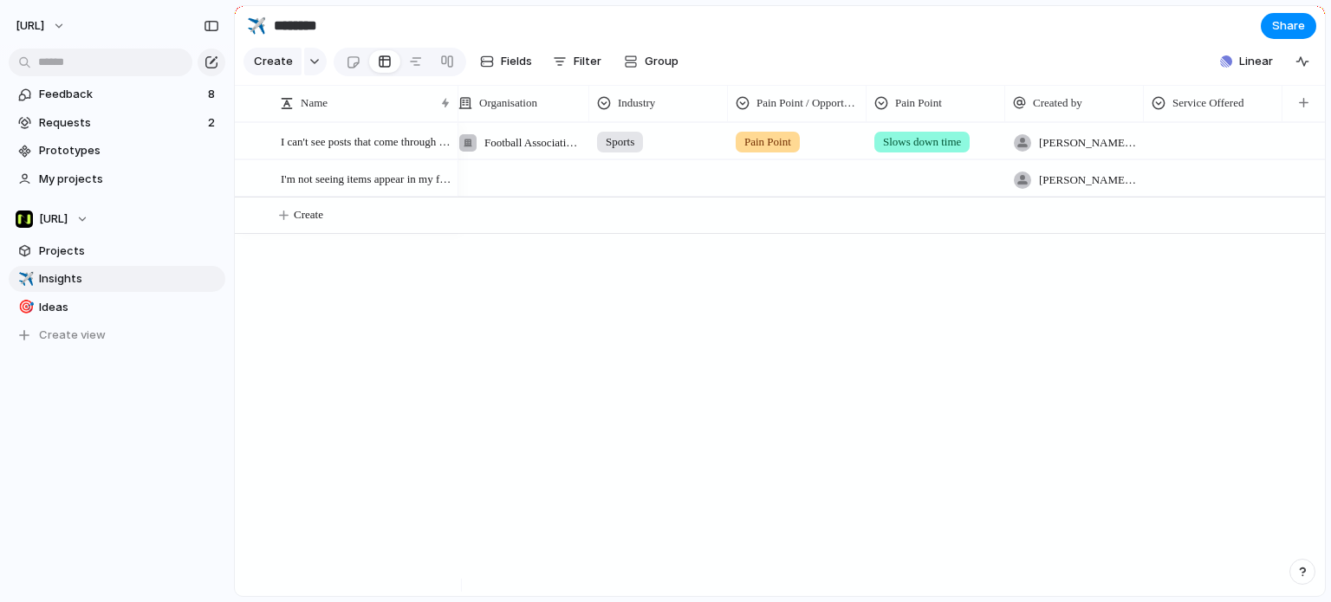
scroll to position [0, 127]
drag, startPoint x: 1245, startPoint y: 134, endPoint x: 913, endPoint y: 128, distance: 332.0
click at [862, 122] on div "Name Organisation Industry Pain Point / Opportunity Pain Point Created by Servi…" at bounding box center [780, 103] width 1090 height 37
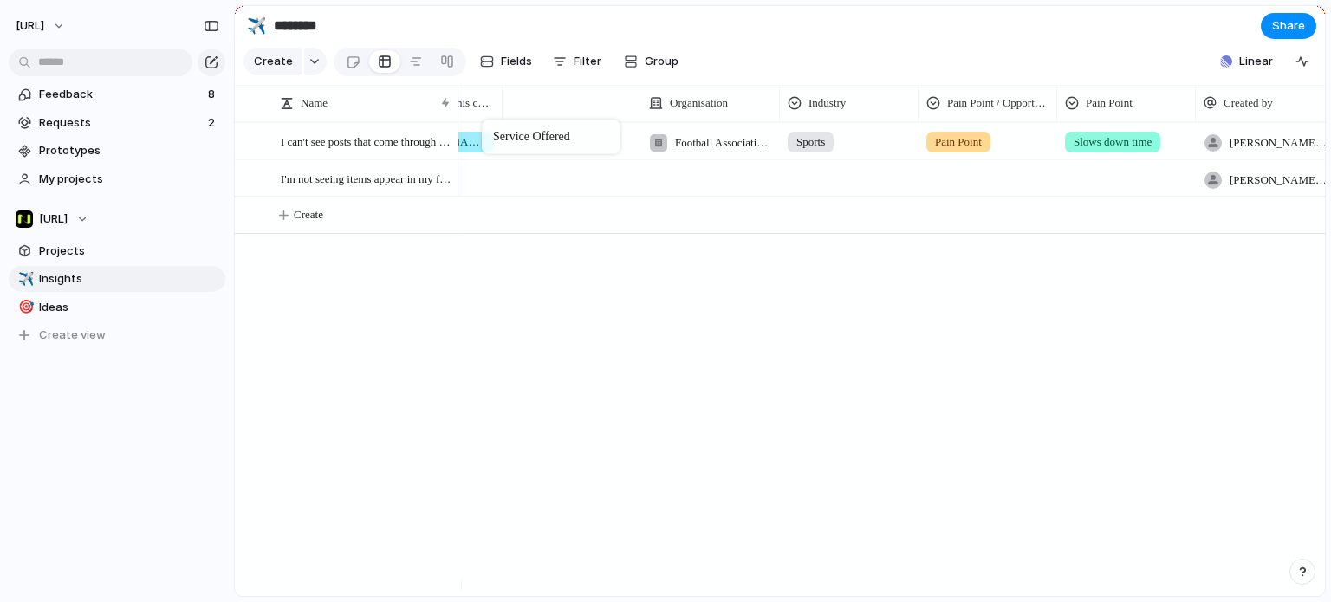
scroll to position [0, 0]
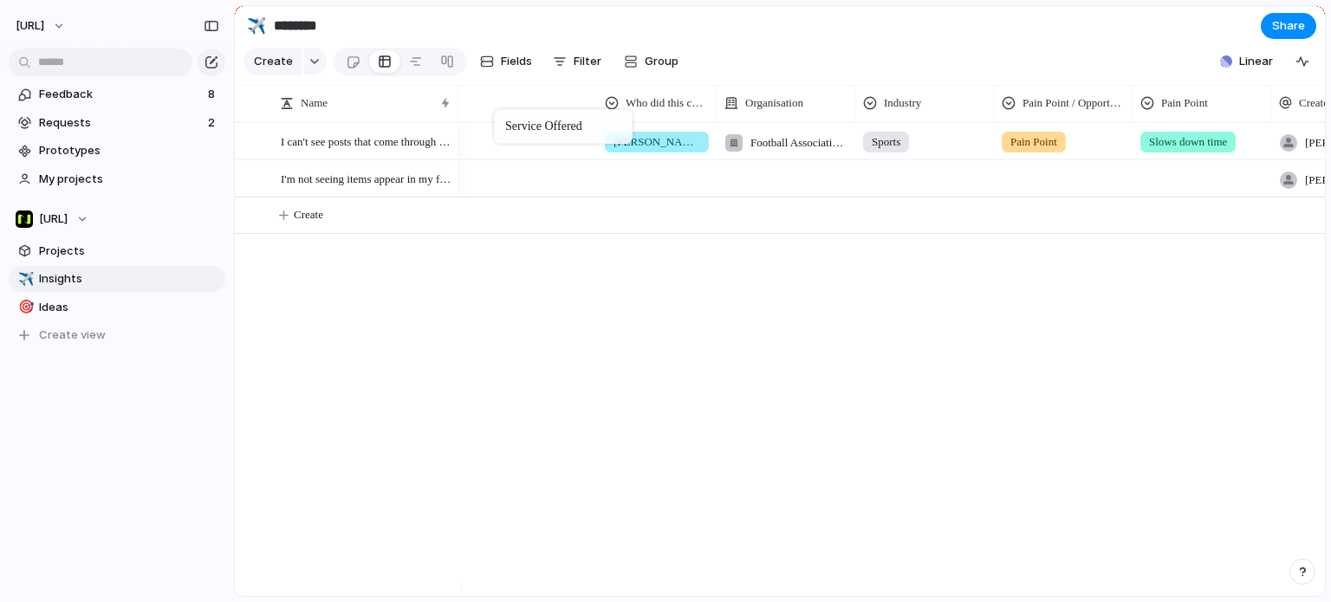
drag, startPoint x: 1250, startPoint y: 114, endPoint x: 503, endPoint y: 113, distance: 747.2
click at [526, 159] on div at bounding box center [528, 141] width 139 height 36
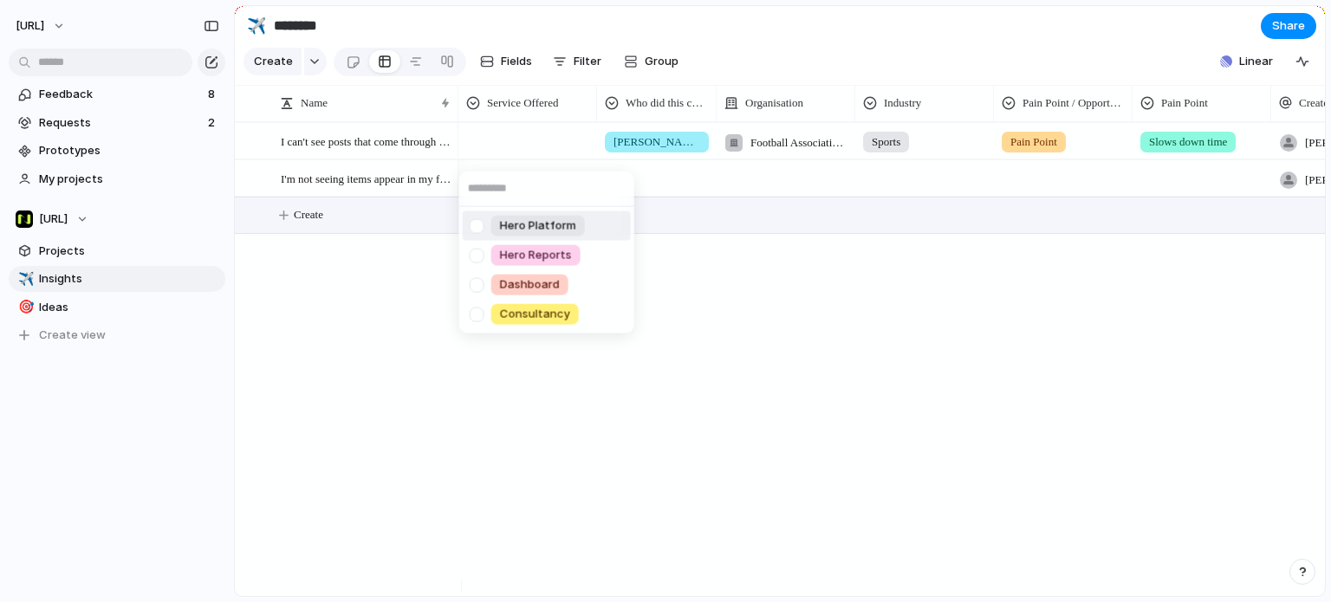
click at [530, 223] on span "Hero Platform" at bounding box center [538, 226] width 76 height 17
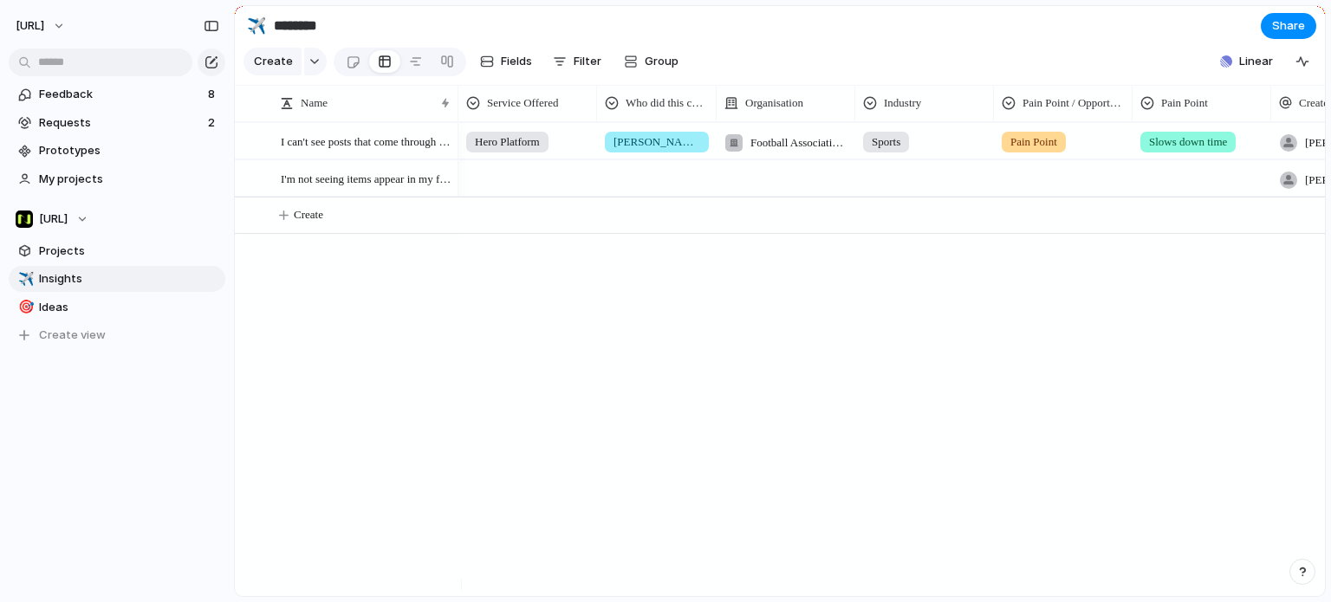
click at [583, 277] on div "Football Association Wales Sports Pain Point Slows down time tyrone.stewart@nis…" at bounding box center [892, 359] width 867 height 474
click at [404, 188] on span "I'm not seeing items appear in my feed" at bounding box center [367, 178] width 172 height 20
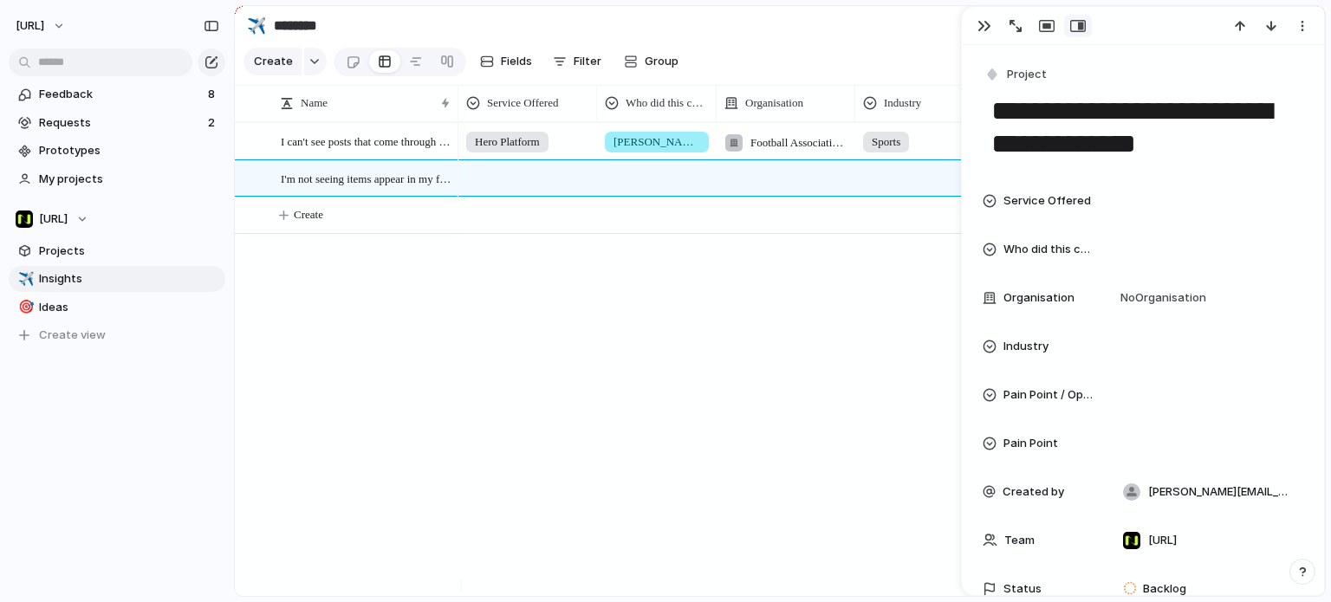
click at [458, 326] on div "I can't see posts that come through on the platform I'm not seeing items appear…" at bounding box center [780, 359] width 1090 height 474
click at [506, 186] on div at bounding box center [527, 175] width 137 height 29
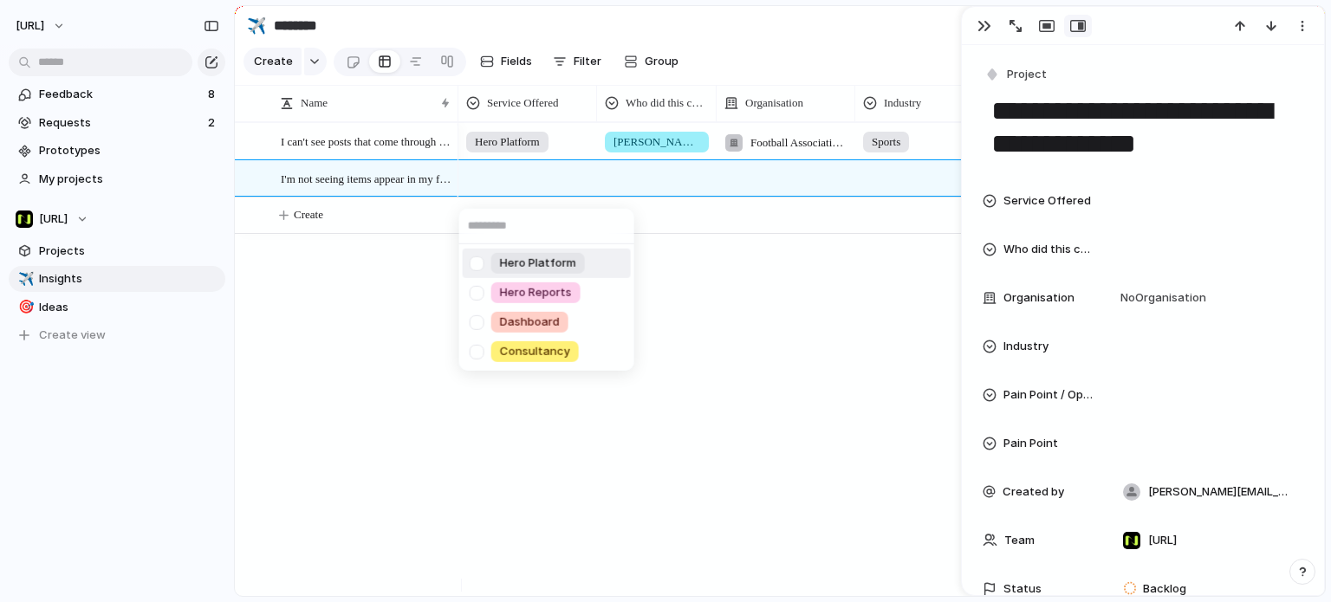
drag, startPoint x: 539, startPoint y: 252, endPoint x: 548, endPoint y: 255, distance: 9.0
click at [541, 253] on div "Hero Platform" at bounding box center [538, 263] width 94 height 21
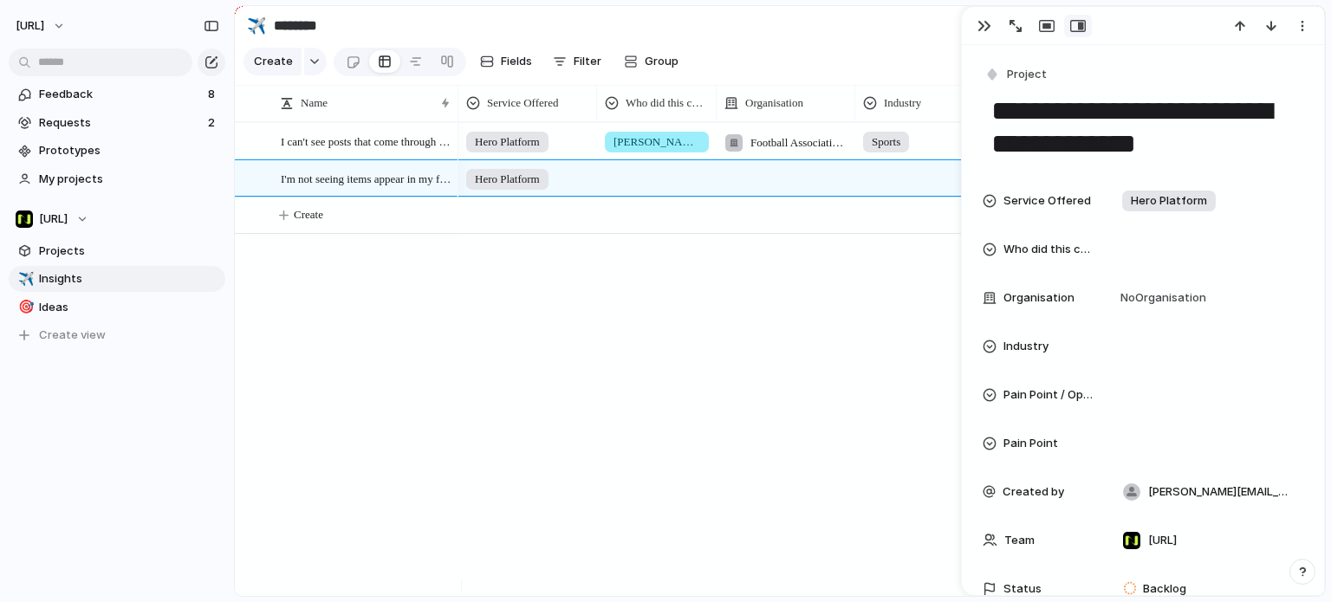
click at [652, 181] on div at bounding box center [657, 175] width 118 height 29
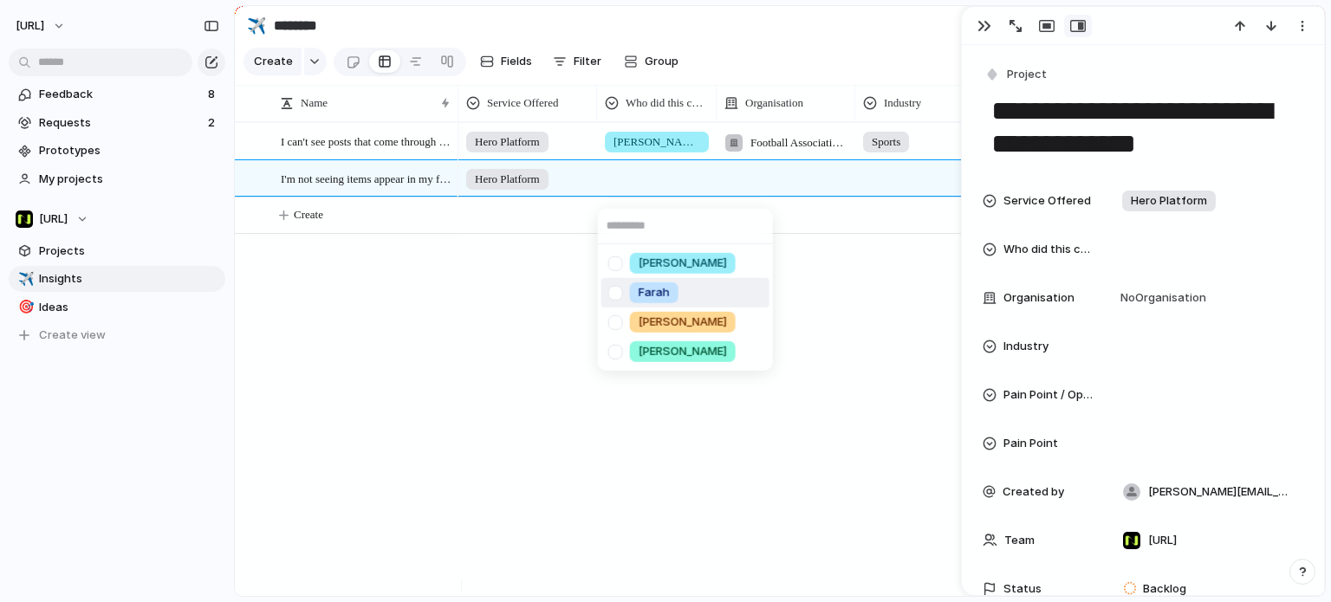
click at [659, 259] on span "[PERSON_NAME]" at bounding box center [683, 263] width 88 height 17
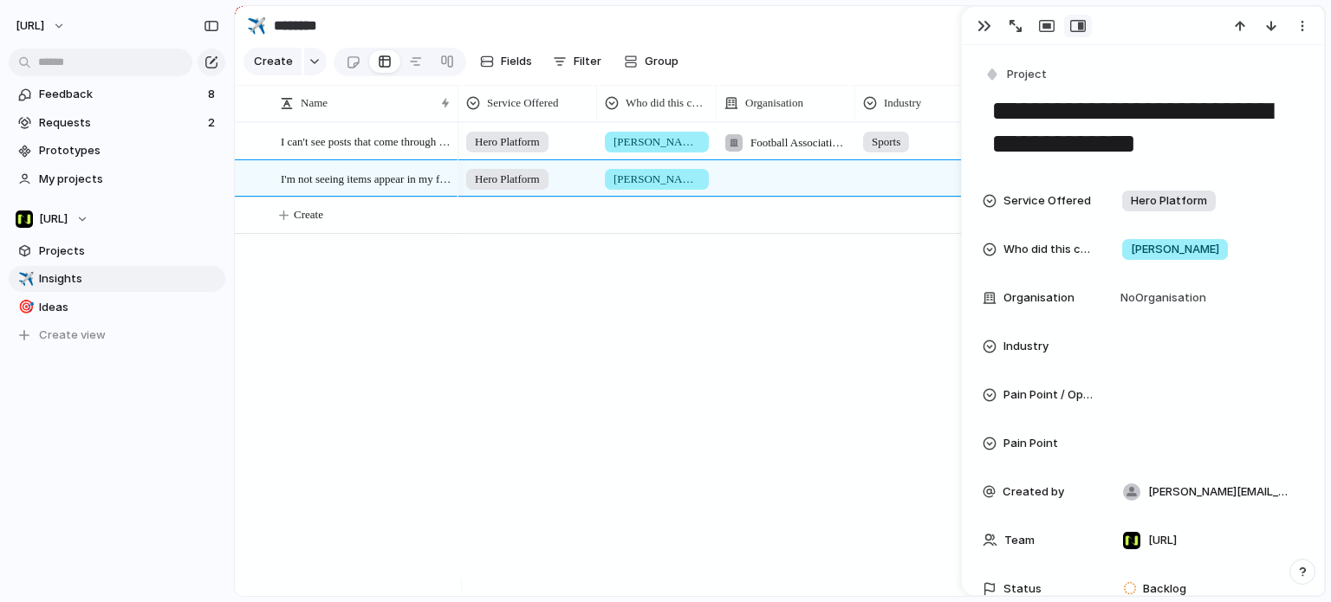
click at [812, 183] on div at bounding box center [786, 178] width 139 height 36
click at [801, 310] on span "Football Association Wales" at bounding box center [850, 317] width 147 height 17
click at [971, 29] on button "button" at bounding box center [985, 26] width 28 height 23
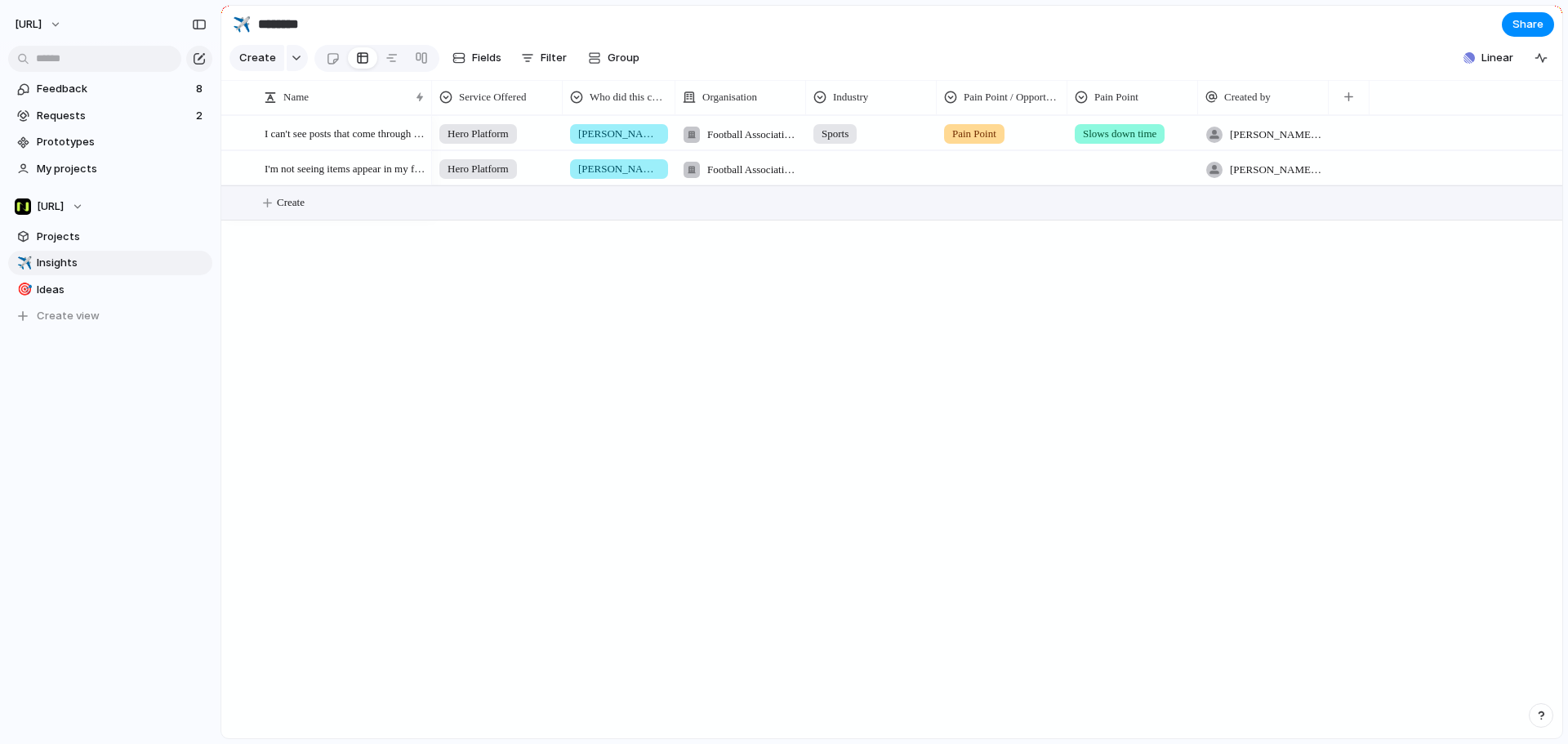
click at [286, 211] on span "Create" at bounding box center [290, 202] width 27 height 16
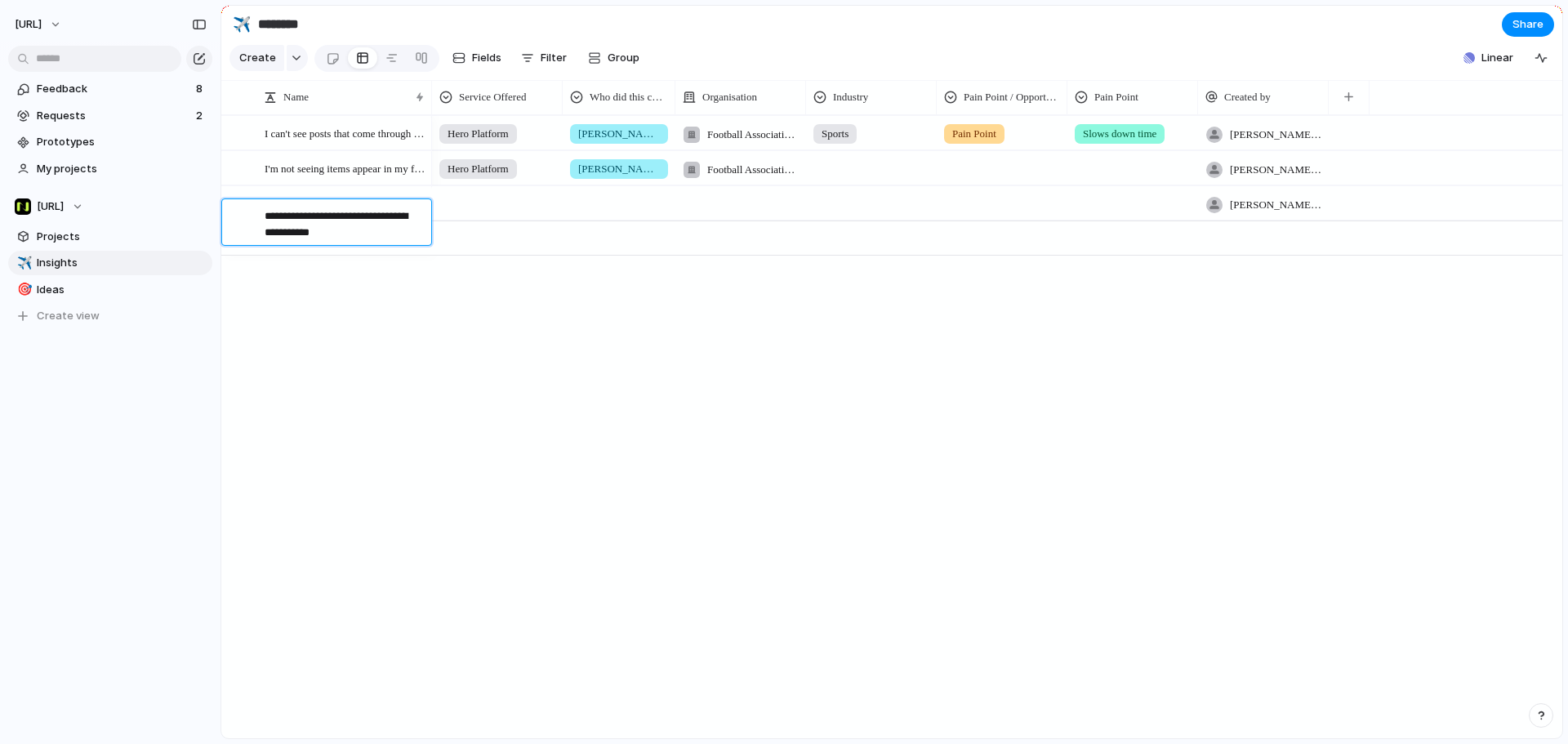
type textarea "**********"
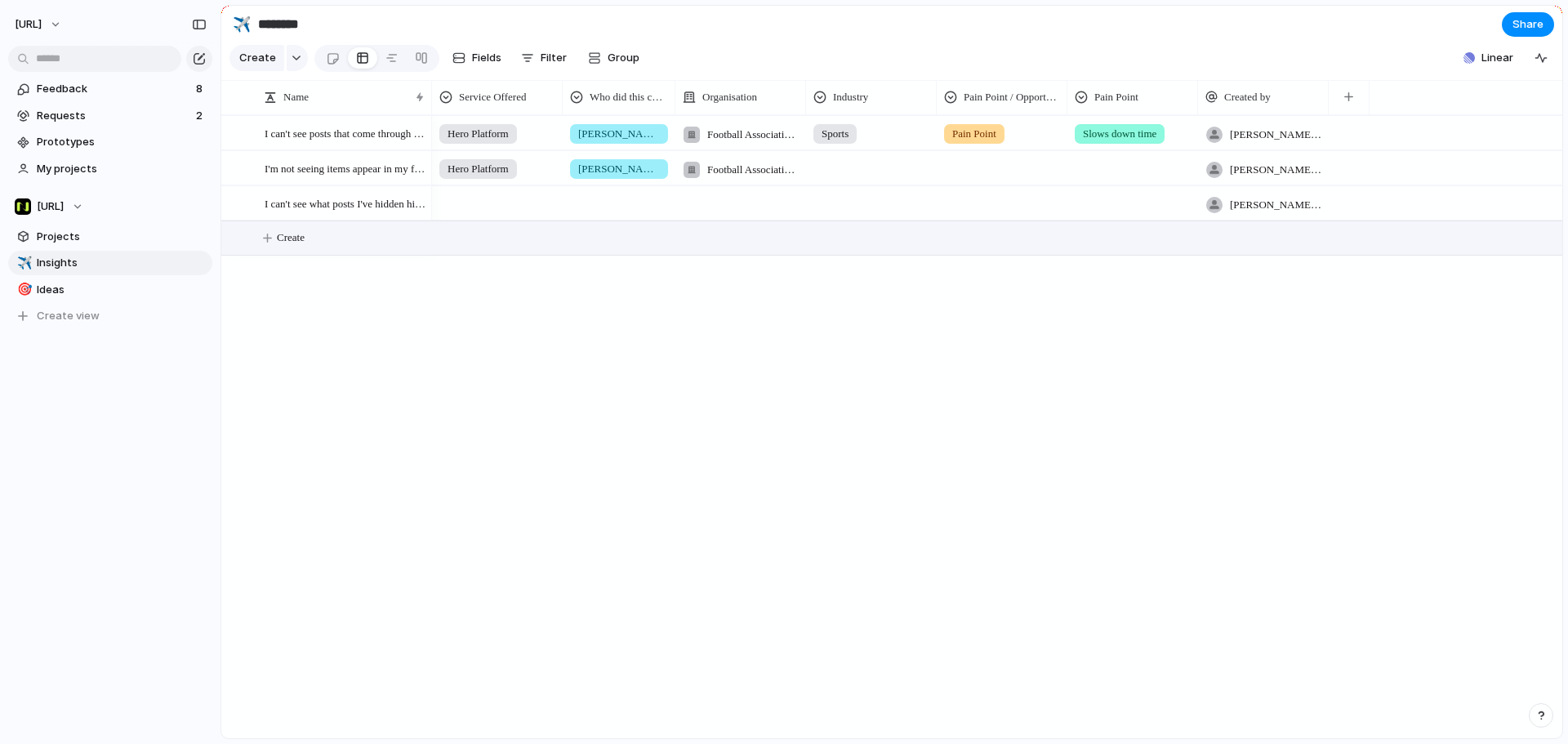
click at [467, 214] on div at bounding box center [497, 201] width 129 height 27
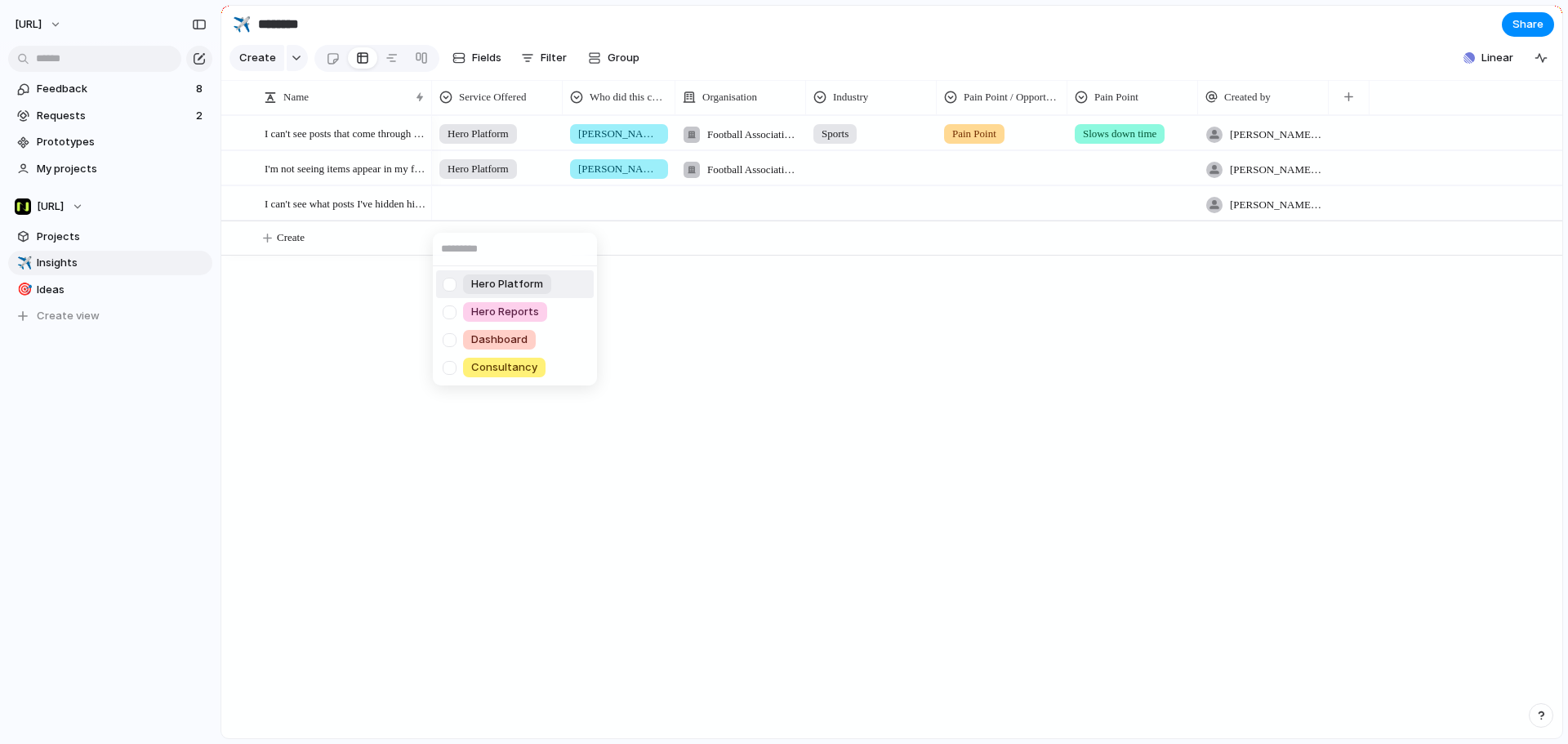
click at [484, 285] on span "Hero Platform" at bounding box center [507, 283] width 72 height 16
click at [612, 214] on div at bounding box center [619, 201] width 111 height 27
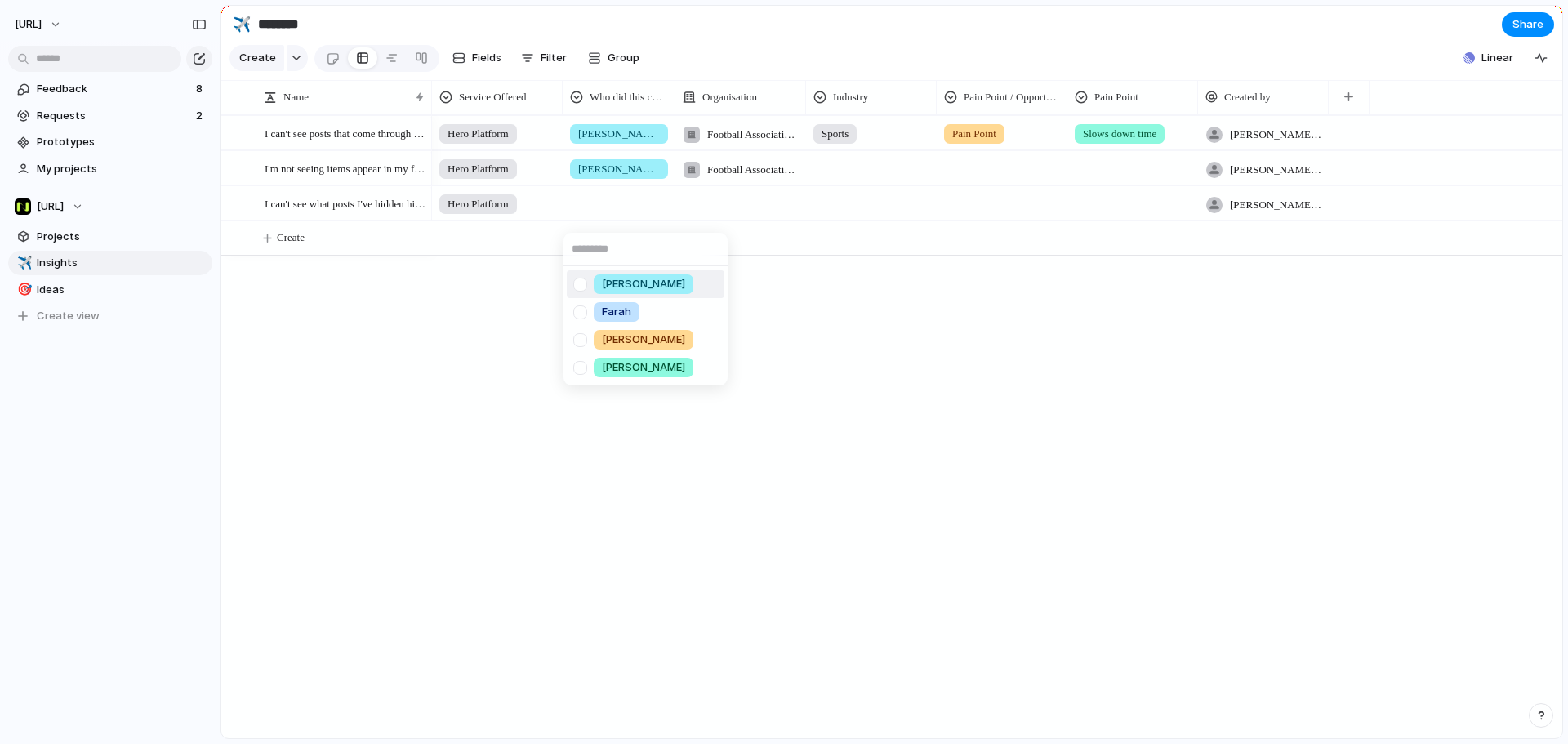
click at [599, 279] on div "[PERSON_NAME]" at bounding box center [644, 283] width 100 height 20
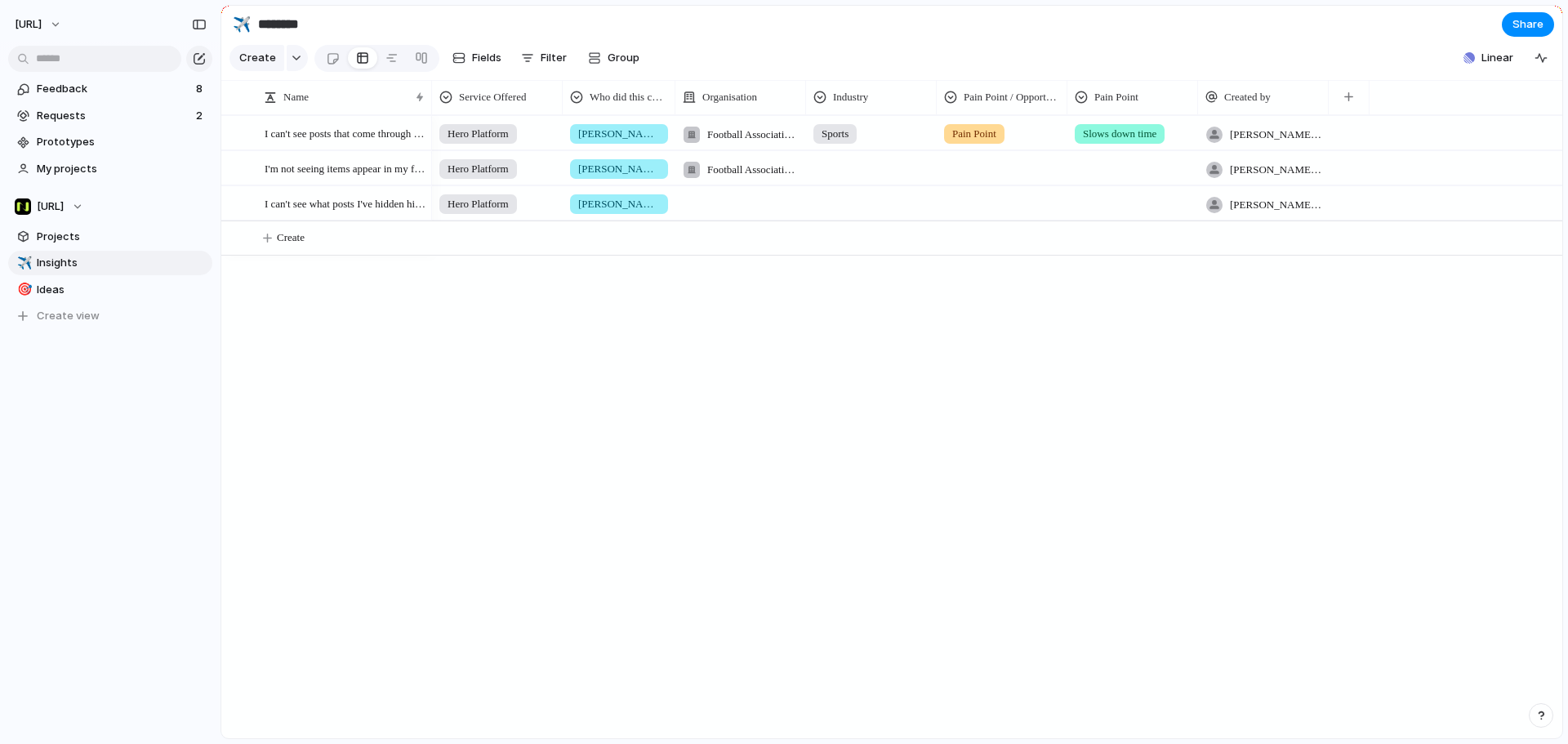
click at [705, 217] on div at bounding box center [741, 203] width 131 height 34
click at [768, 328] on span "Football Association Wales" at bounding box center [801, 335] width 139 height 16
click at [856, 214] on div at bounding box center [871, 201] width 129 height 27
click at [858, 278] on span "Sports" at bounding box center [862, 283] width 35 height 16
click at [988, 214] on div at bounding box center [1002, 201] width 129 height 27
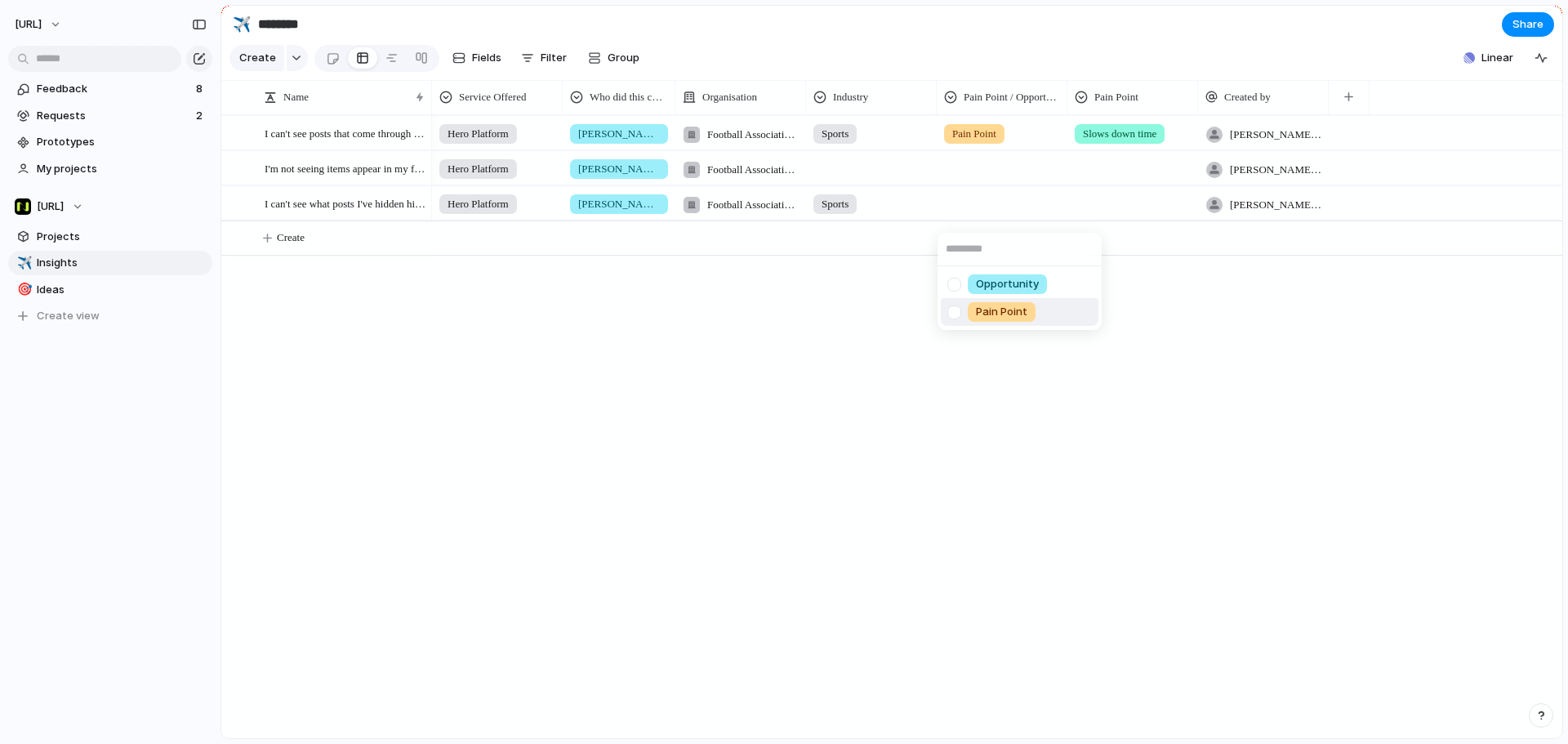
click at [1007, 308] on span "Pain Point" at bounding box center [1002, 311] width 52 height 16
click at [1112, 211] on div at bounding box center [1133, 201] width 129 height 27
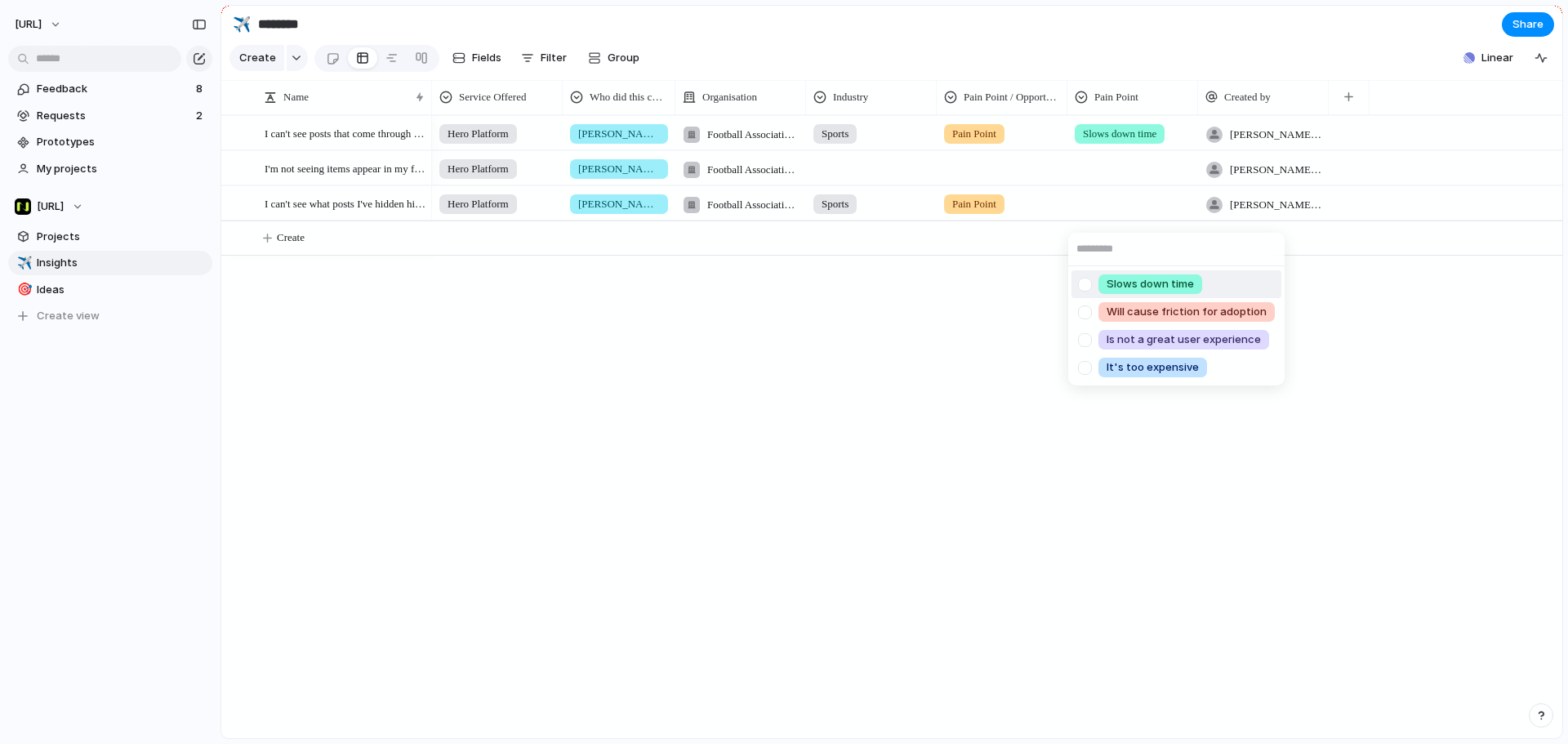
click at [679, 73] on div "Slows down time Will cause friction for adoption Is not a great user experience…" at bounding box center [784, 372] width 1568 height 744
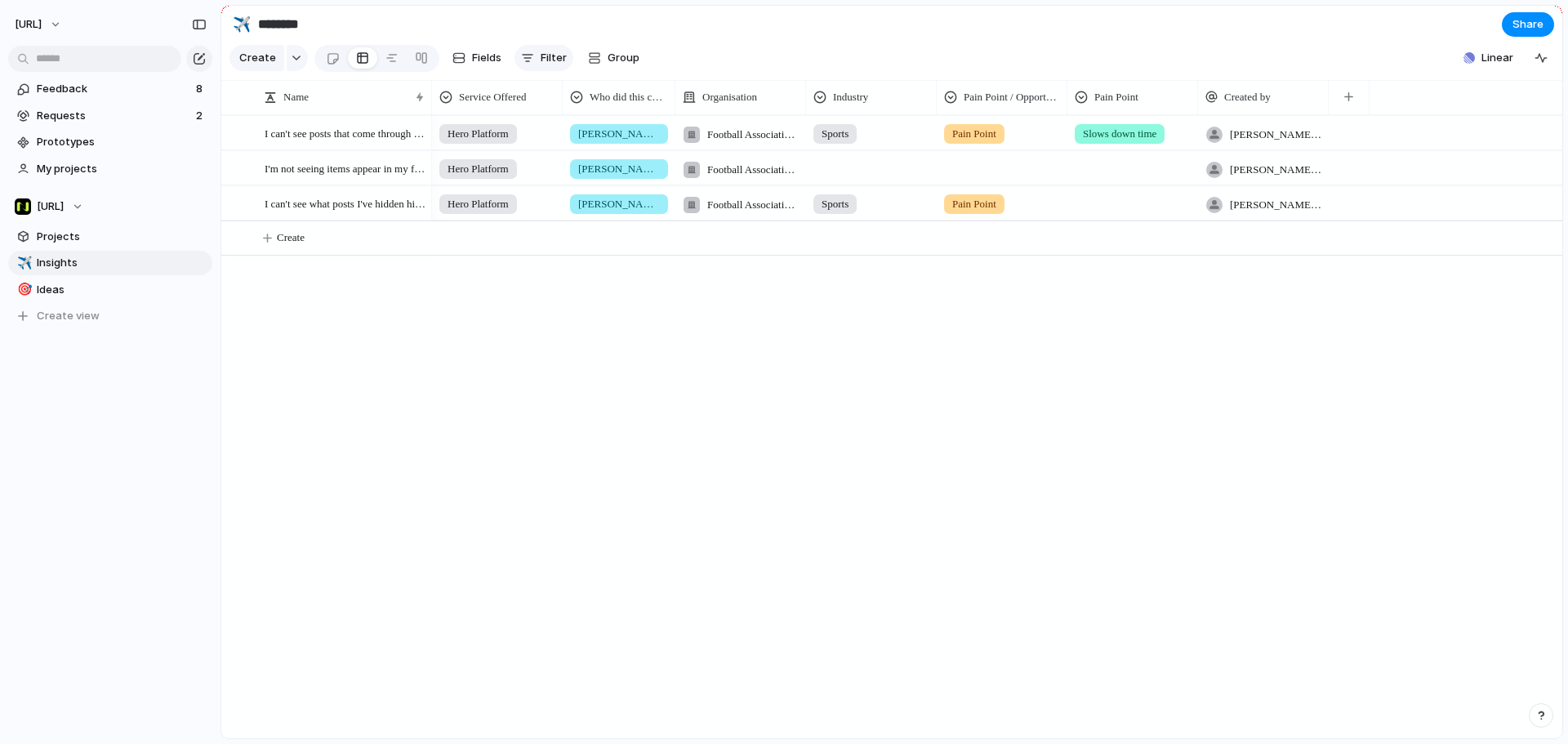
click at [541, 64] on span "Filter" at bounding box center [554, 57] width 26 height 16
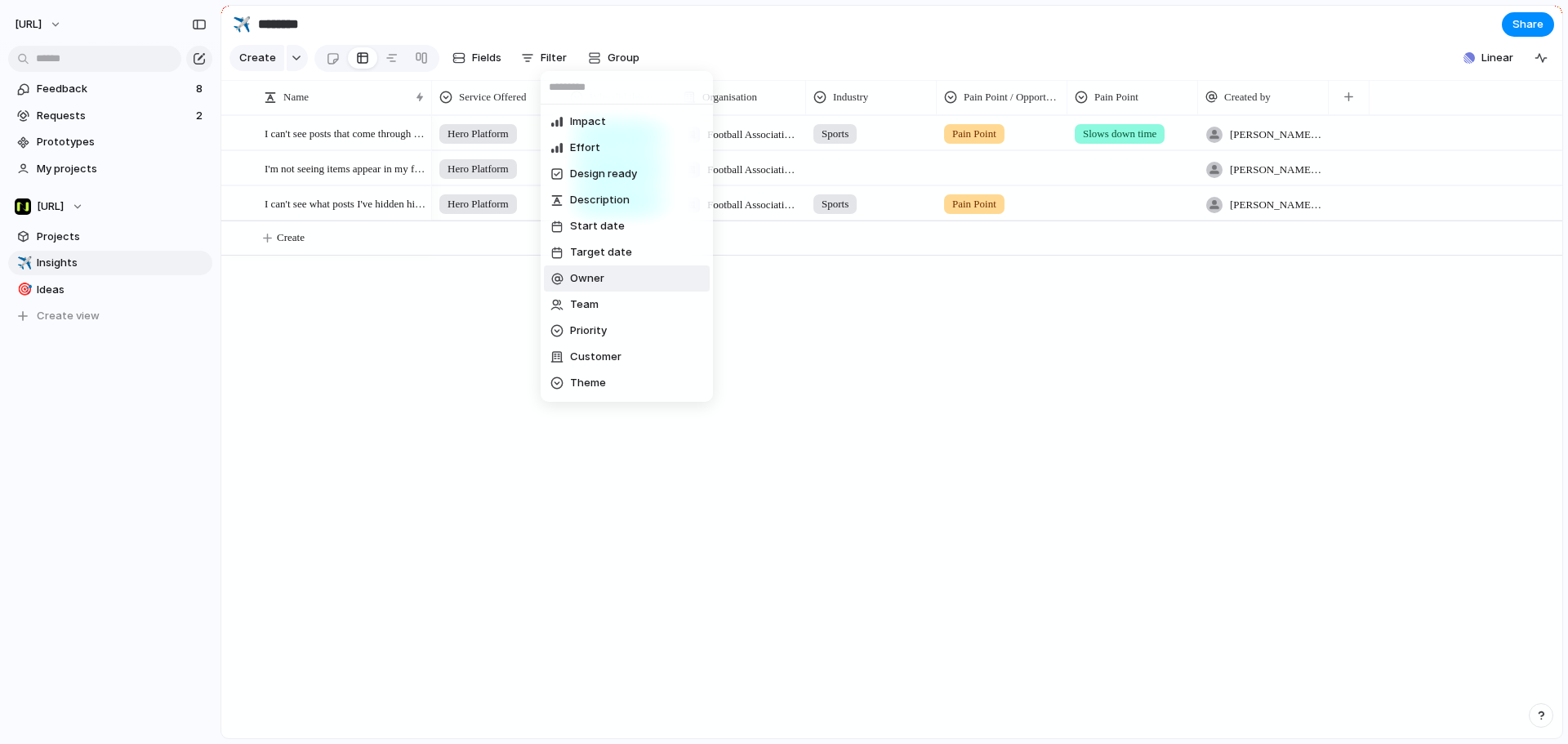
click at [817, 345] on div "Impact Effort Design ready Description Start date Target date Owner Team Priori…" at bounding box center [784, 372] width 1568 height 744
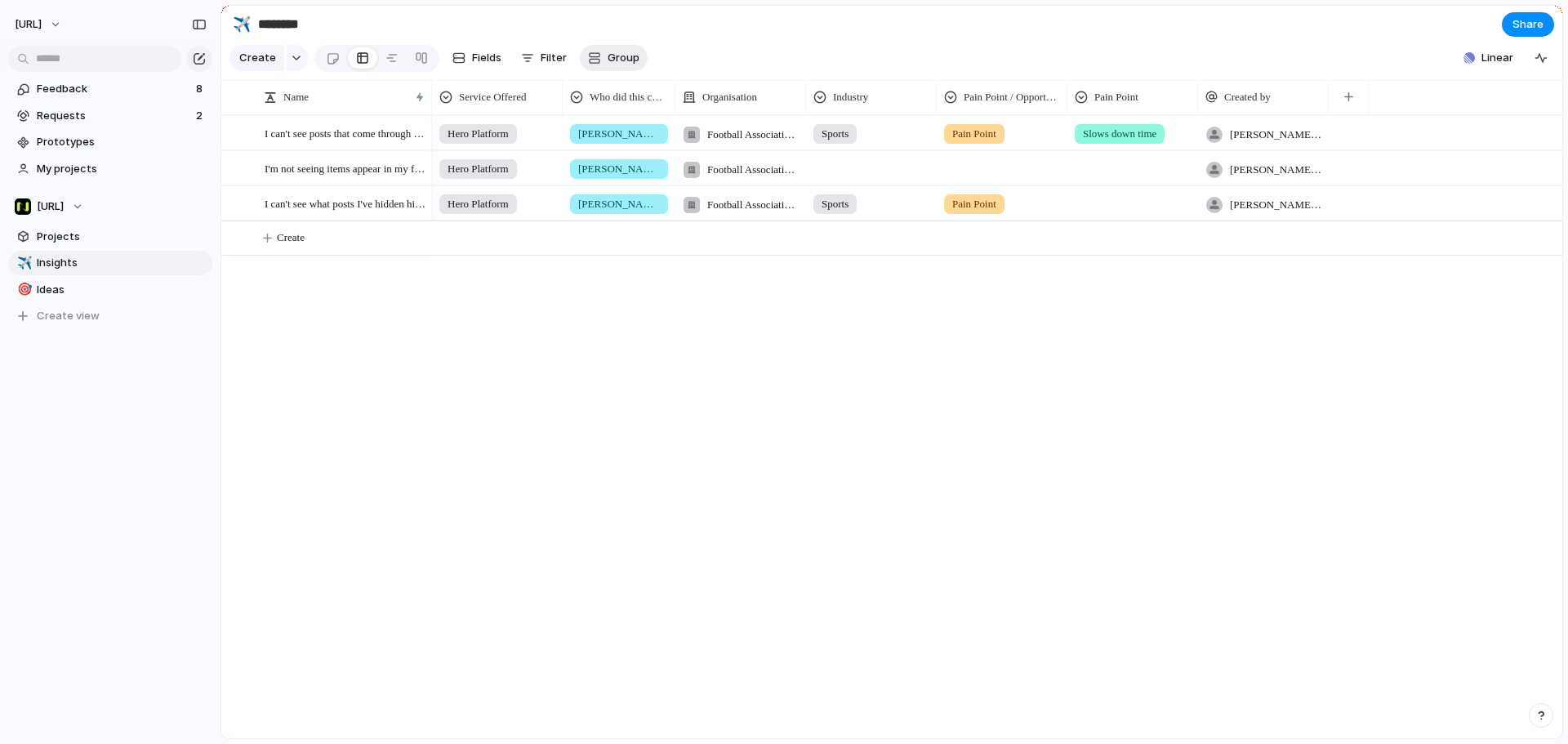
click at [609, 59] on span "Group" at bounding box center [624, 57] width 32 height 16
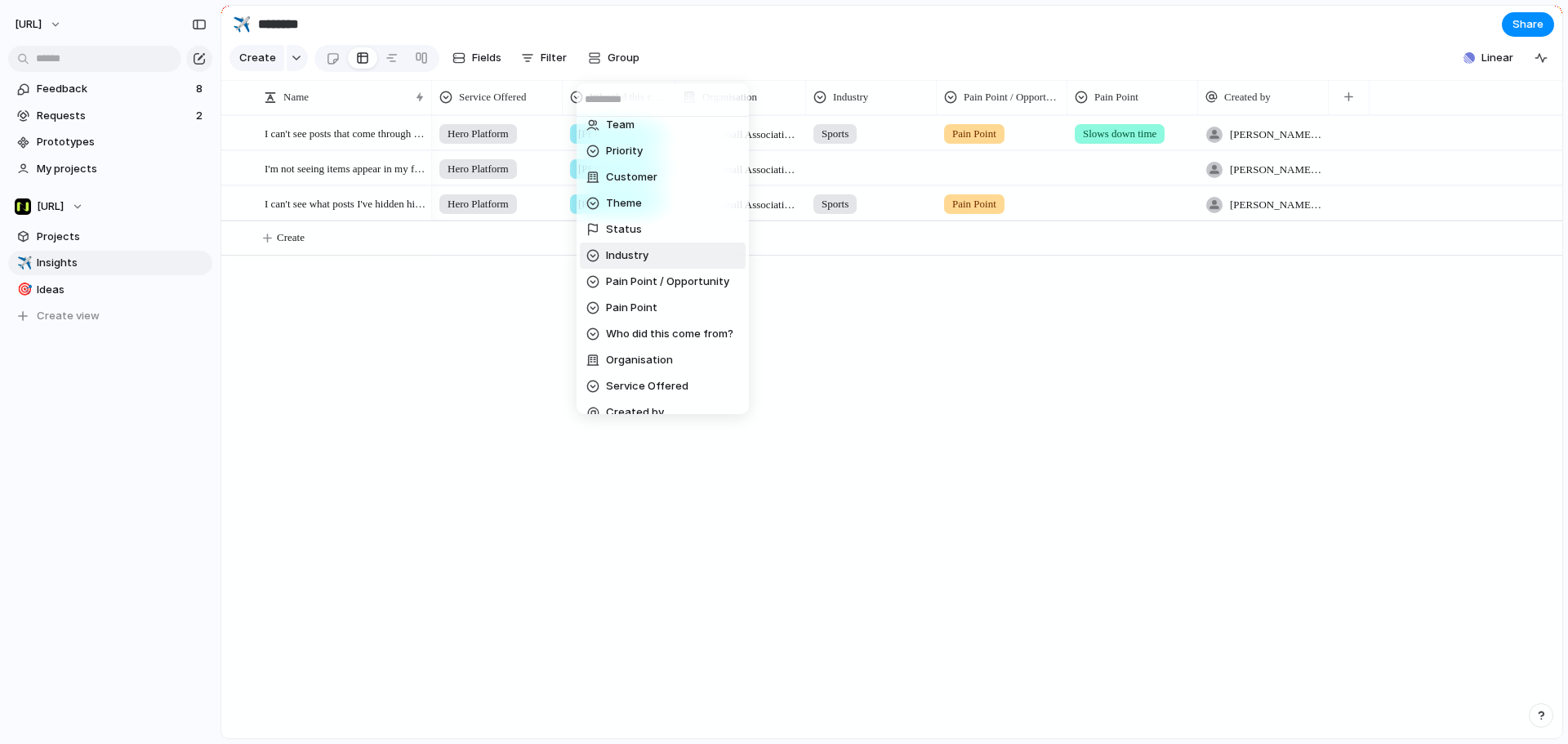
scroll to position [129, 0]
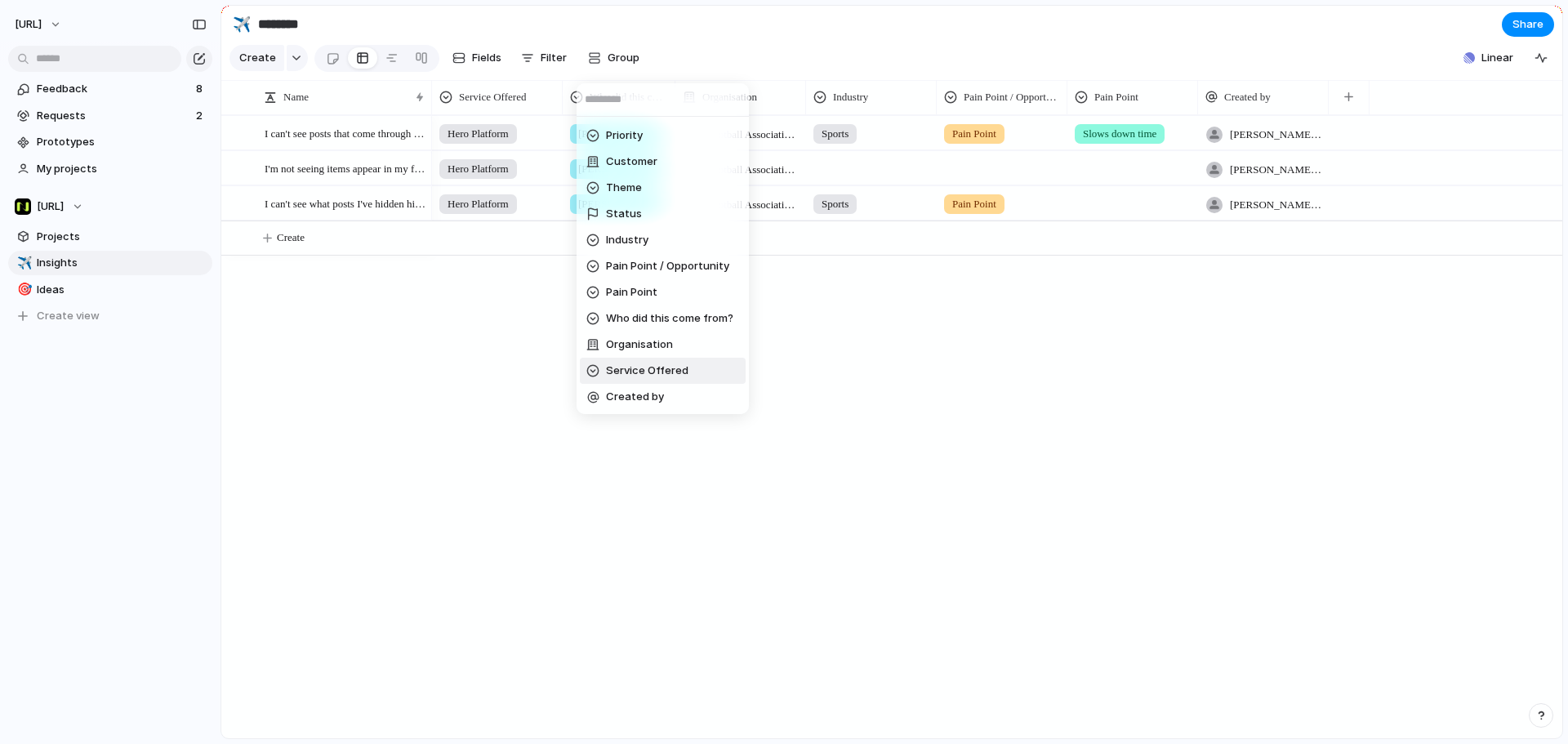
click at [661, 364] on span "Service Offered" at bounding box center [647, 370] width 83 height 16
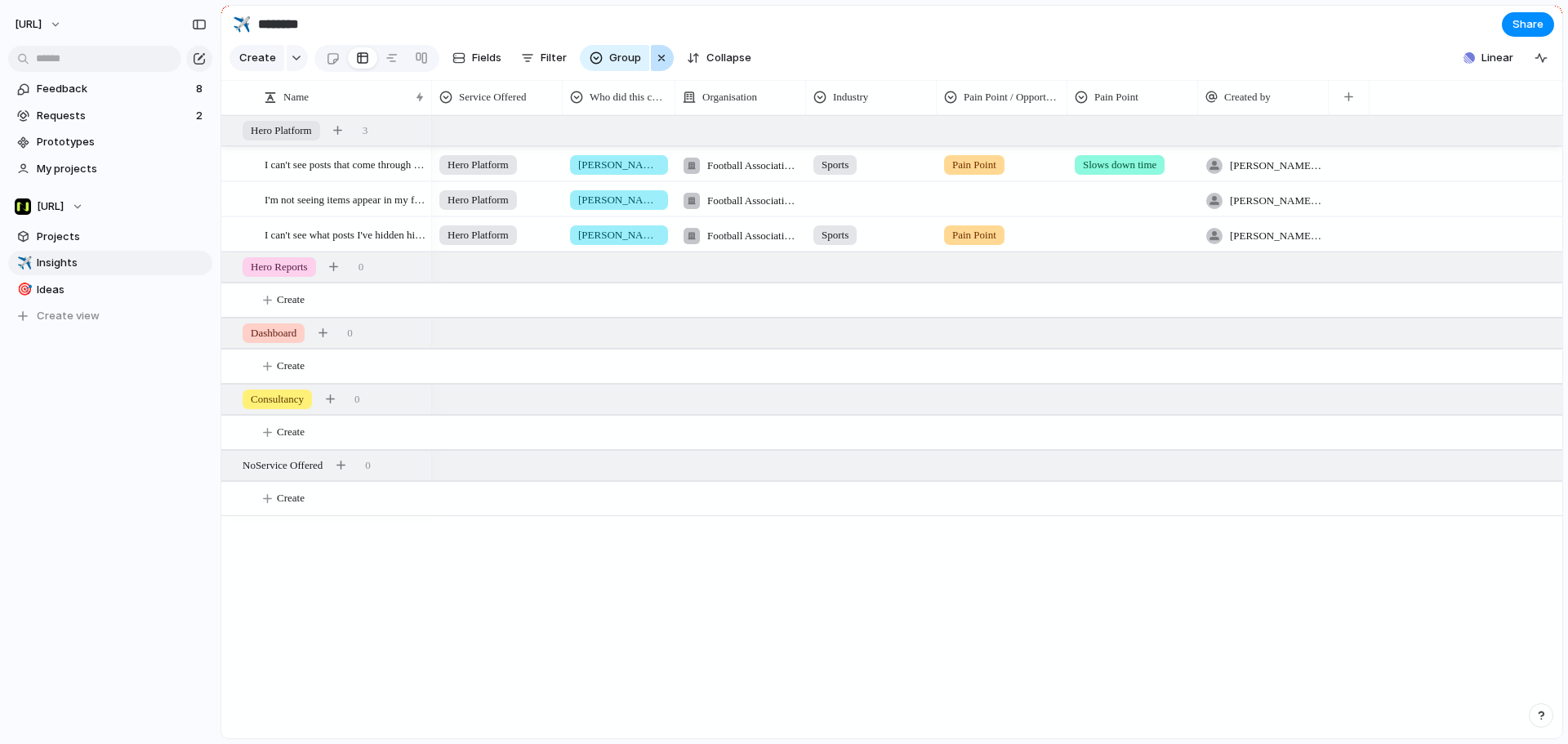
click at [657, 63] on div "button" at bounding box center [662, 57] width 13 height 20
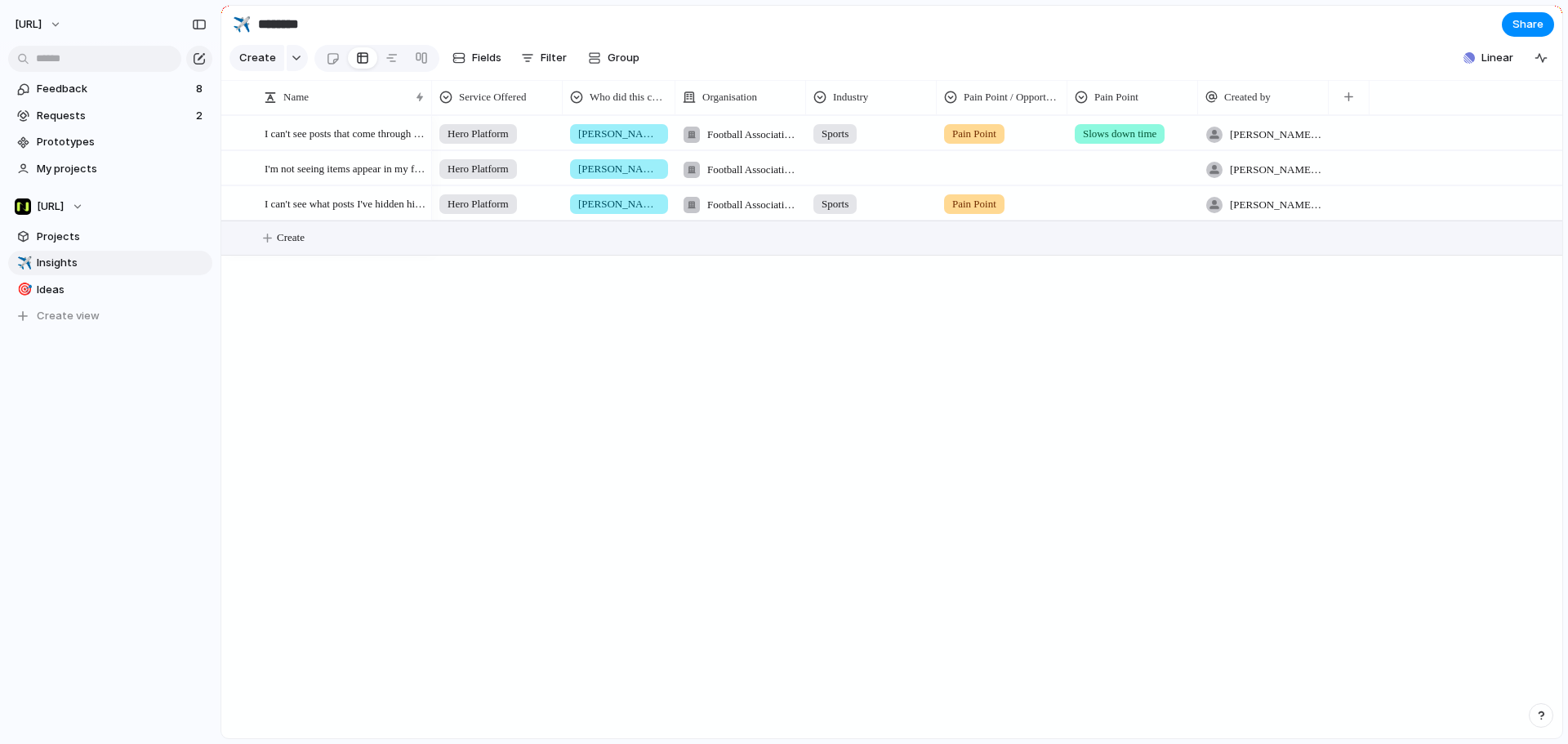
click at [298, 246] on span "Create" at bounding box center [290, 237] width 27 height 16
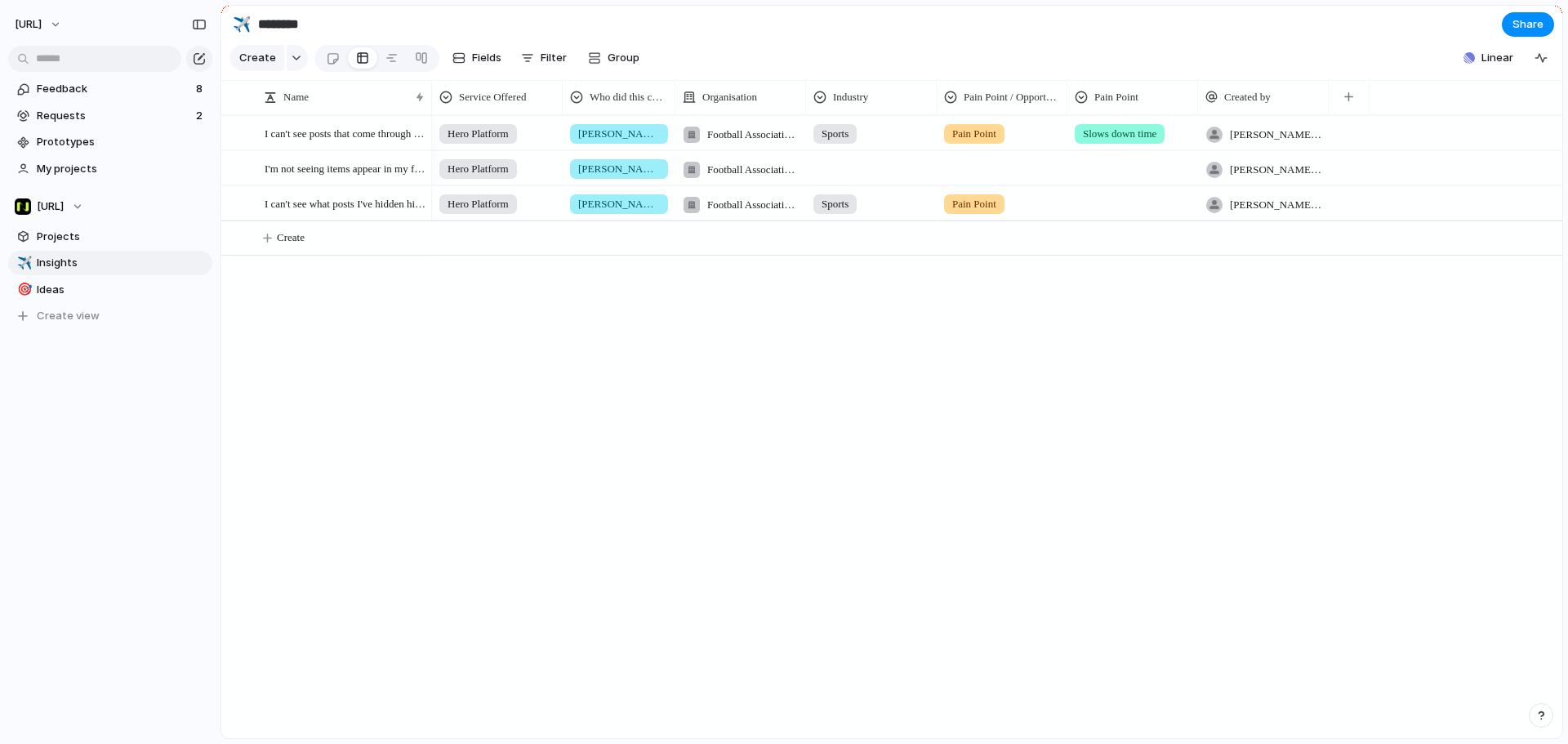
click at [976, 212] on span "Pain Point" at bounding box center [974, 203] width 44 height 16
click at [977, 218] on div "Opportunity Pain Point" at bounding box center [784, 372] width 1568 height 744
click at [555, 58] on span "Filter" at bounding box center [554, 57] width 26 height 16
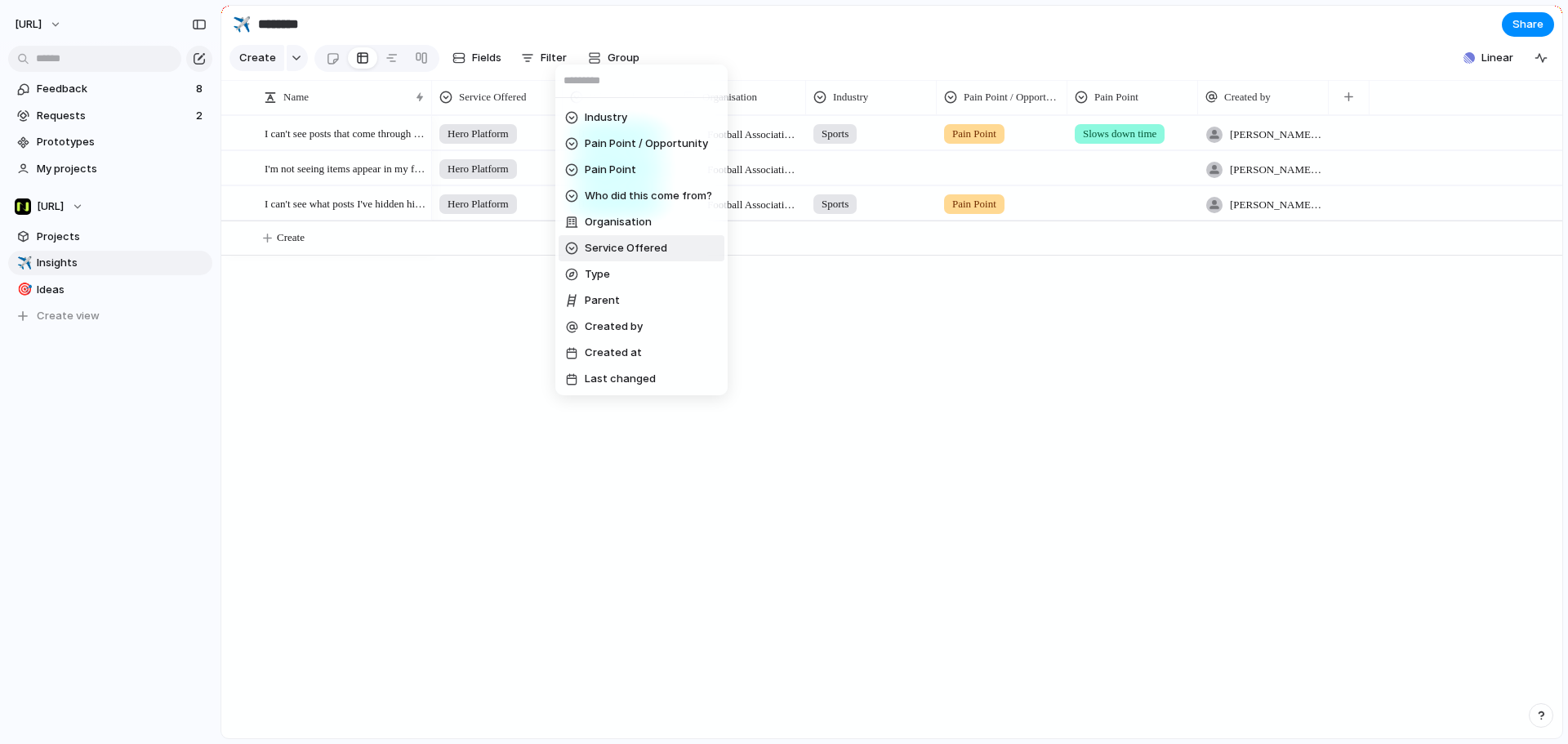
scroll to position [312, 0]
click at [955, 351] on div "Impact Effort Design ready Description Start date Target date Owner Team Priori…" at bounding box center [784, 372] width 1568 height 744
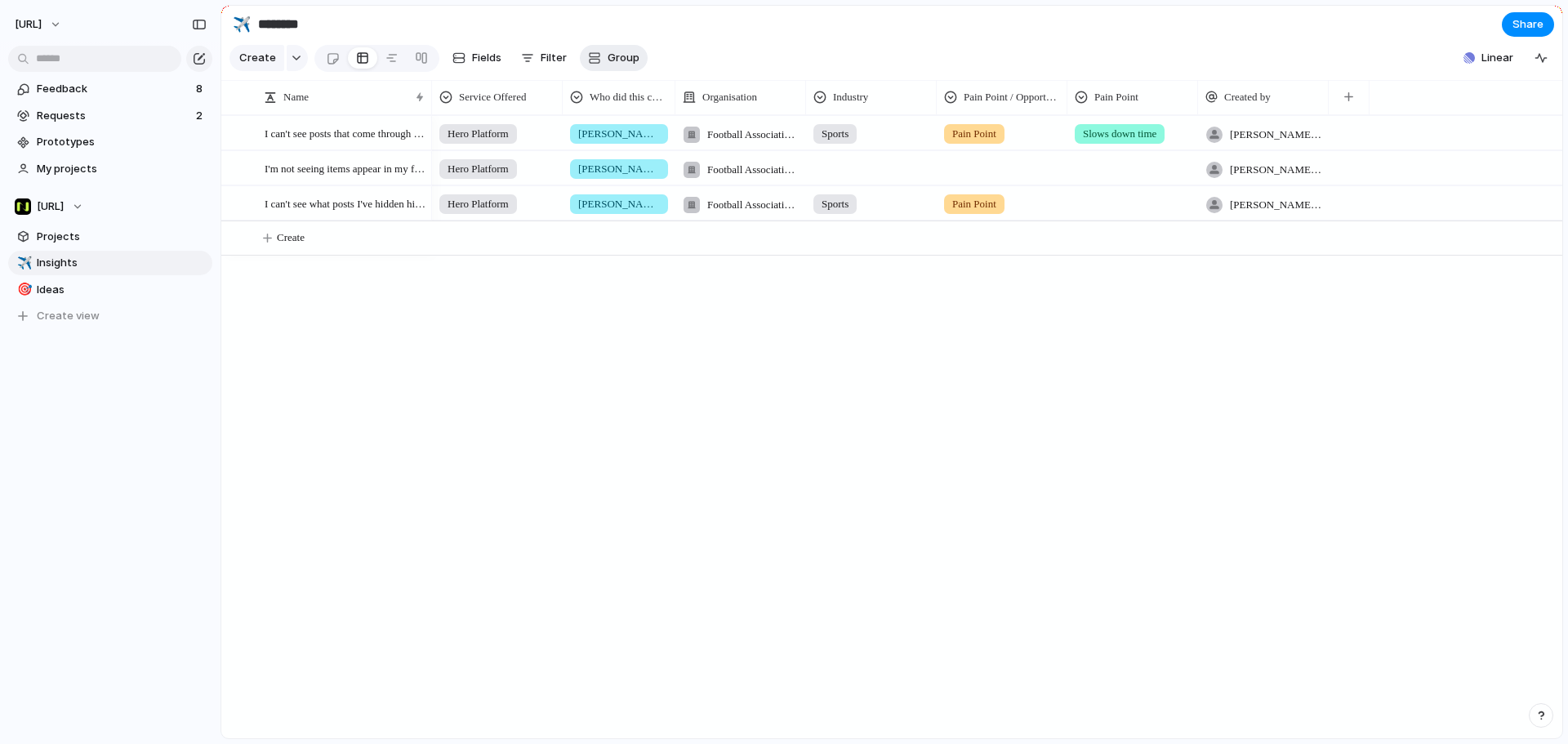
click at [598, 61] on button "Group" at bounding box center [613, 58] width 68 height 26
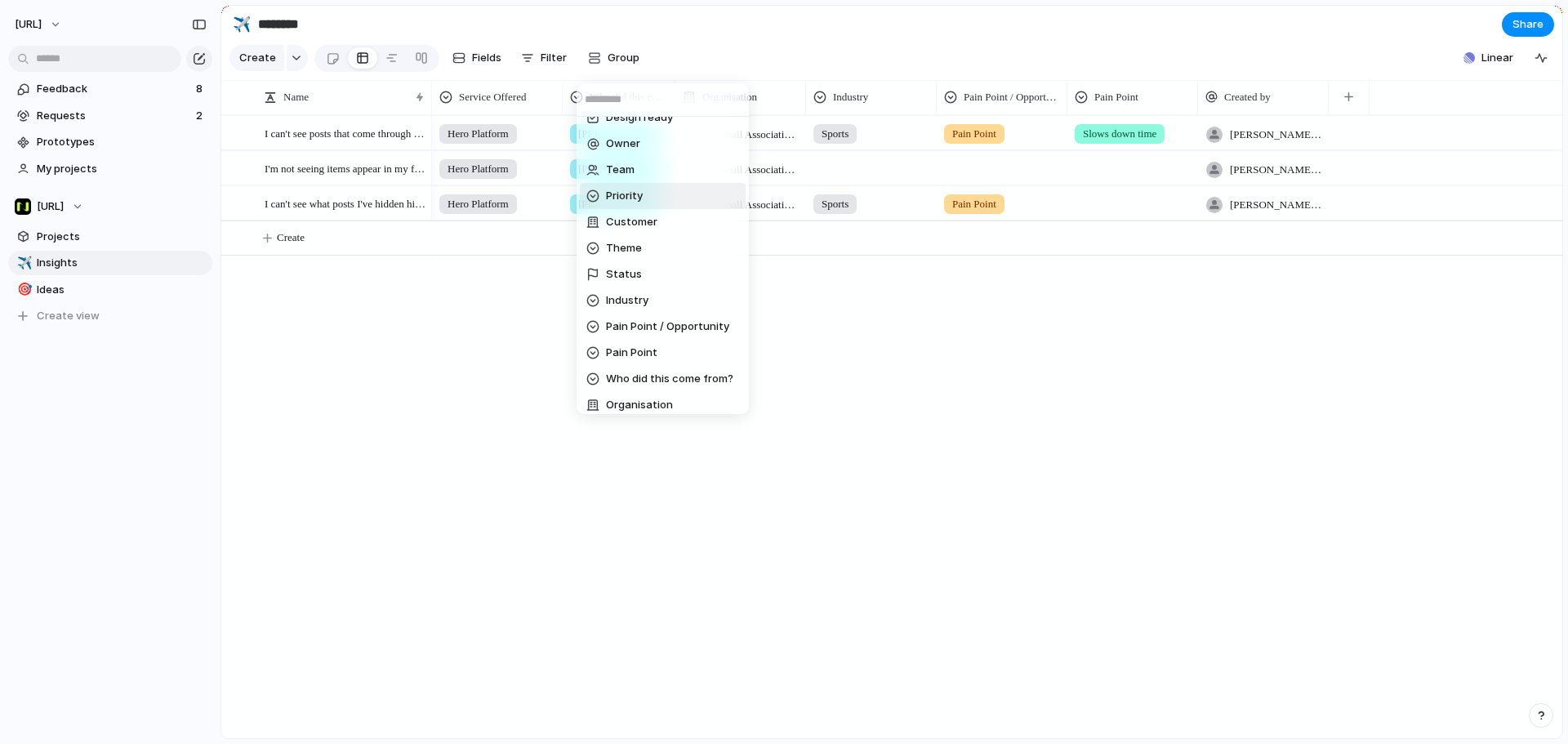
scroll to position [129, 0]
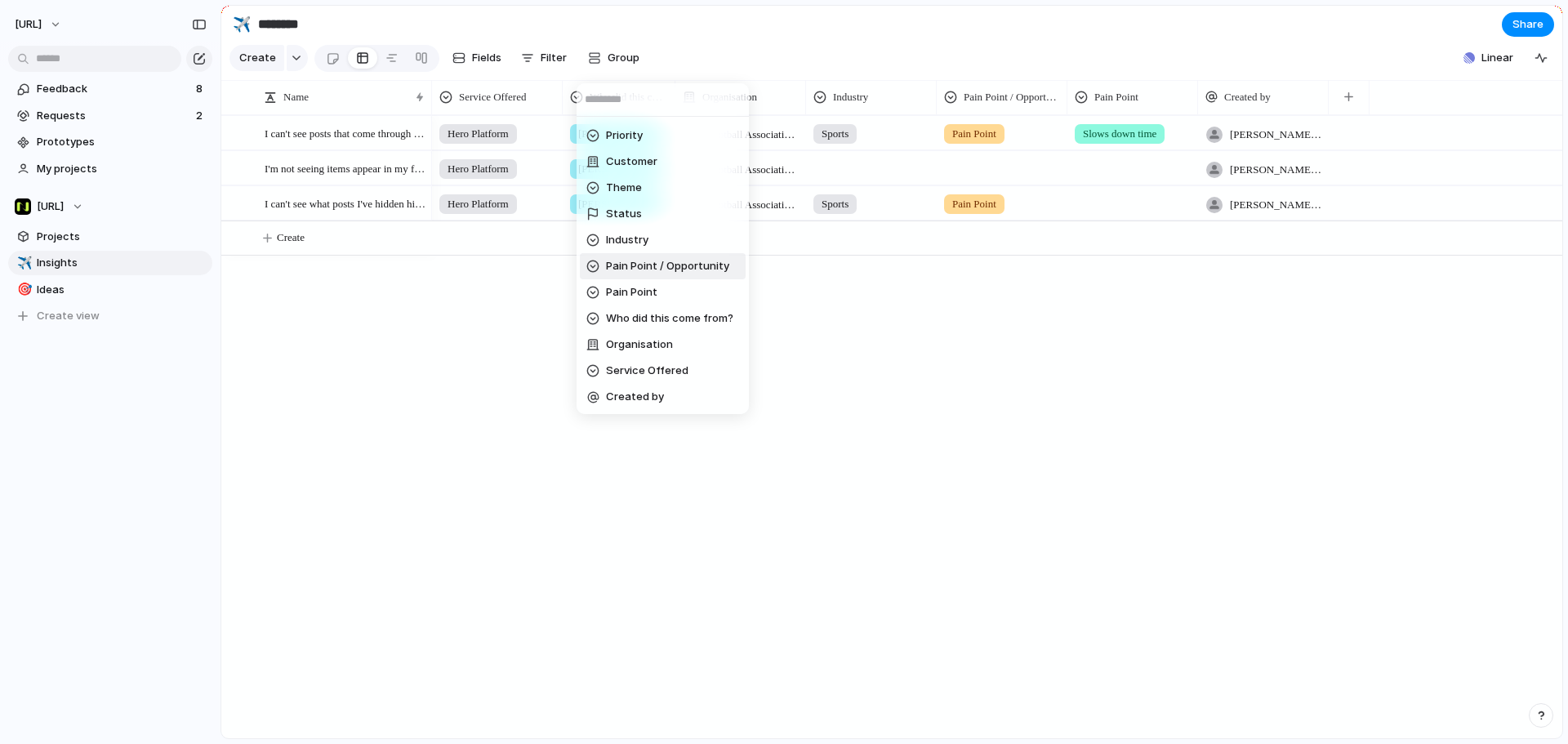
drag, startPoint x: 474, startPoint y: 309, endPoint x: 475, endPoint y: 298, distance: 11.0
click at [475, 307] on div "Impact Effort Design ready Owner Team Priority Customer Theme Status Industry P…" at bounding box center [784, 372] width 1568 height 744
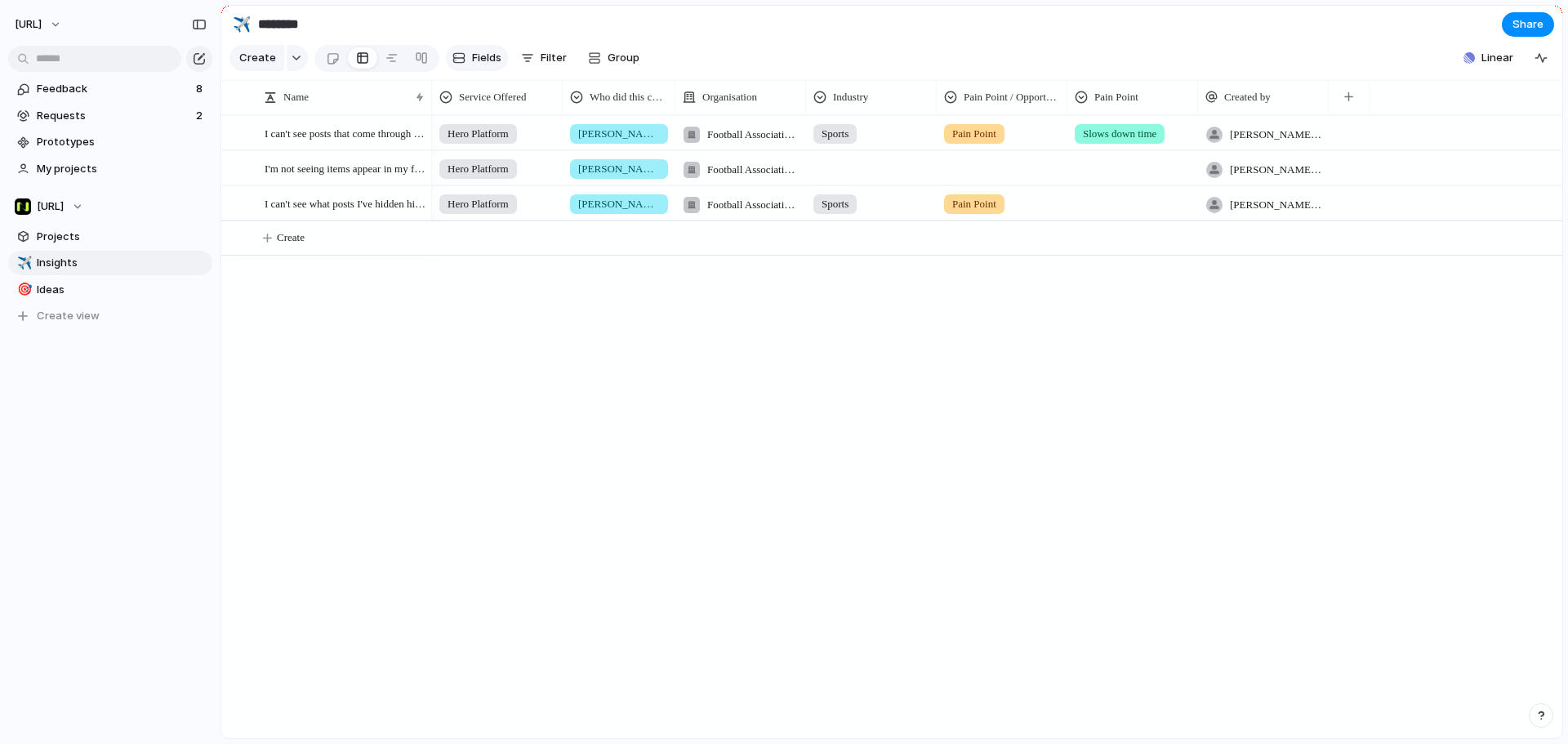
click at [454, 55] on button "Fields" at bounding box center [477, 58] width 62 height 26
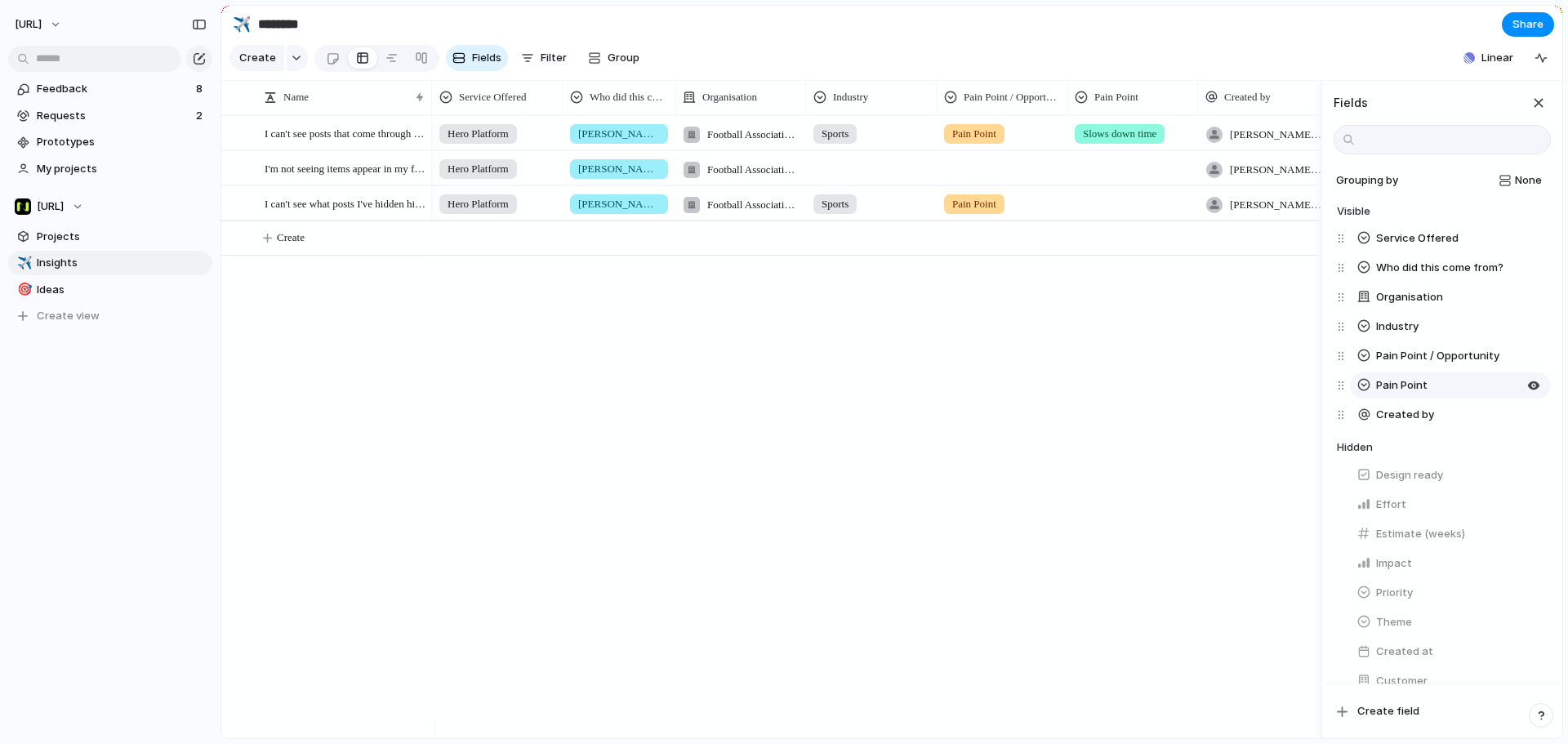
click at [1254, 391] on button "Pain Point" at bounding box center [1450, 385] width 201 height 26
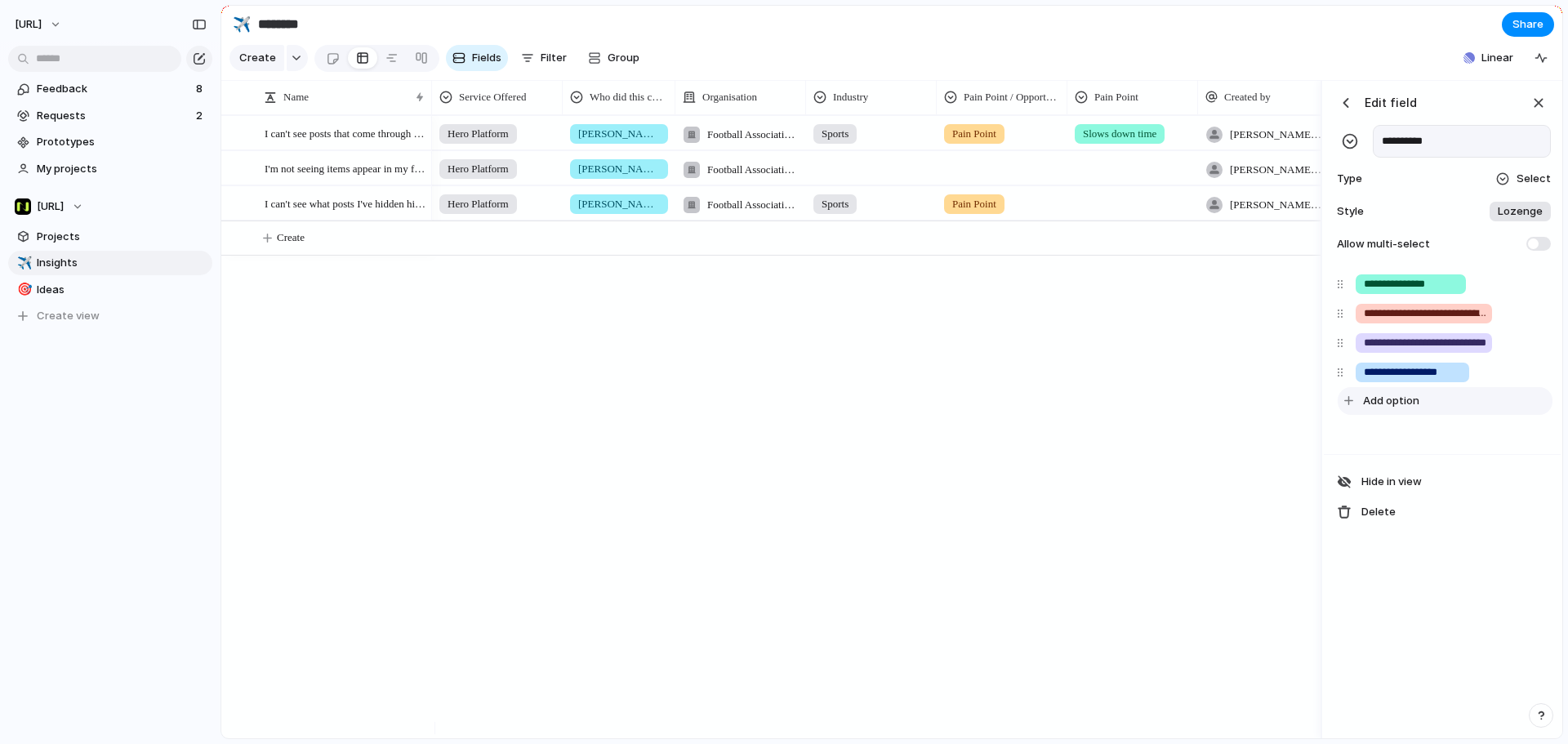
click at [1254, 409] on span "Add option" at bounding box center [1392, 400] width 57 height 16
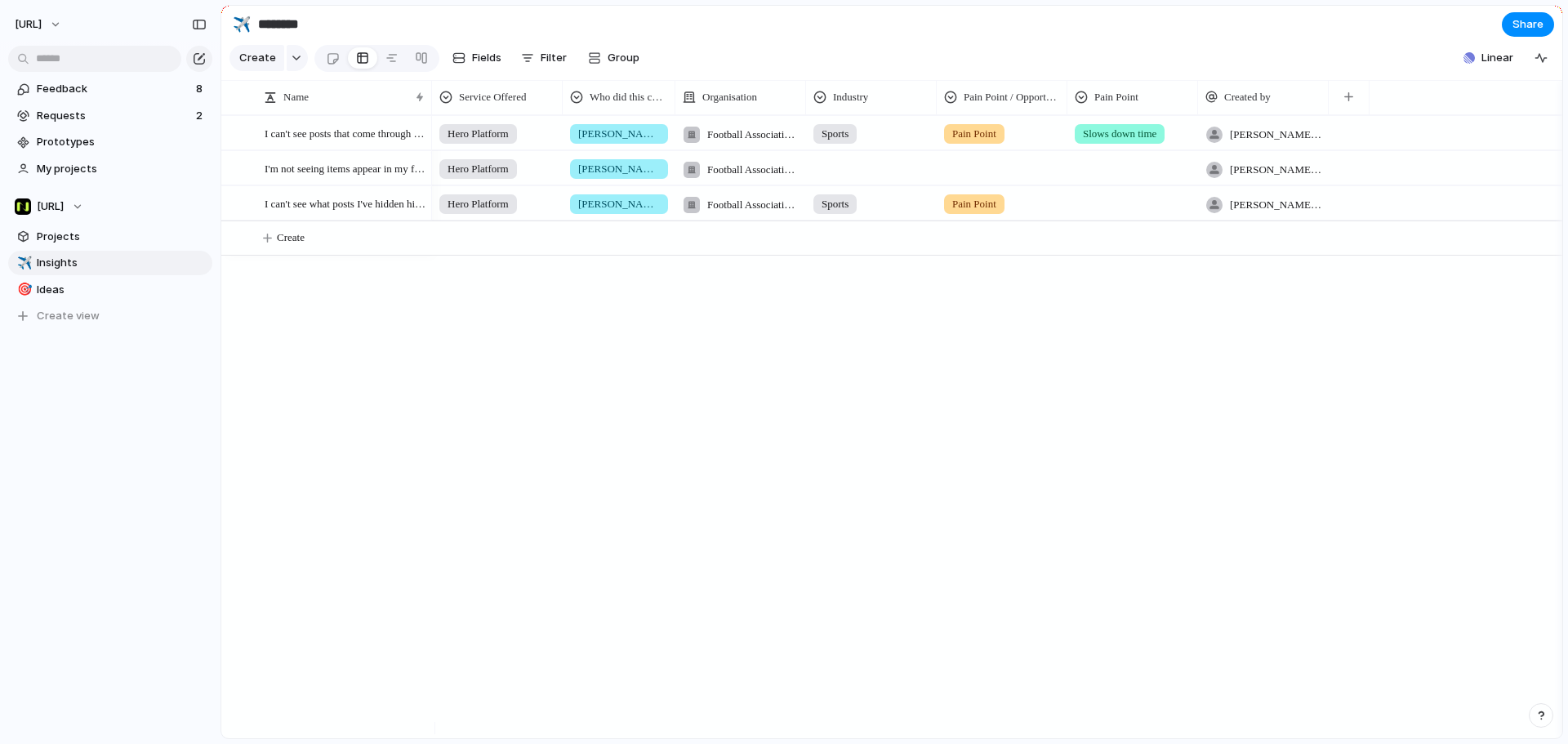
click at [1002, 144] on div "Pain Point" at bounding box center [974, 134] width 60 height 20
type input "*"
click at [1175, 176] on div "Opportunity Pain Point" at bounding box center [784, 372] width 1568 height 744
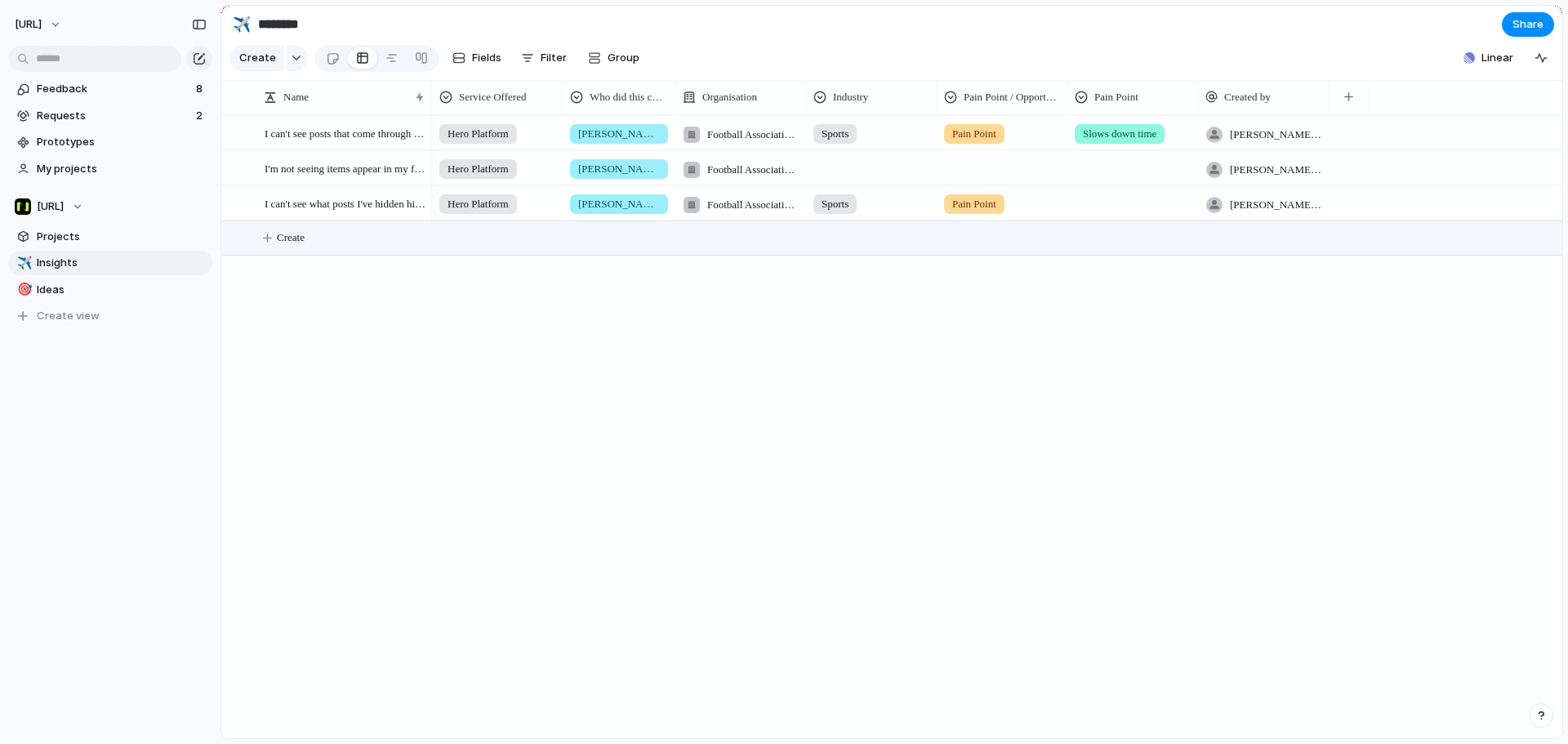
click at [302, 246] on span "Create" at bounding box center [290, 237] width 27 height 16
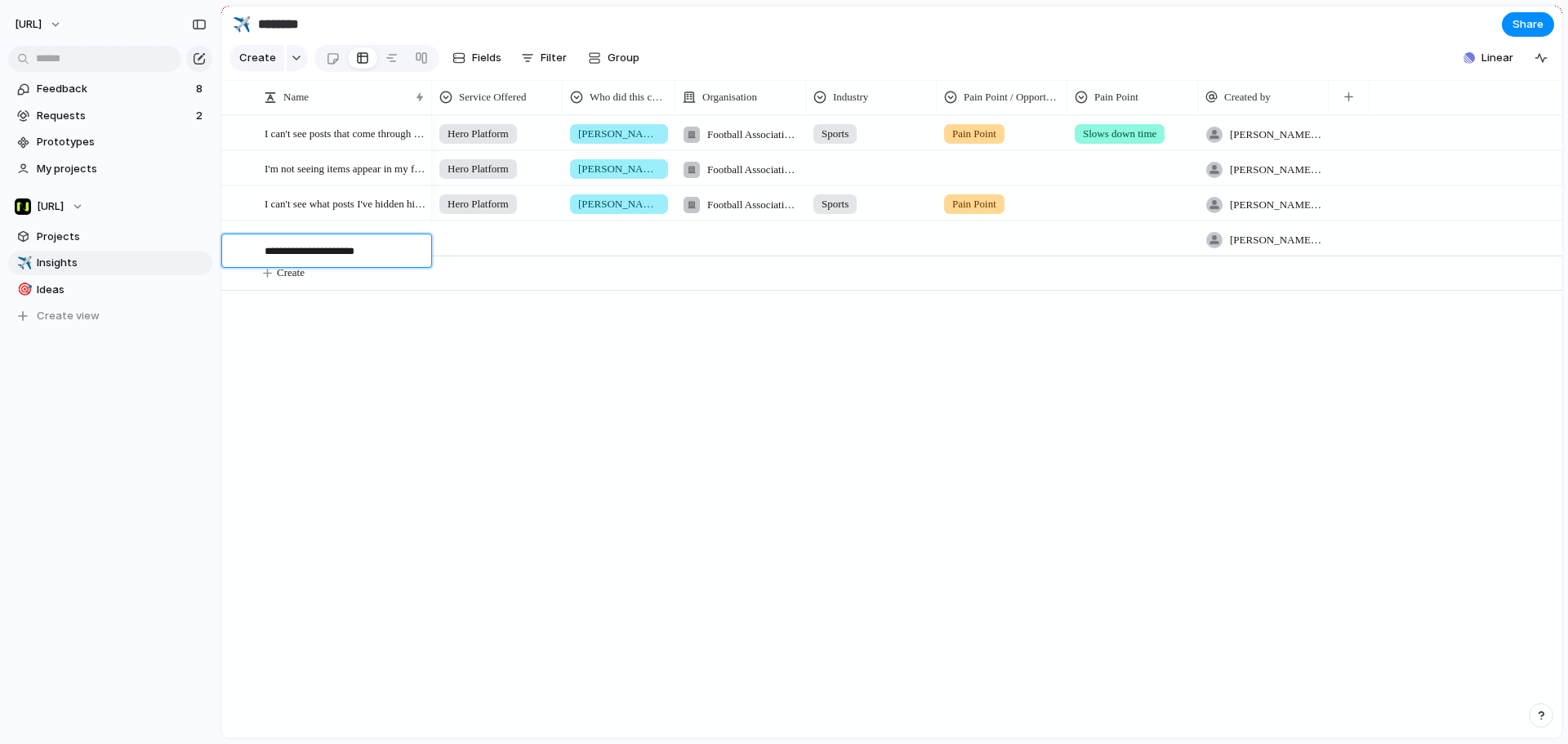
type textarea "**********"
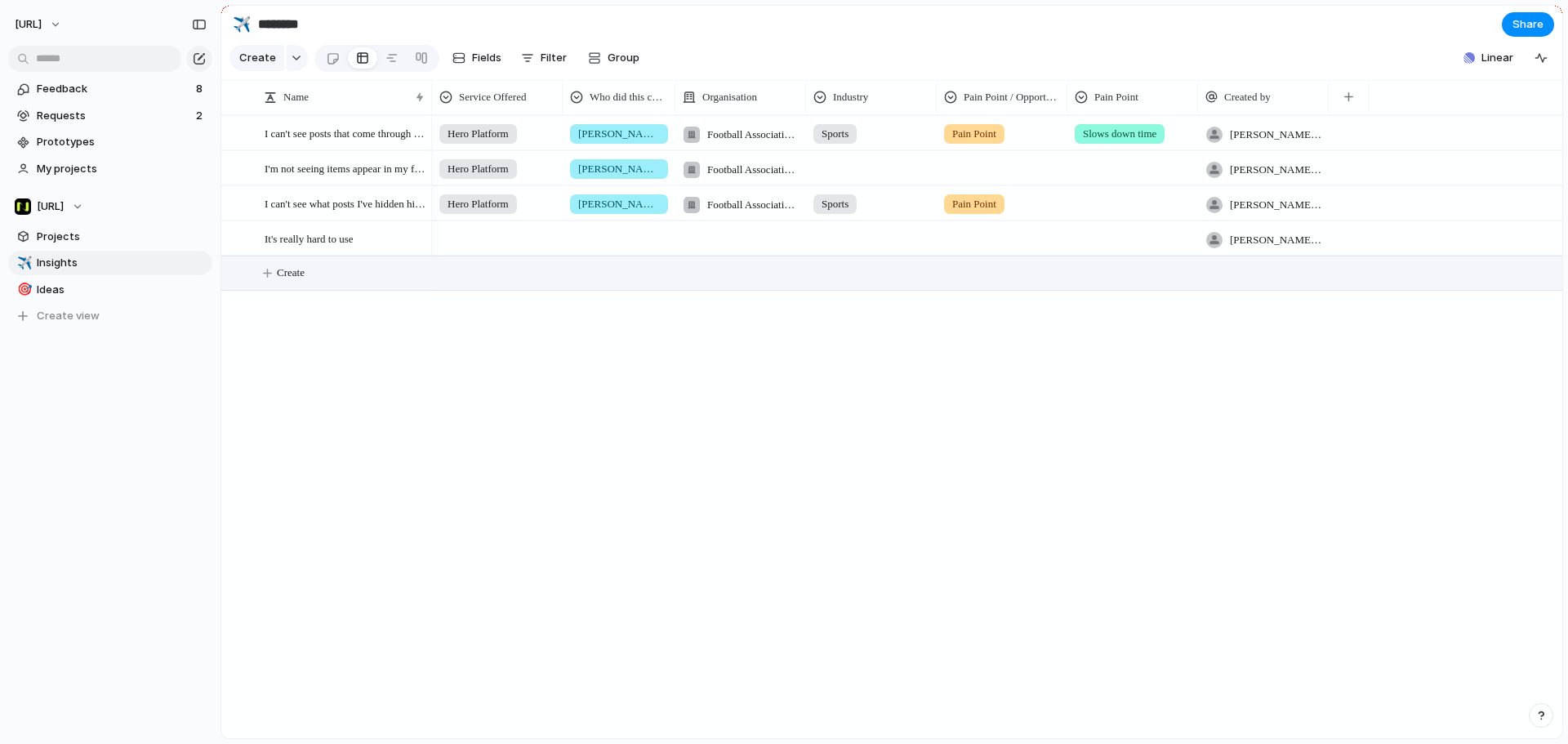
click at [495, 249] on div at bounding box center [497, 235] width 129 height 27
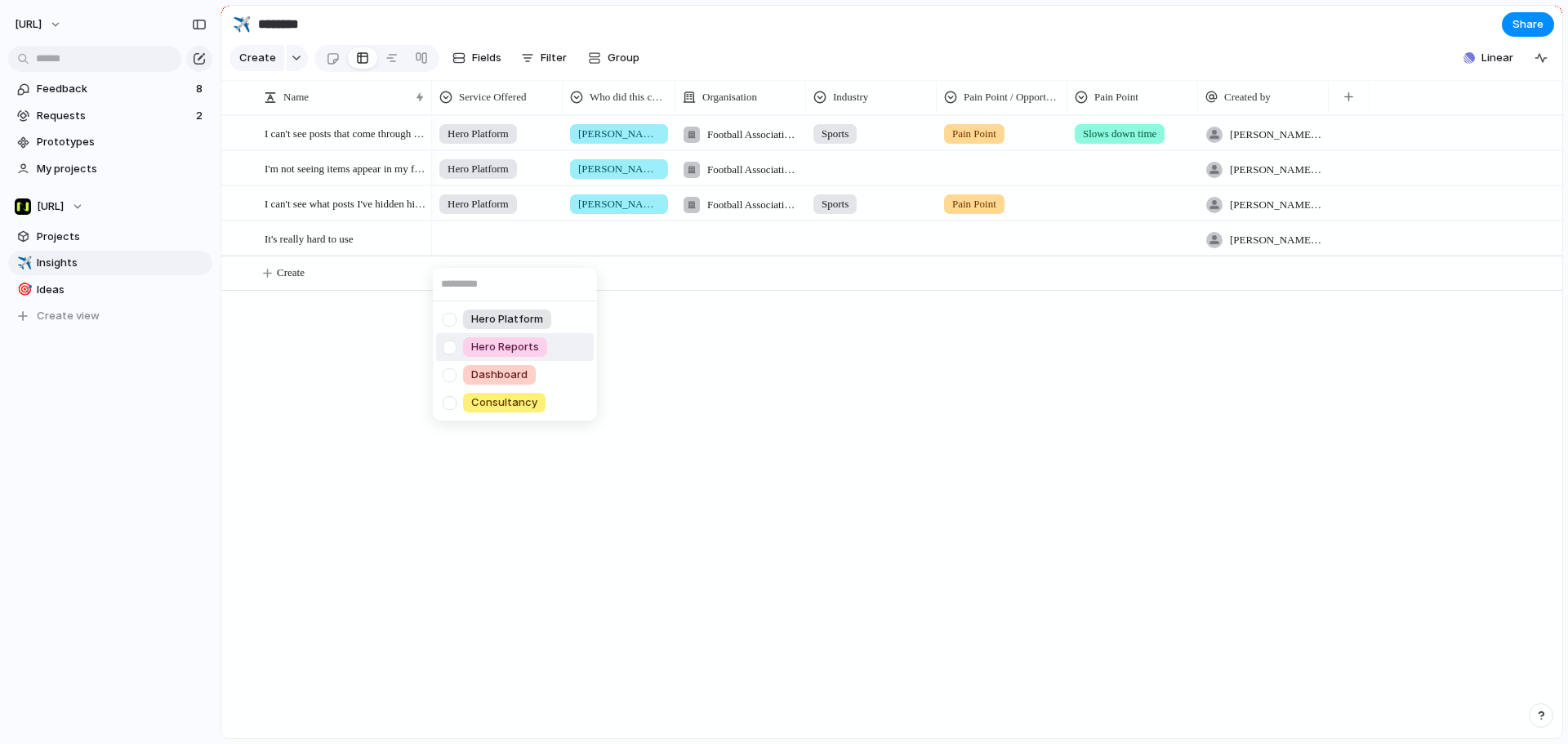
click at [524, 344] on span "Hero Reports" at bounding box center [505, 347] width 68 height 16
click at [616, 247] on div at bounding box center [619, 235] width 111 height 27
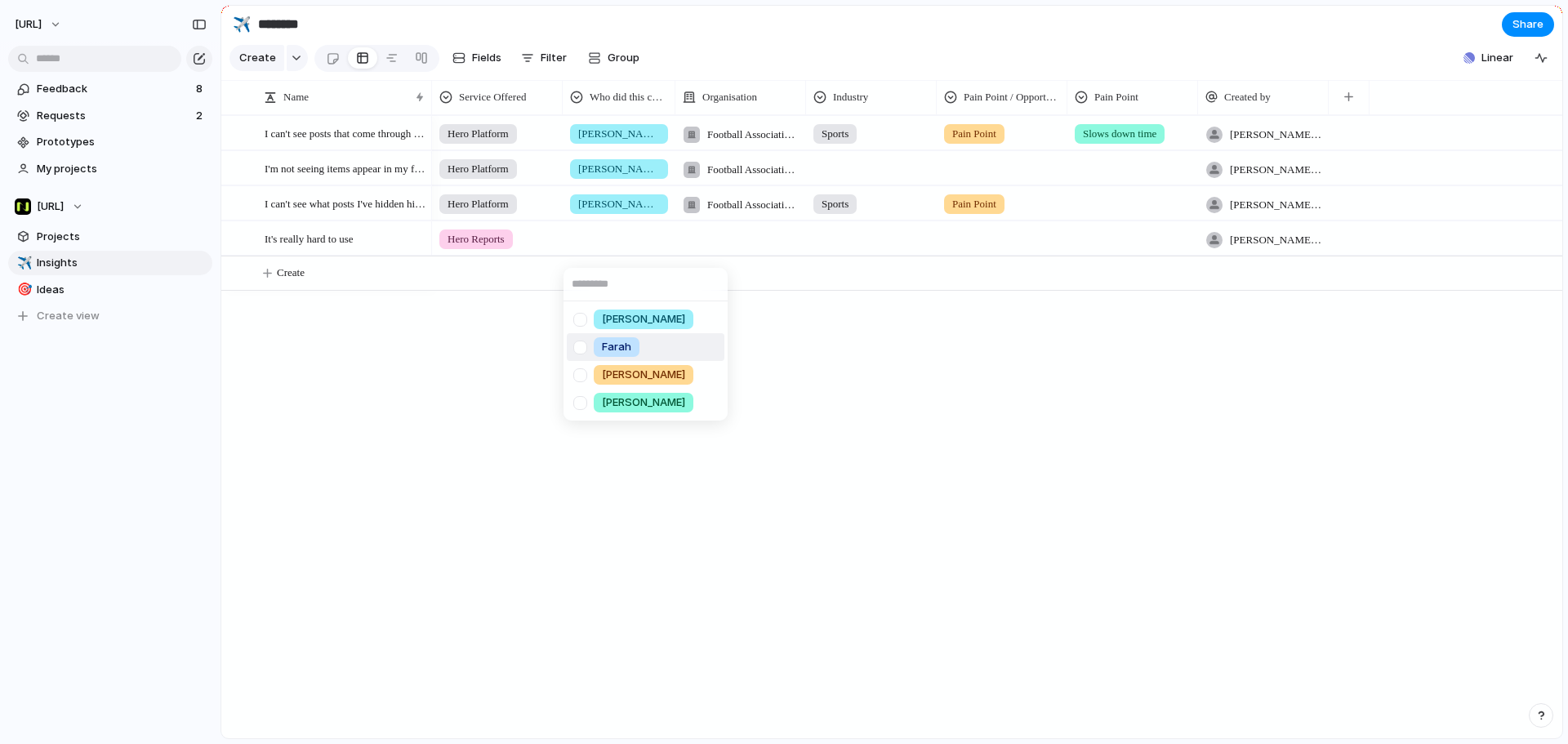
click at [618, 340] on span "Farah" at bounding box center [616, 347] width 29 height 16
click at [758, 254] on div at bounding box center [741, 238] width 131 height 34
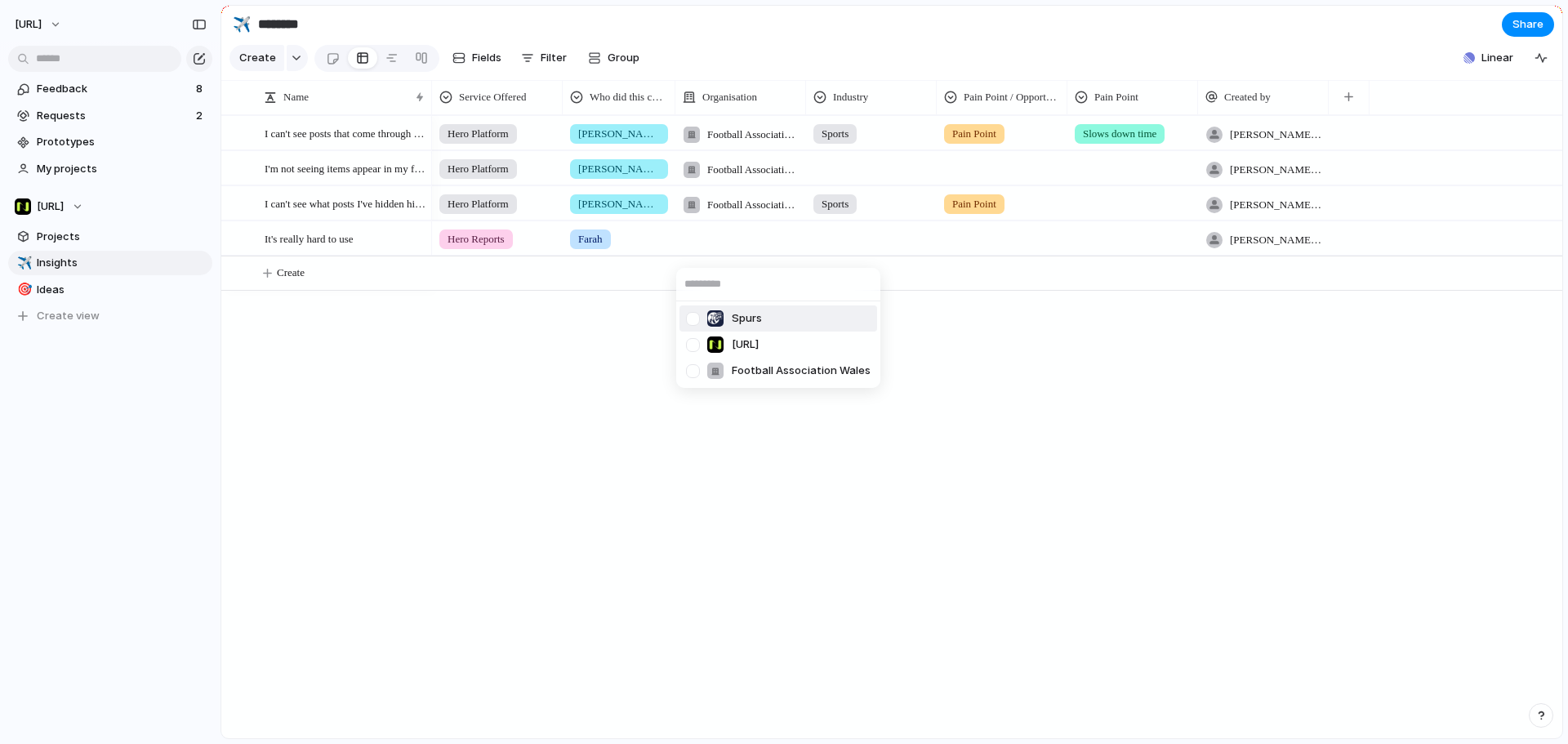
click at [757, 322] on span "Spurs" at bounding box center [747, 317] width 30 height 16
click at [837, 246] on div at bounding box center [871, 235] width 129 height 27
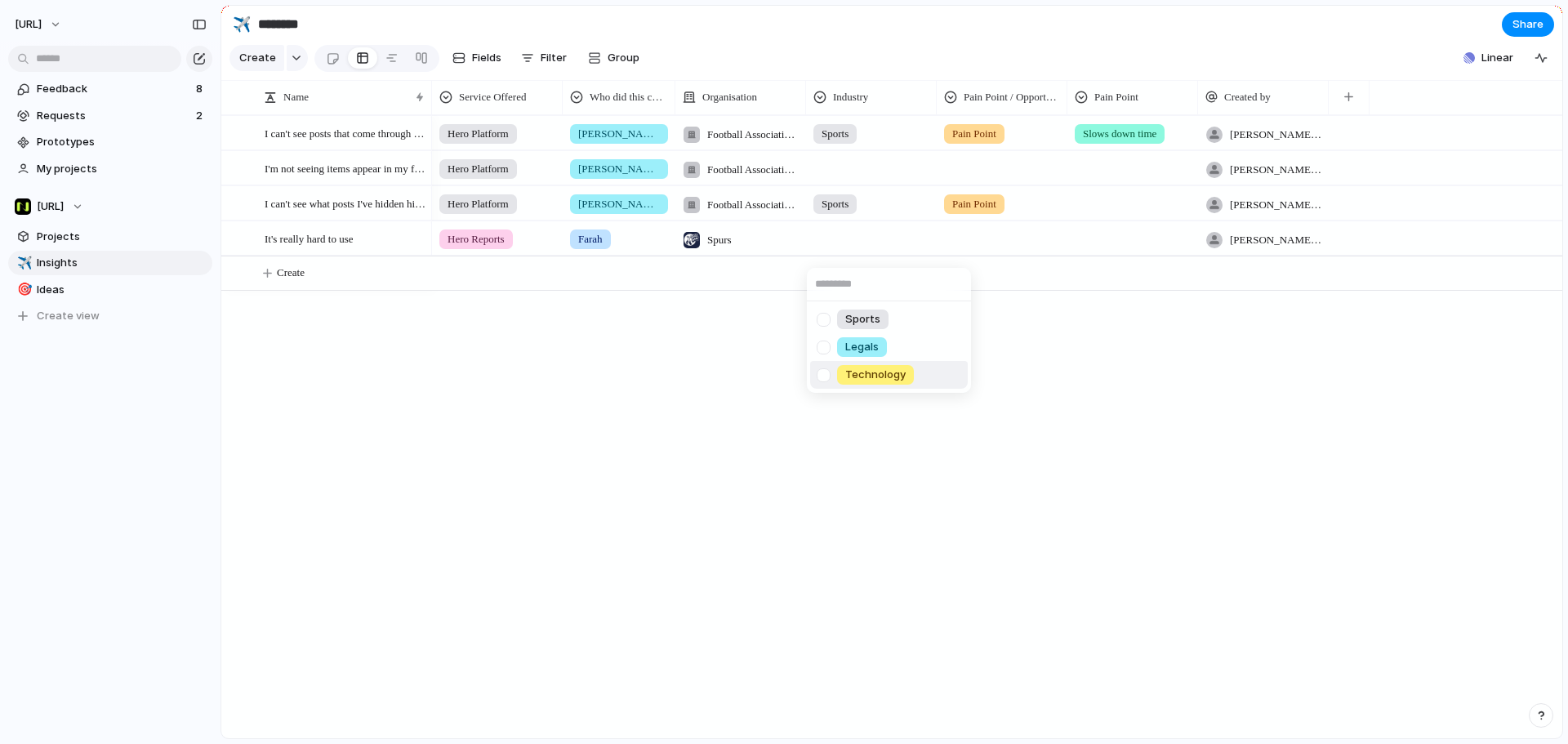
click at [876, 369] on span "Technology" at bounding box center [875, 374] width 60 height 16
click at [976, 249] on div at bounding box center [1002, 235] width 129 height 27
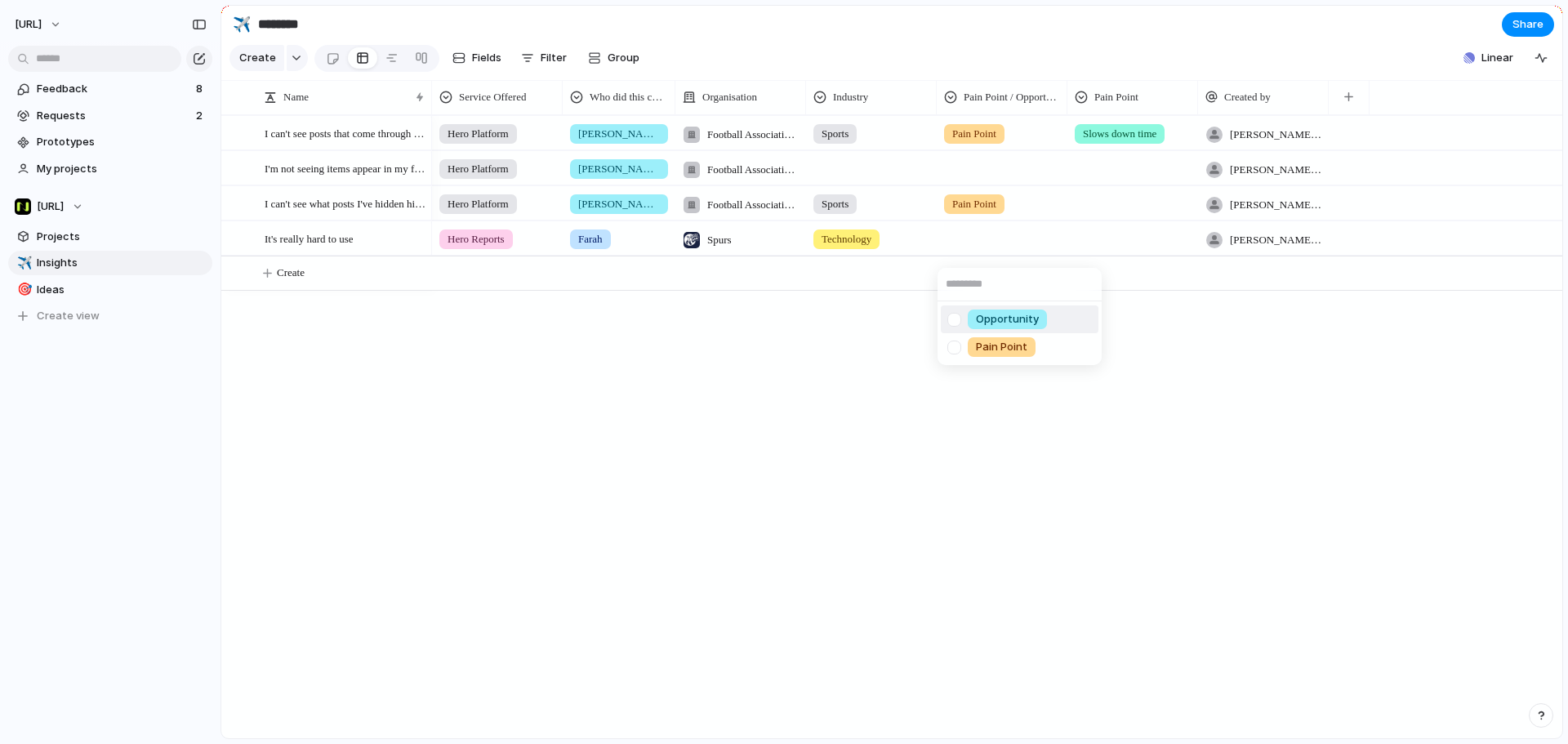
click at [995, 319] on span "Opportunity" at bounding box center [1007, 318] width 63 height 16
click at [1100, 246] on div at bounding box center [1133, 235] width 129 height 27
click at [1015, 393] on div "Slows down time Will cause friction for adoption Is not a great user experience…" at bounding box center [784, 372] width 1568 height 744
click at [1096, 249] on div at bounding box center [1133, 235] width 129 height 27
type input "*"
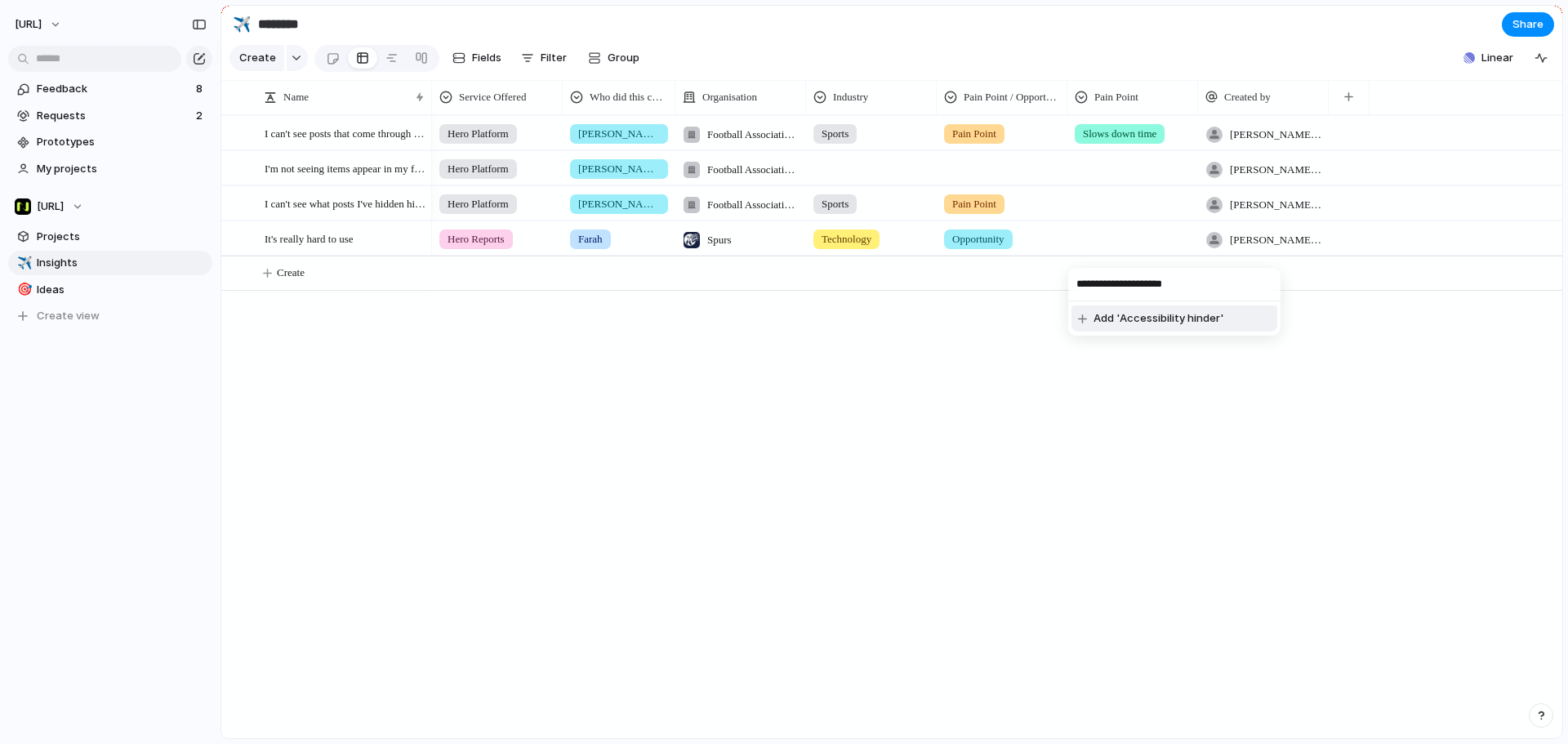
type input "**********"
click at [1137, 248] on span "Accessibility hindered" at bounding box center [1130, 238] width 95 height 16
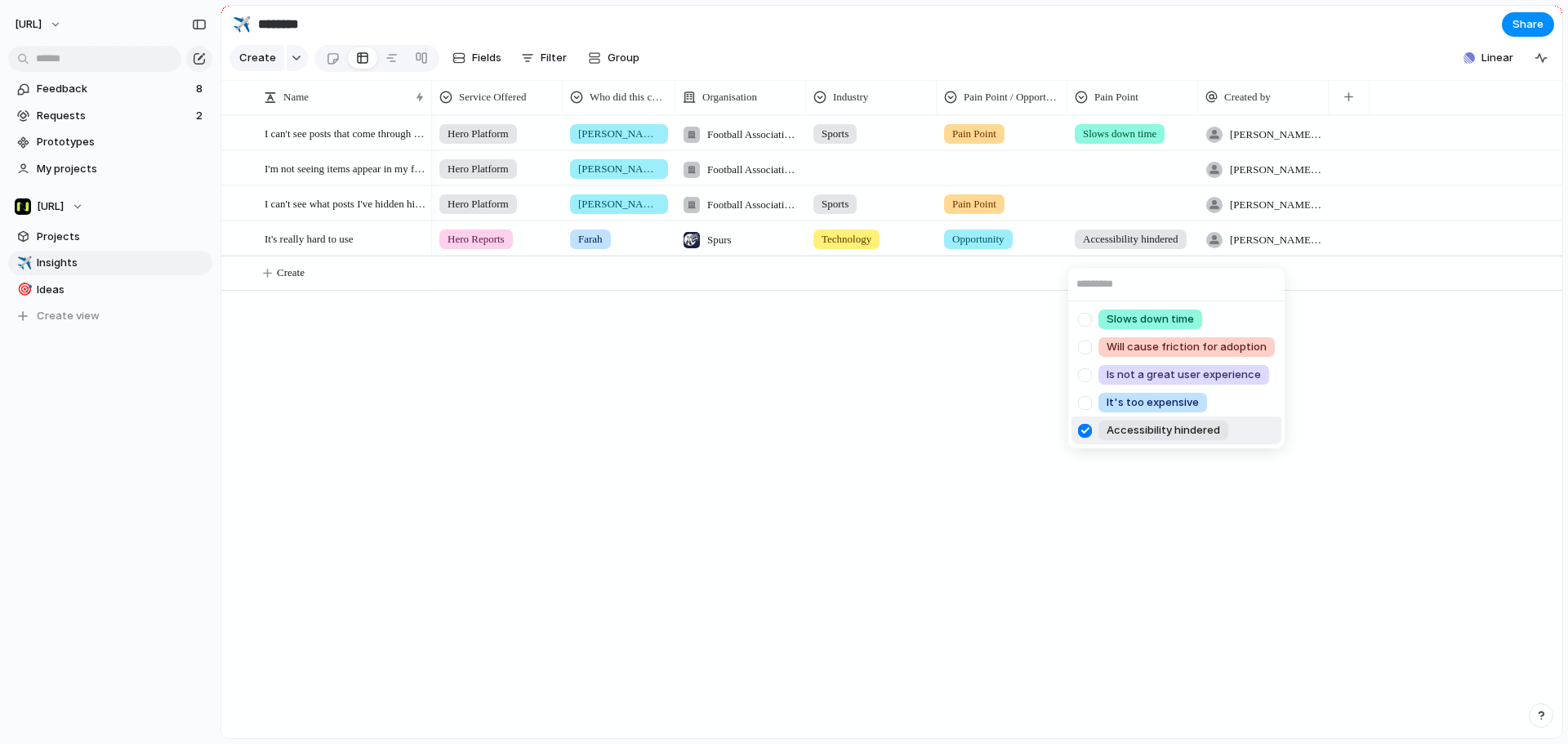
click at [1136, 250] on div "Slows down time Will cause friction for adoption Is not a great user experience…" at bounding box center [784, 372] width 1568 height 744
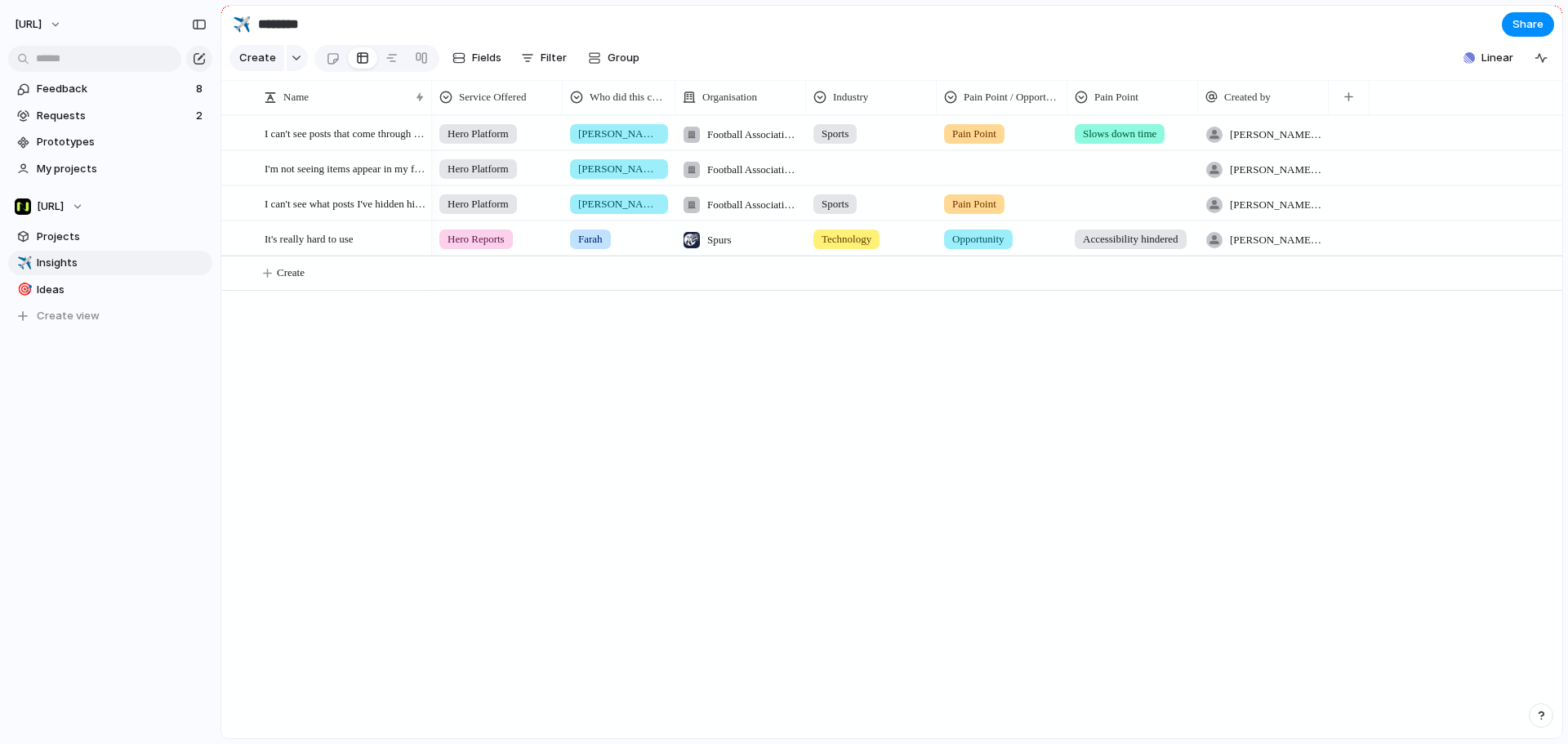
click at [1125, 173] on div at bounding box center [1133, 165] width 129 height 27
drag, startPoint x: 1182, startPoint y: 450, endPoint x: 1173, endPoint y: 427, distance: 24.7
click at [1182, 450] on div "Slows down time Will cause friction for adoption Is not a great user experience…" at bounding box center [784, 372] width 1568 height 744
click at [328, 68] on div at bounding box center [333, 58] width 14 height 27
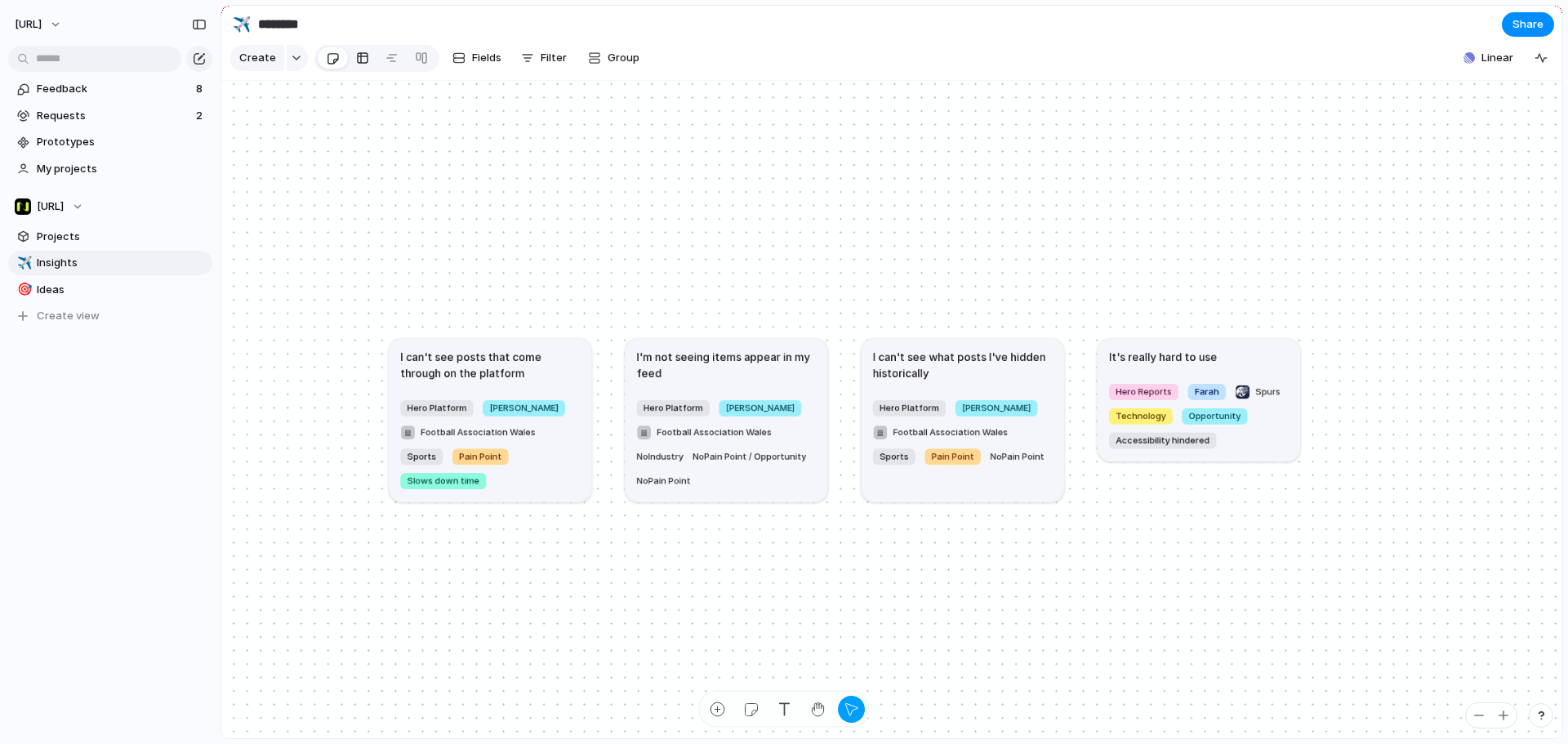
click at [348, 67] on div at bounding box center [362, 58] width 29 height 26
click at [356, 68] on div at bounding box center [363, 58] width 13 height 26
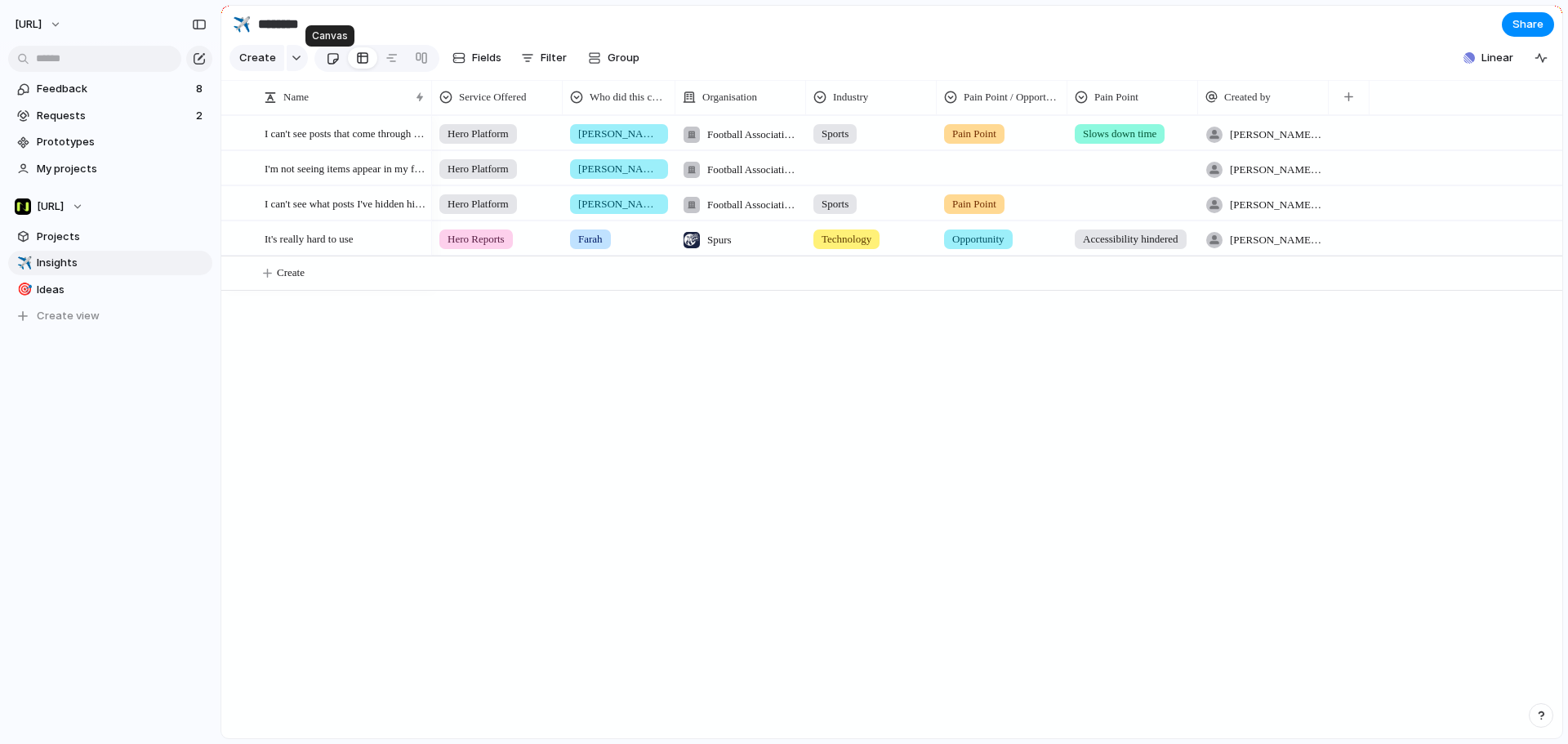
click at [330, 65] on div at bounding box center [333, 58] width 14 height 27
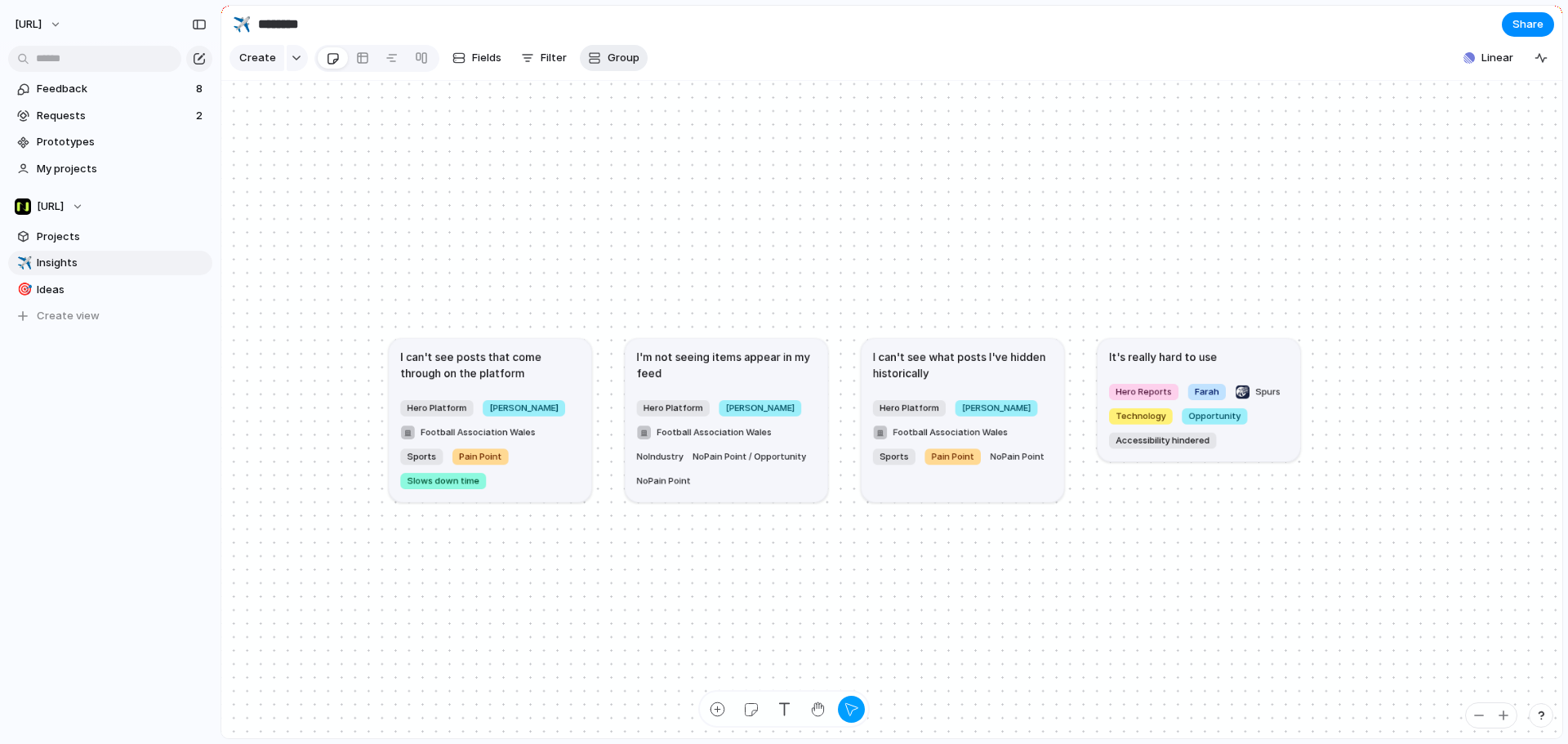
click at [593, 64] on div "button" at bounding box center [595, 58] width 13 height 13
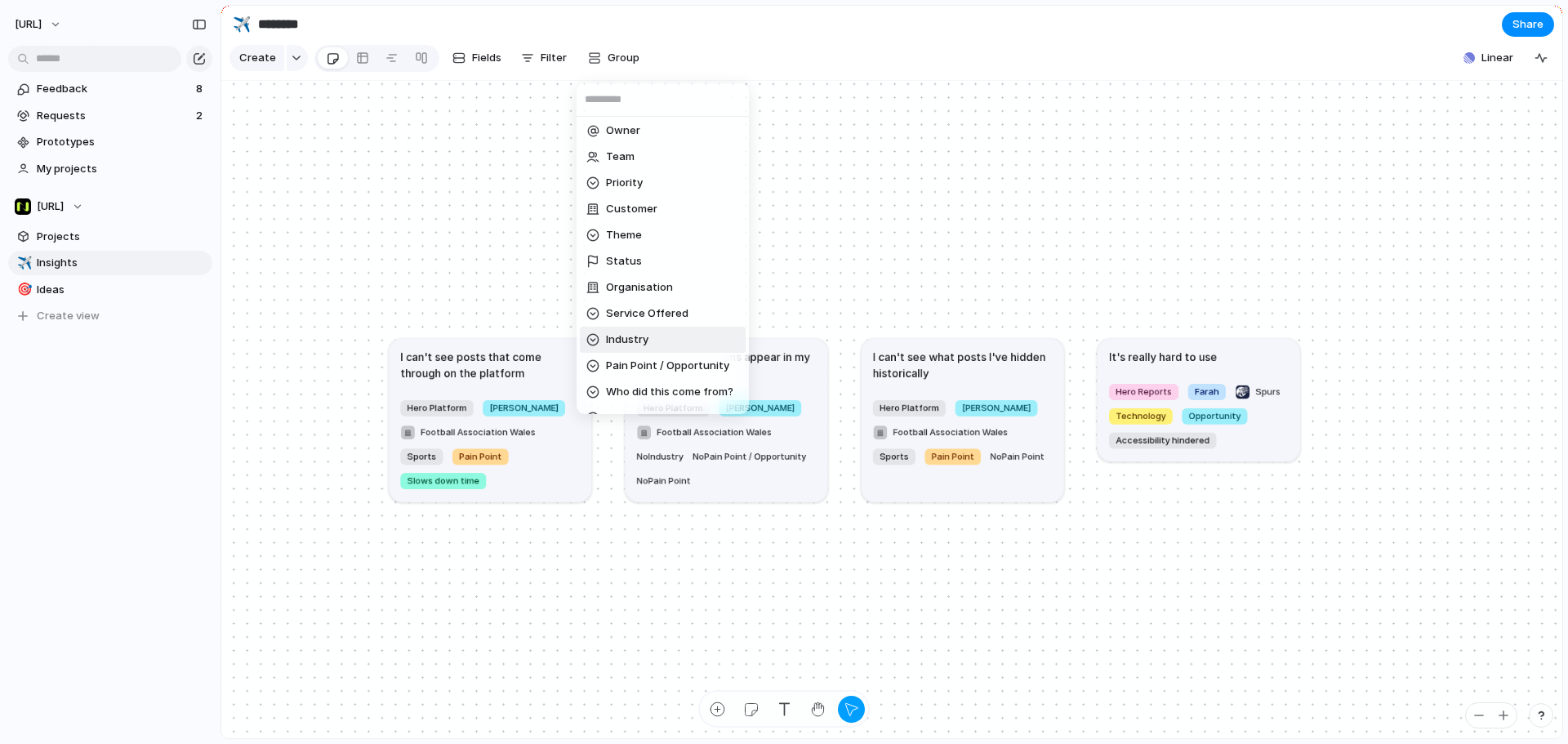
scroll to position [129, 0]
click at [679, 315] on span "Pain Point / Opportunity" at bounding box center [667, 317] width 123 height 16
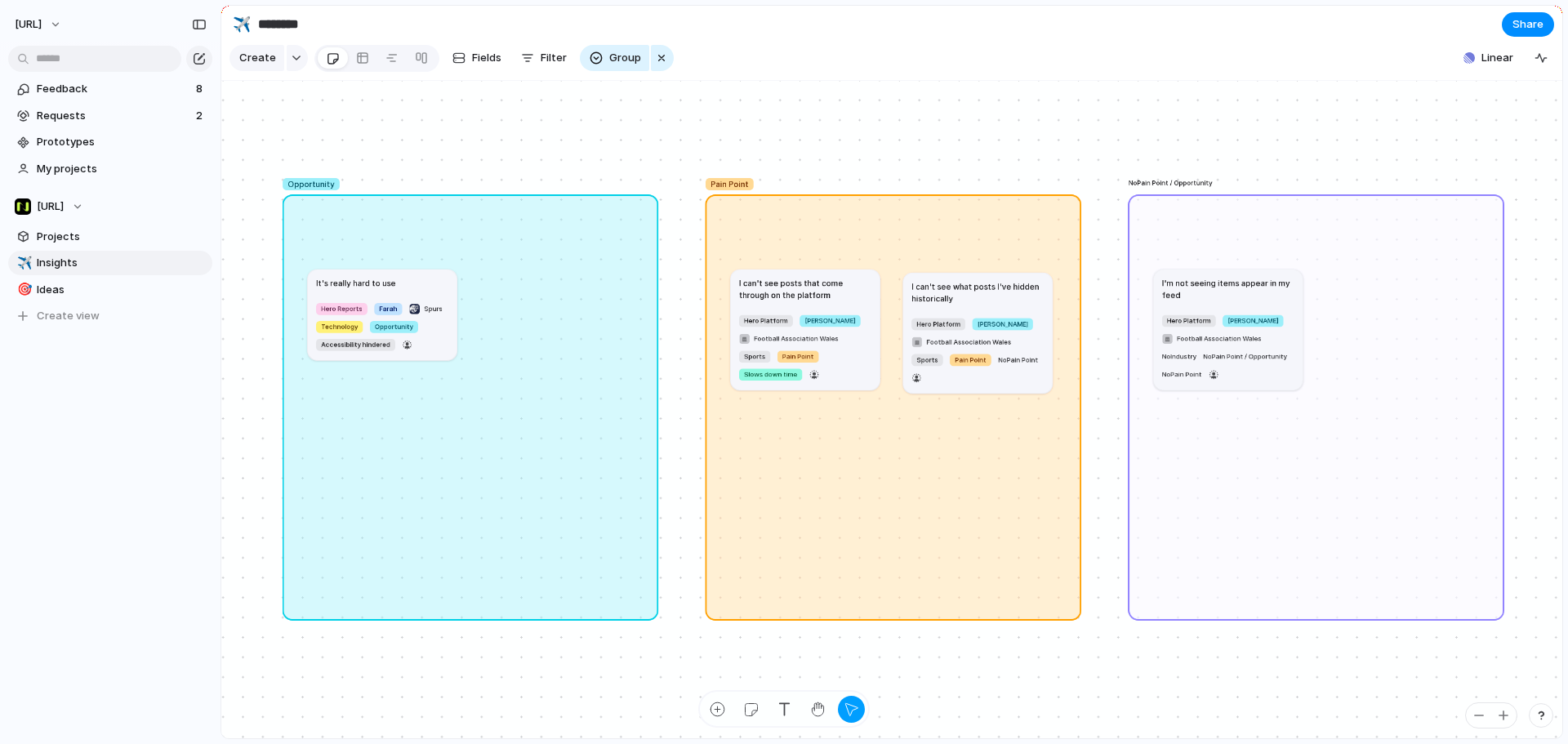
drag, startPoint x: 990, startPoint y: 298, endPoint x: 988, endPoint y: 305, distance: 7.3
click at [988, 301] on h1 "I can't see what posts I've hidden historically" at bounding box center [977, 291] width 132 height 24
drag, startPoint x: 980, startPoint y: 310, endPoint x: 972, endPoint y: 307, distance: 8.5
click at [972, 302] on h1 "I can't see what posts I've hidden historically" at bounding box center [968, 290] width 132 height 24
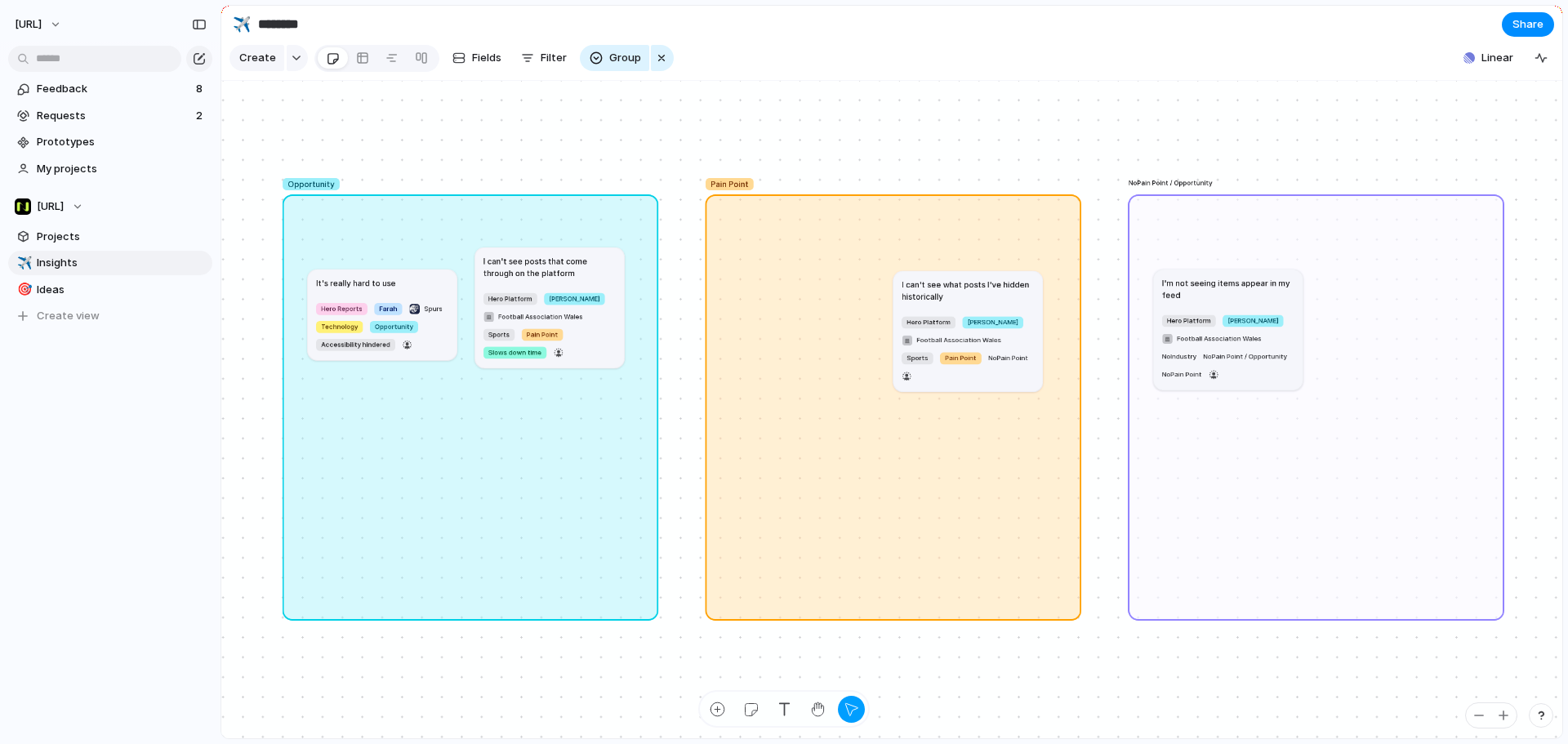
drag, startPoint x: 843, startPoint y: 307, endPoint x: 588, endPoint y: 285, distance: 255.9
click at [588, 279] on h1 "I can't see posts that come through on the platform" at bounding box center [549, 266] width 132 height 24
click at [363, 71] on div at bounding box center [363, 58] width 13 height 26
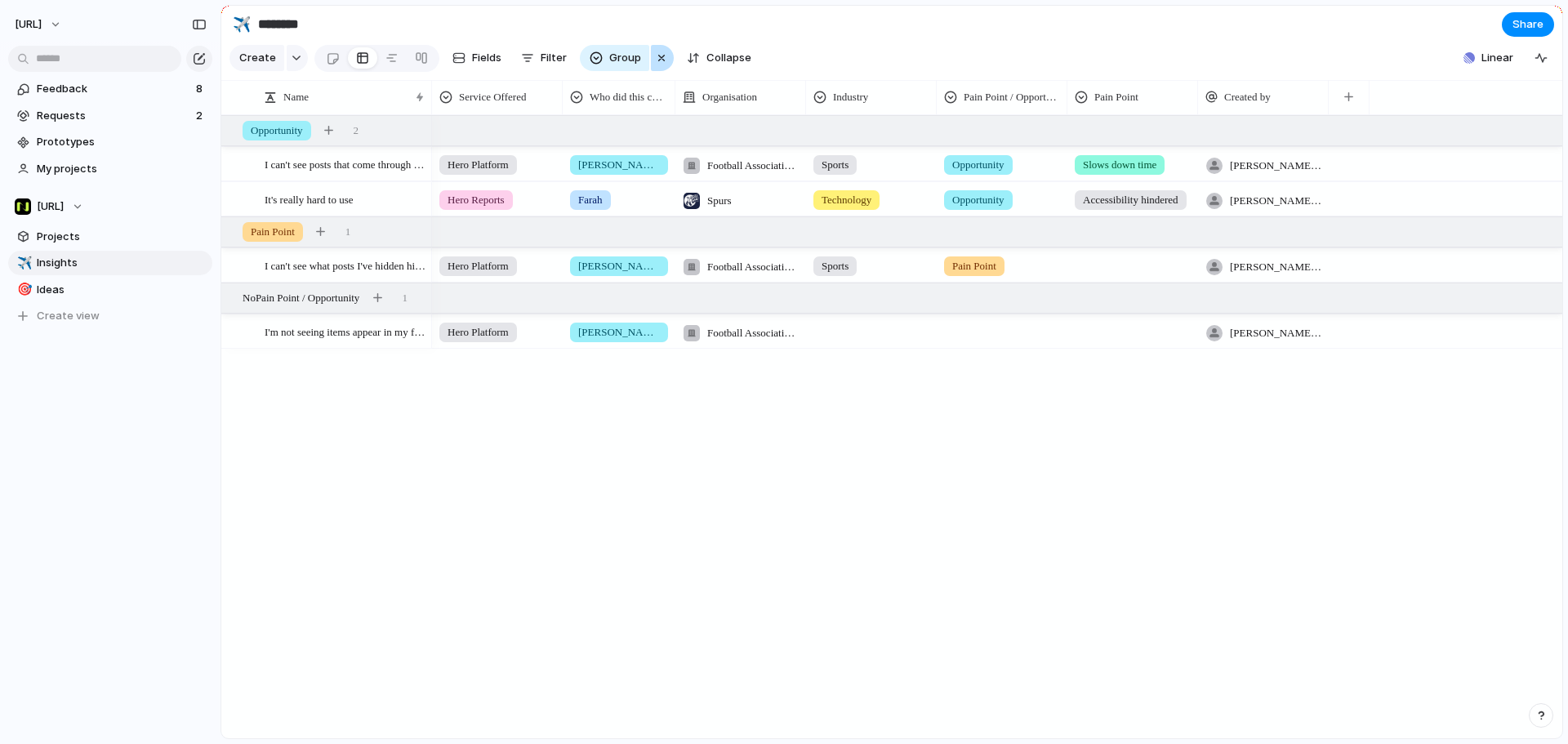
click at [658, 62] on div "button" at bounding box center [662, 57] width 13 height 20
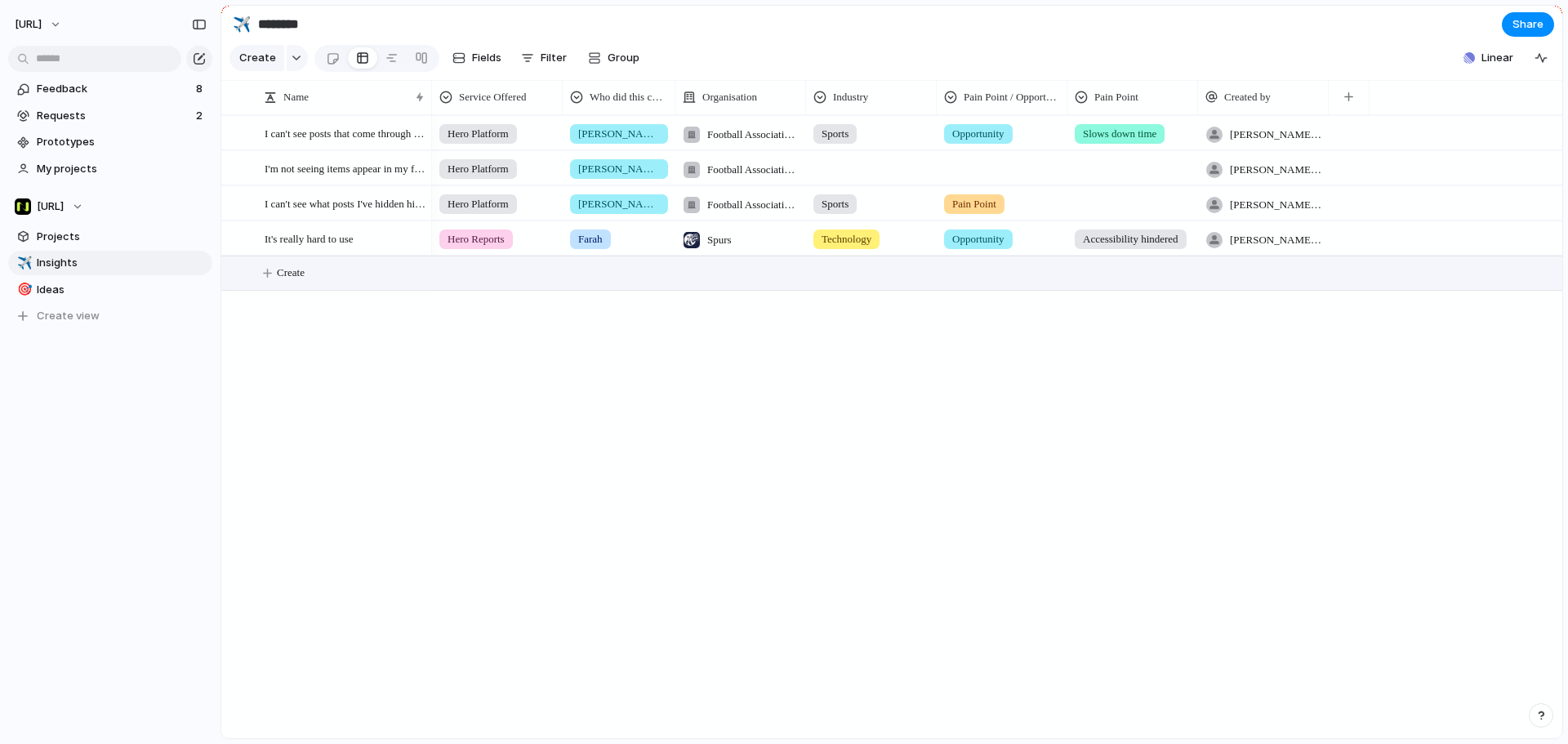
click at [302, 276] on button "Create" at bounding box center [912, 273] width 1350 height 34
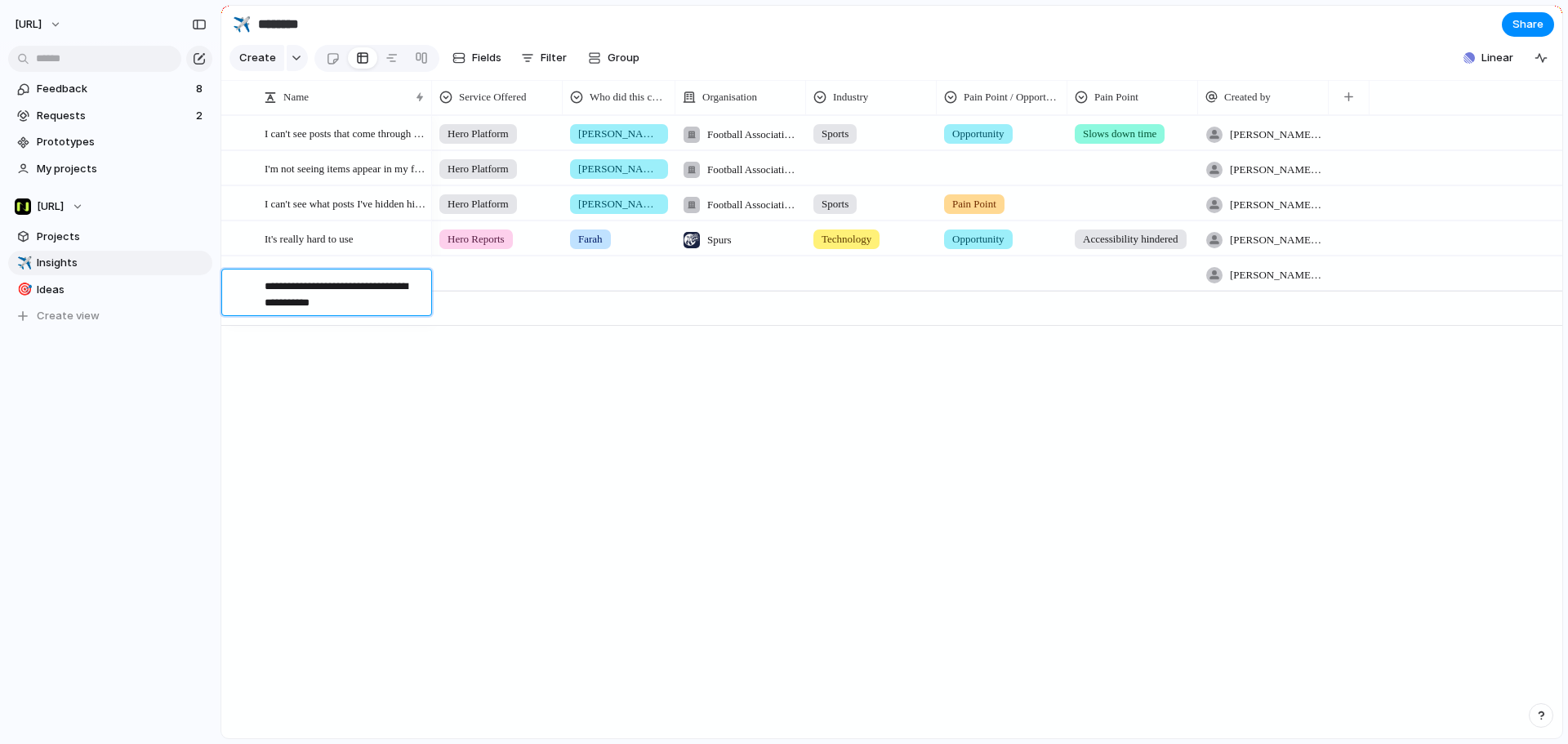
type textarea "**********"
click at [485, 278] on div at bounding box center [497, 270] width 129 height 27
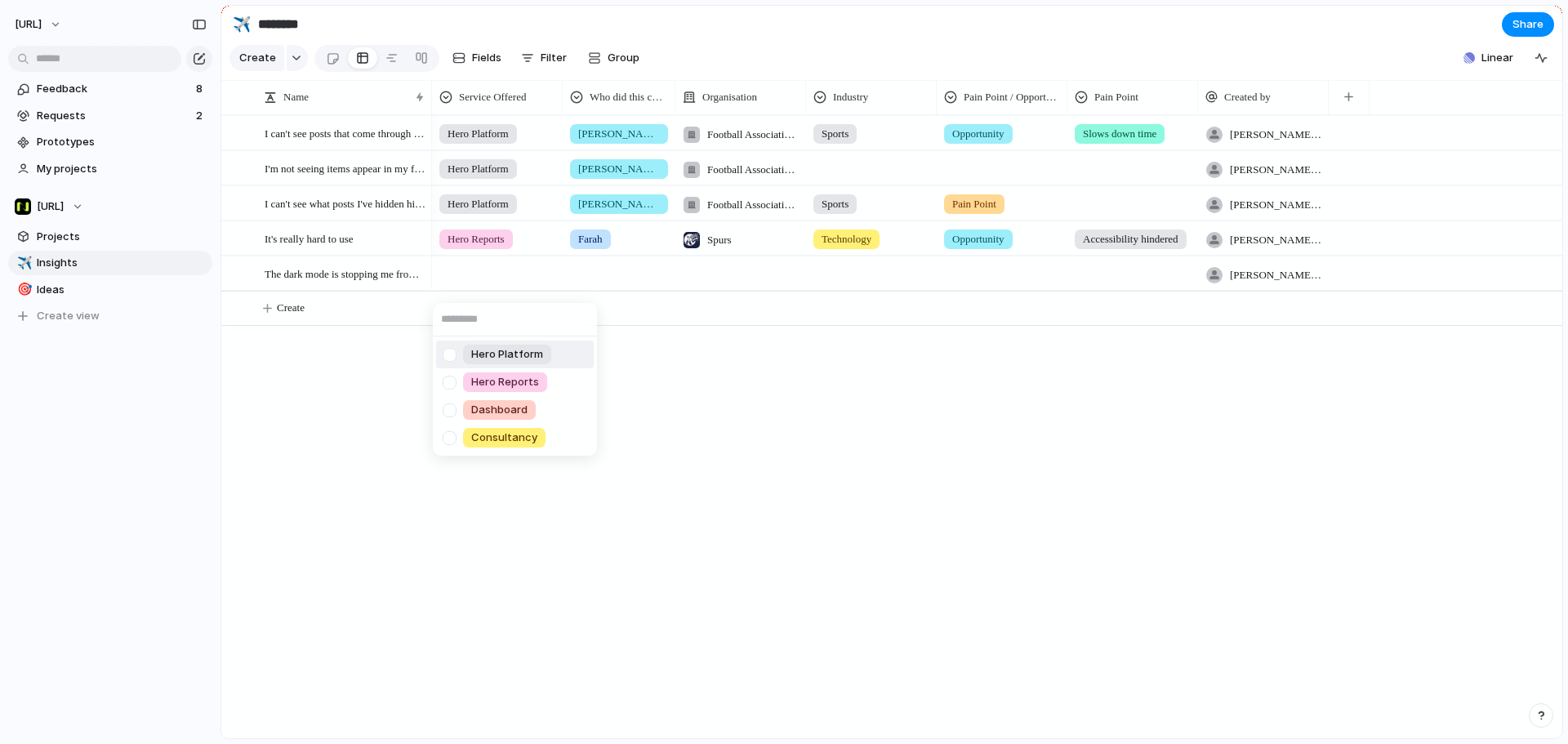
click at [499, 348] on span "Hero Platform" at bounding box center [507, 354] width 72 height 16
click at [592, 275] on div at bounding box center [619, 270] width 111 height 27
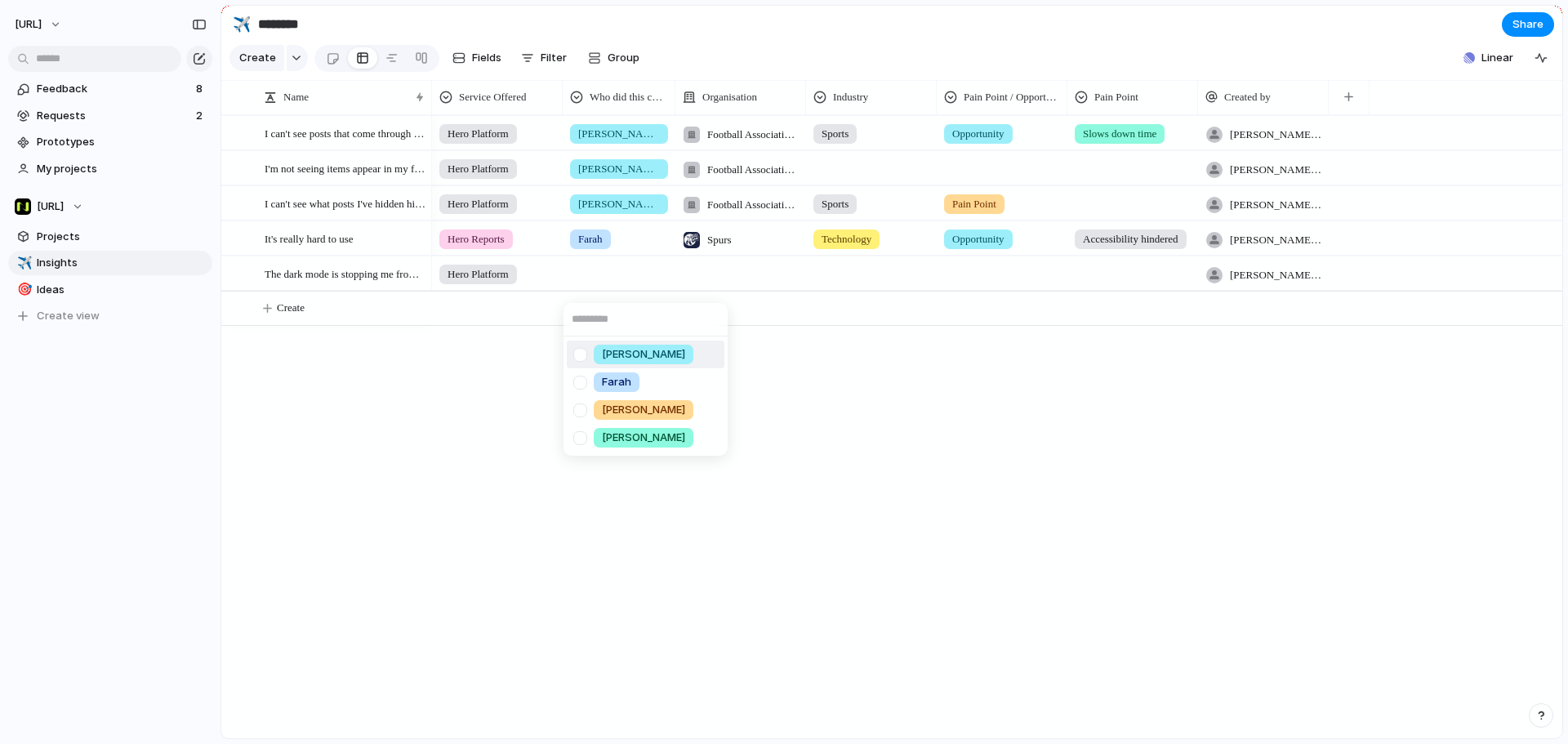
click at [606, 356] on span "[PERSON_NAME]" at bounding box center [644, 354] width 83 height 16
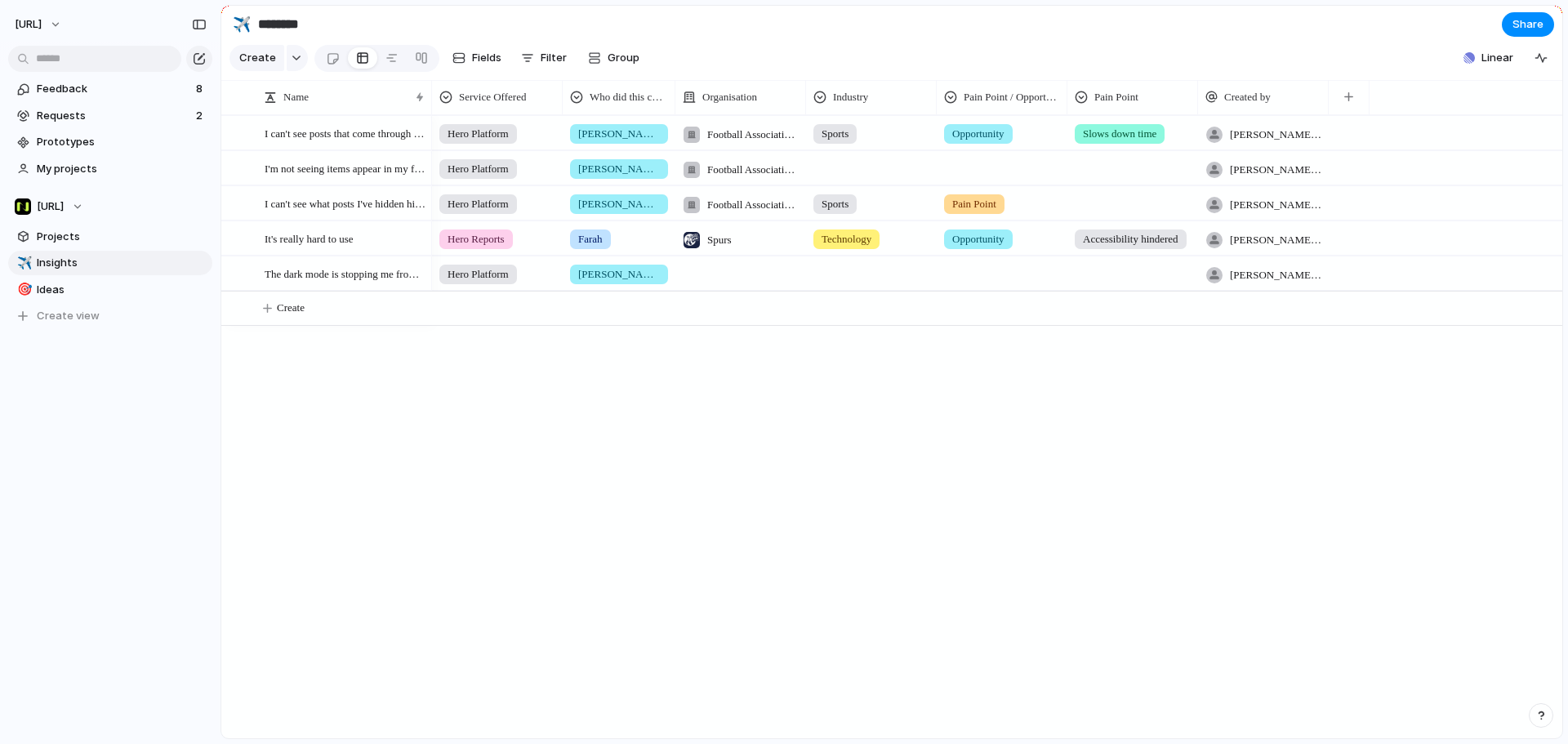
click at [709, 277] on div at bounding box center [741, 273] width 131 height 34
click at [755, 408] on span "Football Association Wales" at bounding box center [801, 405] width 139 height 16
click at [843, 284] on div at bounding box center [871, 270] width 129 height 27
click at [868, 359] on span "Sports" at bounding box center [862, 354] width 35 height 16
click at [966, 279] on div at bounding box center [1002, 270] width 129 height 27
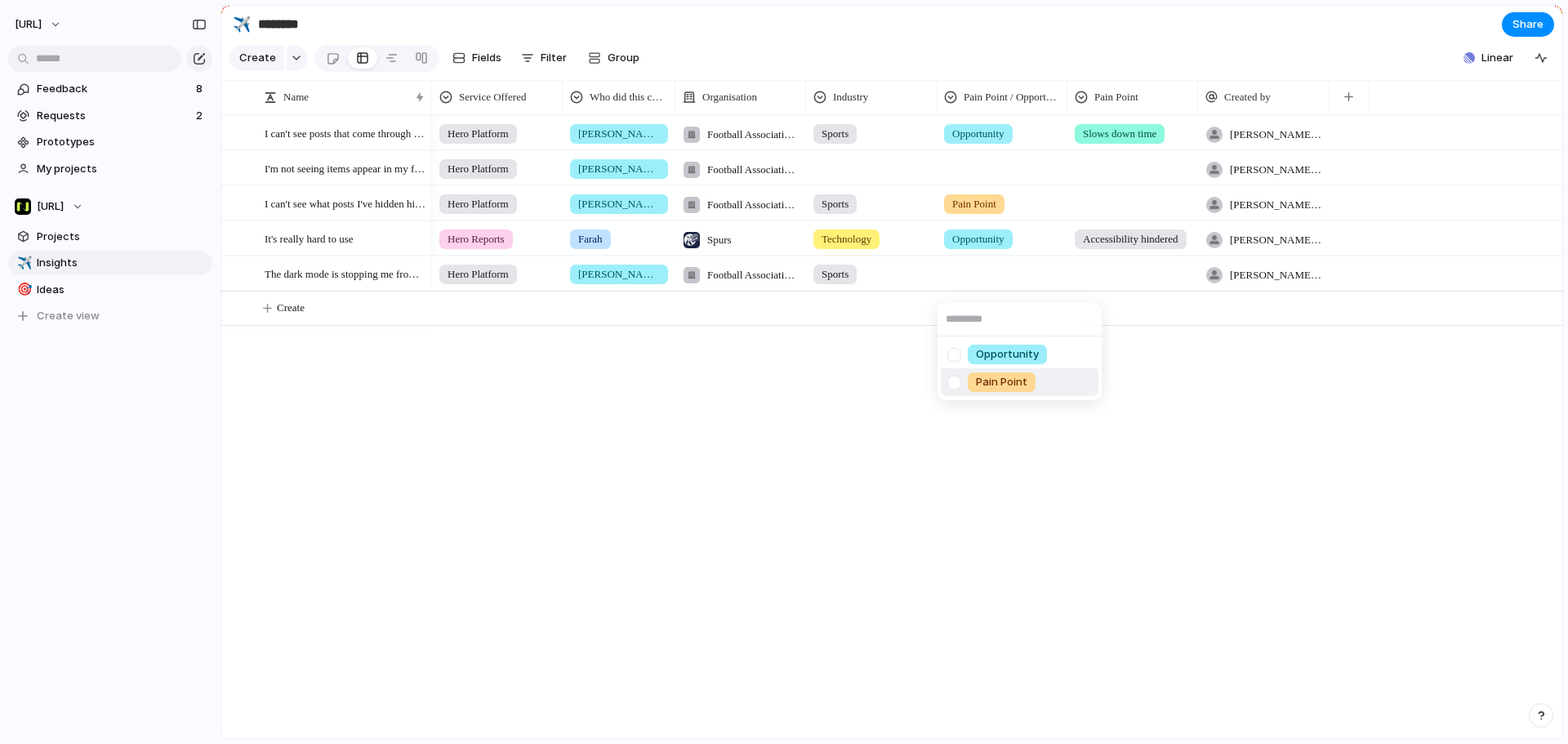
click at [997, 381] on span "Pain Point" at bounding box center [1002, 381] width 52 height 16
click at [1082, 284] on div at bounding box center [1133, 270] width 129 height 27
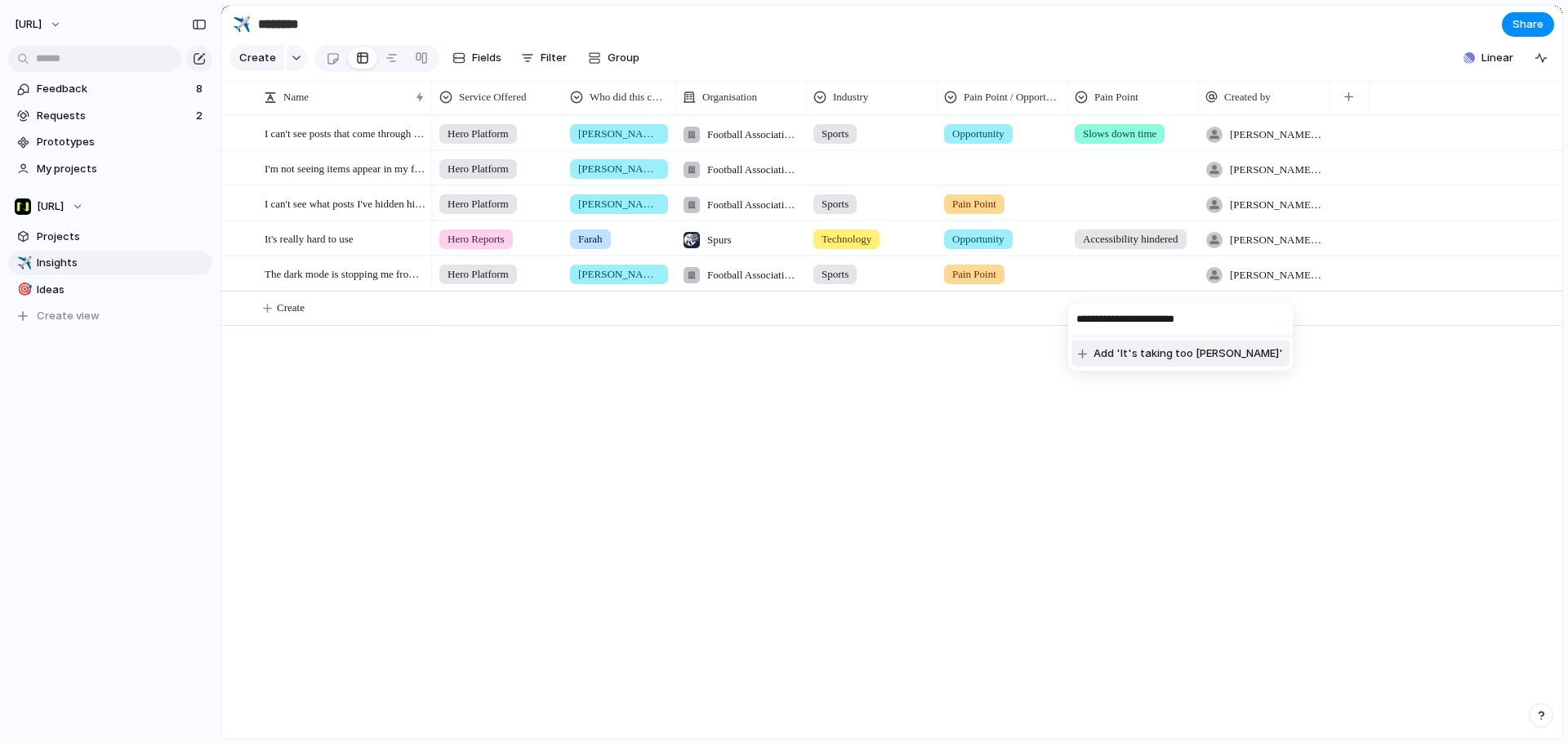
type input "**********"
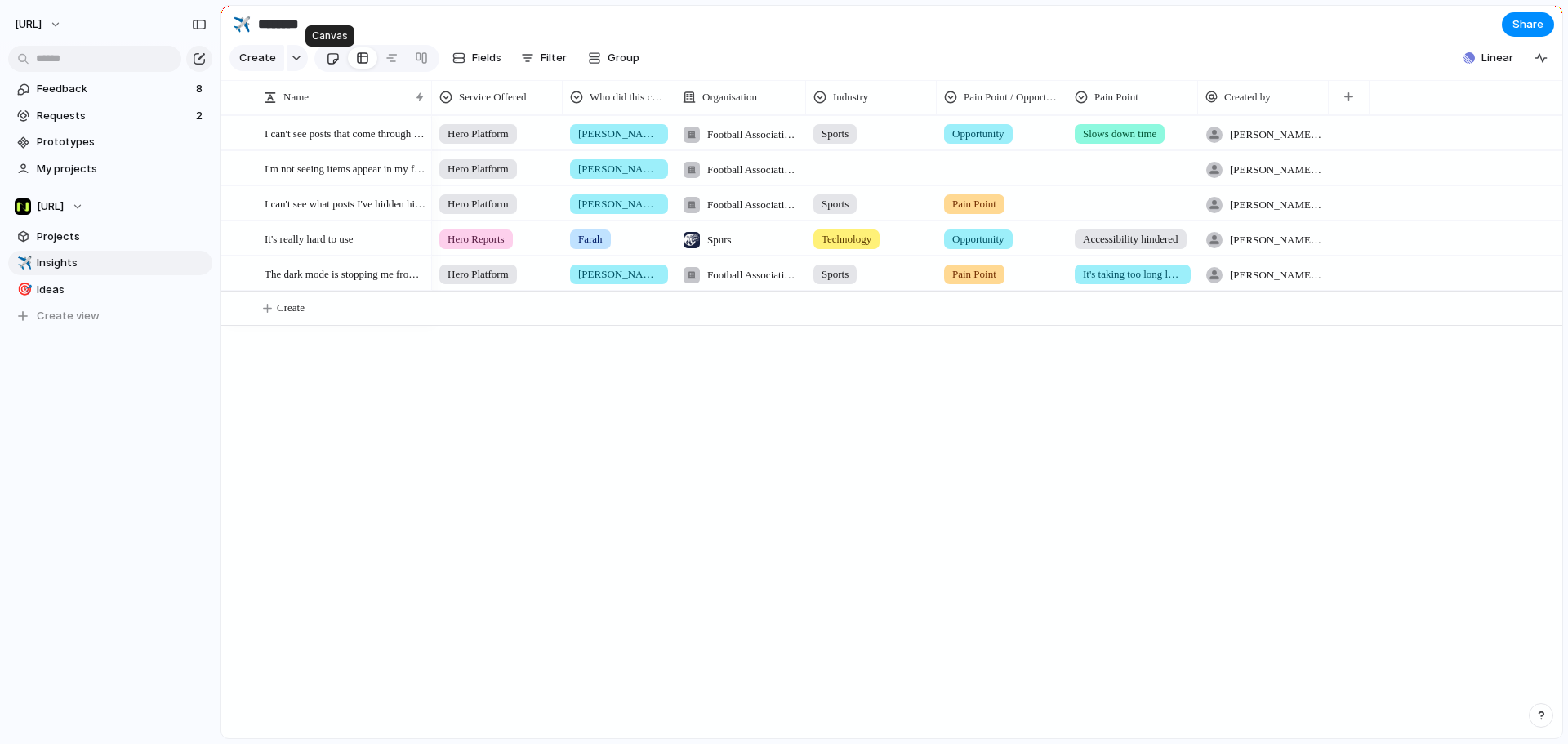
click at [331, 69] on div at bounding box center [333, 58] width 14 height 27
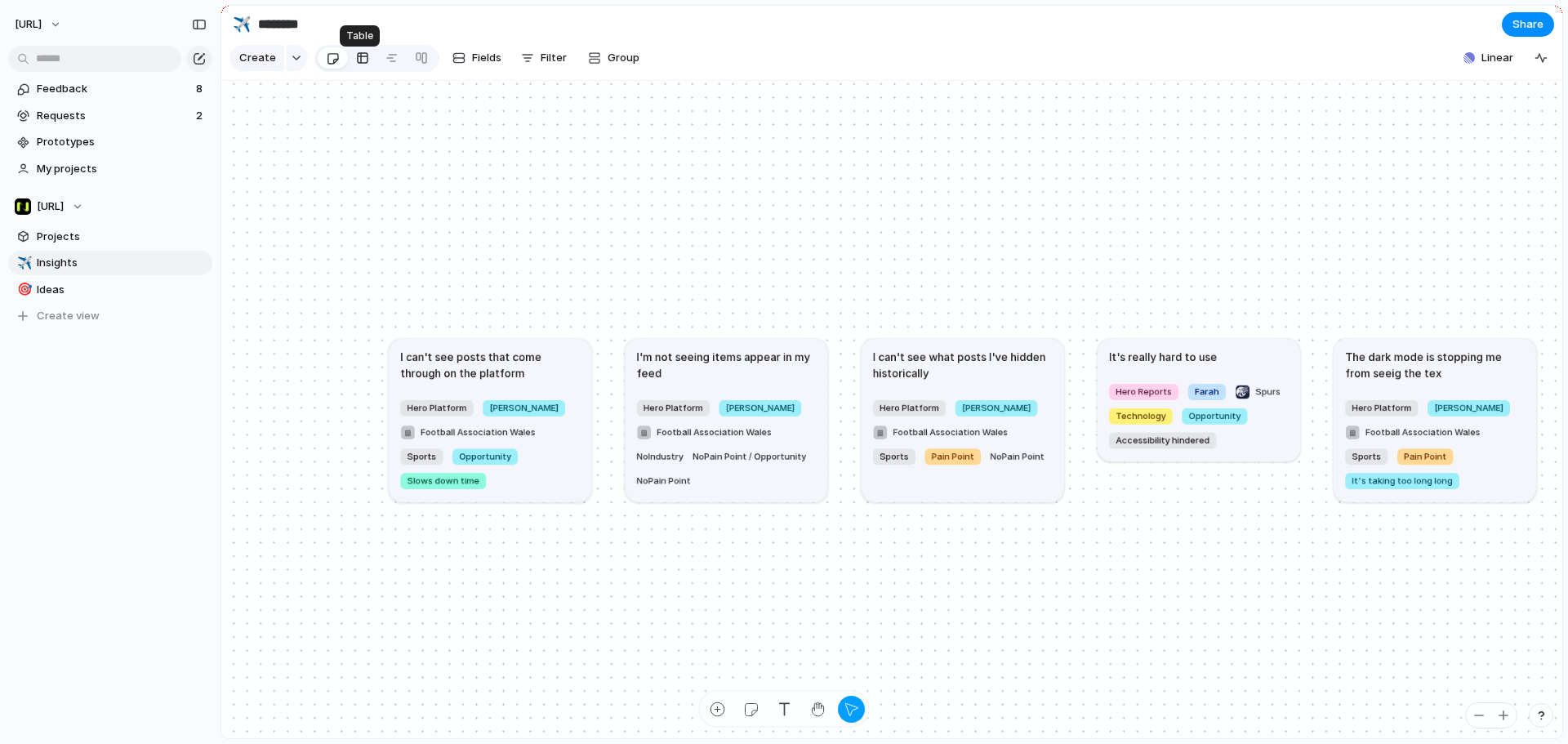
click at [356, 64] on div at bounding box center [363, 58] width 13 height 26
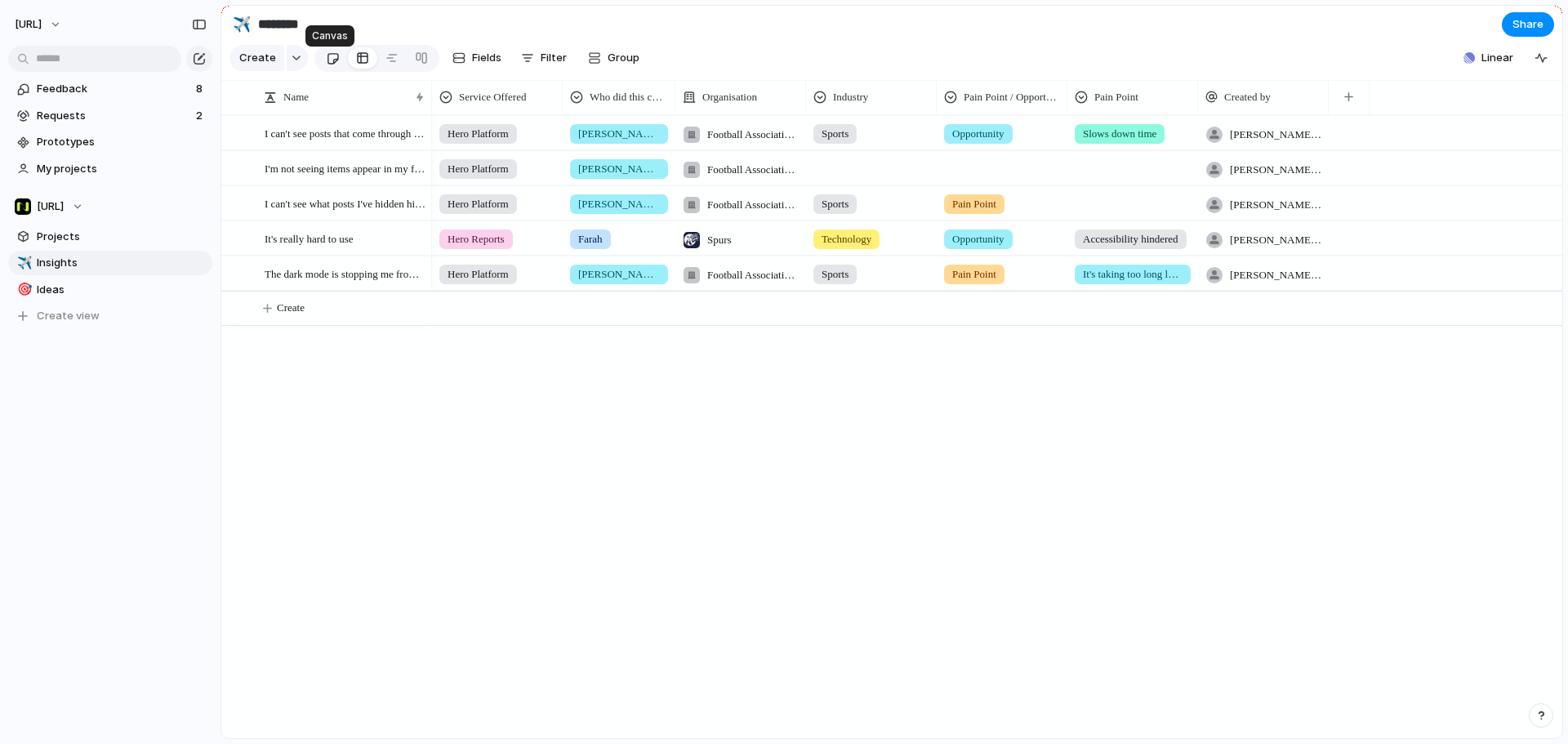
click at [338, 71] on link at bounding box center [333, 58] width 30 height 26
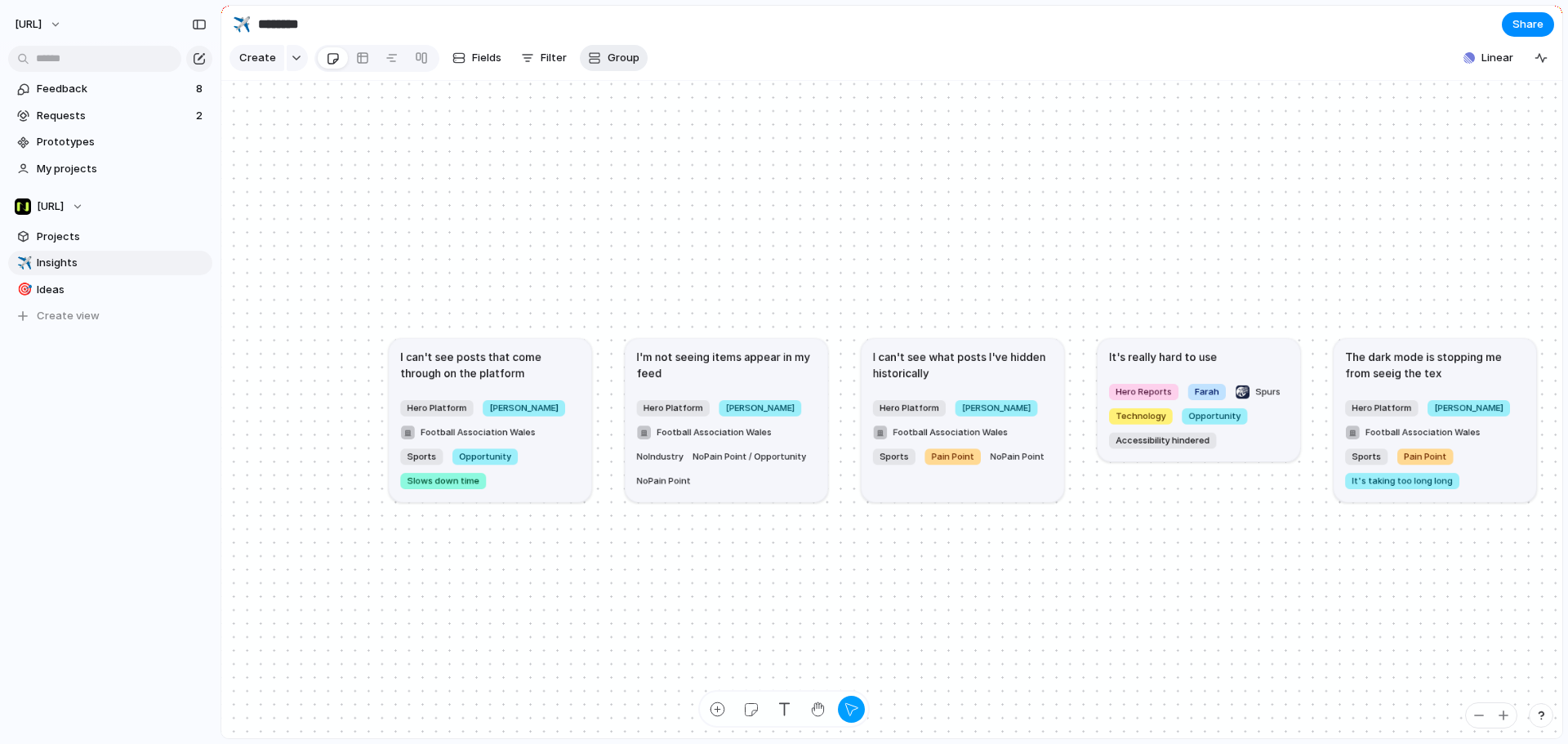
click at [612, 63] on span "Group" at bounding box center [624, 57] width 32 height 16
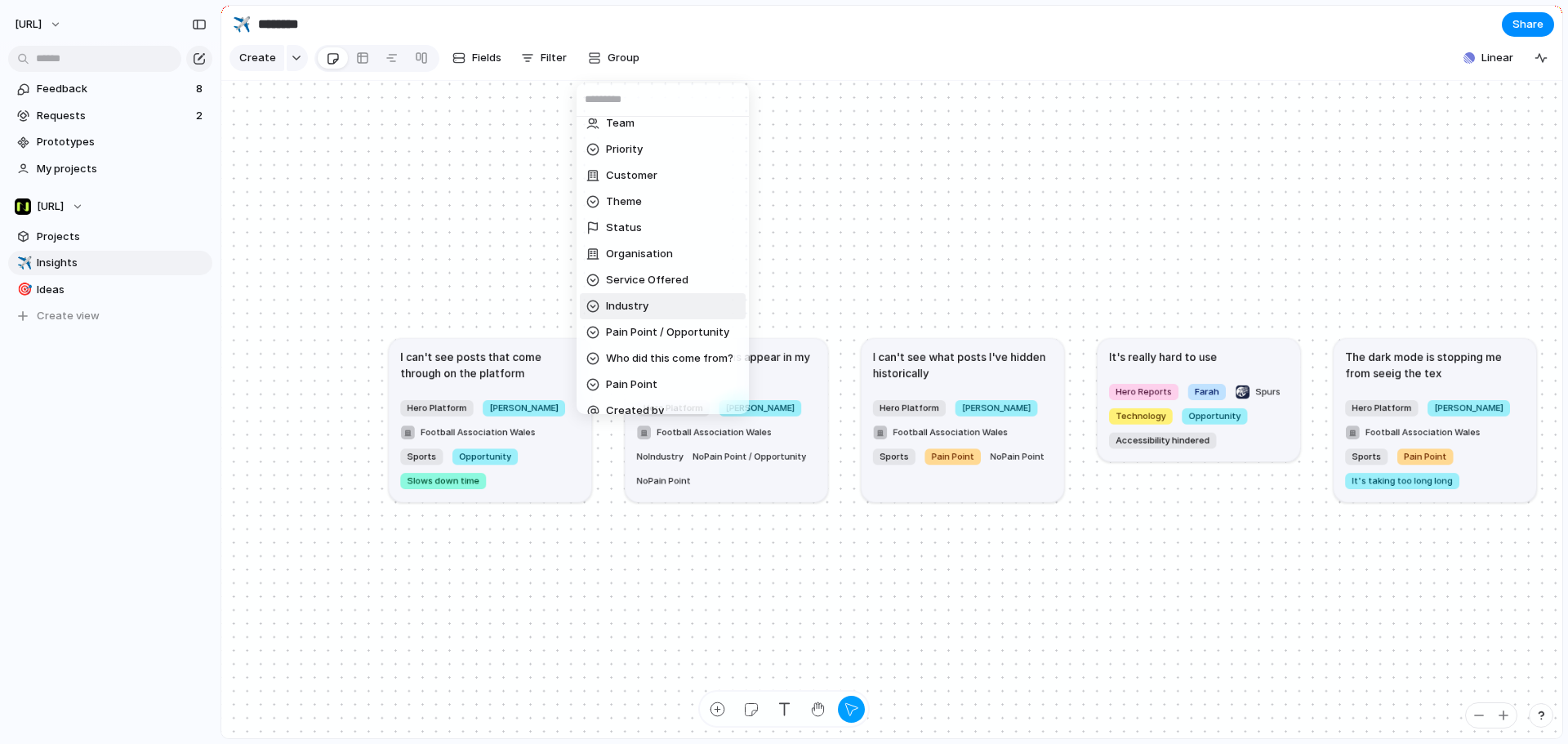
scroll to position [129, 0]
click at [673, 316] on span "Pain Point / Opportunity" at bounding box center [667, 317] width 123 height 16
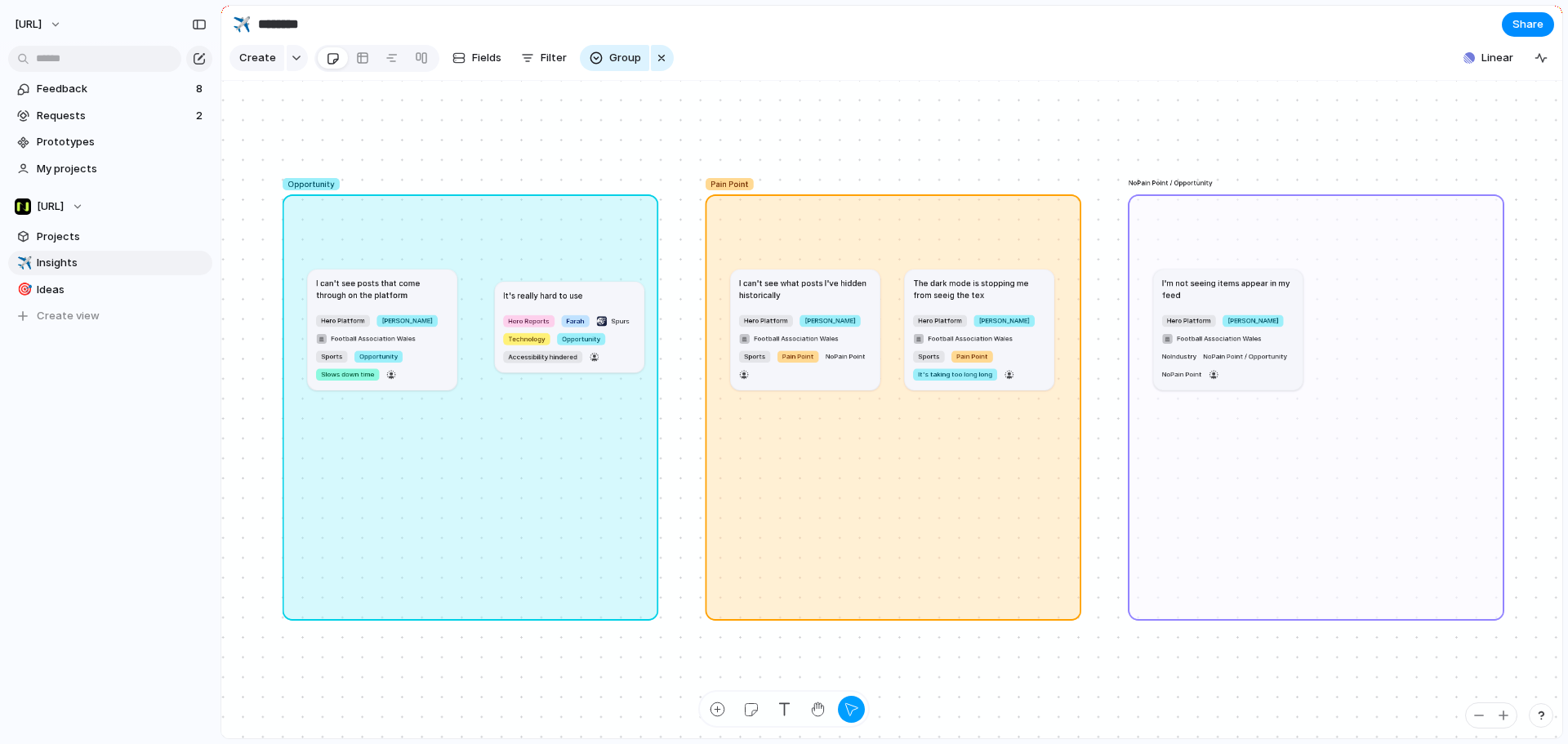
drag, startPoint x: 545, startPoint y: 307, endPoint x: 556, endPoint y: 320, distance: 17.0
click at [556, 320] on article "It's really hard to use Hero Reports Farah Spurs Technology Opportunity Accessi…" at bounding box center [569, 327] width 150 height 90
click at [352, 63] on link at bounding box center [362, 58] width 29 height 26
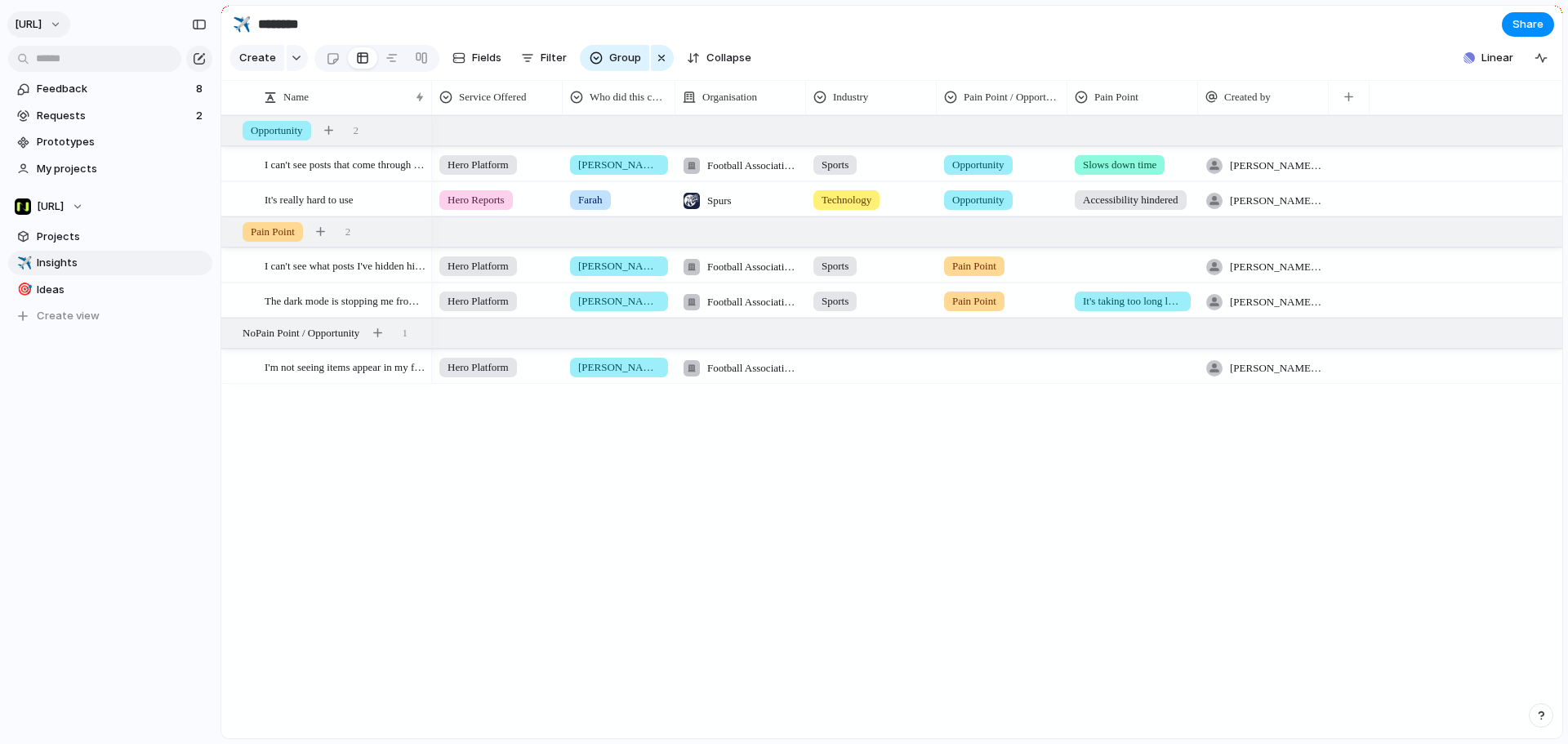
click at [58, 11] on button "[URL]" at bounding box center [39, 24] width 63 height 26
click at [79, 68] on li "Settings" at bounding box center [79, 61] width 136 height 26
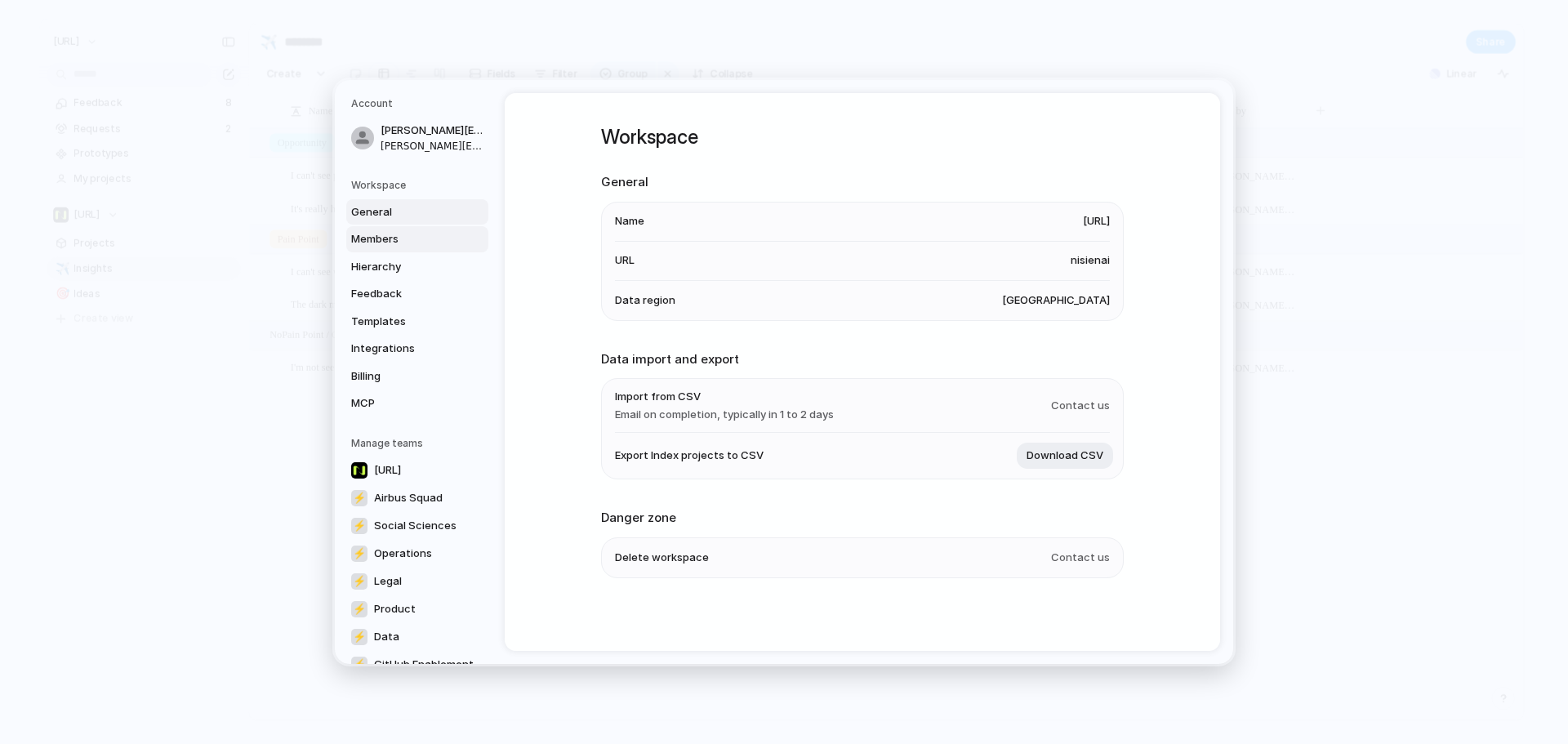
click at [405, 244] on span "Members" at bounding box center [403, 238] width 105 height 16
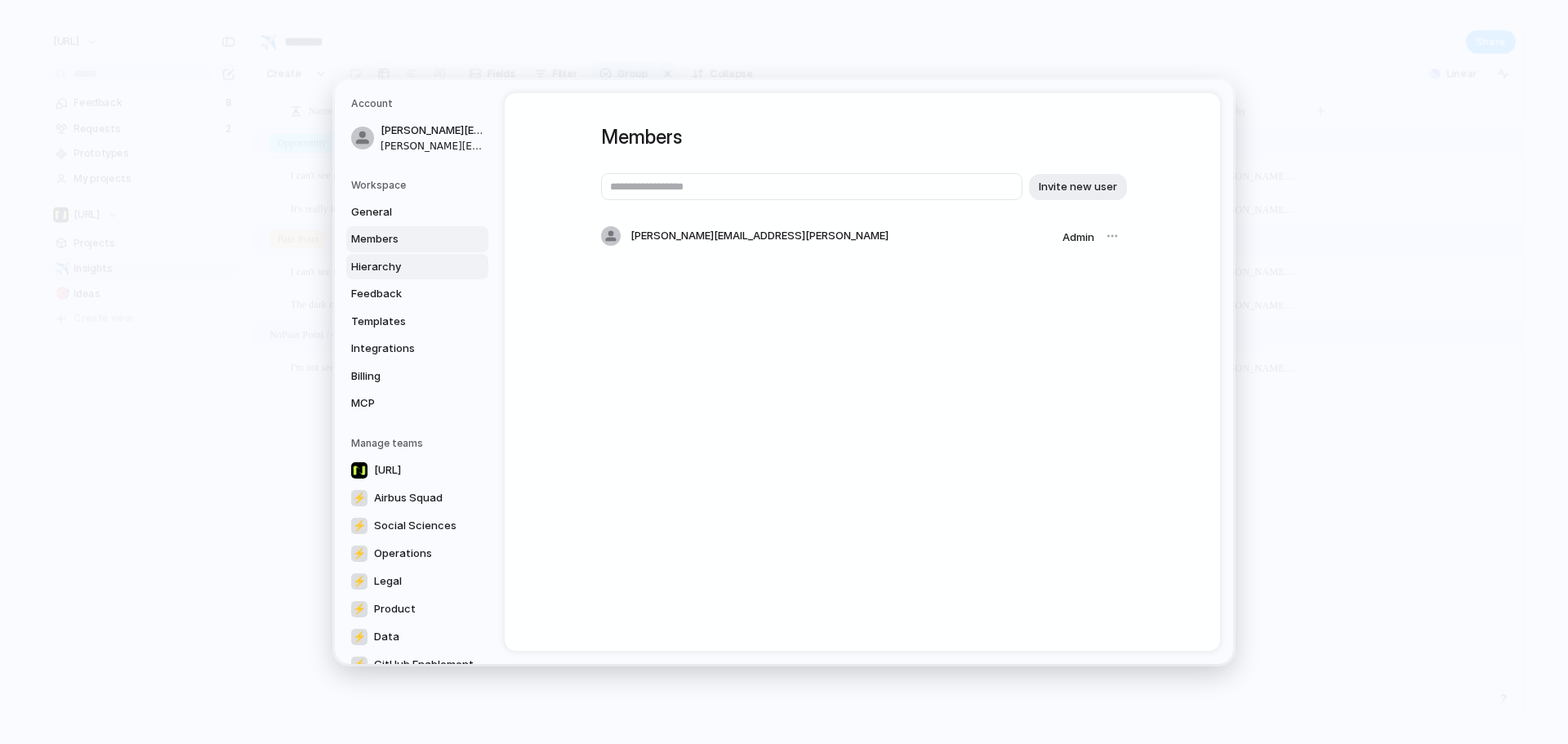
click at [412, 267] on span "Hierarchy" at bounding box center [403, 267] width 105 height 16
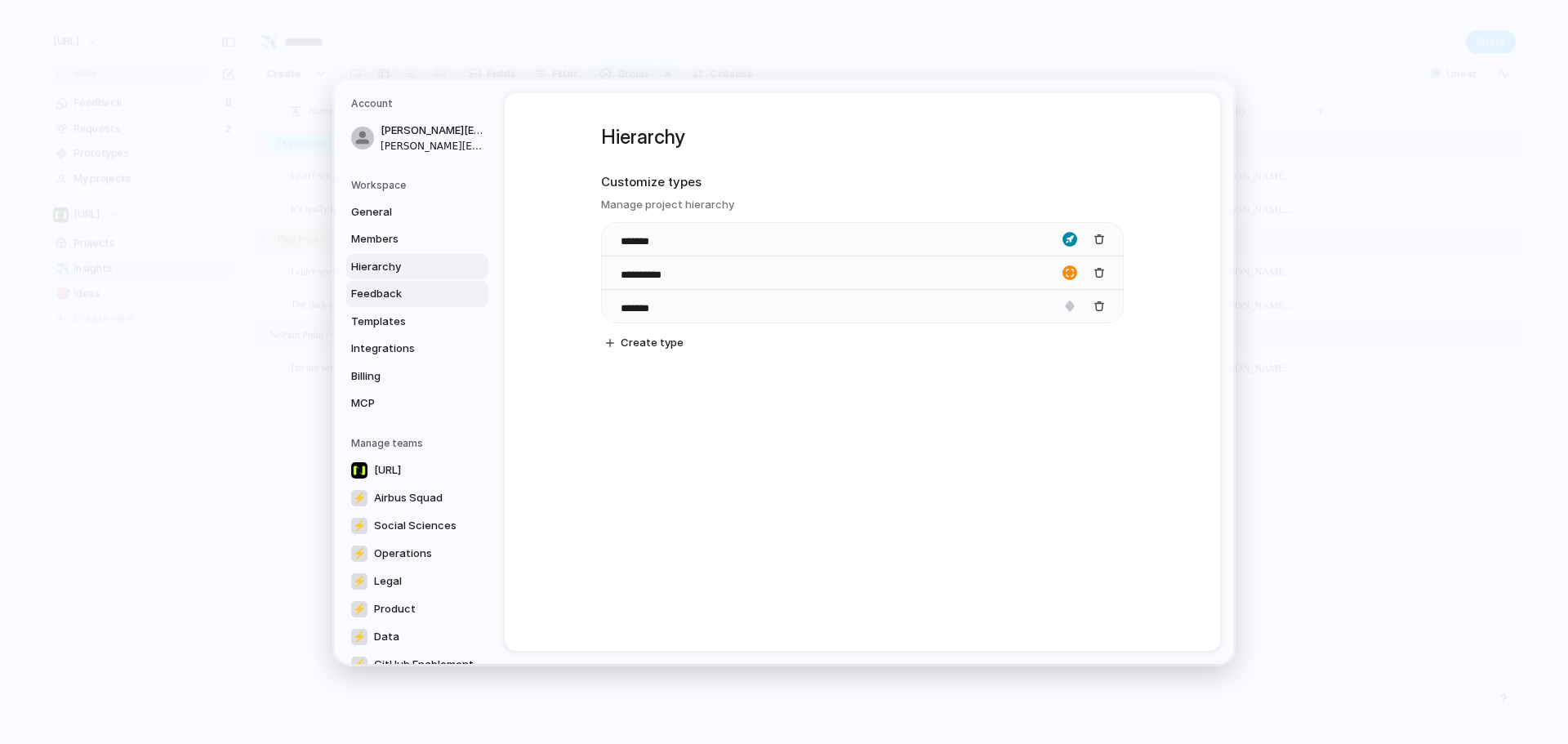
click at [402, 285] on link "Feedback" at bounding box center [417, 294] width 142 height 26
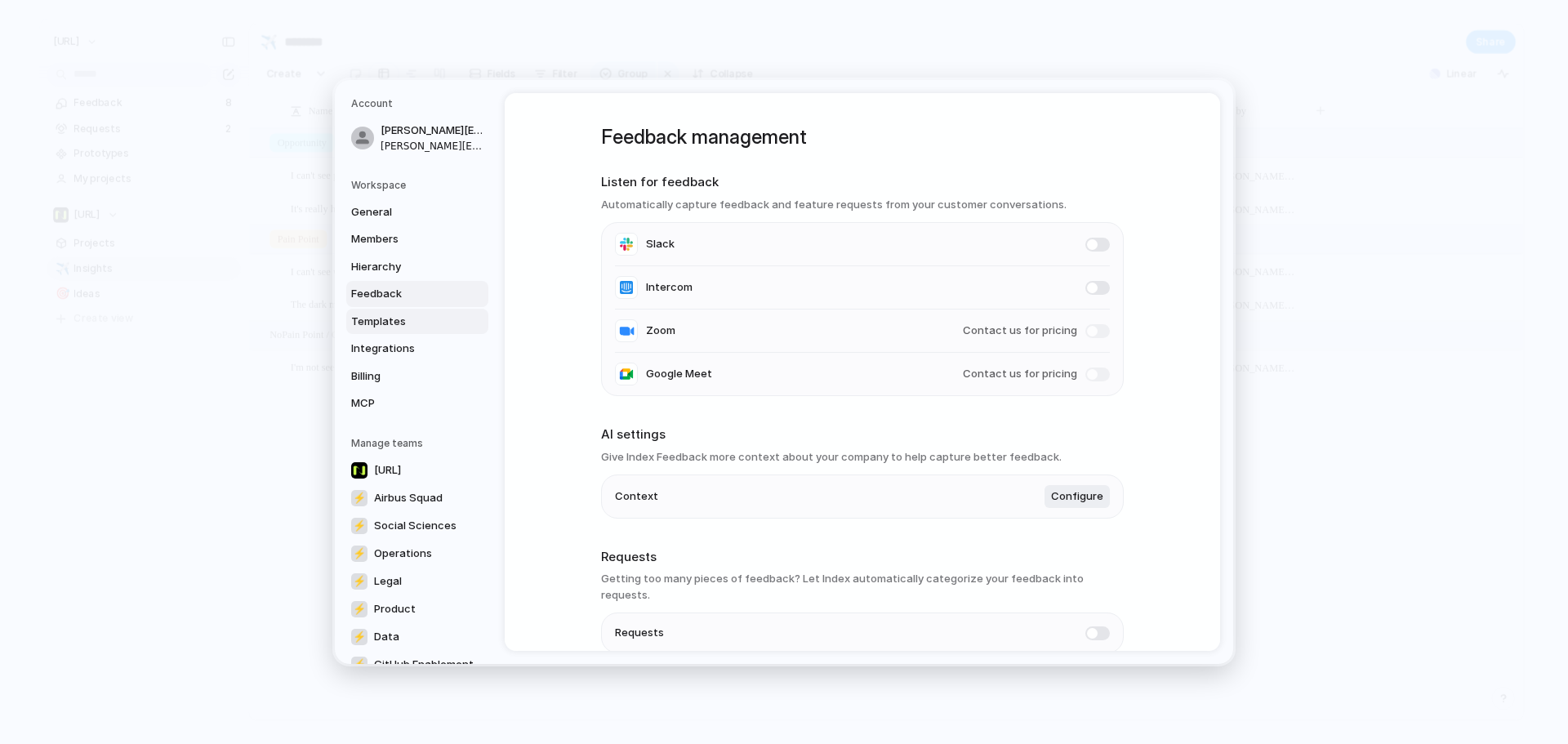
click at [402, 317] on span "Templates" at bounding box center [403, 321] width 105 height 16
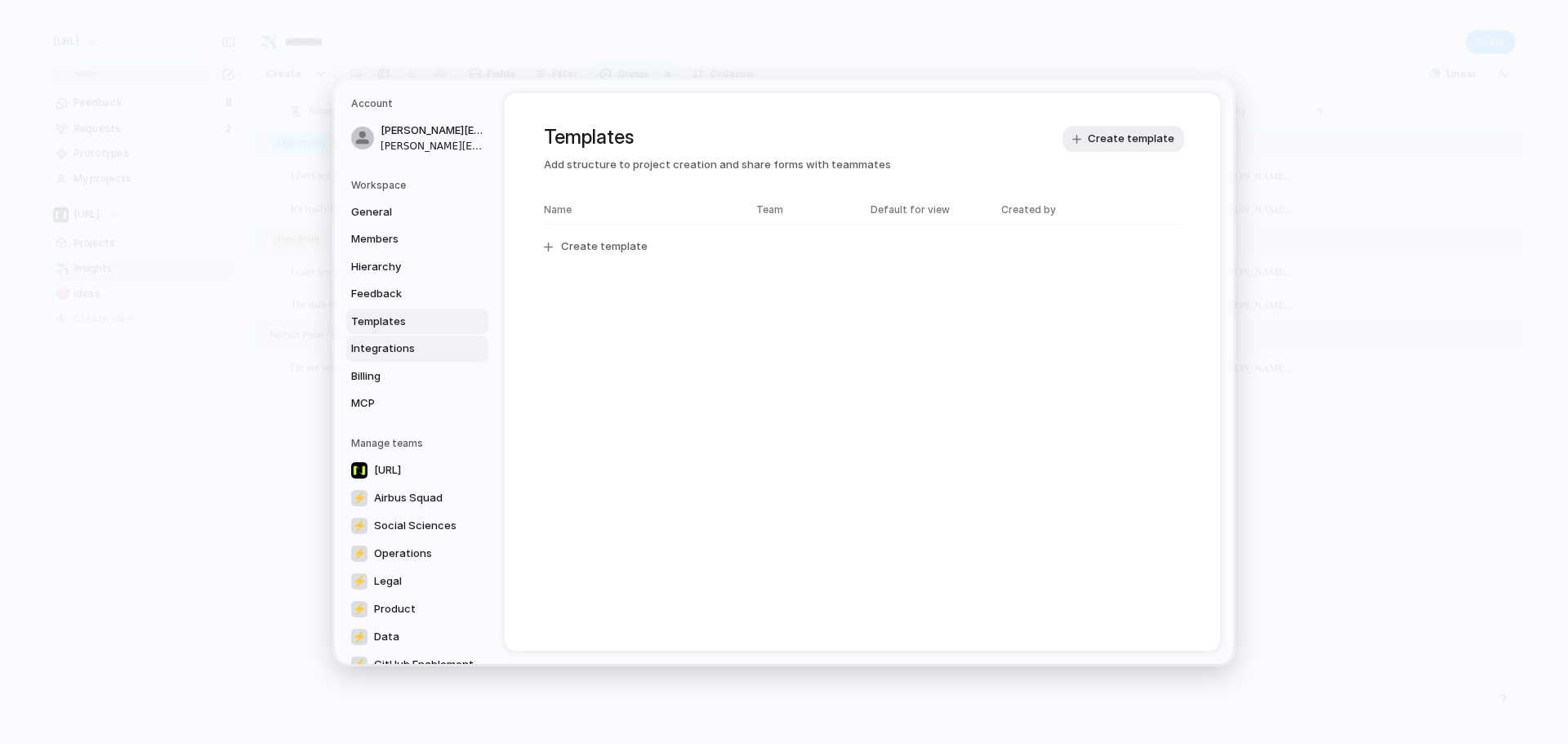
click at [404, 344] on span "Integrations" at bounding box center [403, 348] width 105 height 16
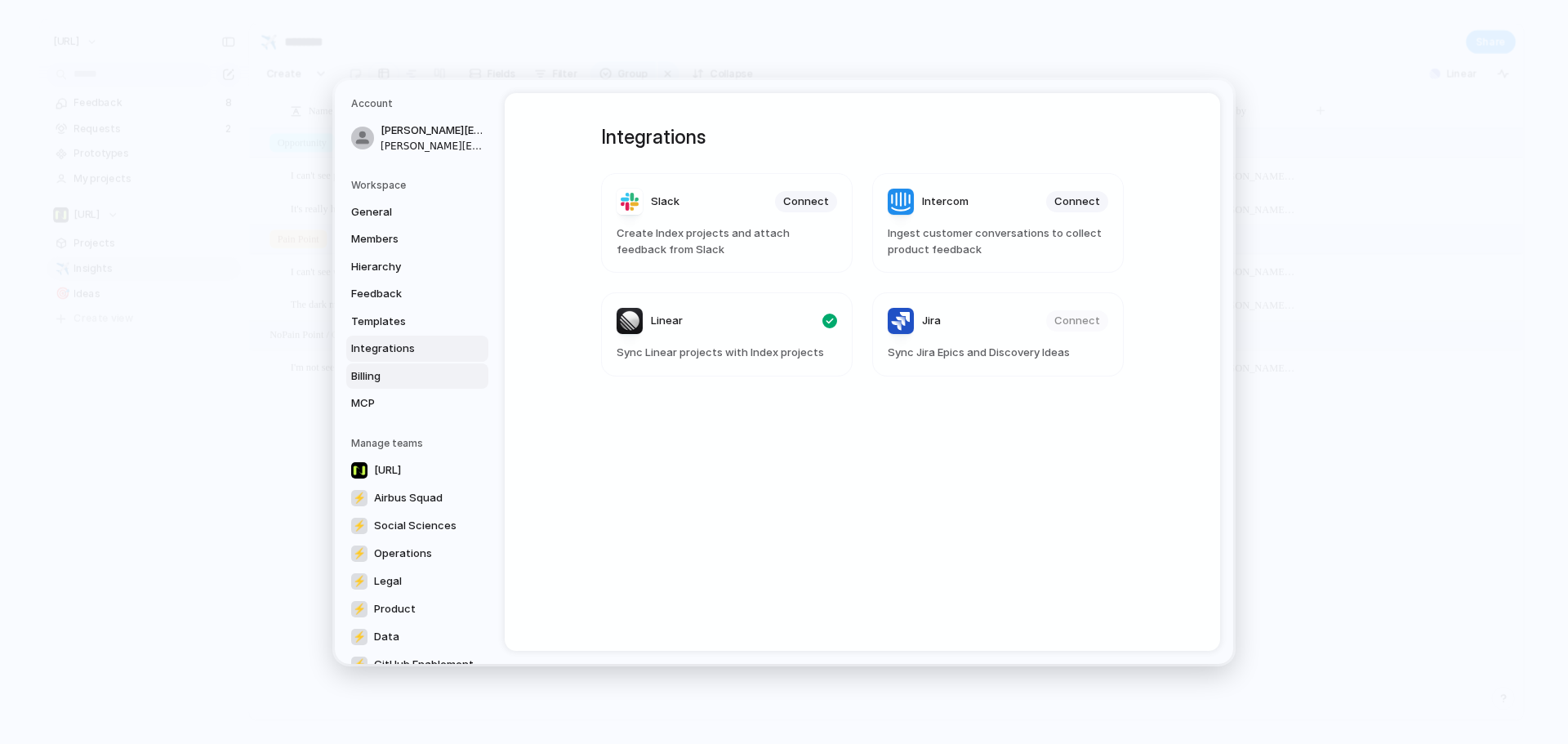
click at [393, 388] on link "Billing" at bounding box center [417, 377] width 142 height 26
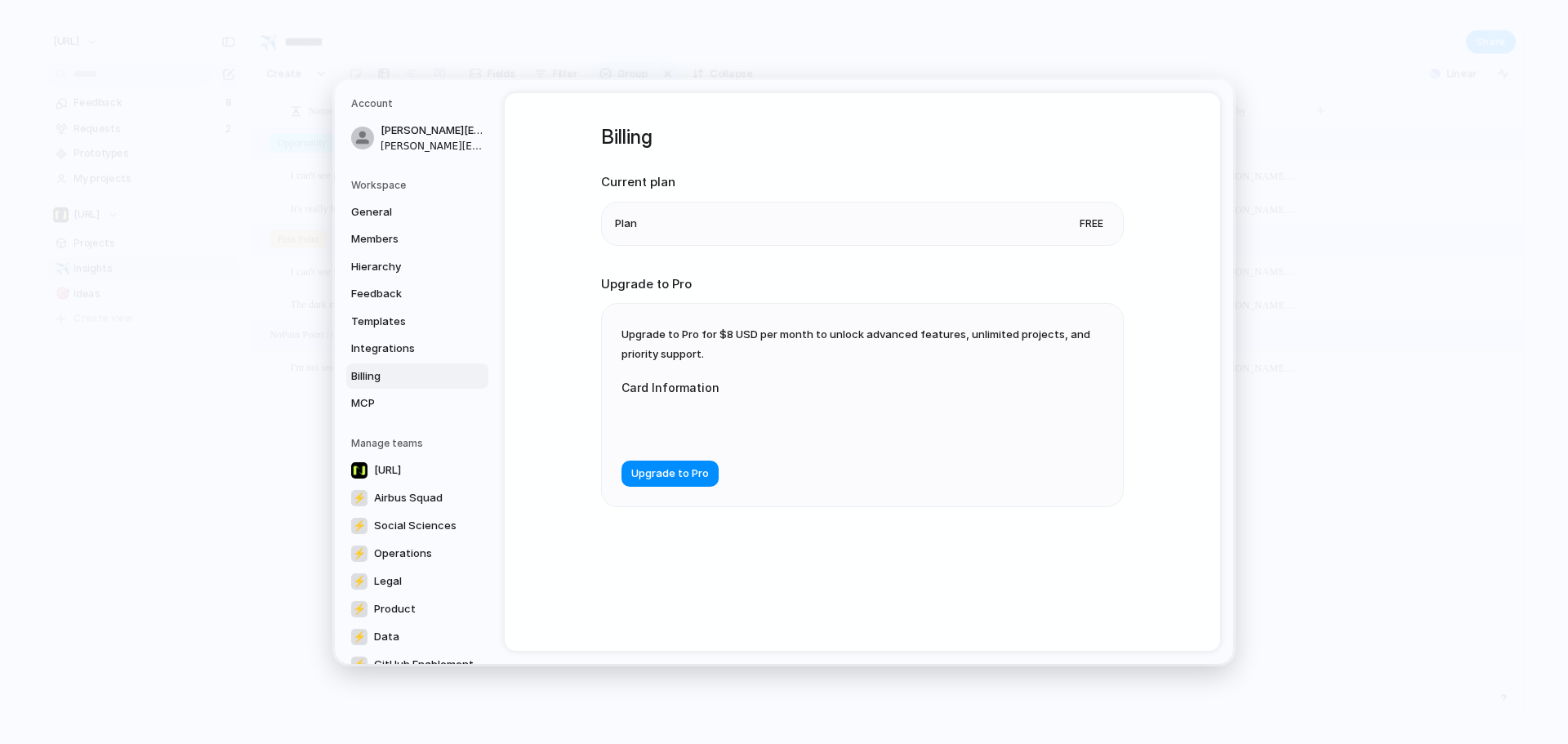
drag, startPoint x: 396, startPoint y: 399, endPoint x: 694, endPoint y: 303, distance: 313.1
click at [692, 299] on div "Account tyrone.stewart@nisien.ai tyrone.stewart@nisien.ai Workspace General Mem…" at bounding box center [784, 372] width 899 height 584
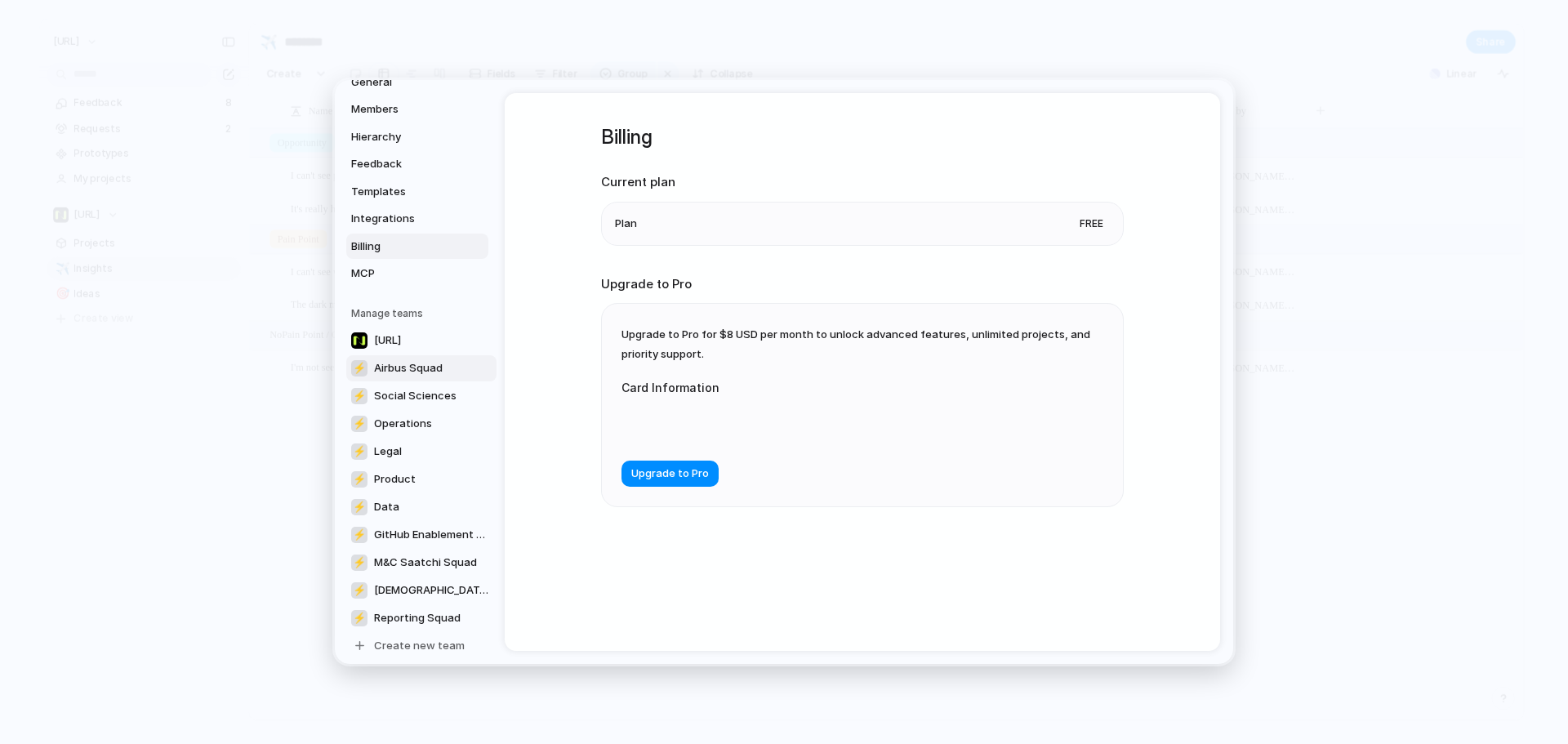
scroll to position [141, 0]
